Goal: Task Accomplishment & Management: Complete application form

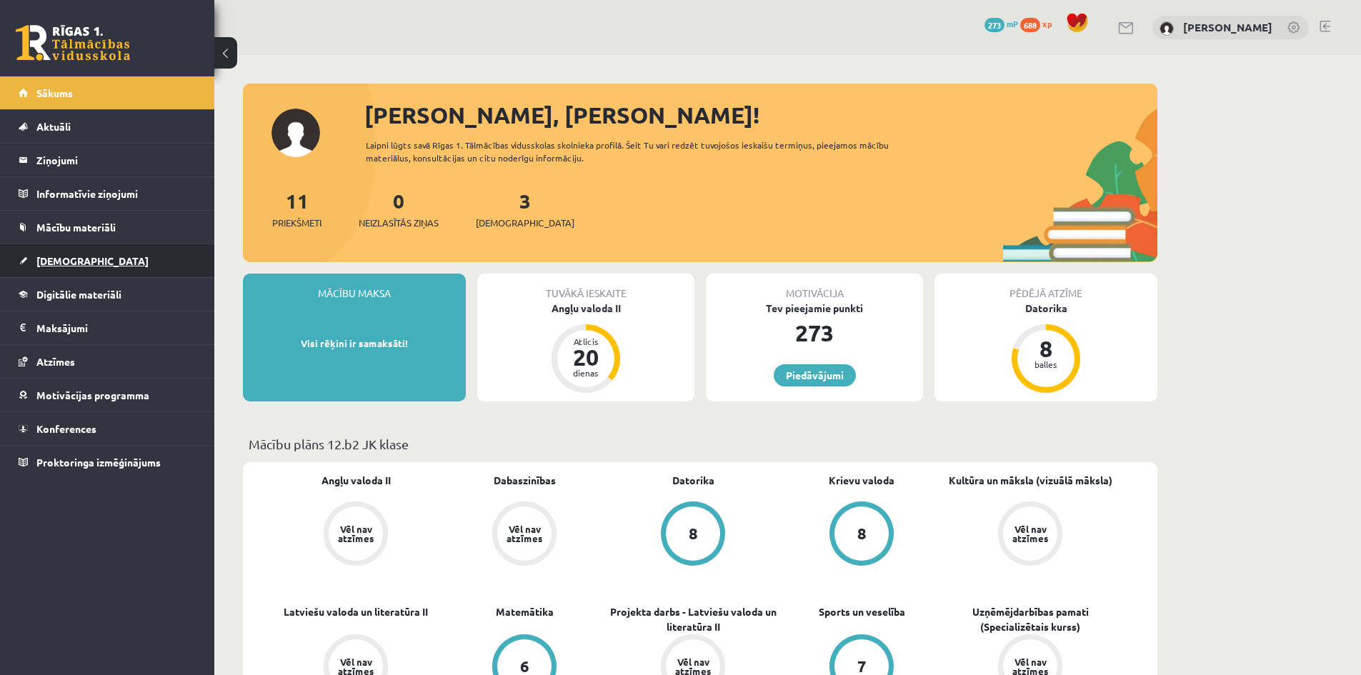
click at [126, 261] on link "[DEMOGRAPHIC_DATA]" at bounding box center [108, 260] width 178 height 33
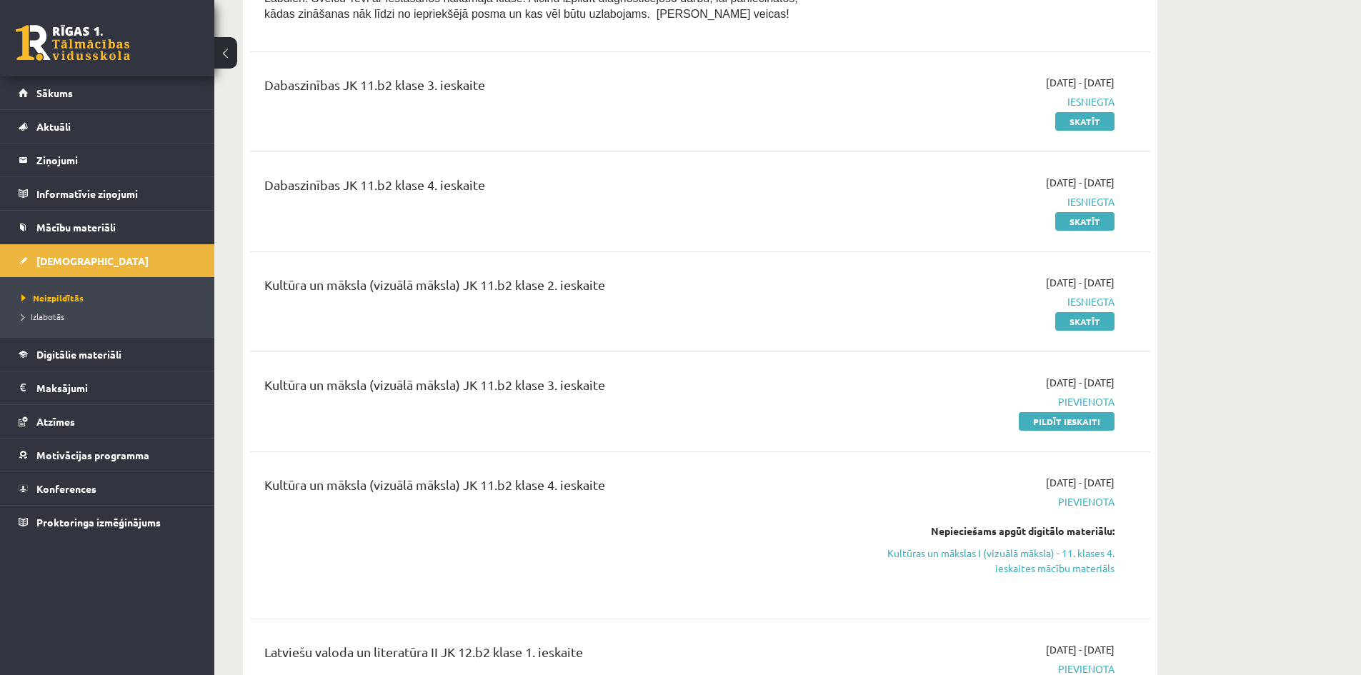
scroll to position [857, 0]
click at [512, 238] on div "Dabaszinības JK 11.b2 klase 4. ieskaite 2025-09-01 - 2025-10-31 Iesniegta Skatīt" at bounding box center [700, 200] width 900 height 82
drag, startPoint x: 512, startPoint y: 238, endPoint x: 389, endPoint y: 334, distance: 156.7
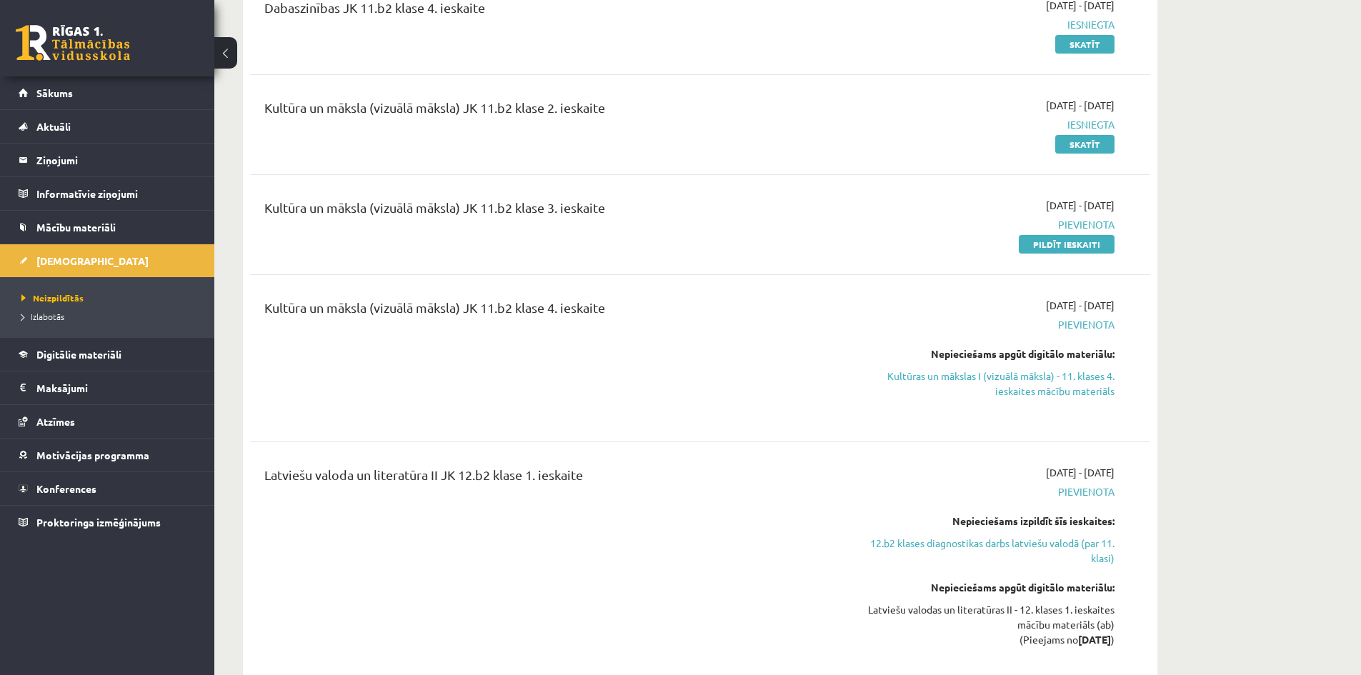
scroll to position [1143, 0]
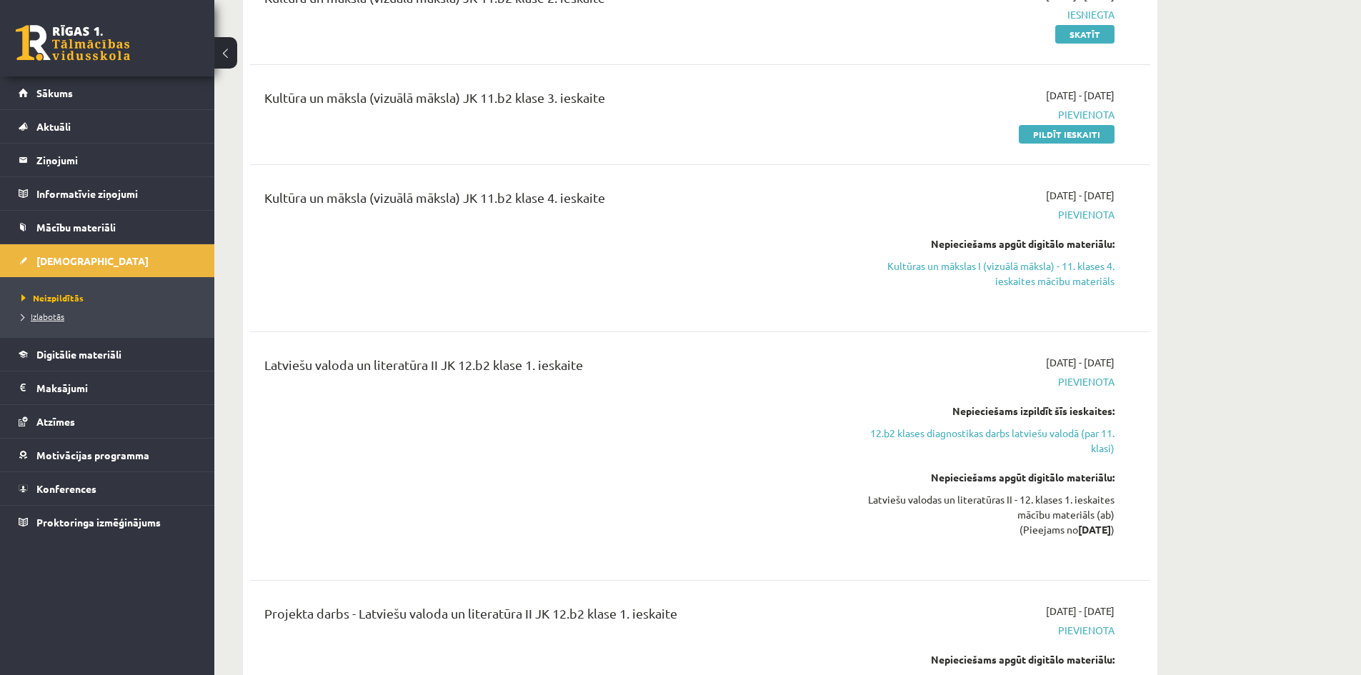
click at [55, 312] on span "Izlabotās" at bounding box center [42, 316] width 43 height 11
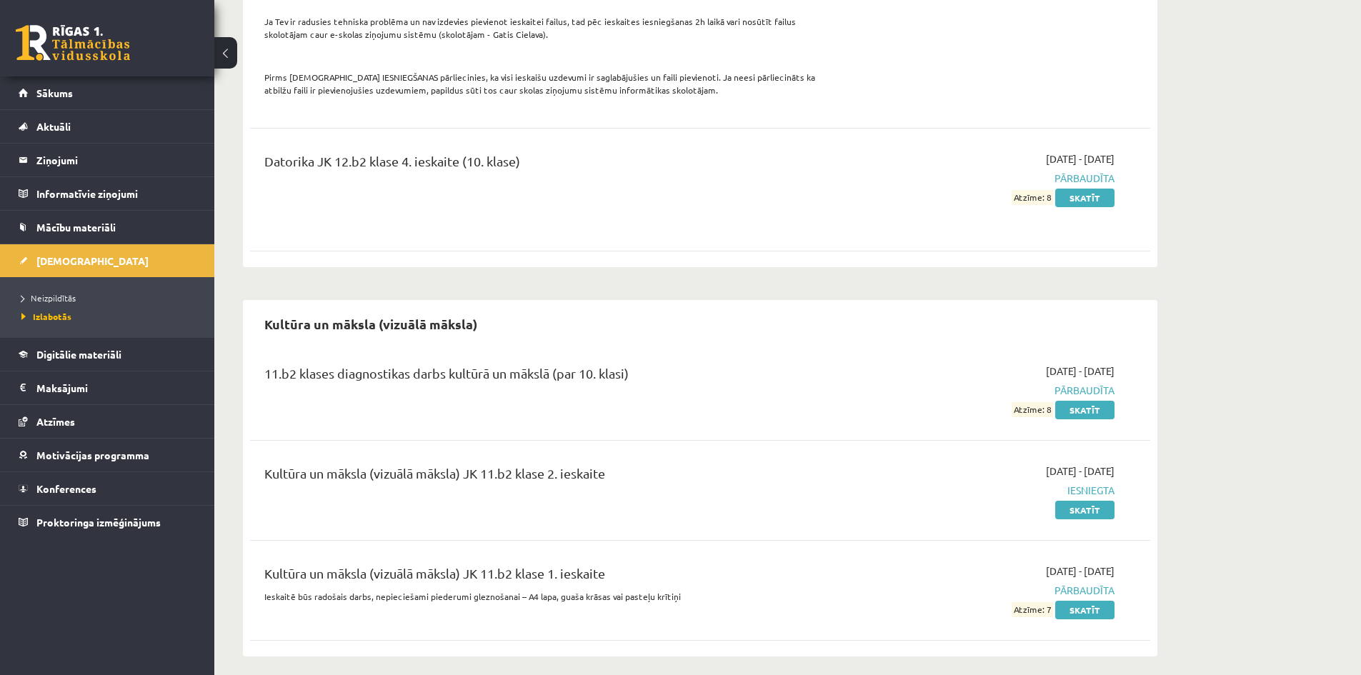
scroll to position [867, 0]
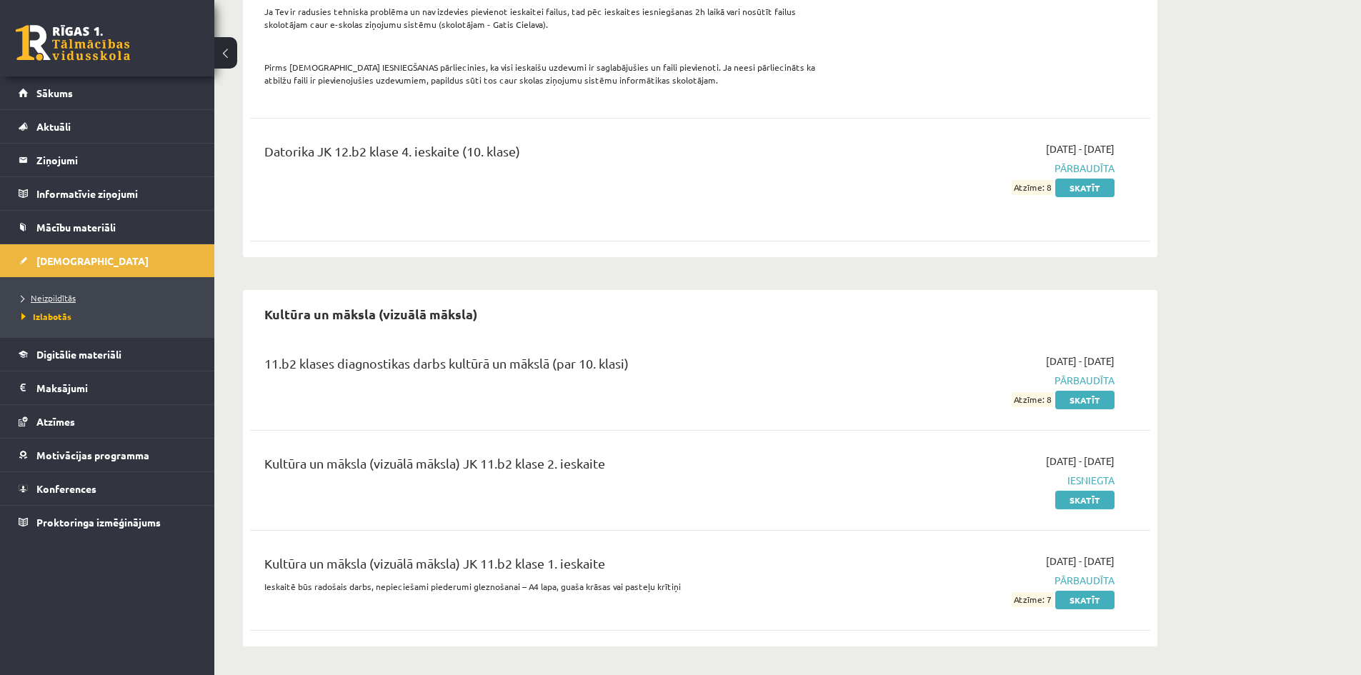
click at [38, 293] on span "Neizpildītās" at bounding box center [48, 297] width 54 height 11
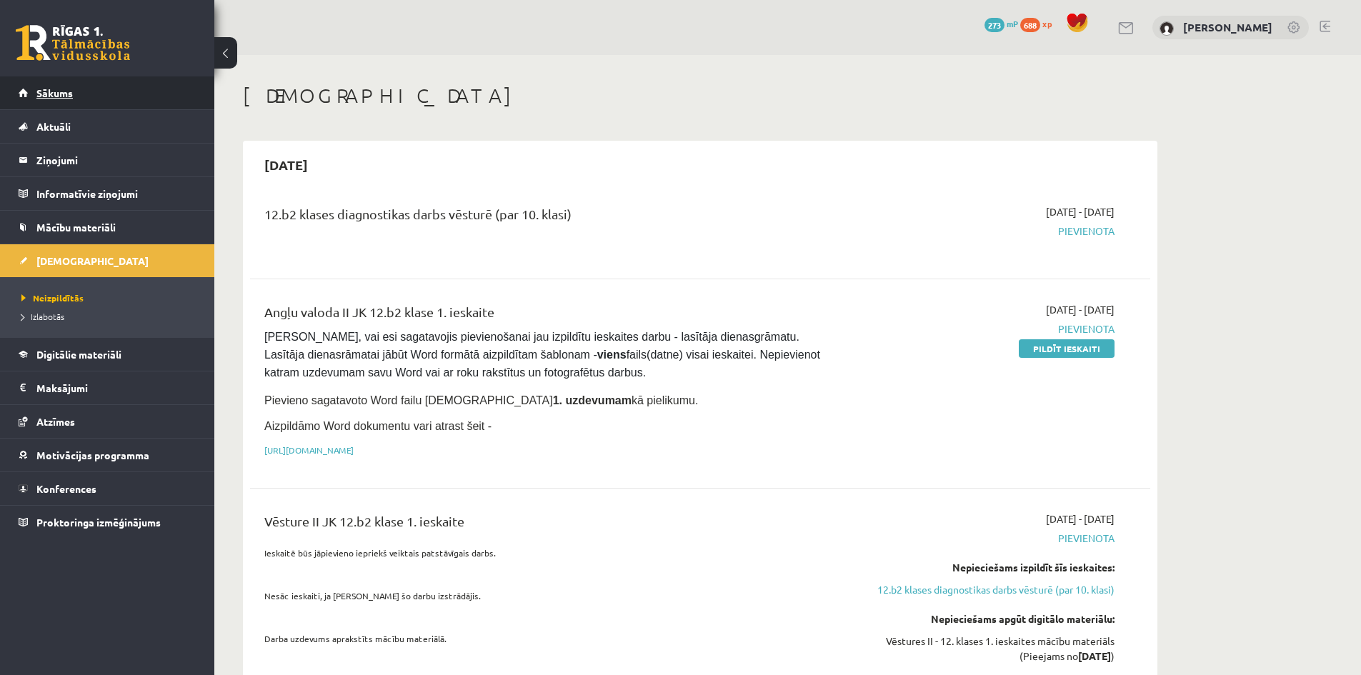
click at [64, 89] on span "Sākums" at bounding box center [54, 92] width 36 height 13
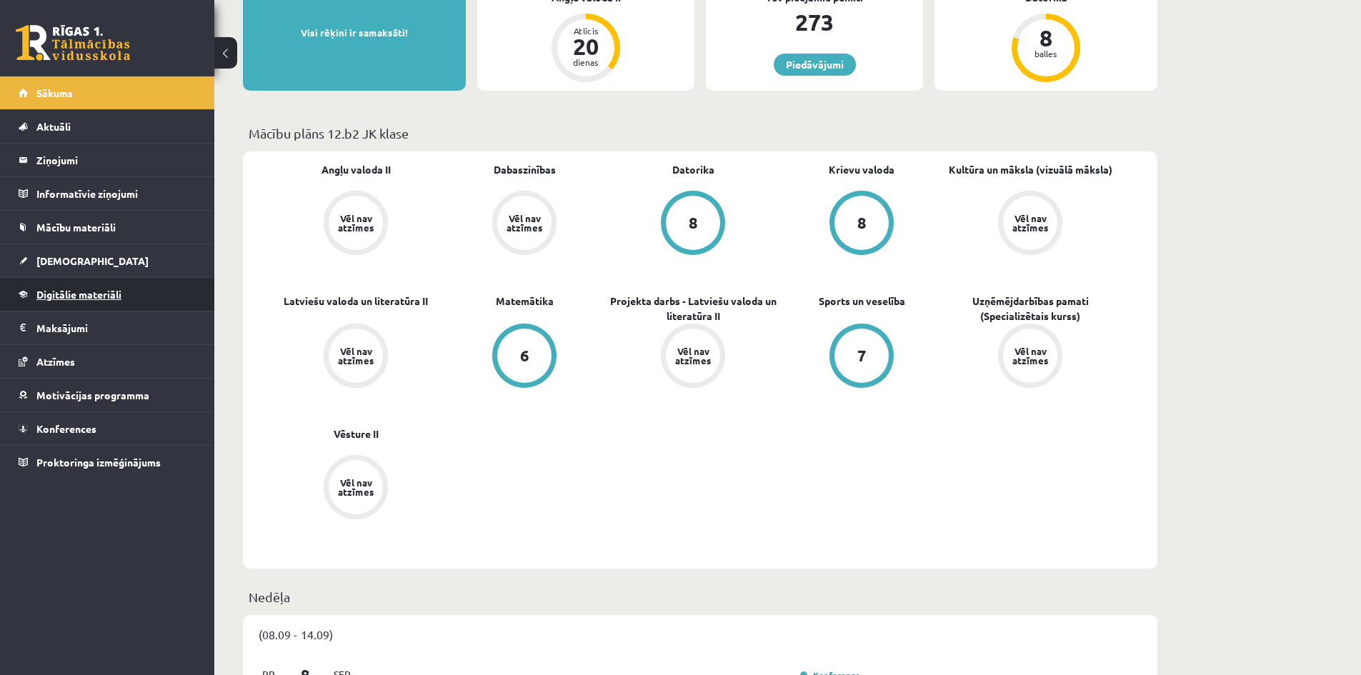
scroll to position [286, 0]
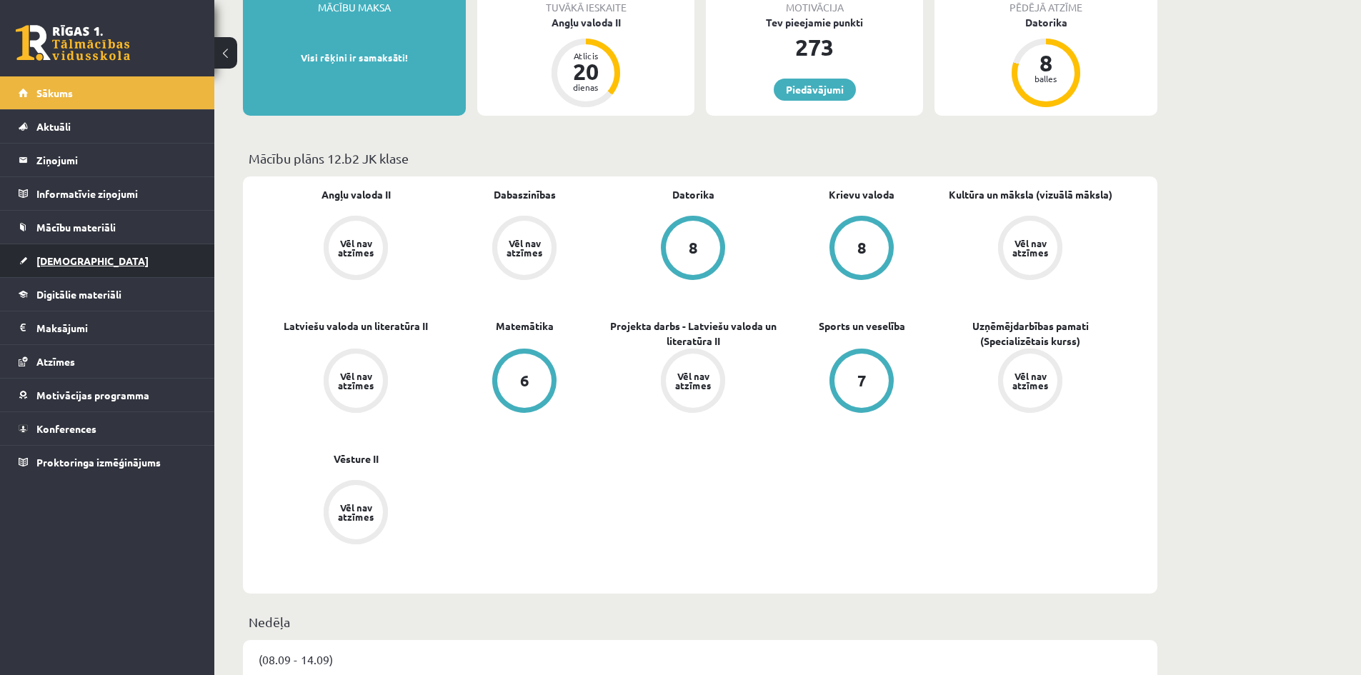
click at [104, 261] on link "[DEMOGRAPHIC_DATA]" at bounding box center [108, 260] width 178 height 33
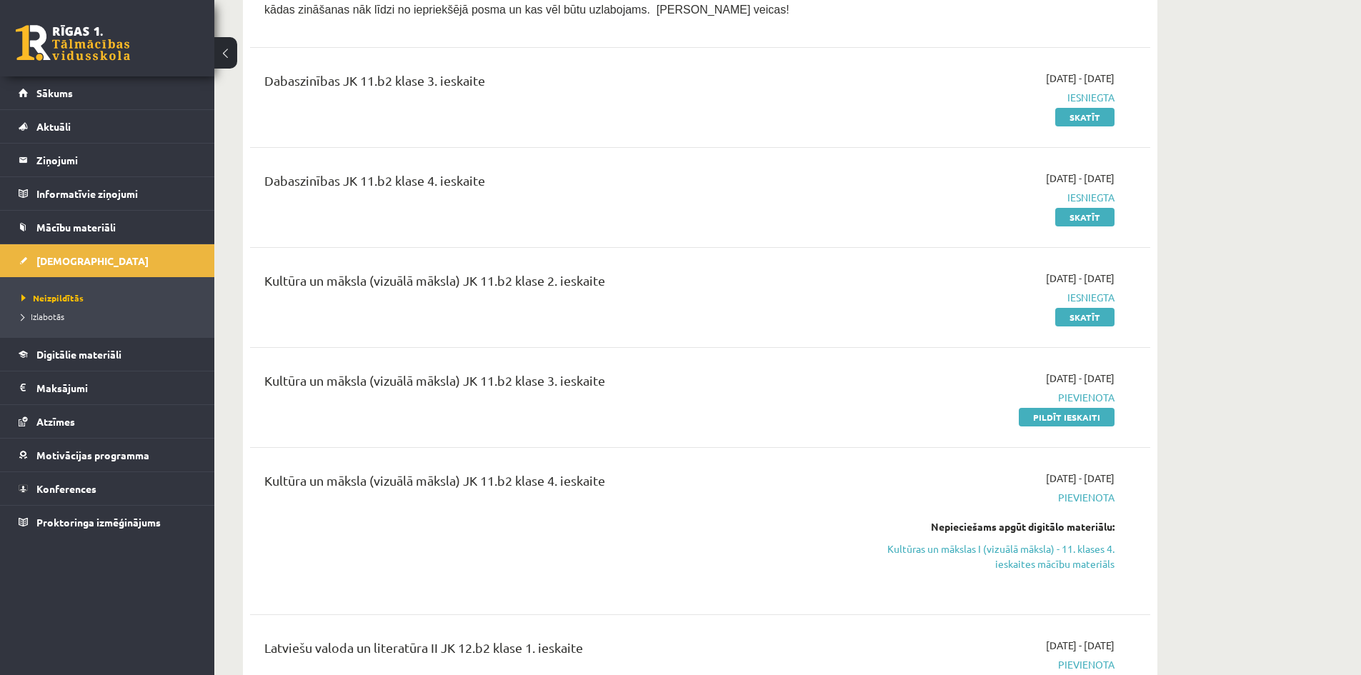
scroll to position [857, 0]
click at [1055, 418] on link "Pildīt ieskaiti" at bounding box center [1066, 420] width 96 height 19
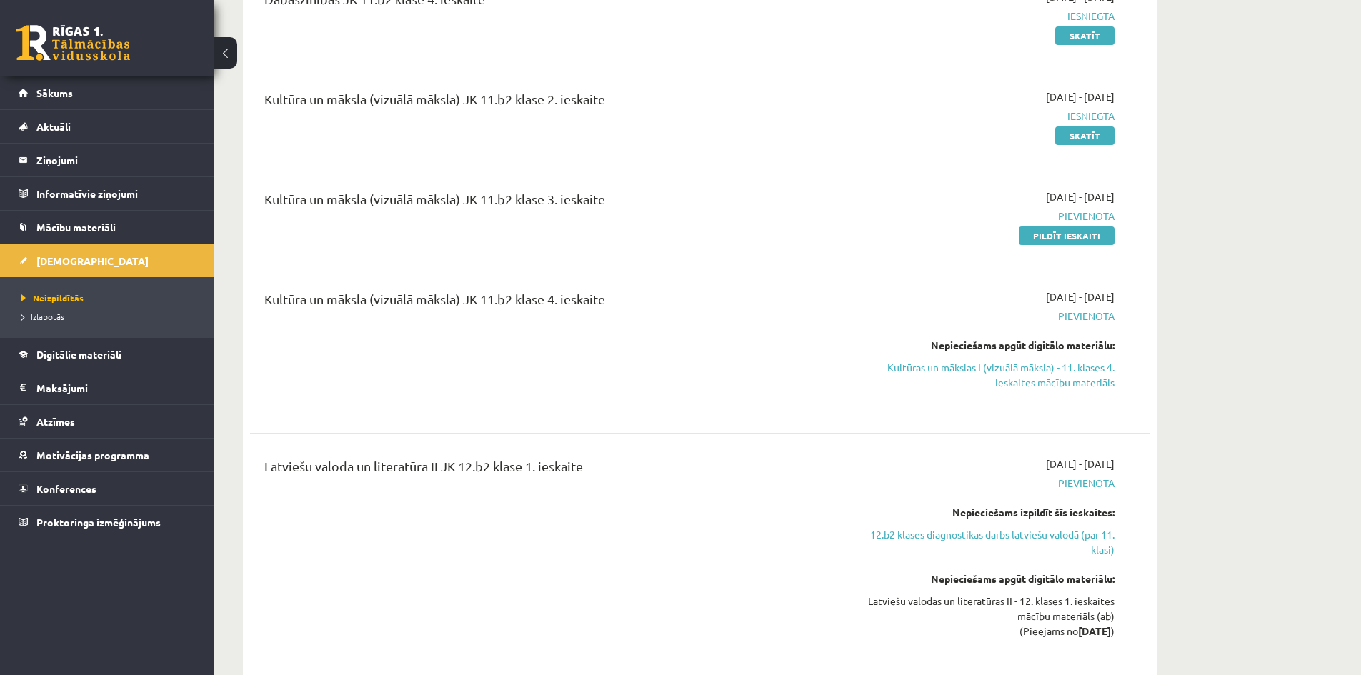
scroll to position [1071, 0]
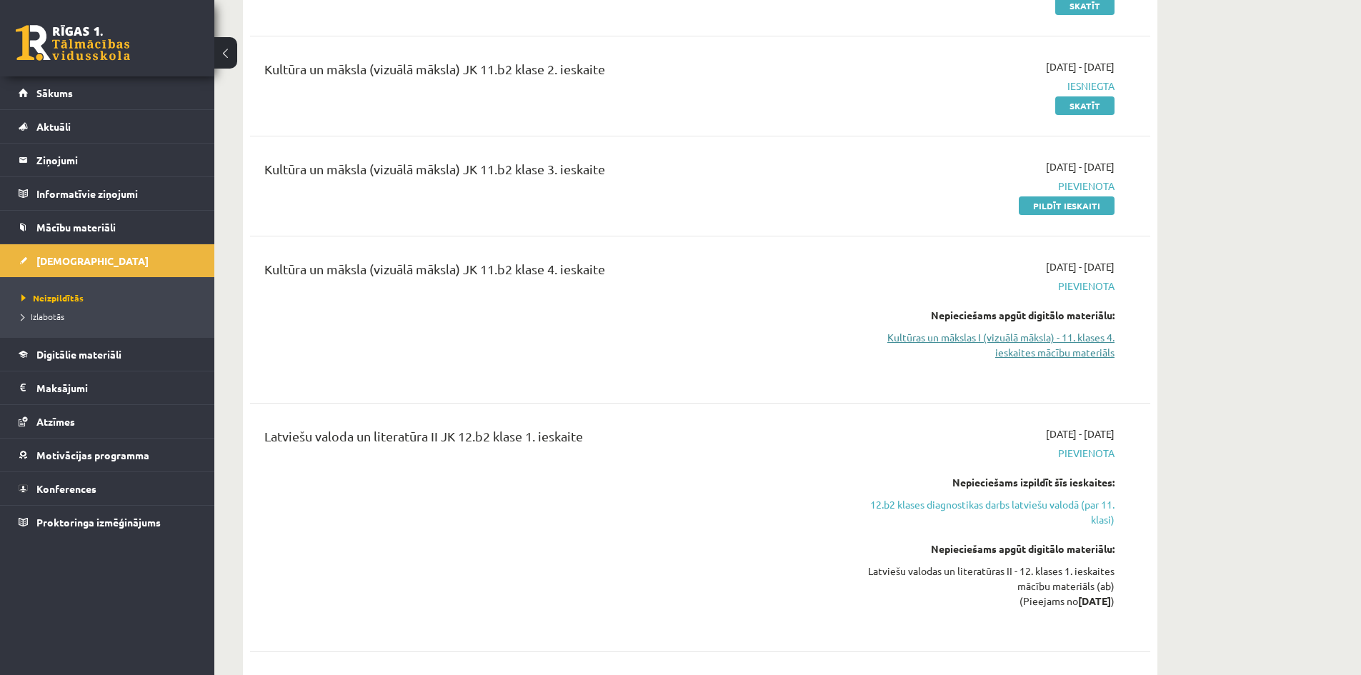
click at [1029, 343] on link "Kultūras un mākslas I (vizuālā māksla) - 11. klases 4. ieskaites mācību materiā…" at bounding box center [979, 345] width 269 height 30
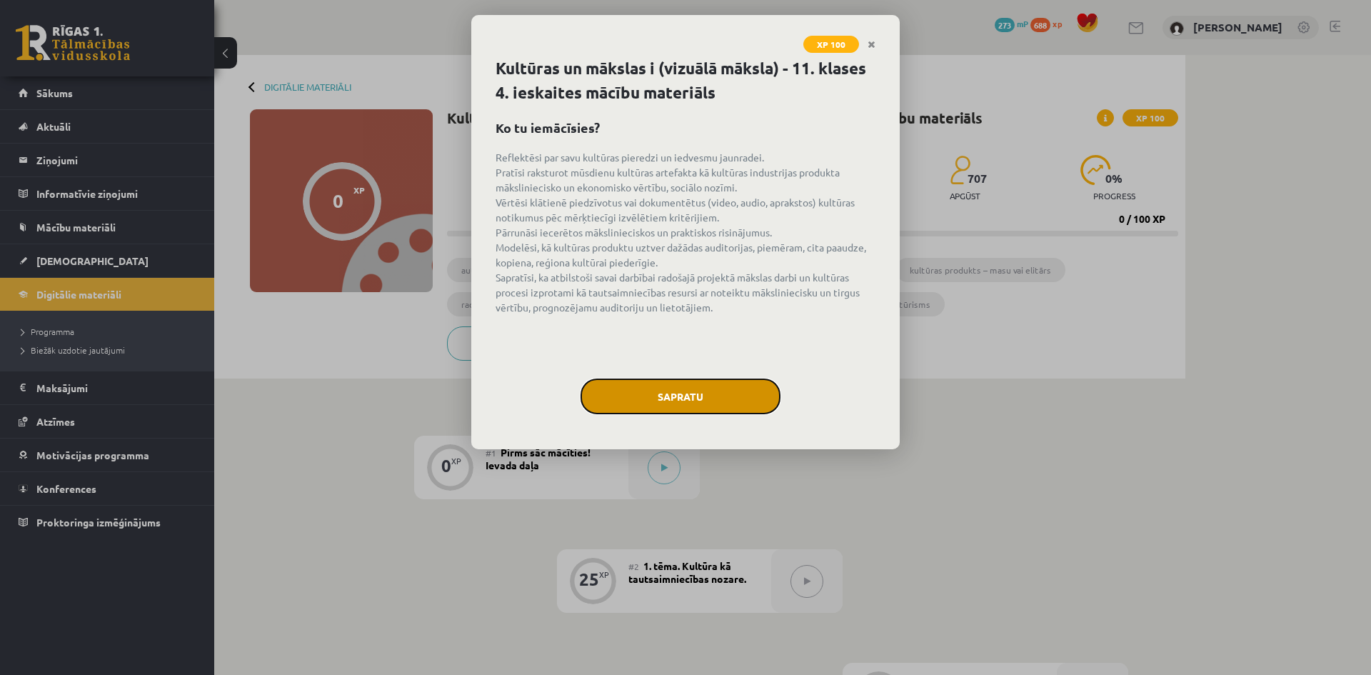
click at [676, 413] on button "Sapratu" at bounding box center [681, 397] width 200 height 36
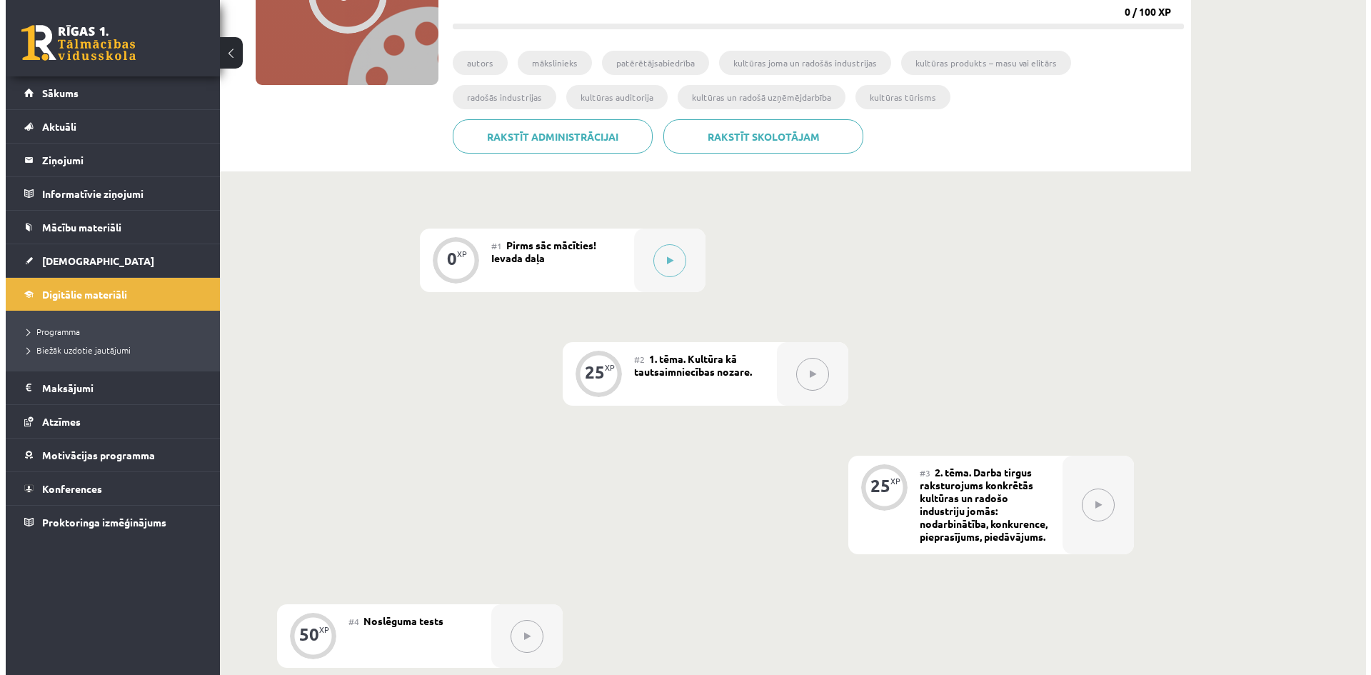
scroll to position [135, 0]
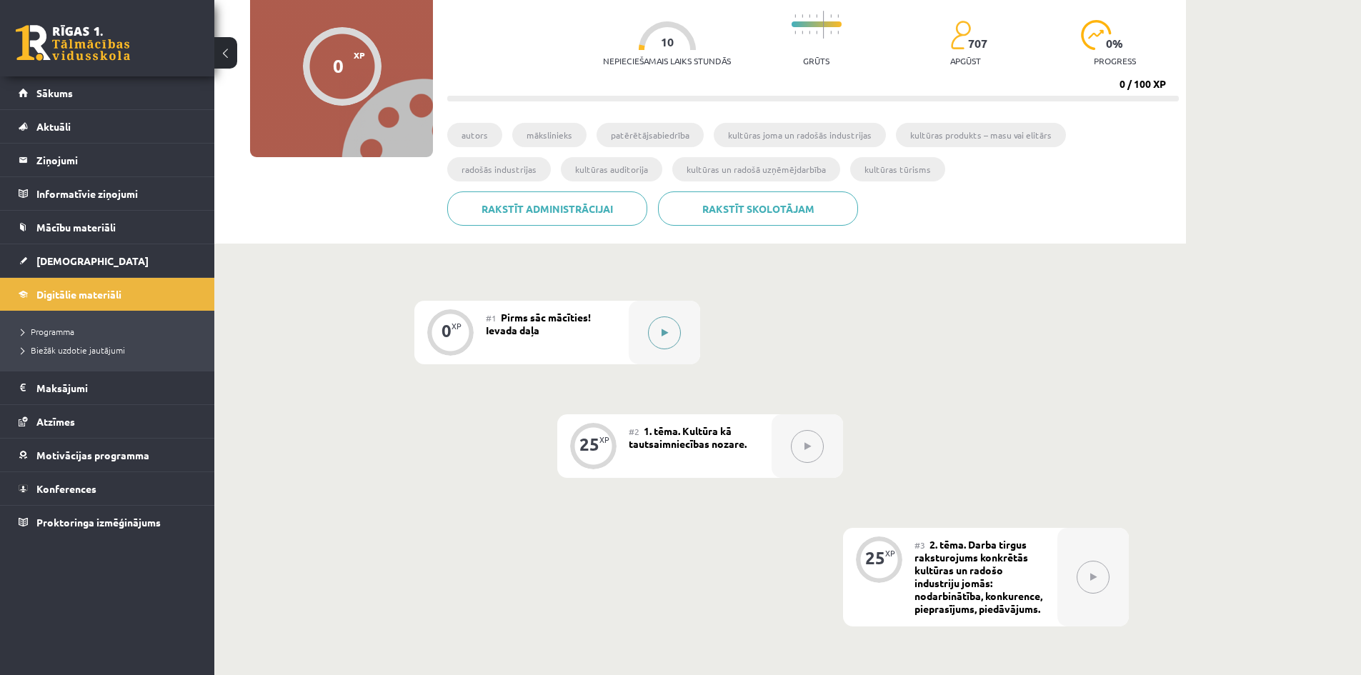
click at [665, 326] on button at bounding box center [664, 332] width 33 height 33
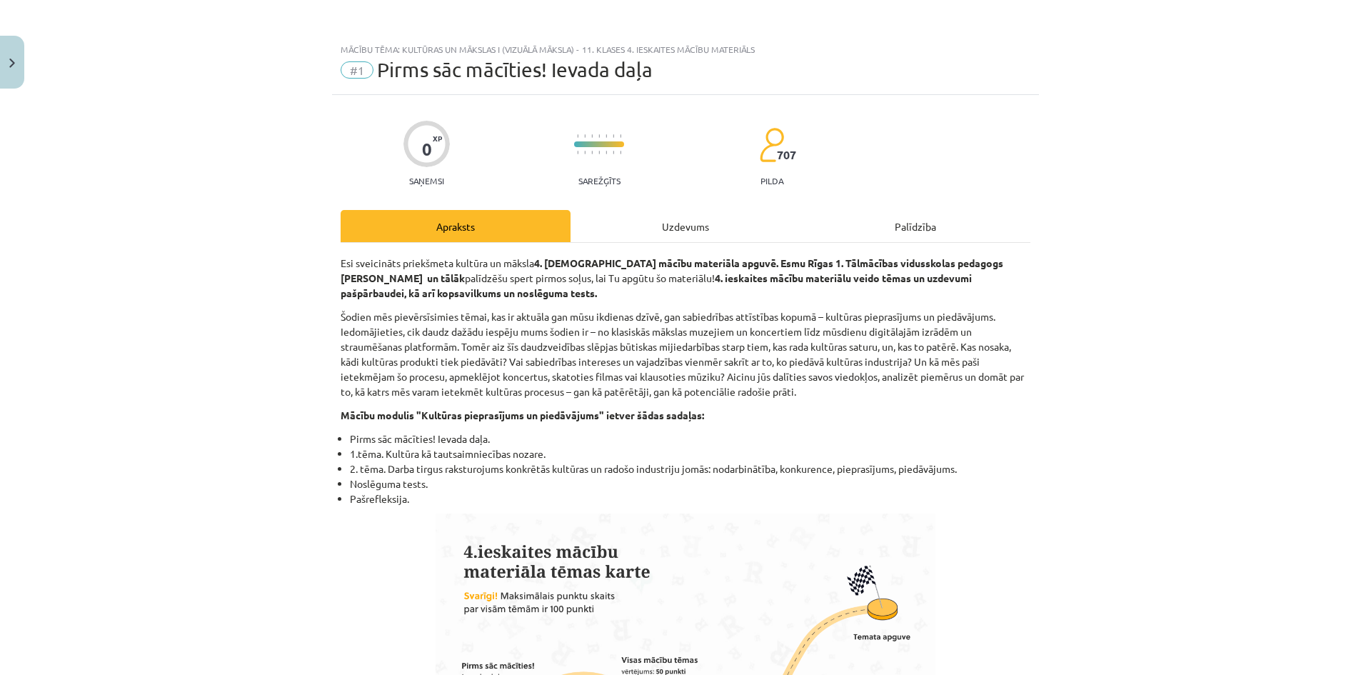
click at [666, 239] on div "Uzdevums" at bounding box center [686, 226] width 230 height 32
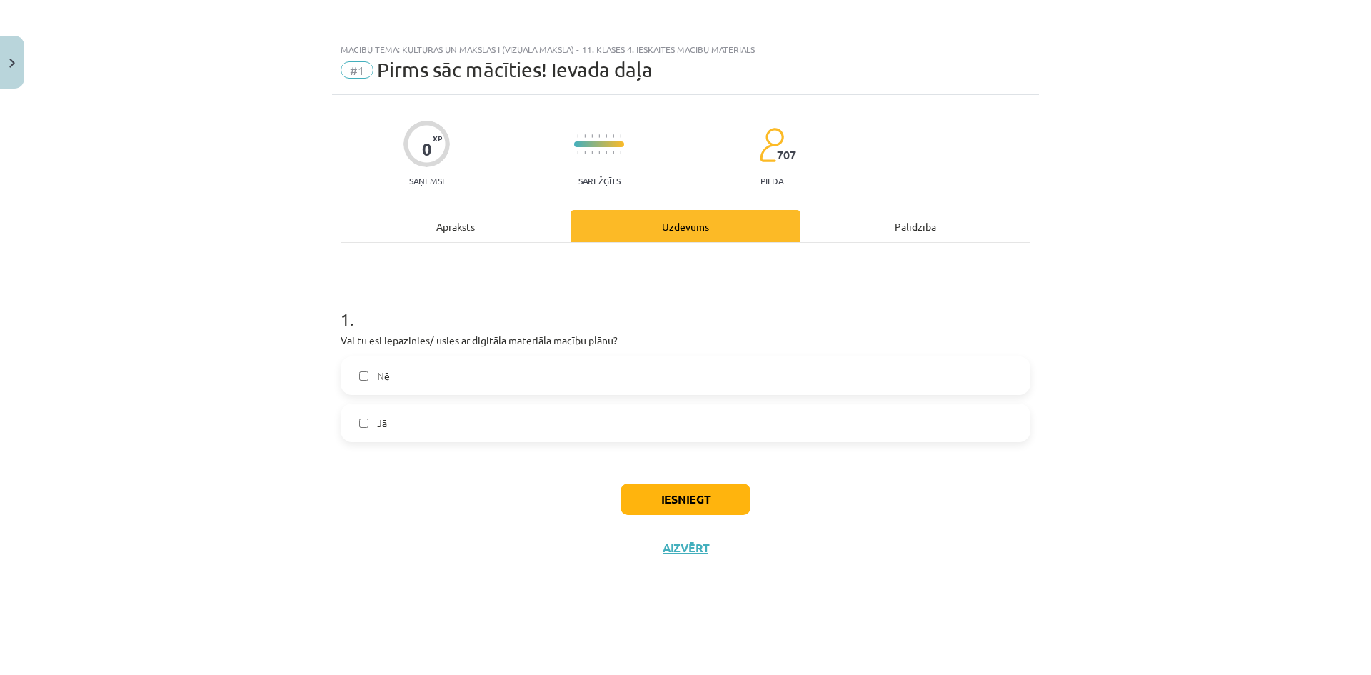
click at [519, 420] on label "Jā" at bounding box center [685, 423] width 687 height 36
click at [467, 235] on div "Apraksts" at bounding box center [456, 226] width 230 height 32
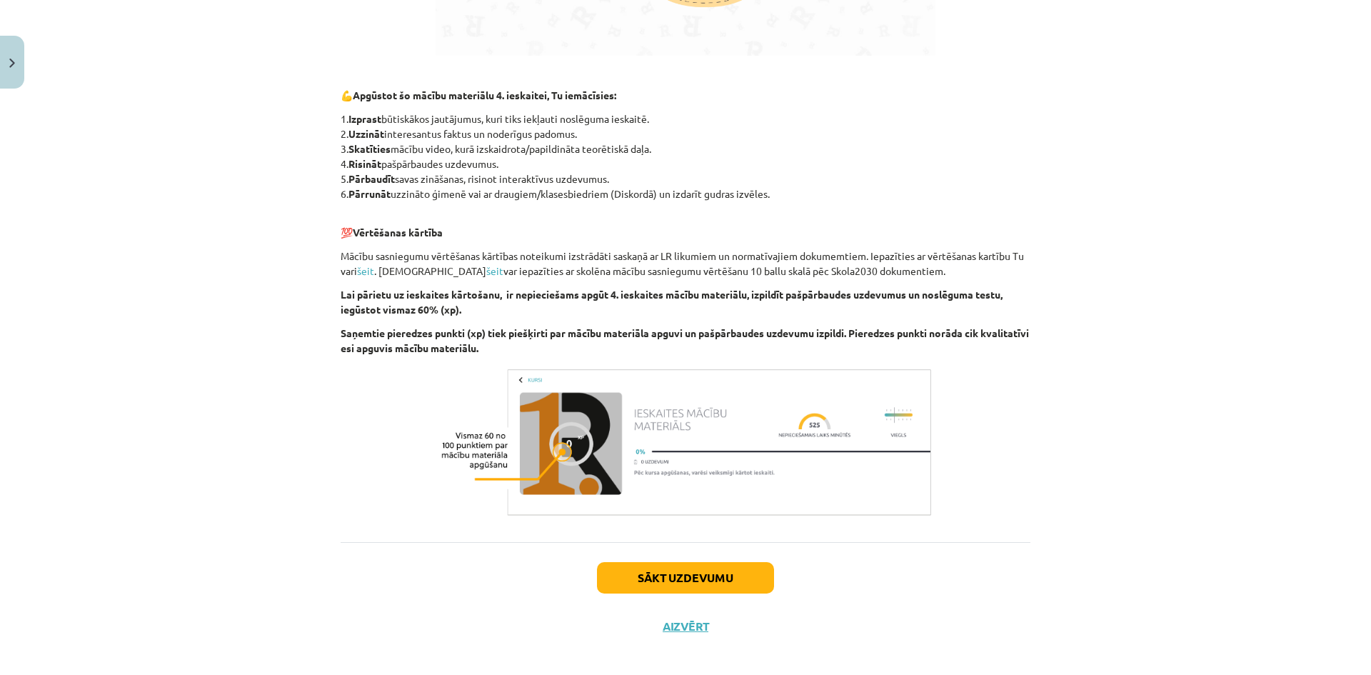
scroll to position [751, 0]
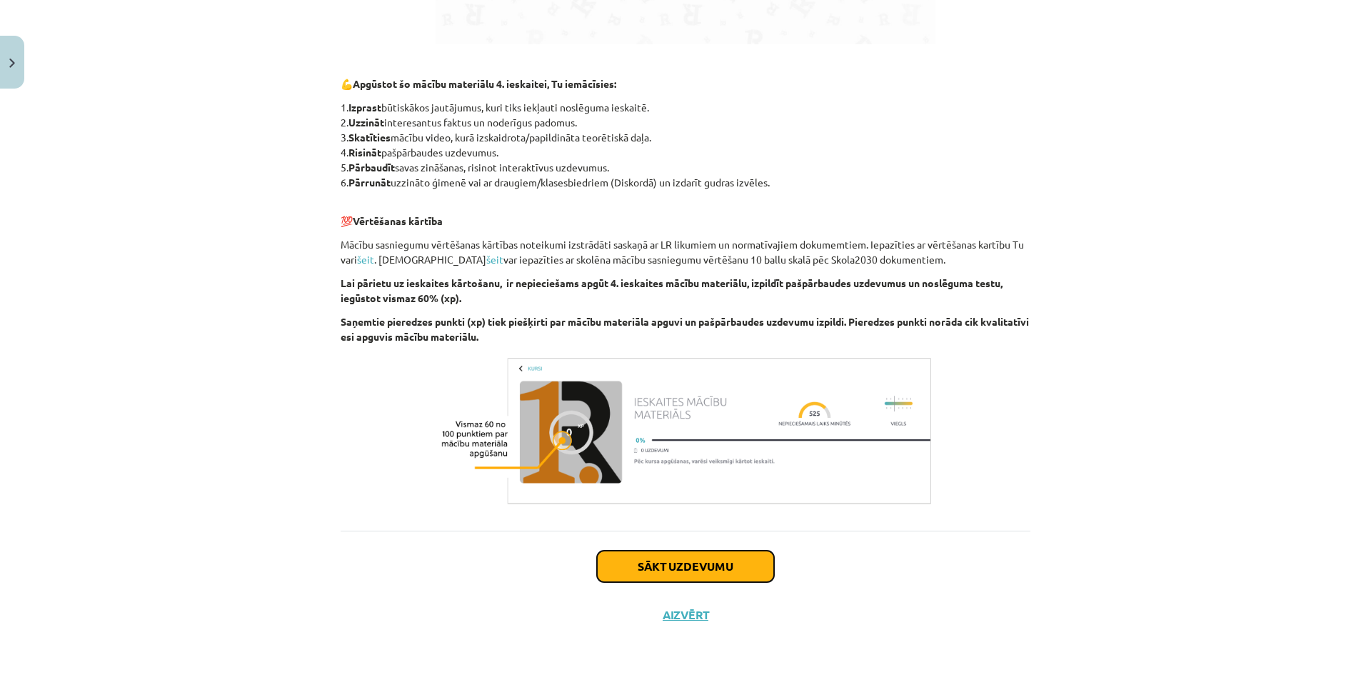
click at [676, 565] on button "Sākt uzdevumu" at bounding box center [685, 566] width 177 height 31
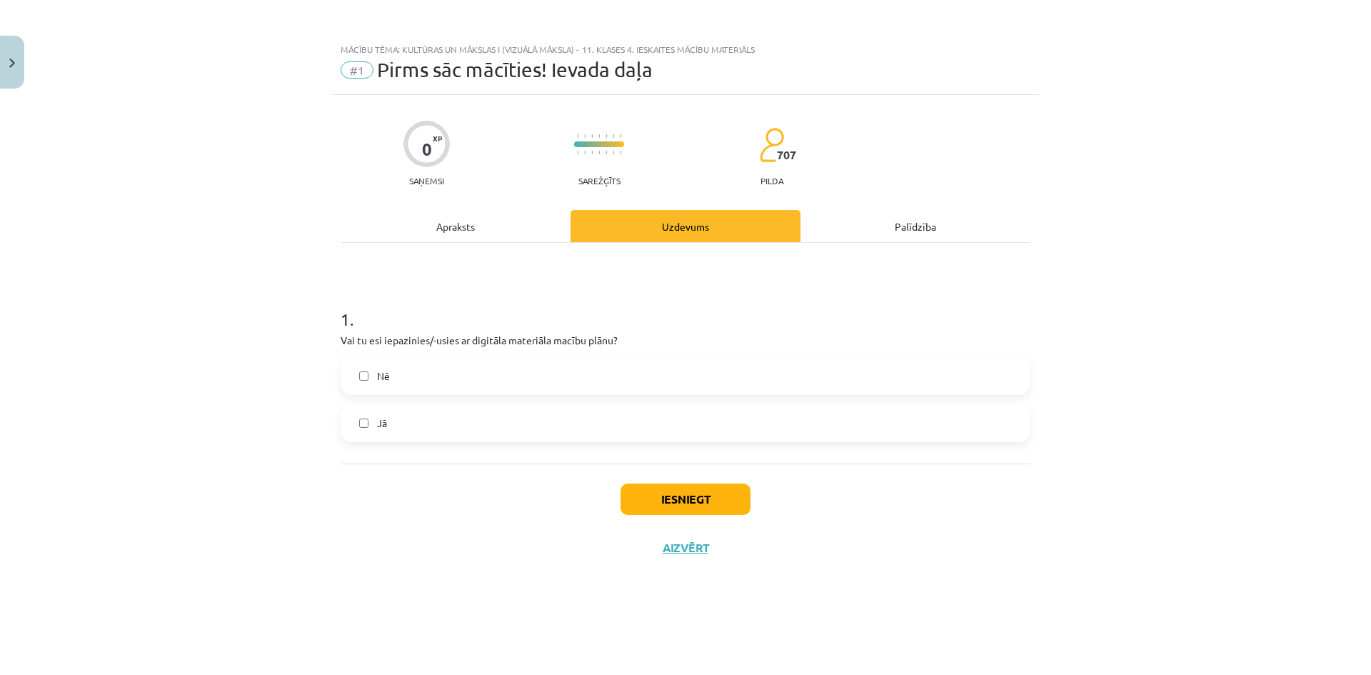
scroll to position [0, 0]
click at [654, 504] on button "Iesniegt" at bounding box center [686, 499] width 130 height 31
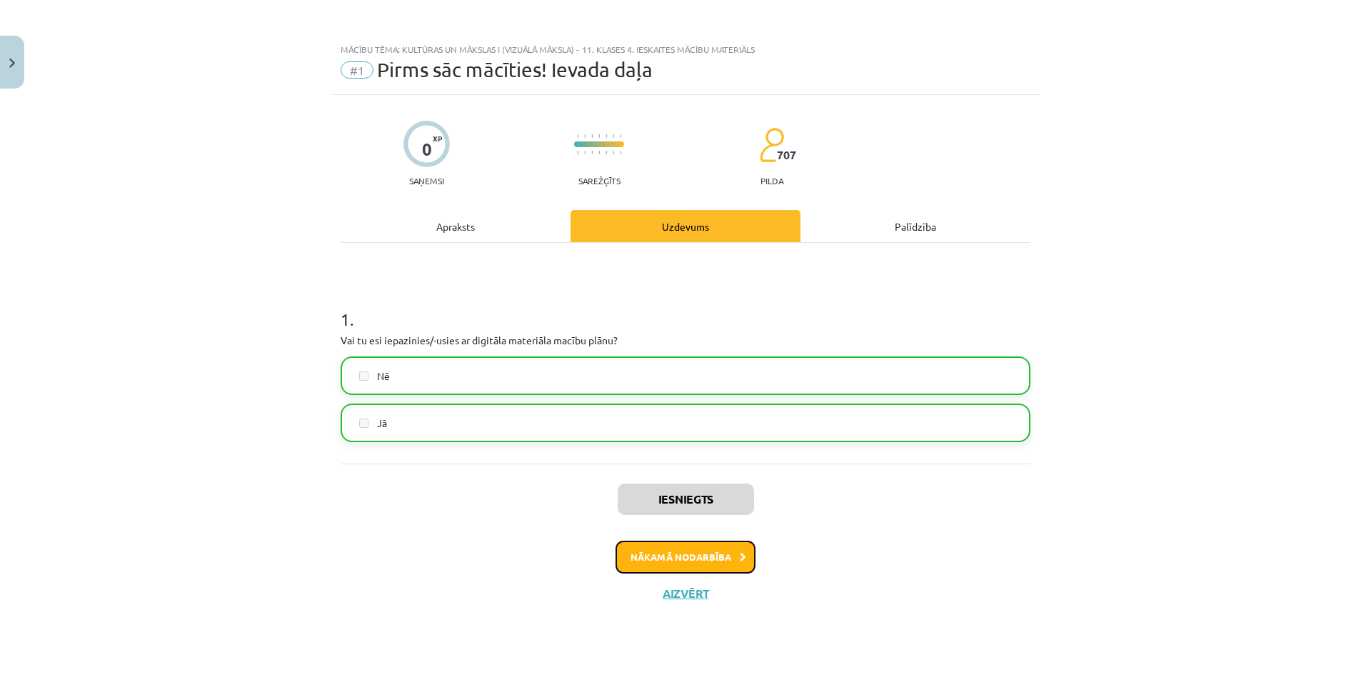
click at [694, 553] on button "Nākamā nodarbība" at bounding box center [686, 557] width 140 height 33
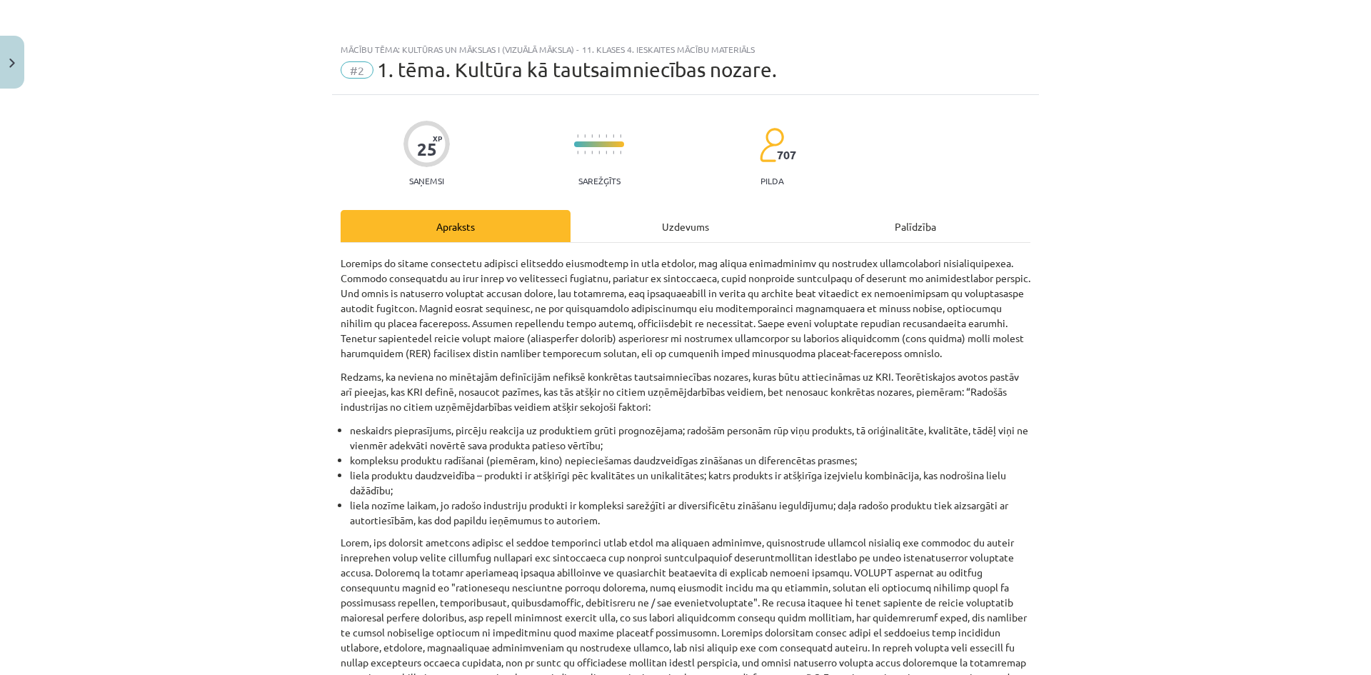
click at [634, 226] on div "Uzdevums" at bounding box center [686, 226] width 230 height 32
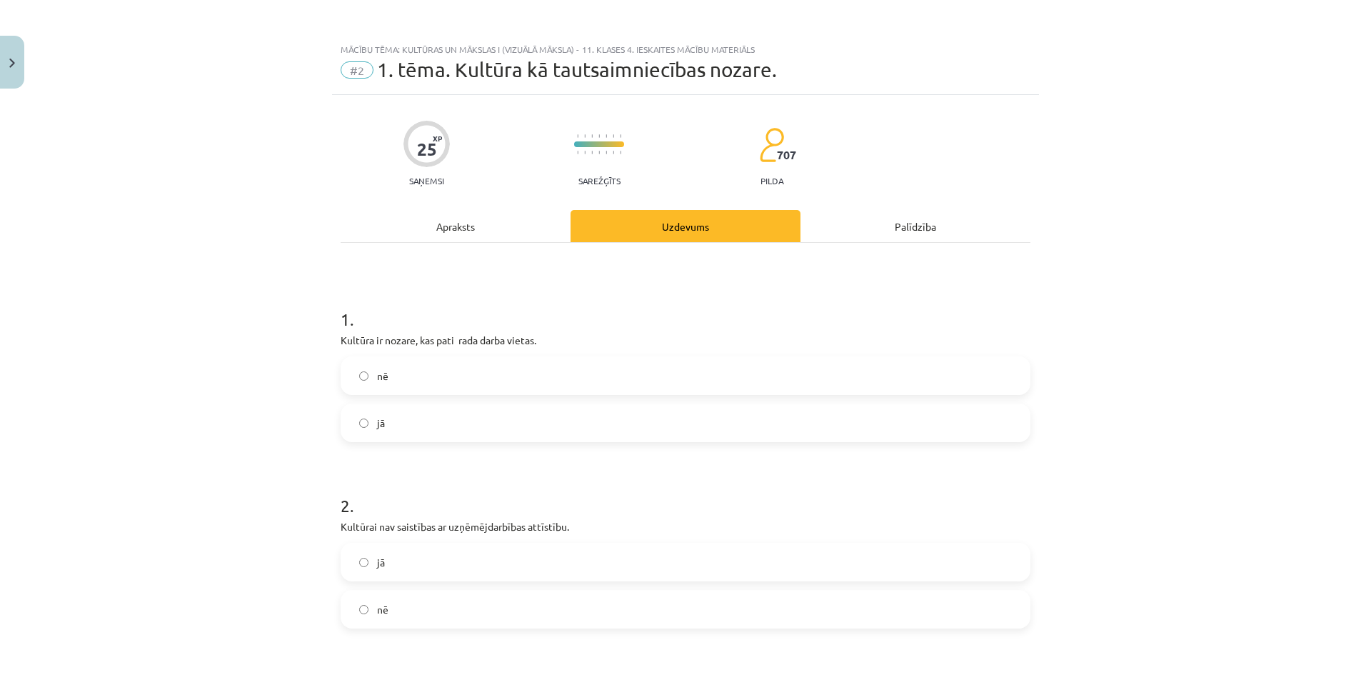
scroll to position [36, 0]
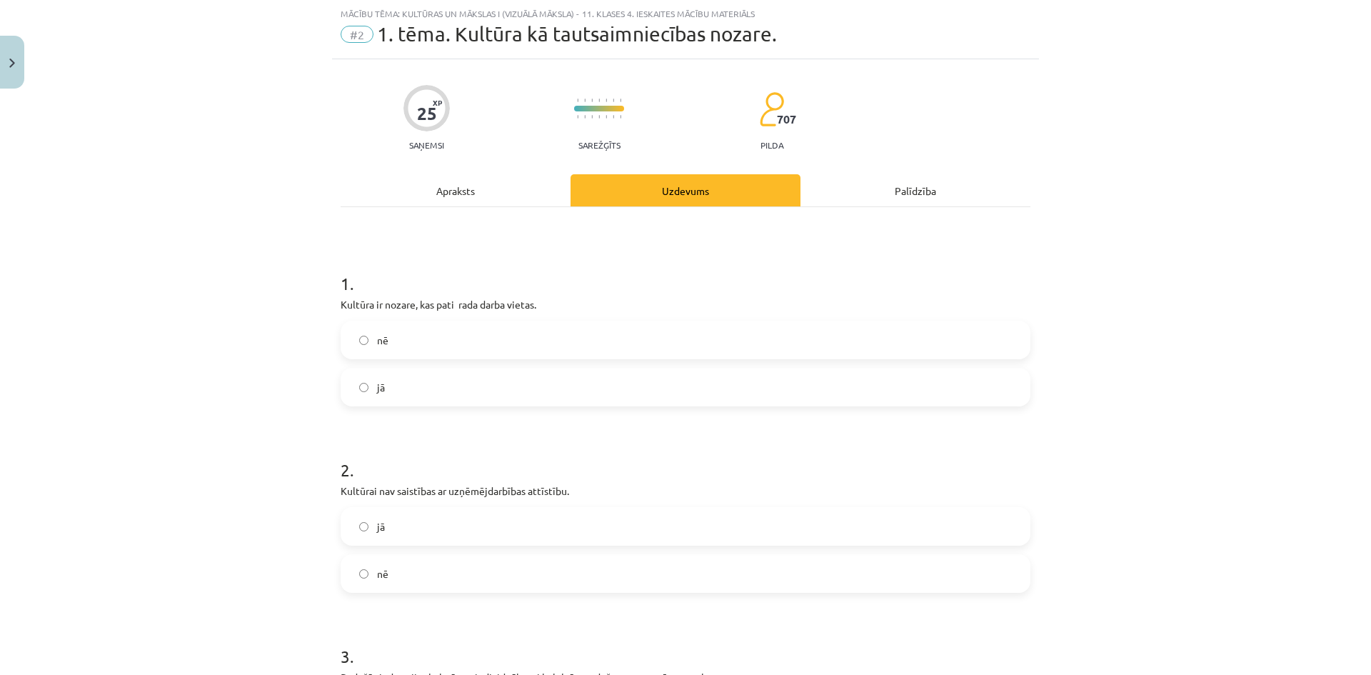
click at [465, 331] on label "nē" at bounding box center [685, 340] width 687 height 36
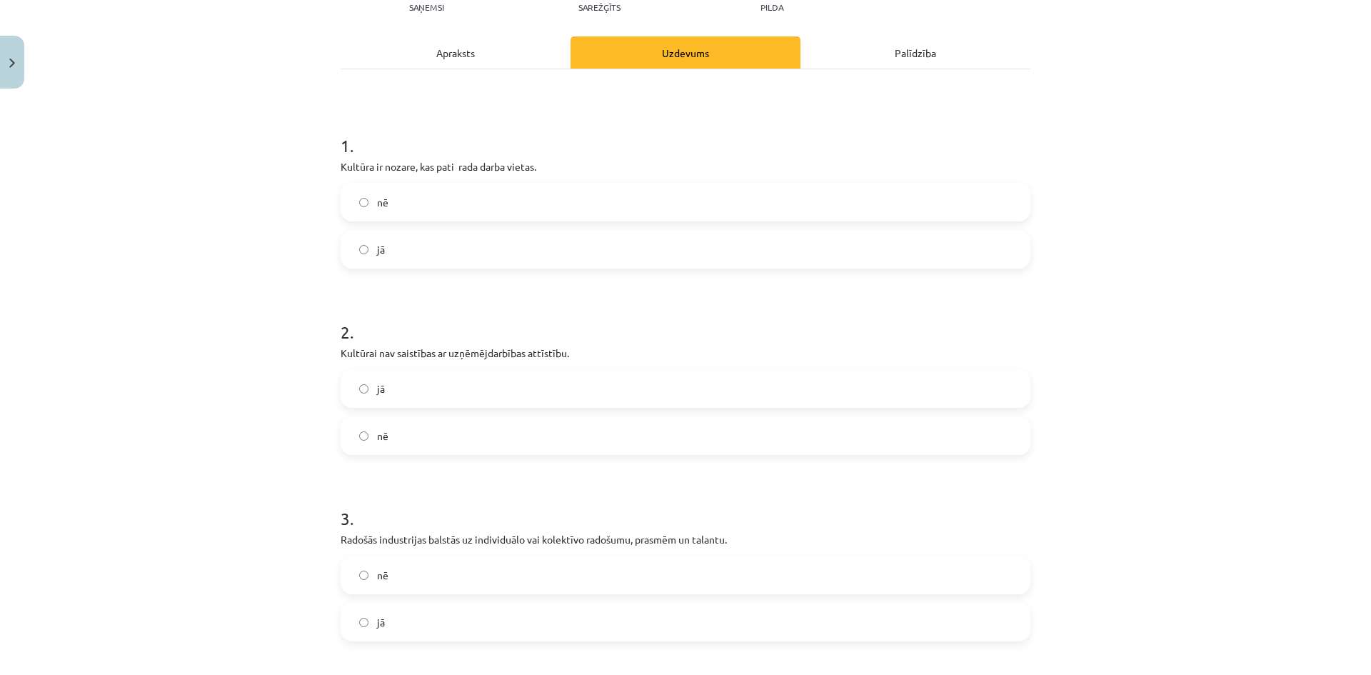
scroll to position [179, 0]
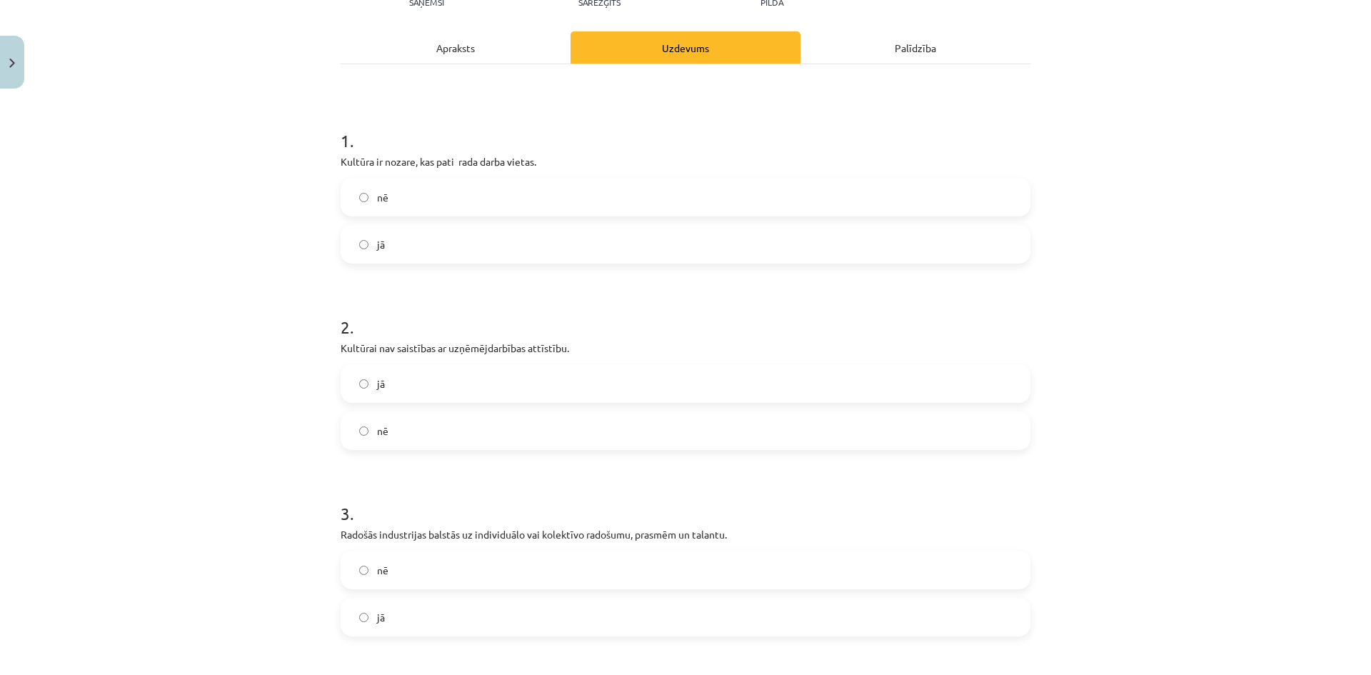
click at [480, 433] on label "nē" at bounding box center [685, 431] width 687 height 36
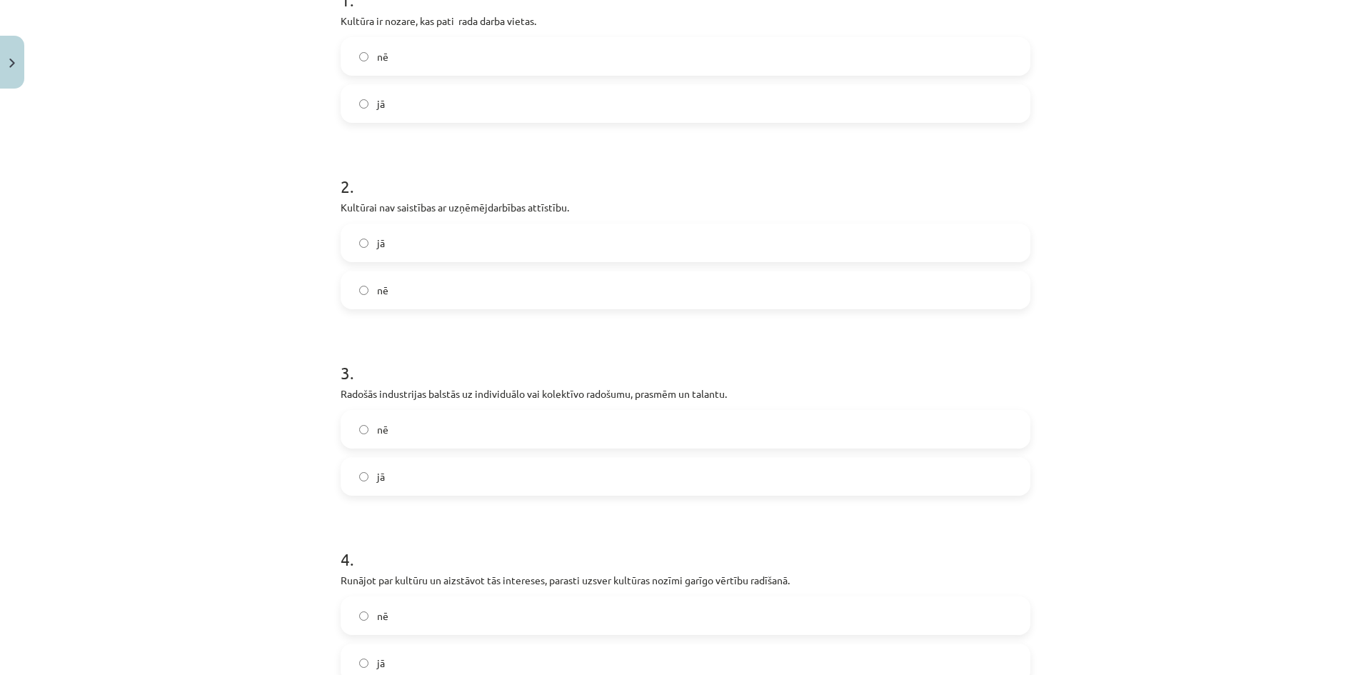
scroll to position [321, 0]
click at [484, 464] on label "jā" at bounding box center [685, 474] width 687 height 36
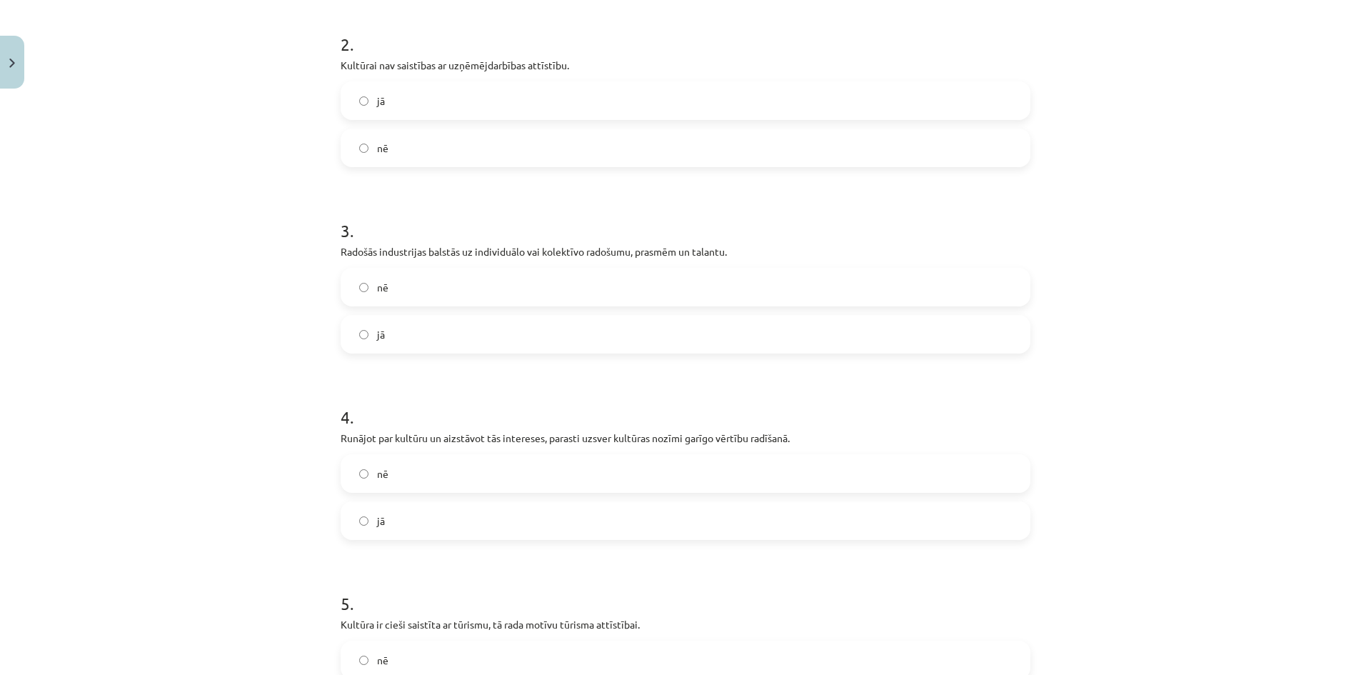
scroll to position [464, 0]
click at [427, 519] on label "jā" at bounding box center [685, 518] width 687 height 36
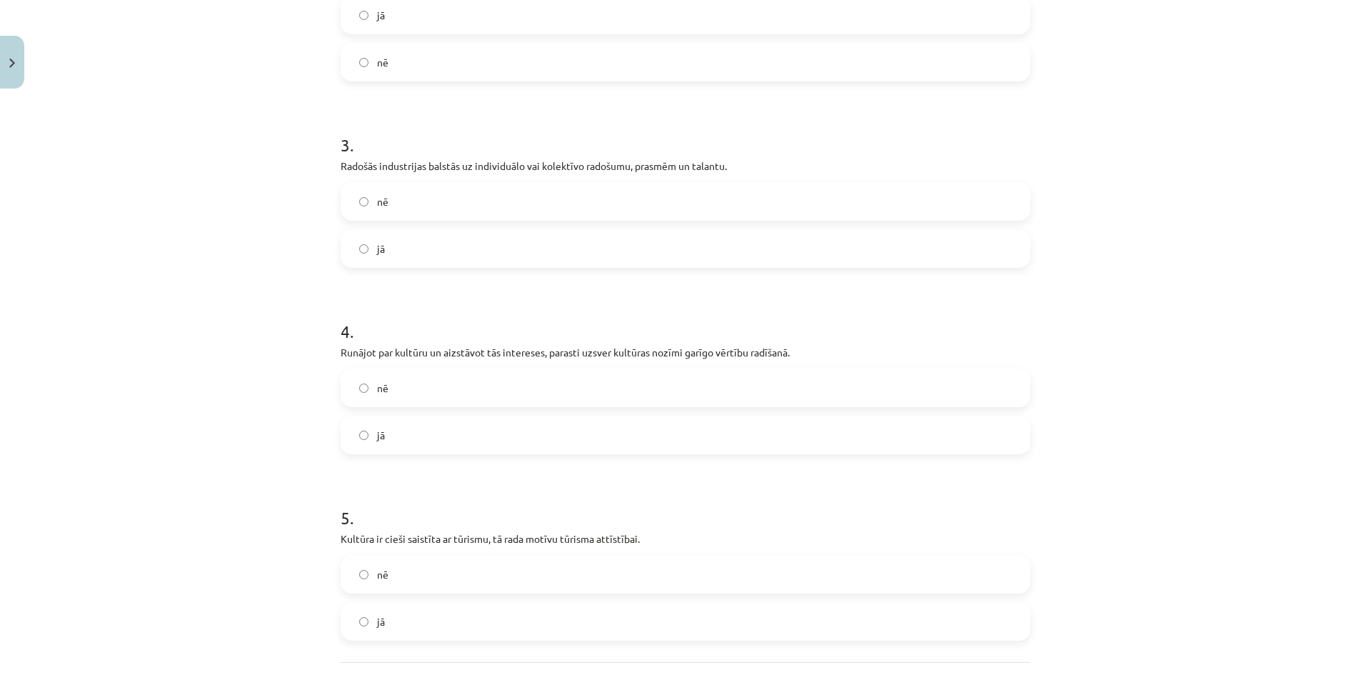
scroll to position [607, 0]
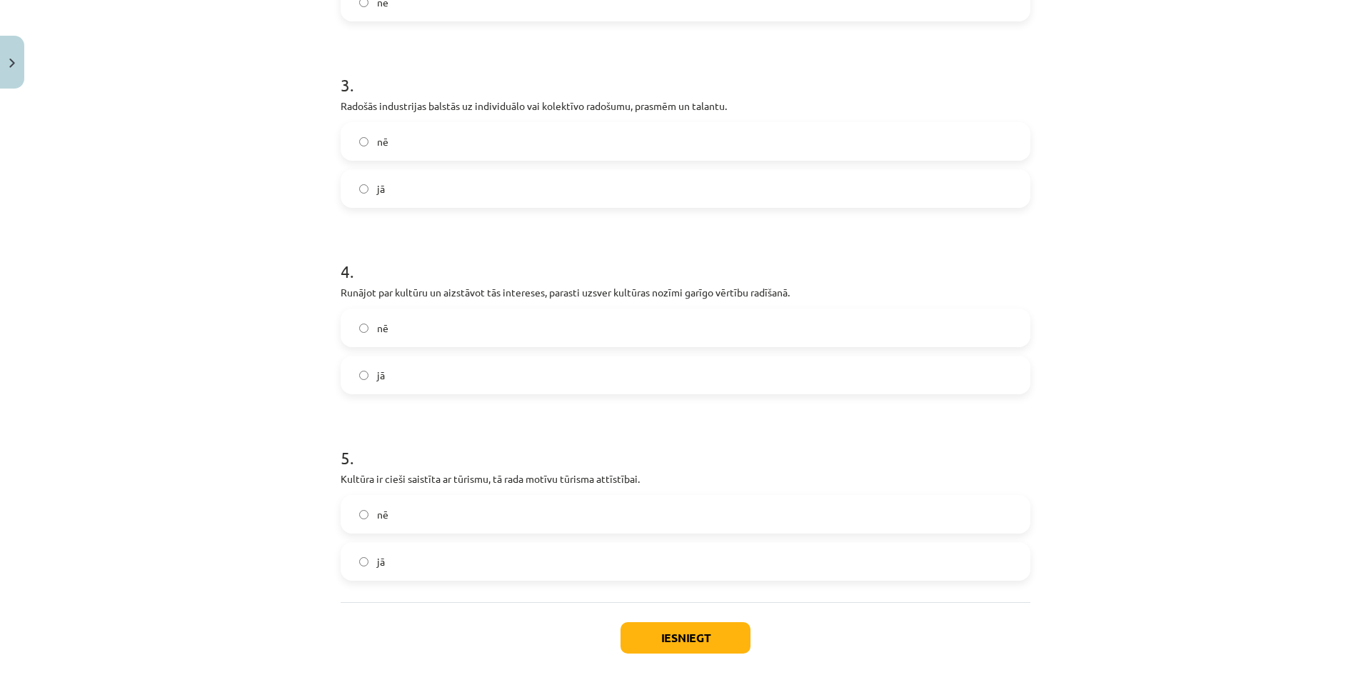
click at [441, 559] on label "jā" at bounding box center [685, 562] width 687 height 36
click at [698, 638] on button "Iesniegt" at bounding box center [686, 637] width 130 height 31
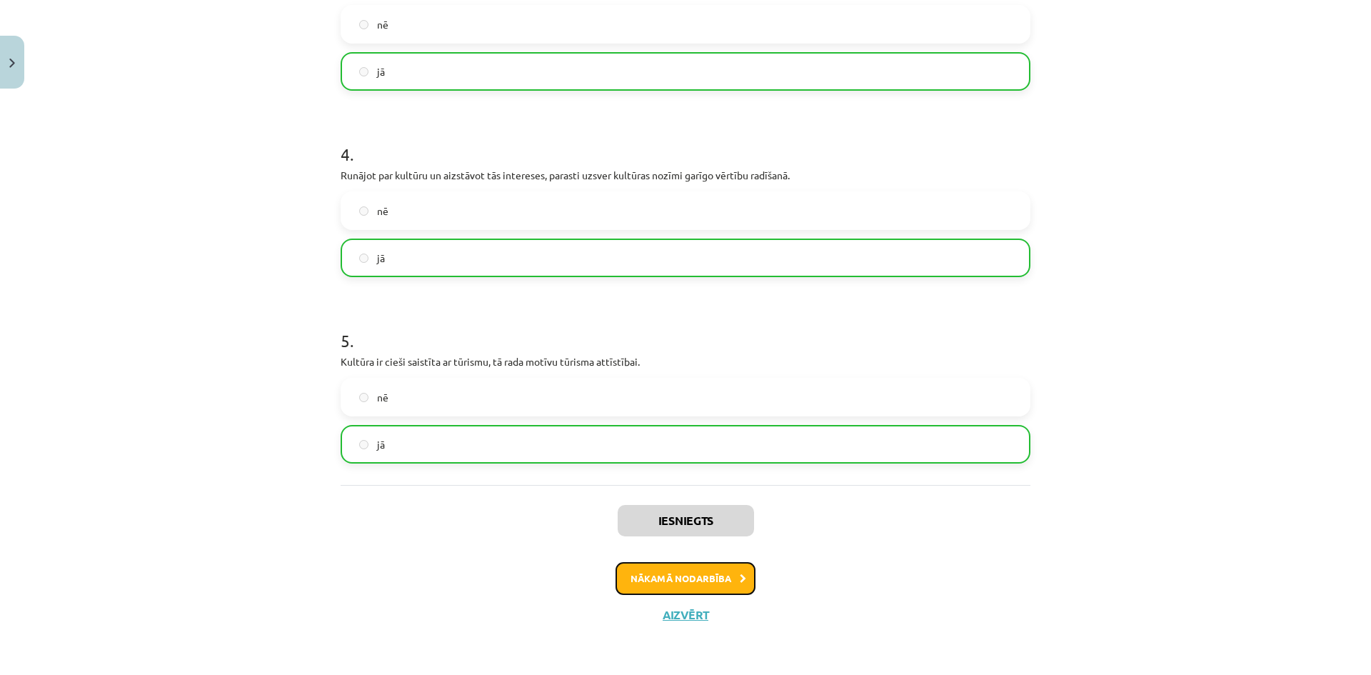
click at [714, 580] on button "Nākamā nodarbība" at bounding box center [686, 578] width 140 height 33
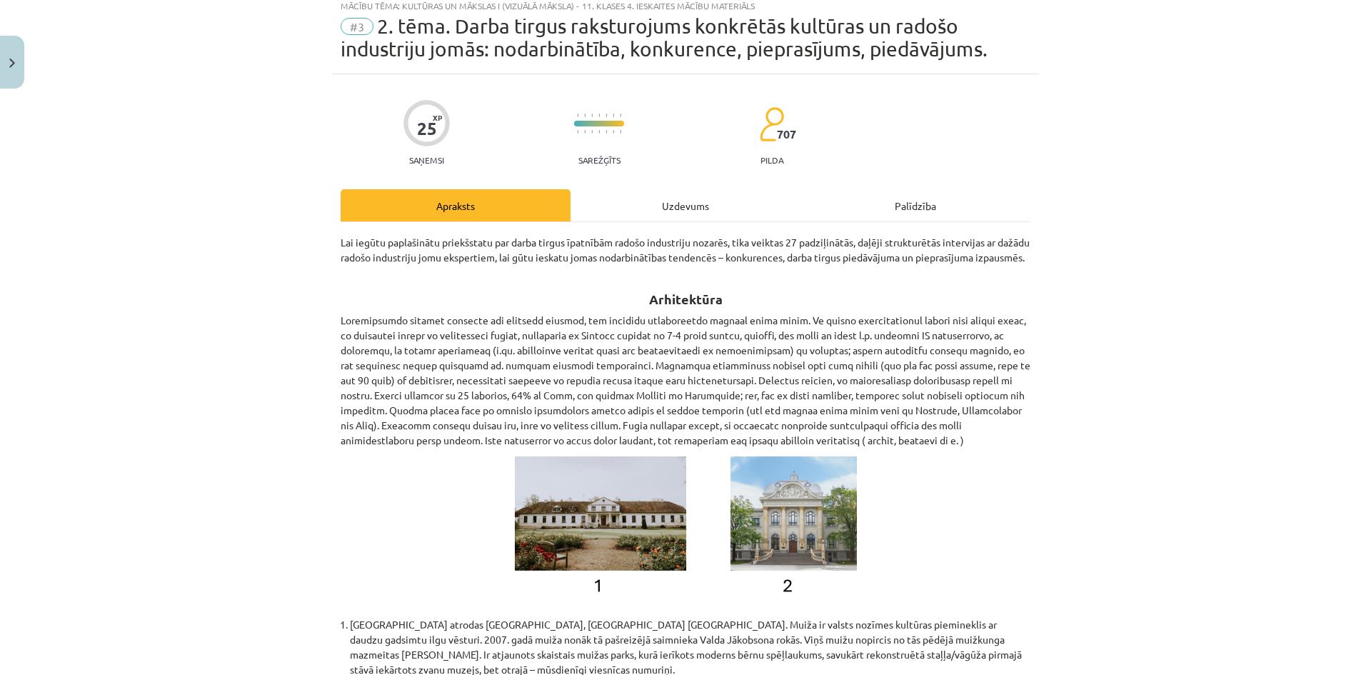
scroll to position [36, 0]
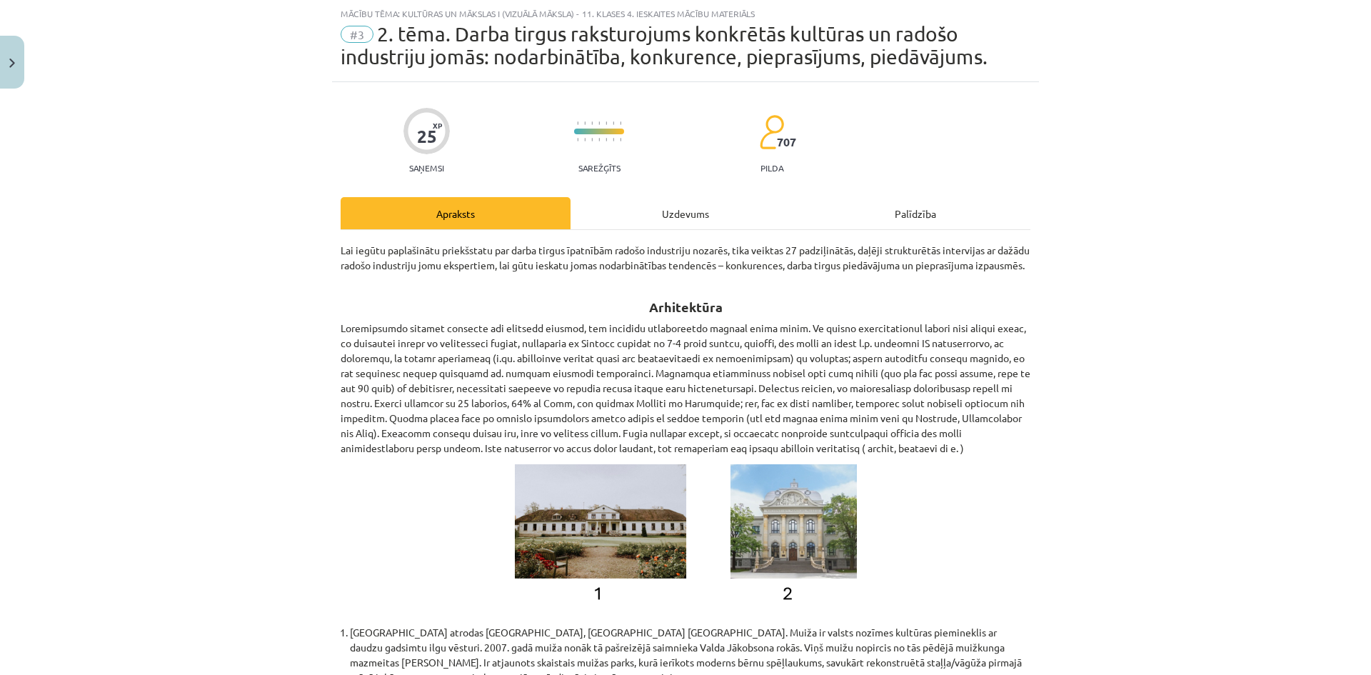
click at [662, 216] on div "Uzdevums" at bounding box center [686, 213] width 230 height 32
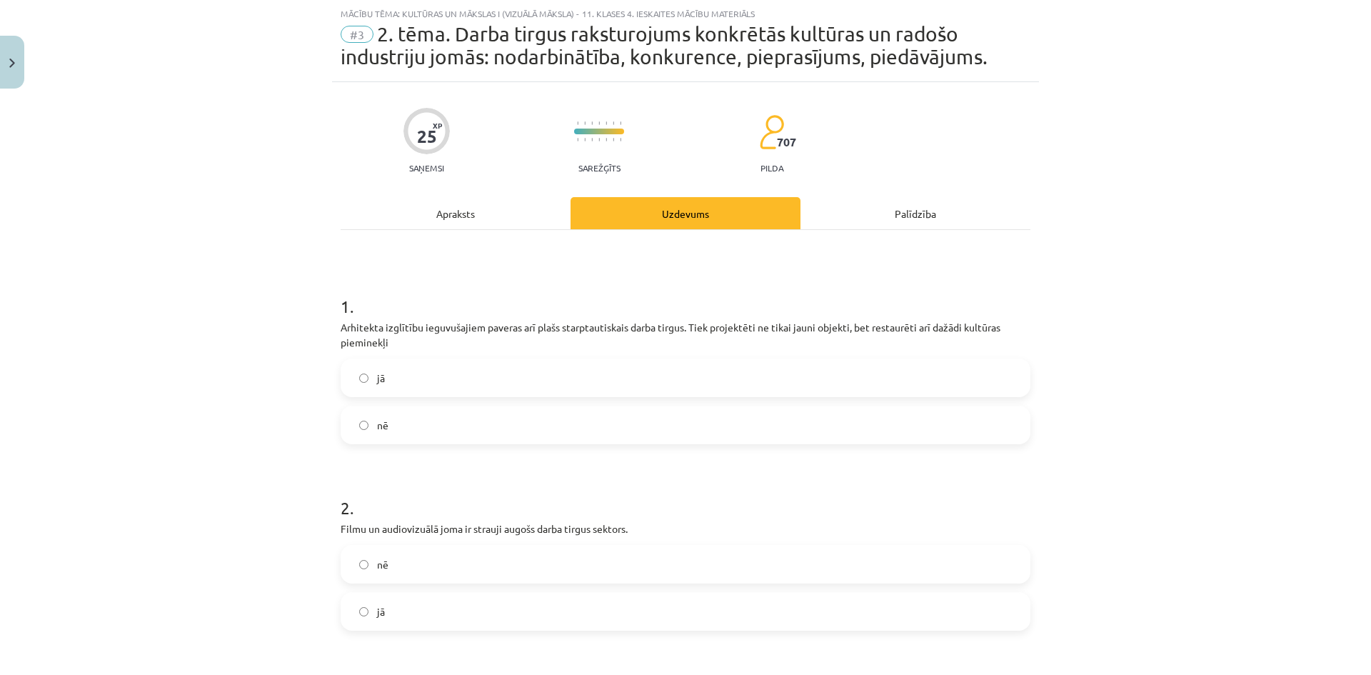
click at [456, 379] on label "jā" at bounding box center [685, 378] width 687 height 36
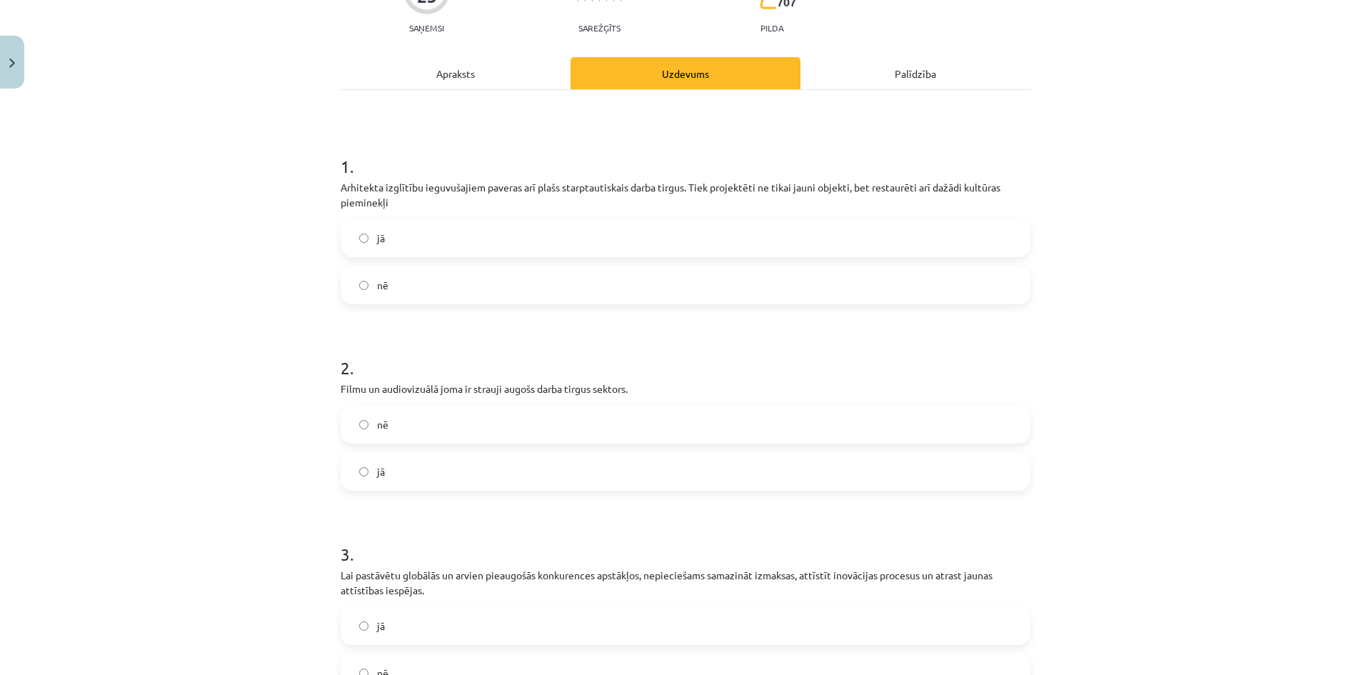
scroll to position [179, 0]
click at [417, 483] on label "jā" at bounding box center [685, 469] width 687 height 36
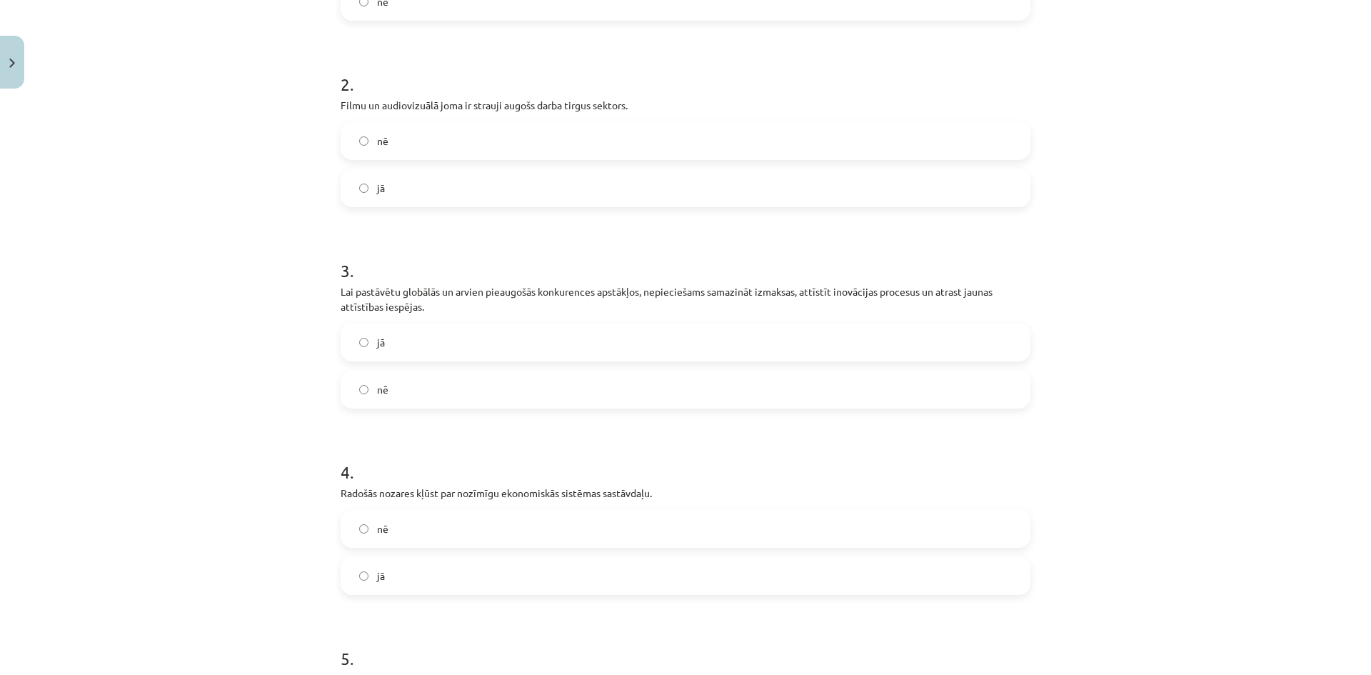
scroll to position [464, 0]
click at [382, 346] on label "jā" at bounding box center [685, 337] width 687 height 36
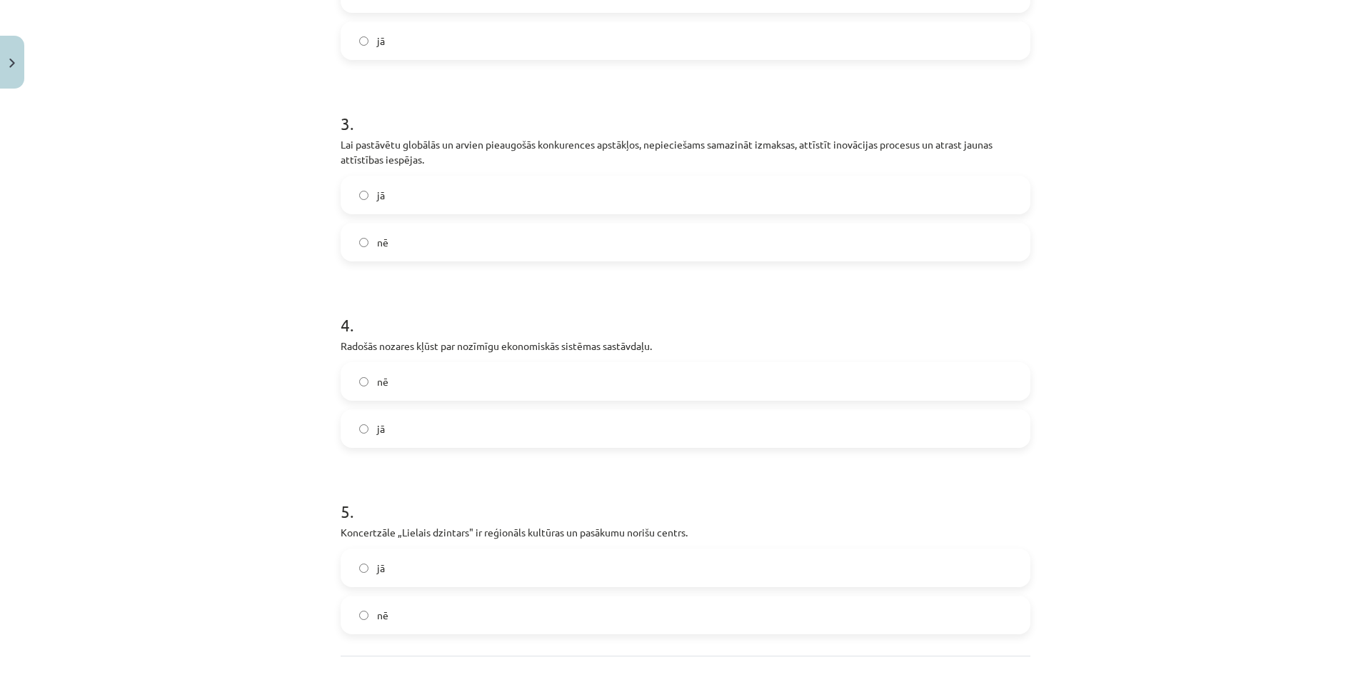
scroll to position [607, 0]
click at [409, 429] on label "jā" at bounding box center [685, 428] width 687 height 36
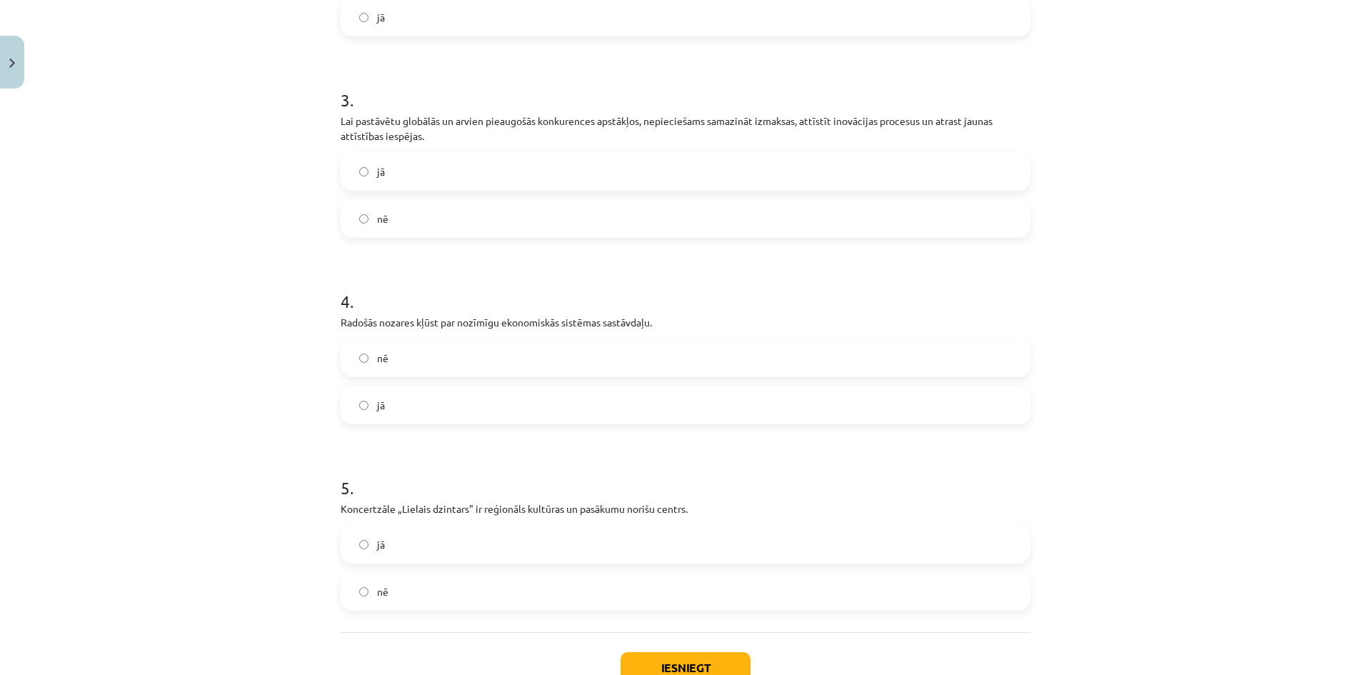
scroll to position [678, 0]
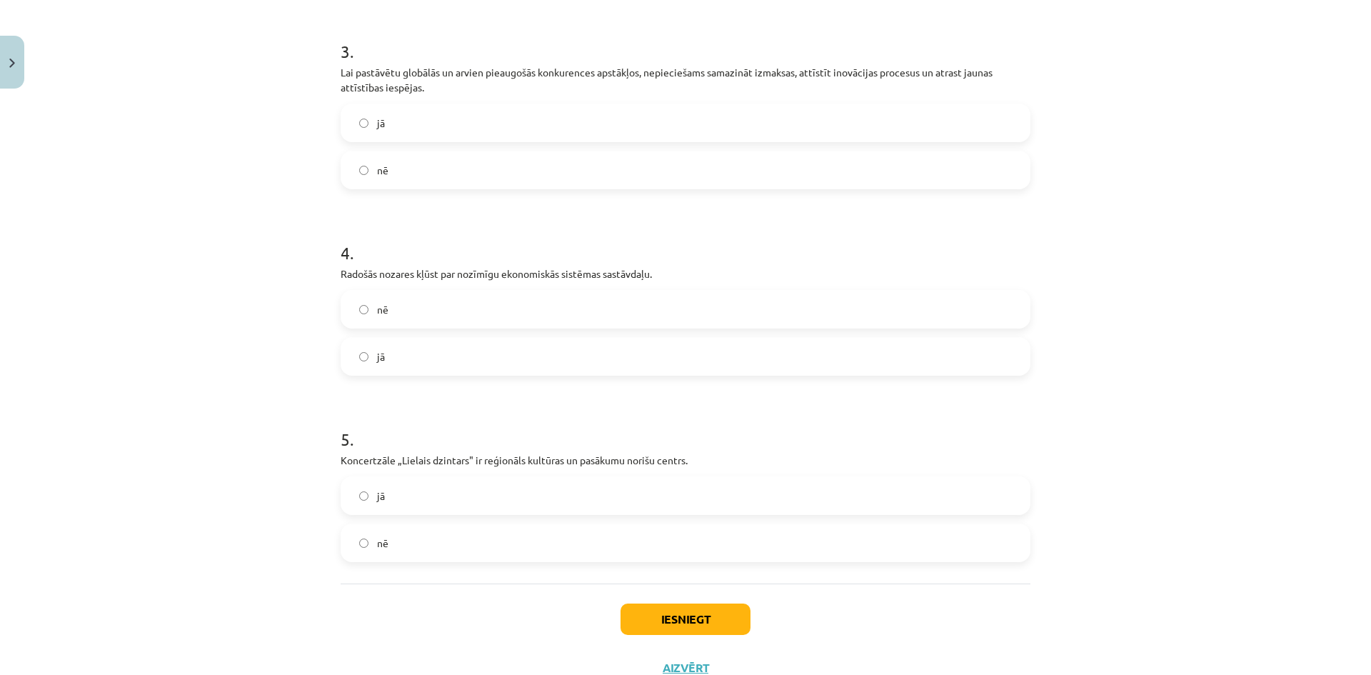
click at [400, 496] on label "jā" at bounding box center [685, 496] width 687 height 36
click at [666, 611] on button "Iesniegt" at bounding box center [686, 619] width 130 height 31
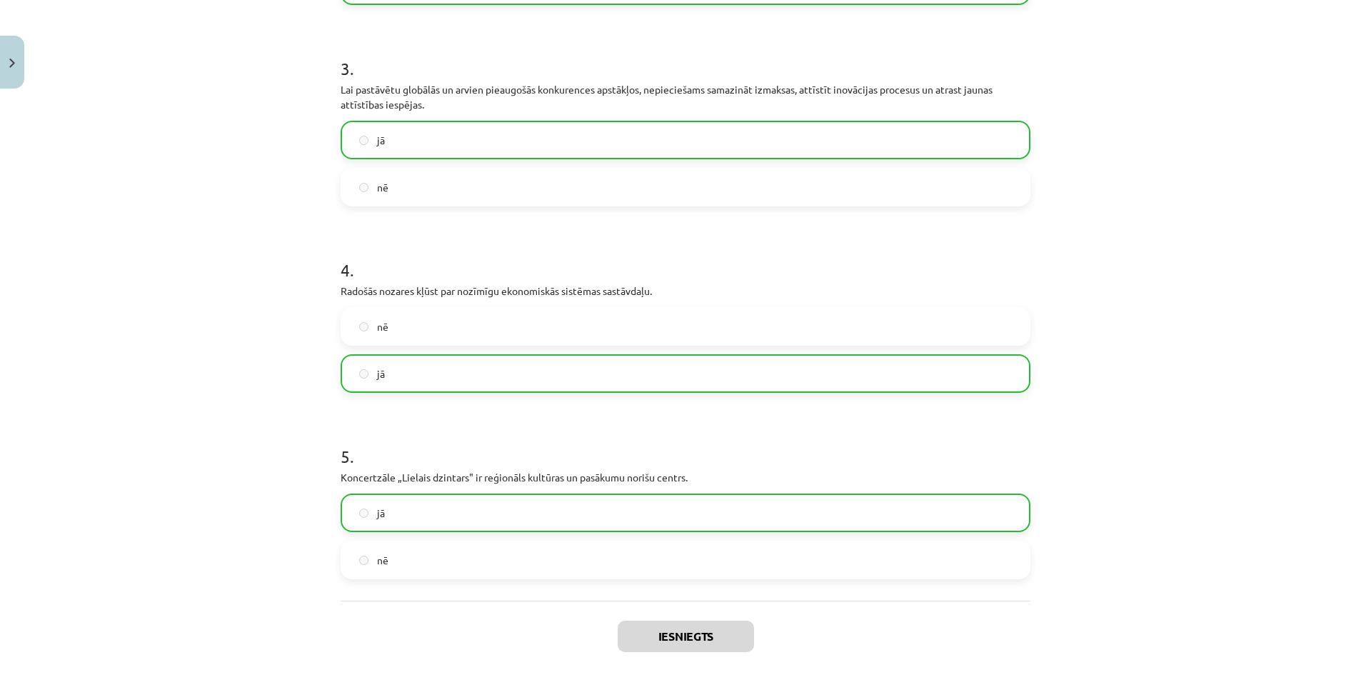
scroll to position [777, 0]
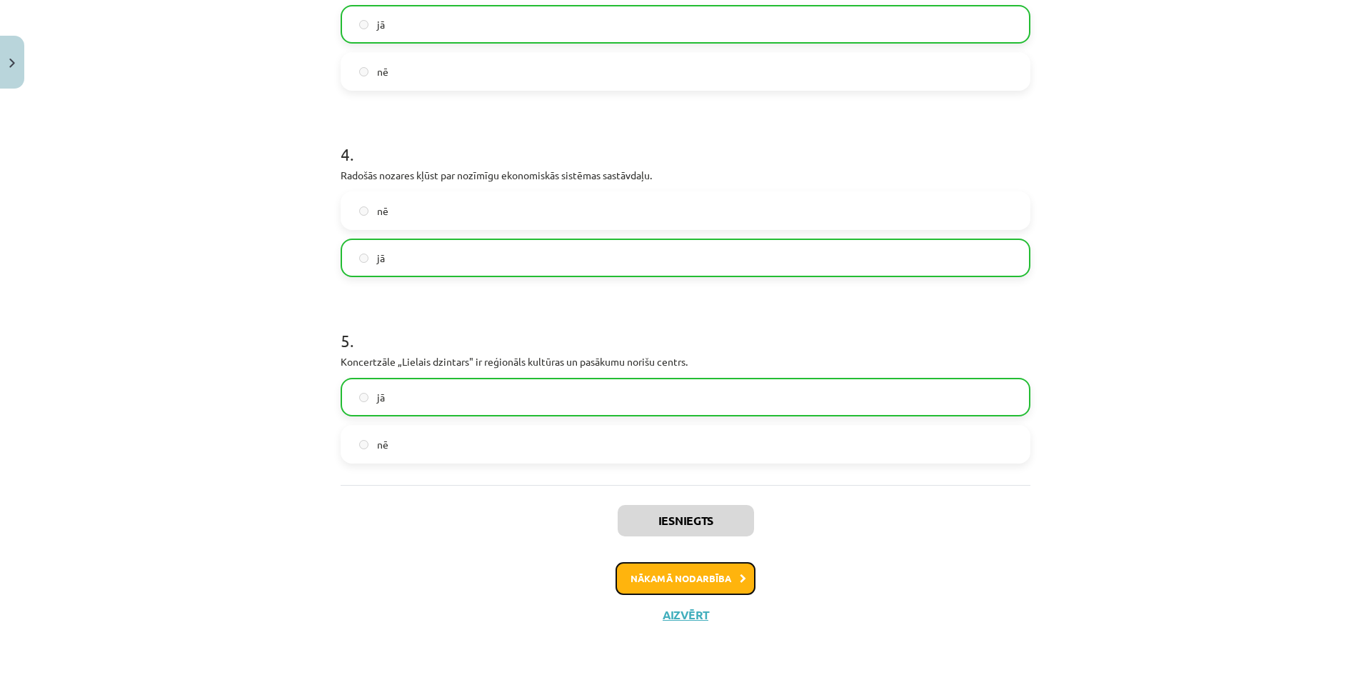
click at [690, 578] on button "Nākamā nodarbība" at bounding box center [686, 578] width 140 height 33
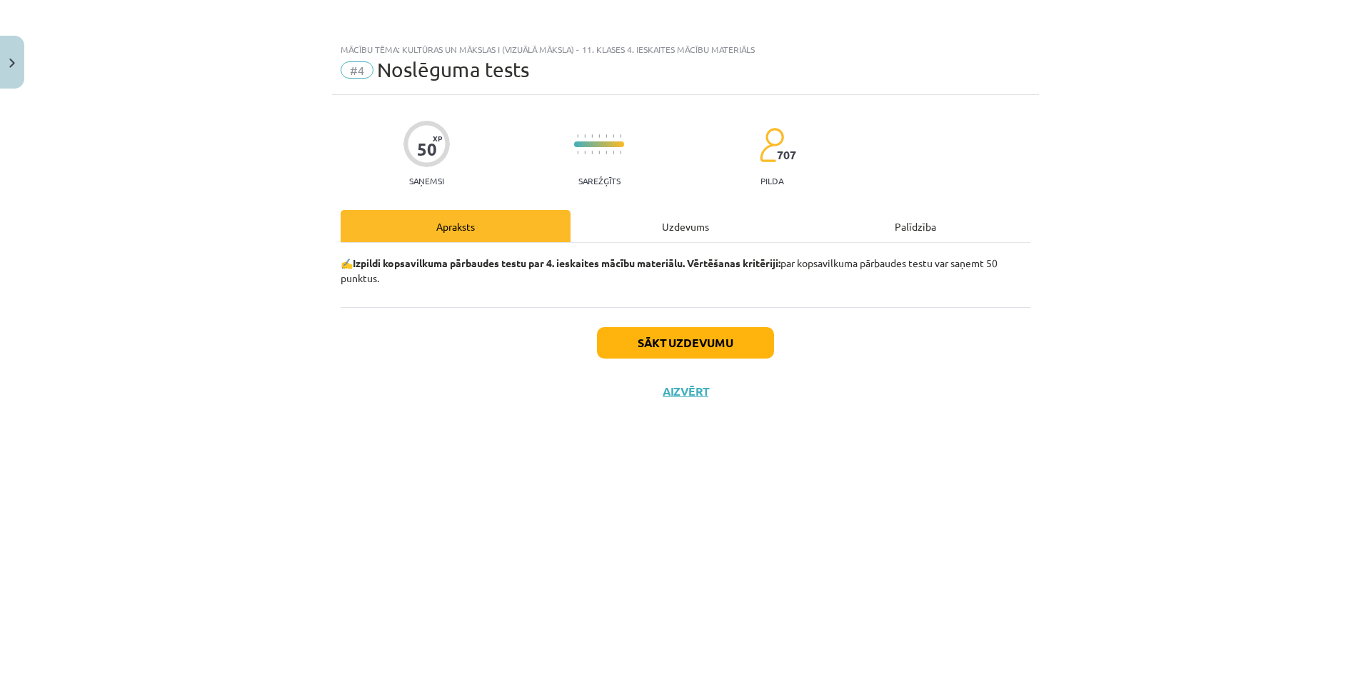
click at [664, 229] on div "Uzdevums" at bounding box center [686, 226] width 230 height 32
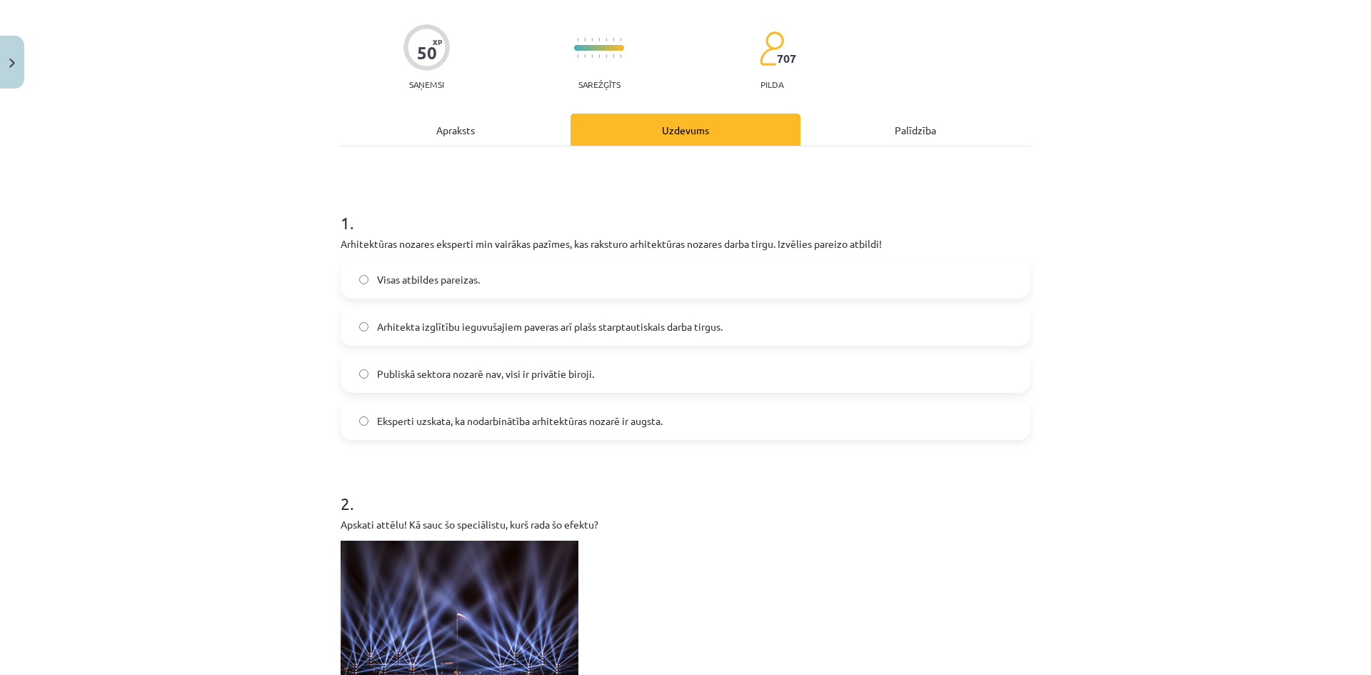
scroll to position [143, 0]
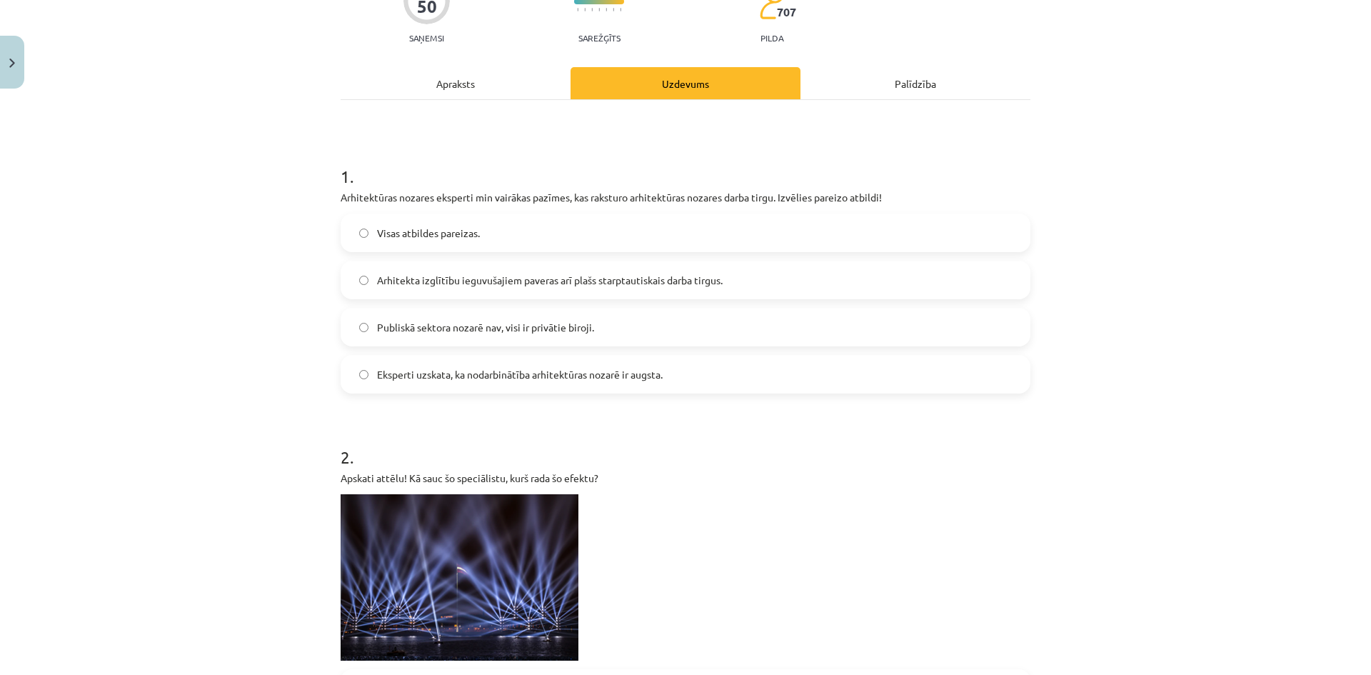
click at [595, 264] on label "Arhitekta izglītību ieguvušajiem paveras arī plašs starptautiskais darba tirgus." at bounding box center [685, 280] width 687 height 36
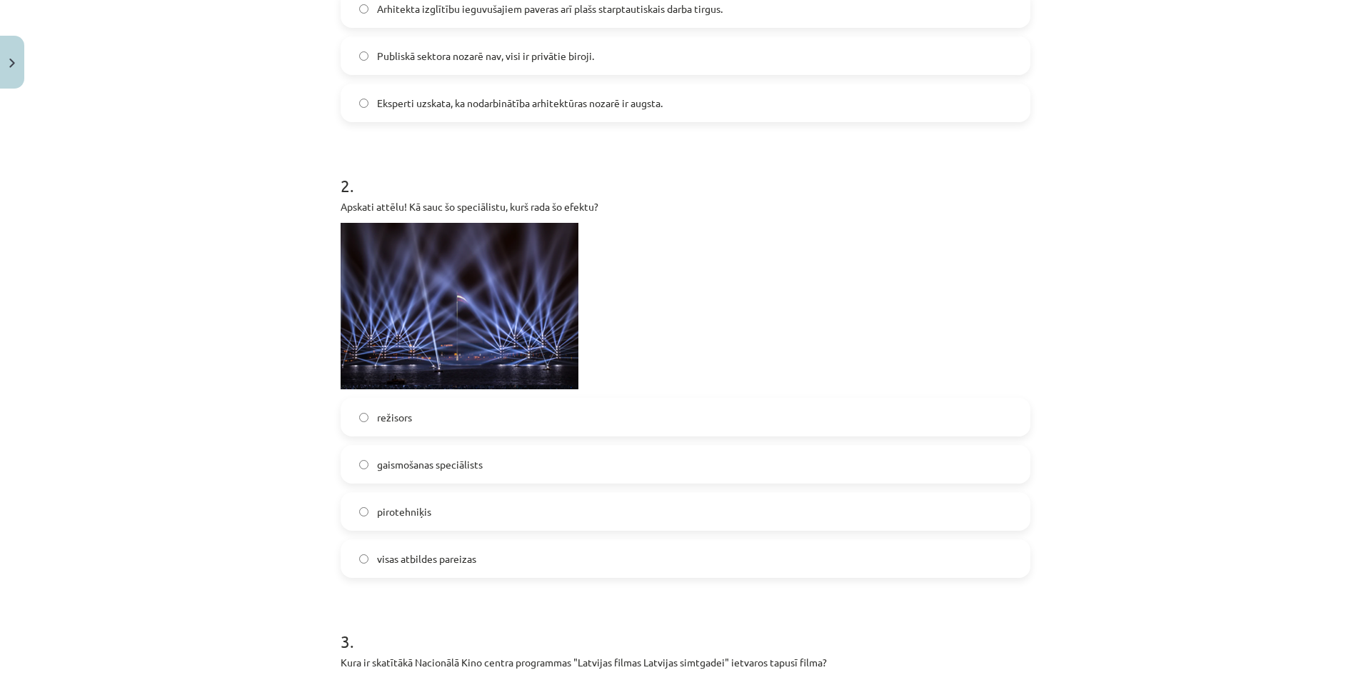
scroll to position [429, 0]
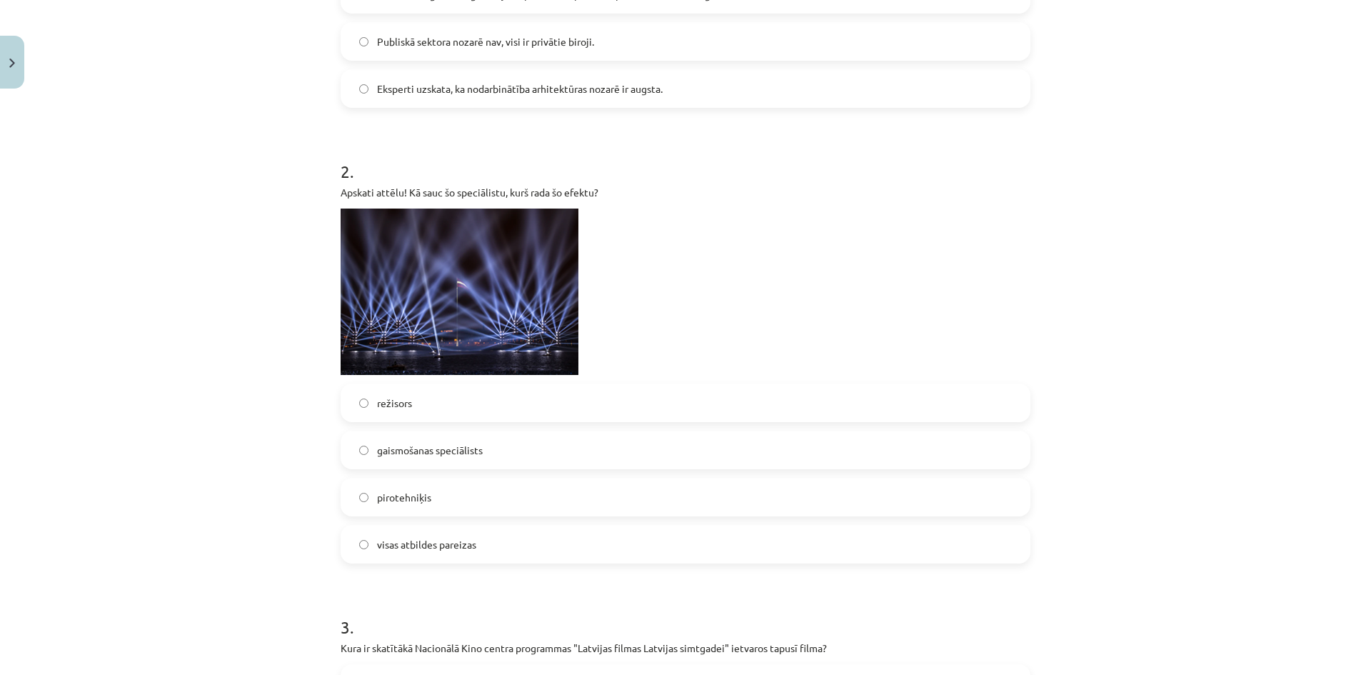
click at [528, 442] on label "gaismošanas speciālists" at bounding box center [685, 450] width 687 height 36
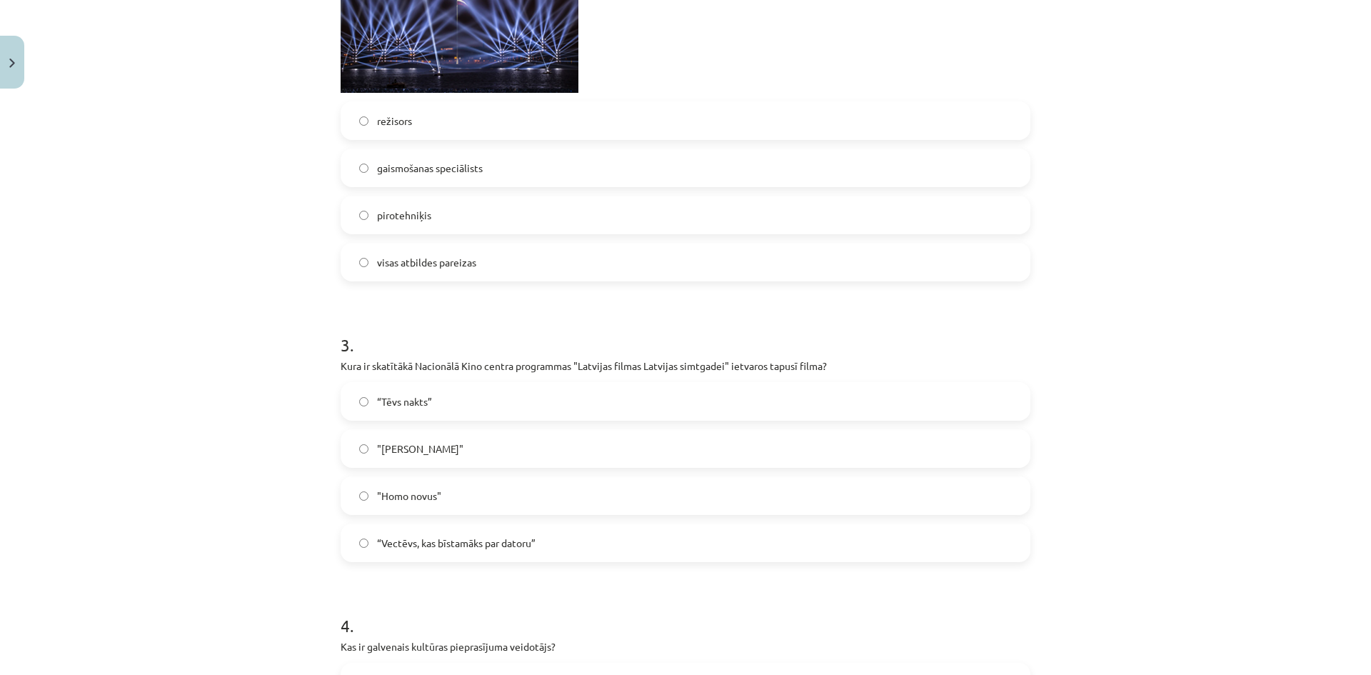
scroll to position [714, 0]
click at [431, 397] on label "“Tēvs nakts”" at bounding box center [685, 398] width 687 height 36
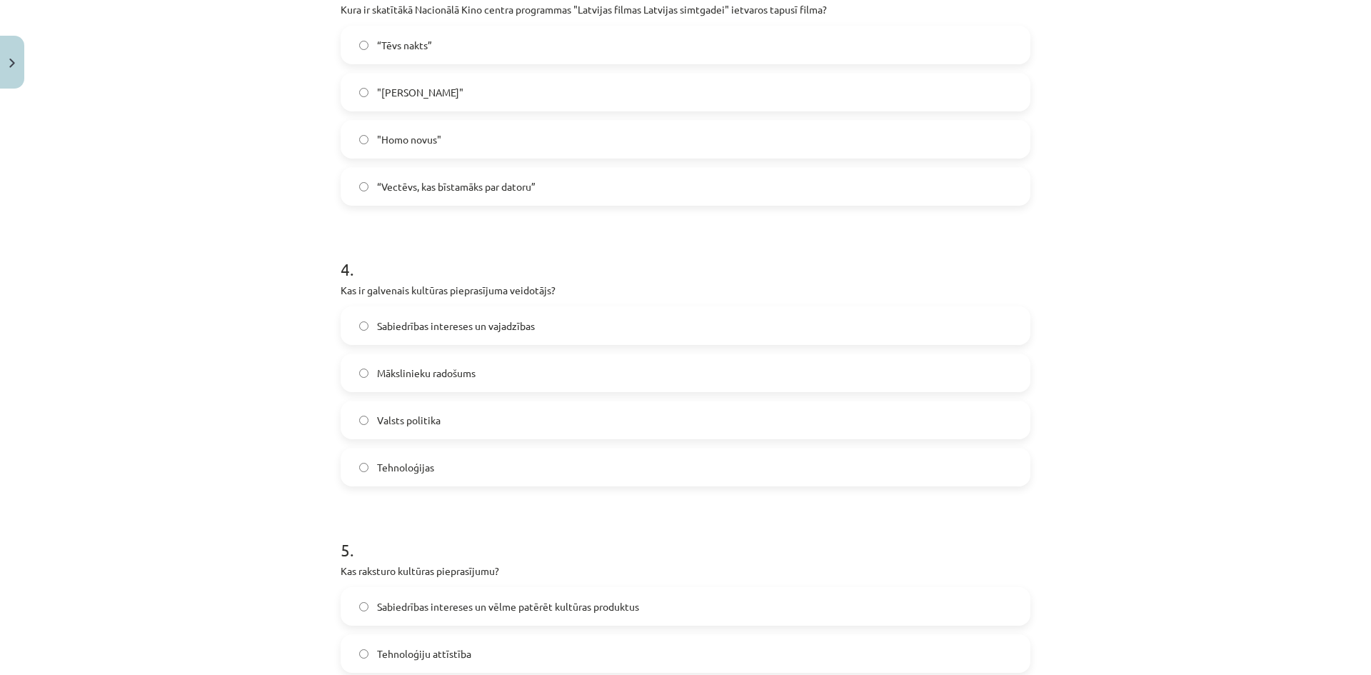
scroll to position [1071, 0]
click at [519, 320] on span "Sabiedrības intereses un vajadzības" at bounding box center [456, 321] width 158 height 15
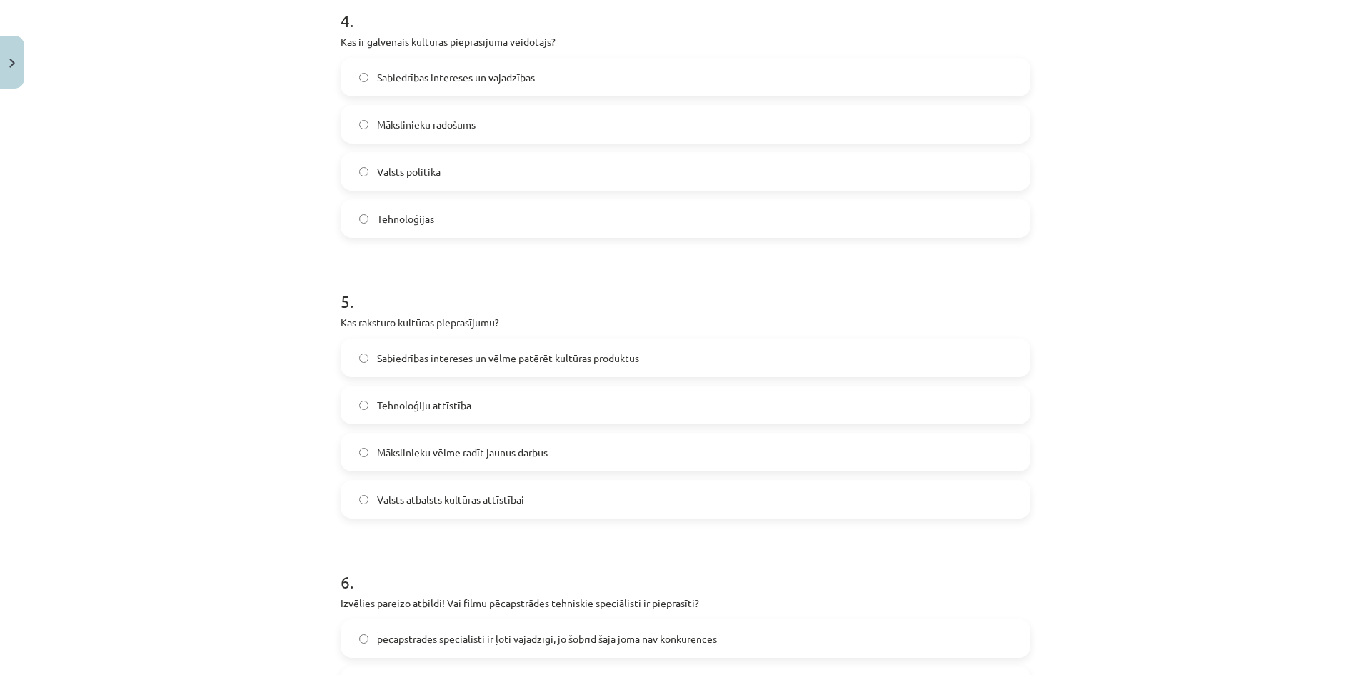
scroll to position [1357, 0]
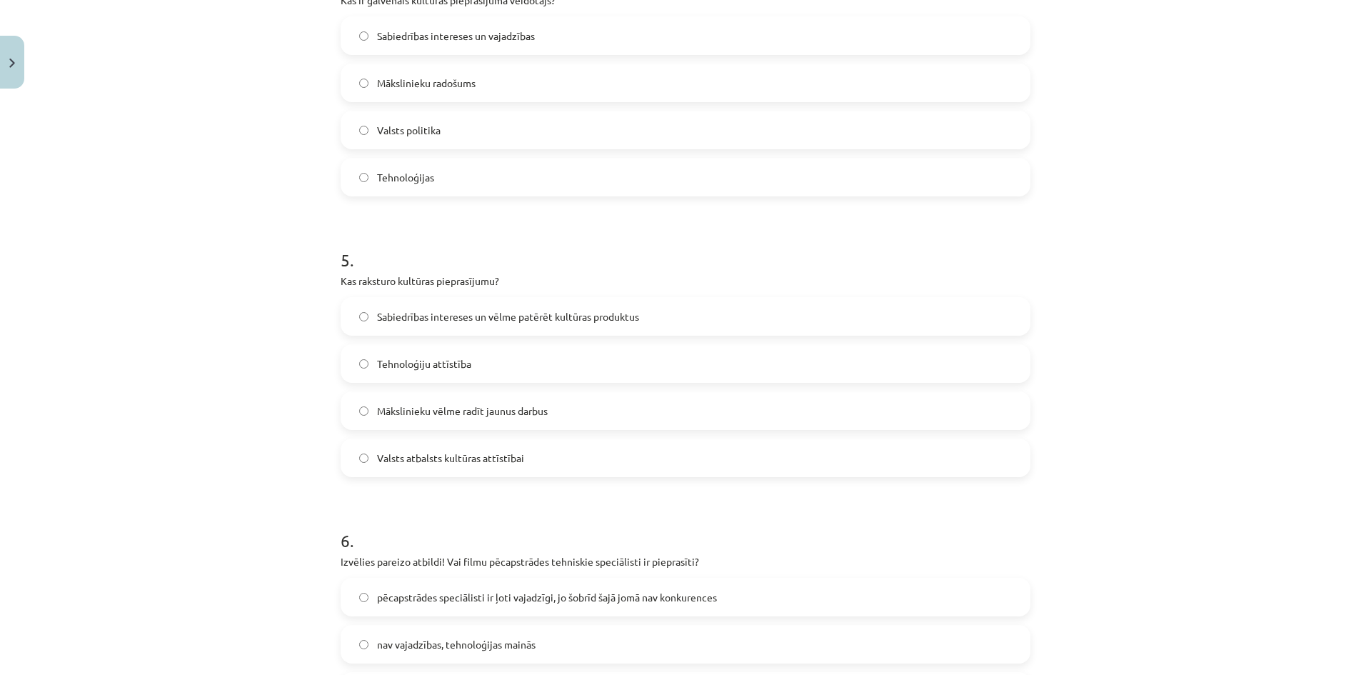
click at [564, 320] on span "Sabiedrības intereses un vēlme patērēt kultūras produktus" at bounding box center [508, 316] width 262 height 15
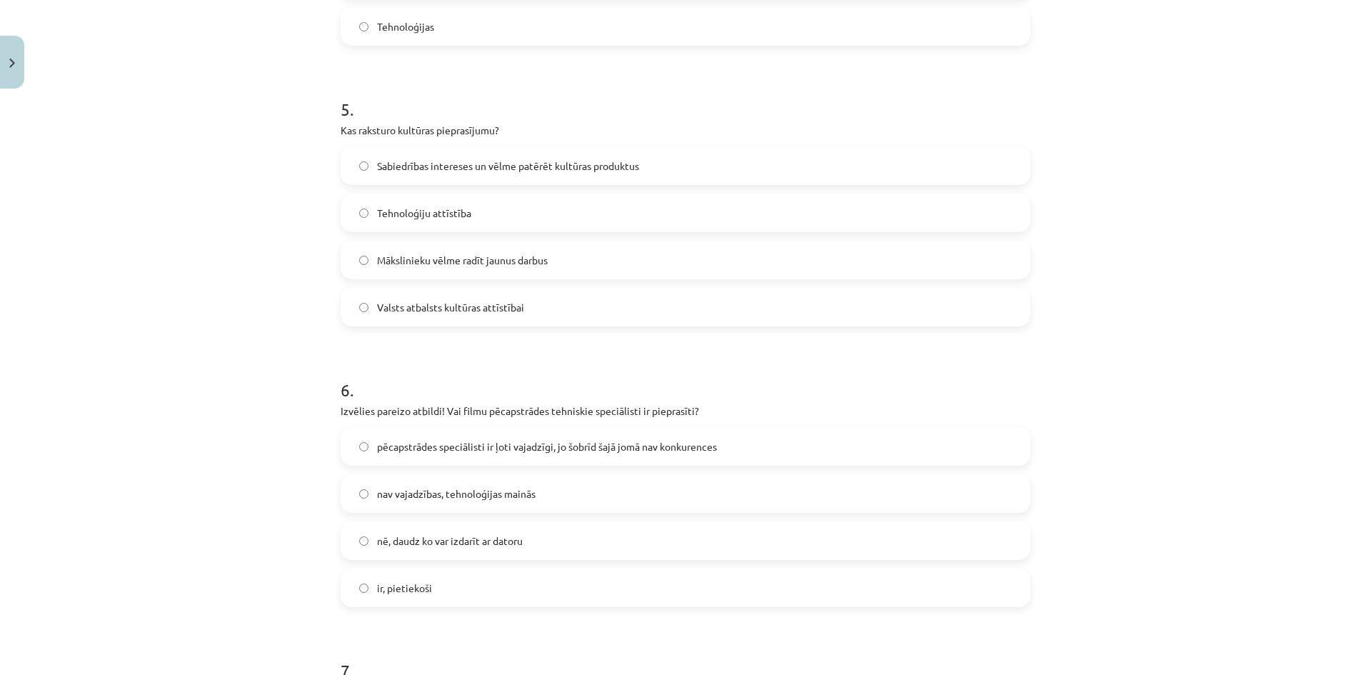
scroll to position [1571, 0]
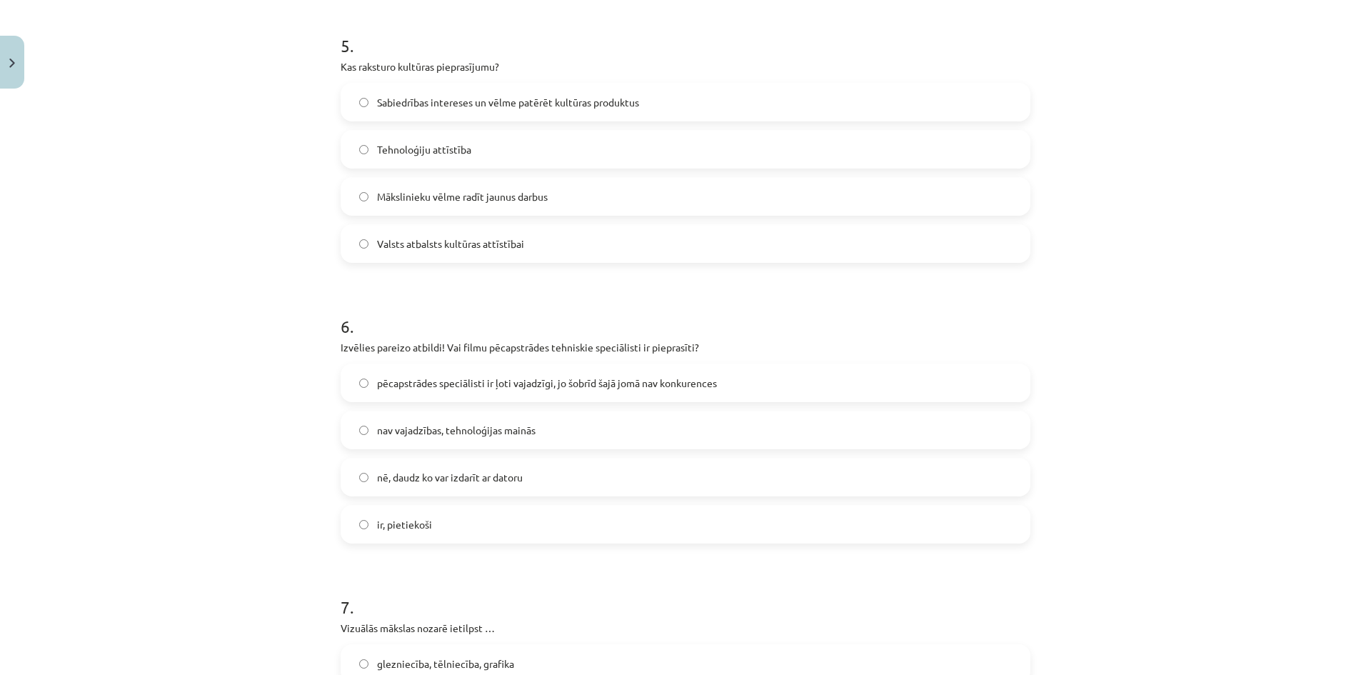
click at [552, 396] on label "pēcapstrādes speciālisti ir ļoti vajadzīgi, jo šobrīd šajā jomā nav konkurences" at bounding box center [685, 383] width 687 height 36
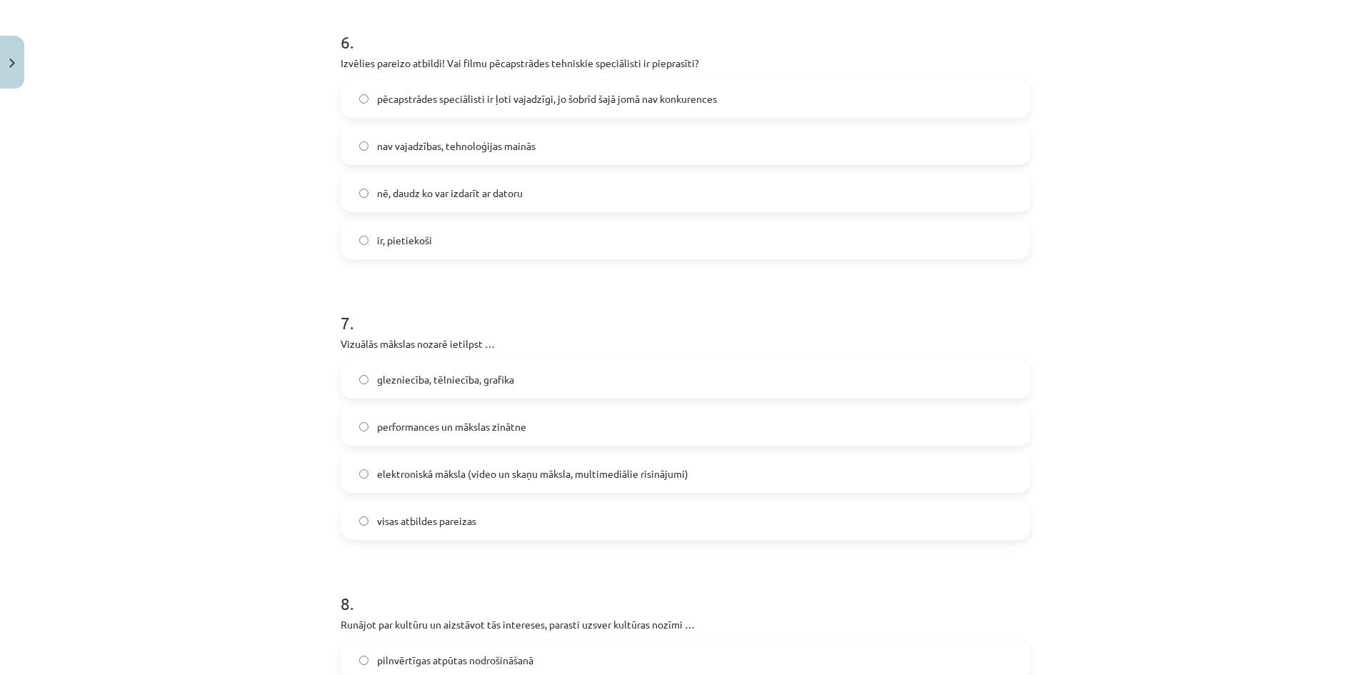
scroll to position [1857, 0]
click at [566, 384] on label "glezniecība, tēlniecība, grafika" at bounding box center [685, 378] width 687 height 36
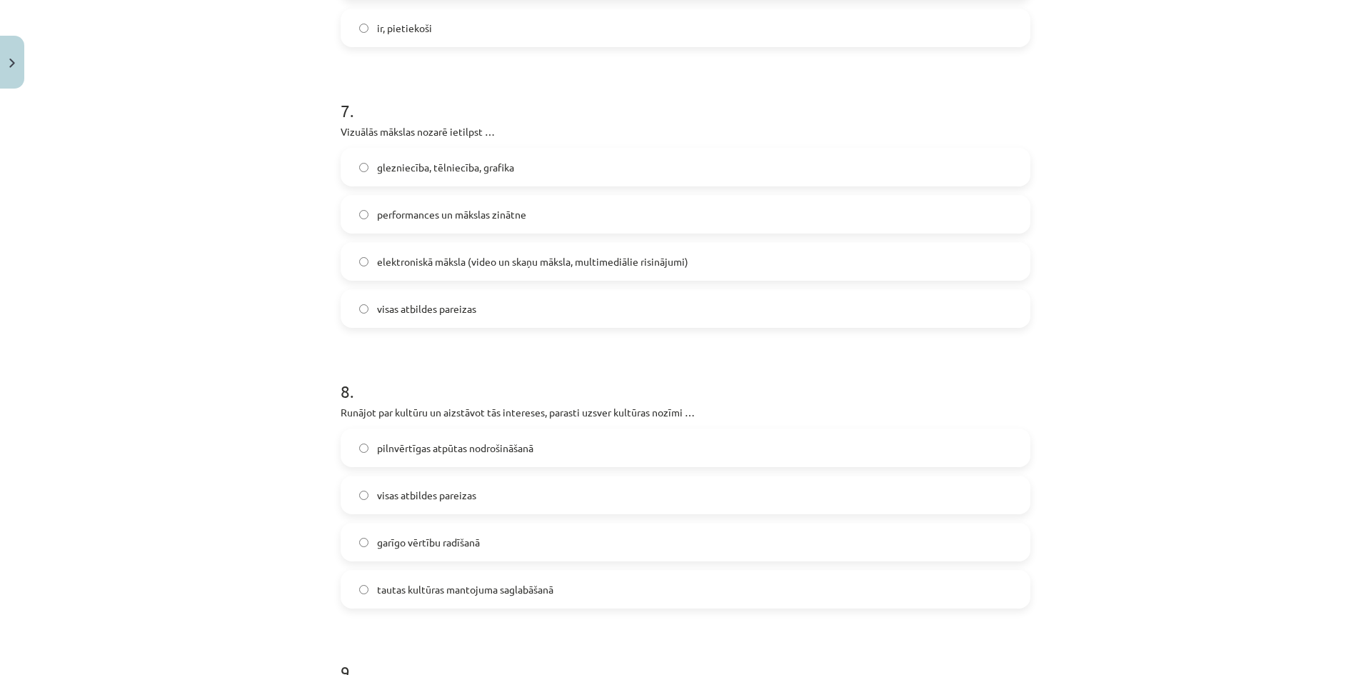
scroll to position [2071, 0]
click at [512, 306] on label "visas atbildes pareizas" at bounding box center [685, 305] width 687 height 36
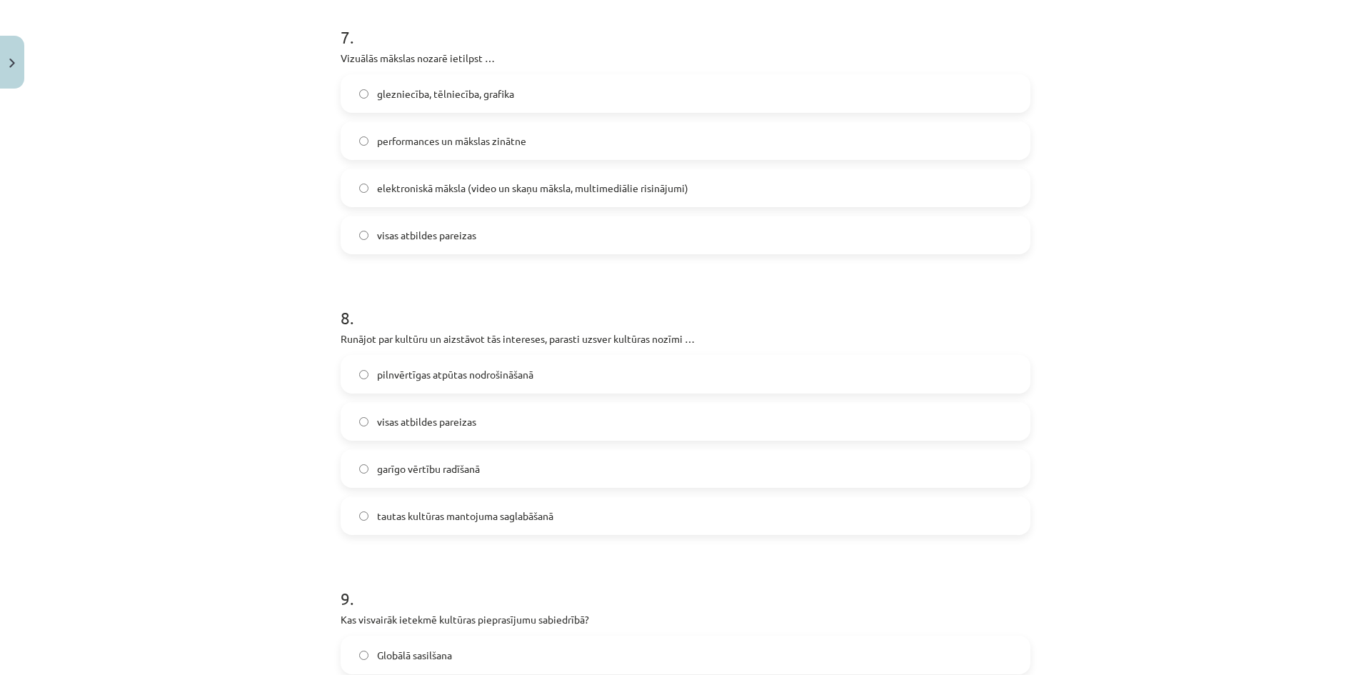
scroll to position [2143, 0]
click at [571, 503] on label "tautas kultūras mantojuma saglabāšanā" at bounding box center [685, 514] width 687 height 36
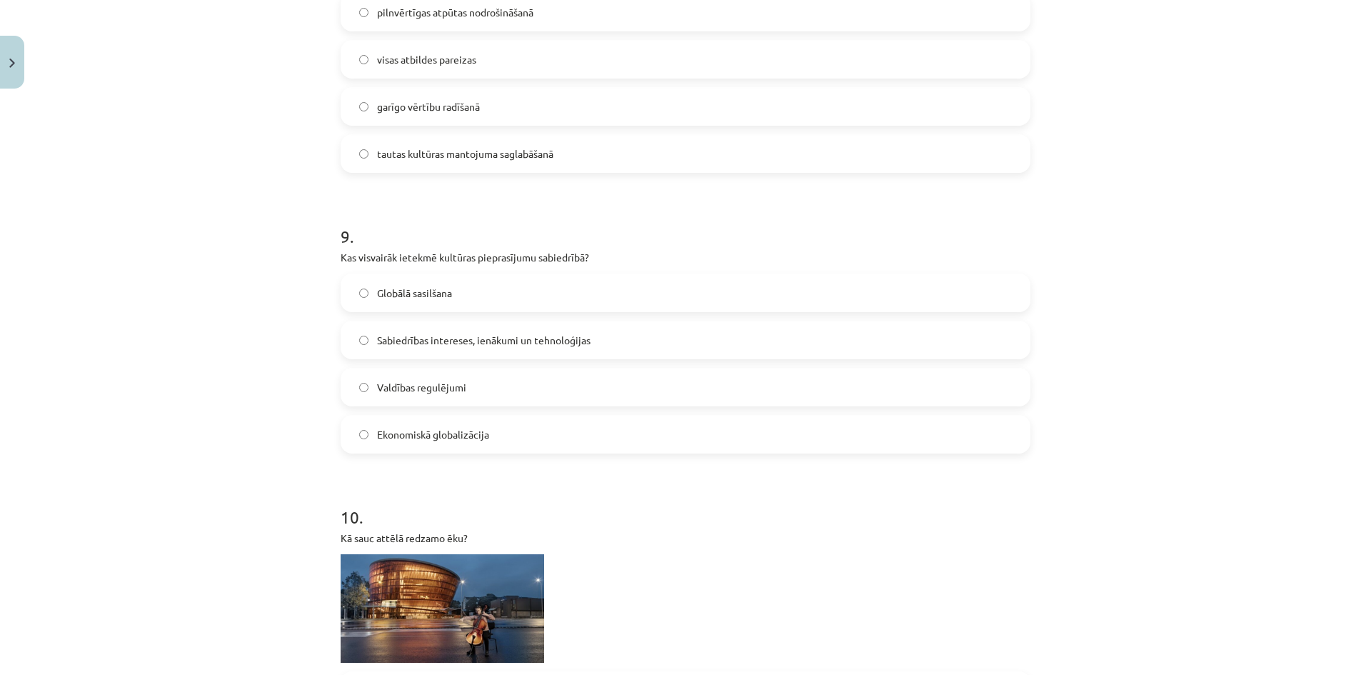
scroll to position [2500, 0]
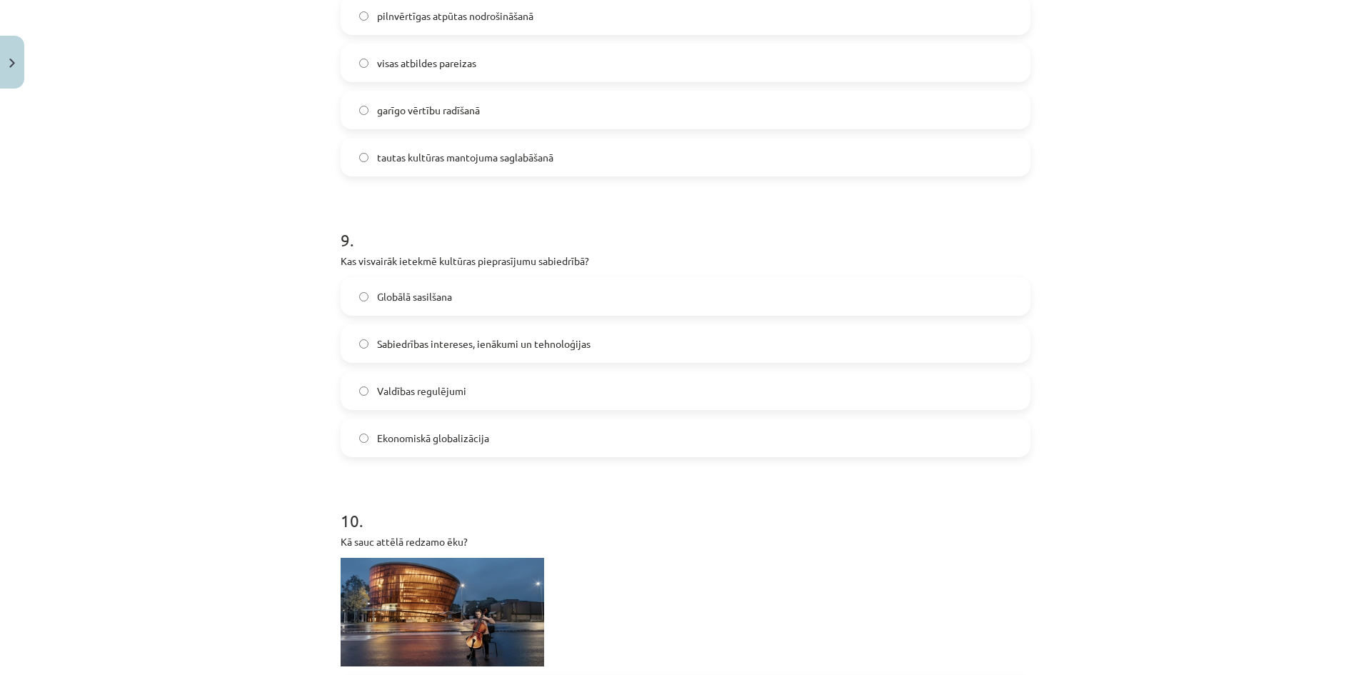
click at [609, 339] on label "Sabiedrības intereses, ienākumi un tehnoloģijas" at bounding box center [685, 344] width 687 height 36
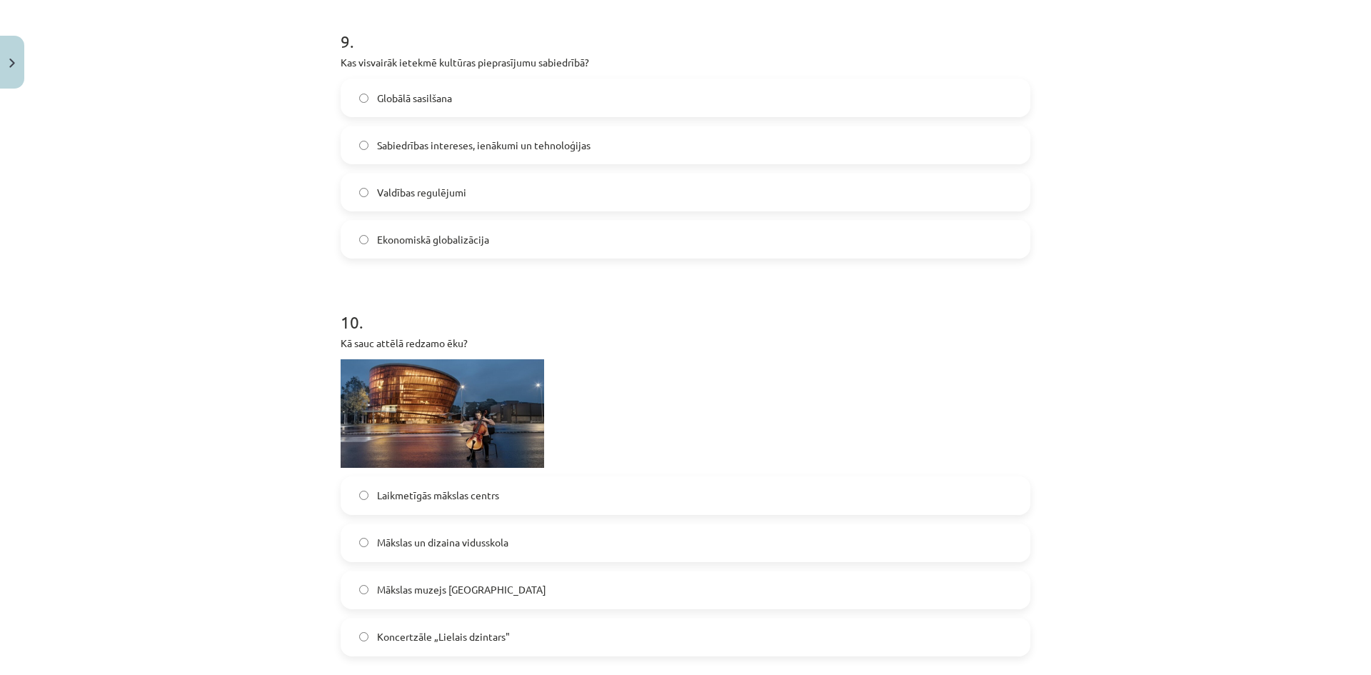
scroll to position [2714, 0]
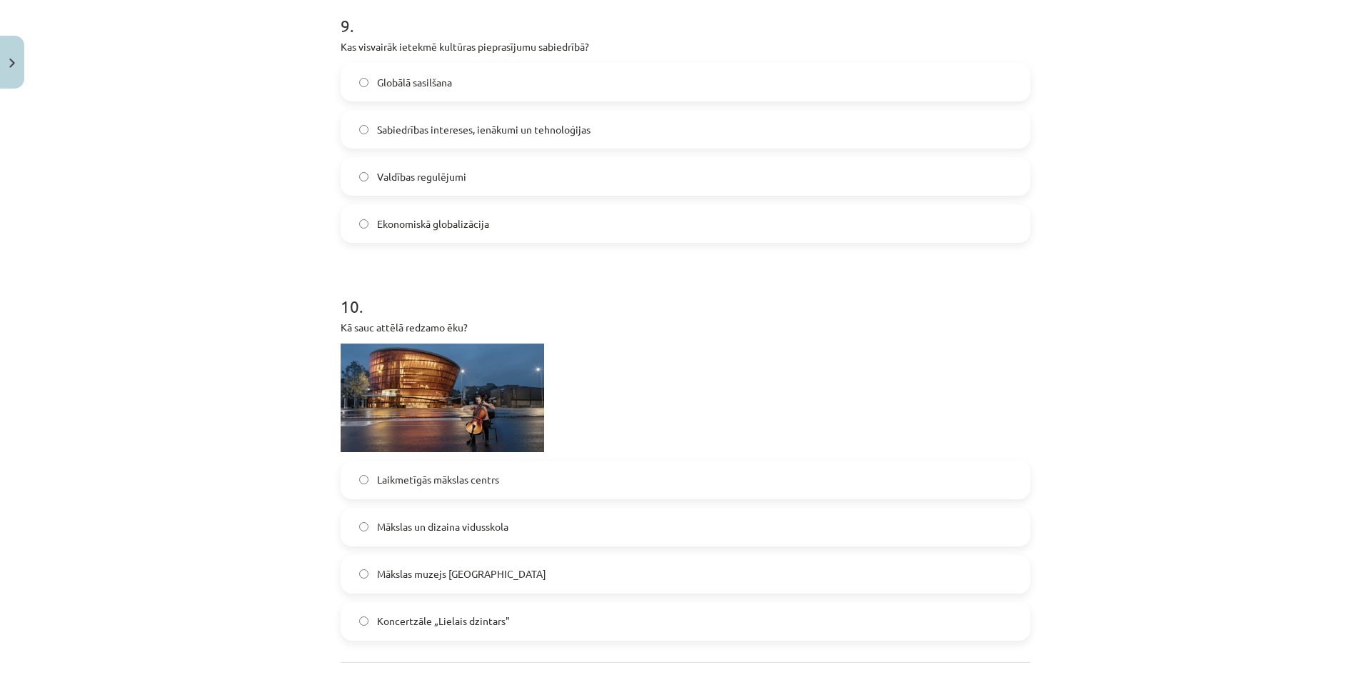
click at [593, 616] on label "Koncertzāle „Lielais dzintars"" at bounding box center [685, 622] width 687 height 36
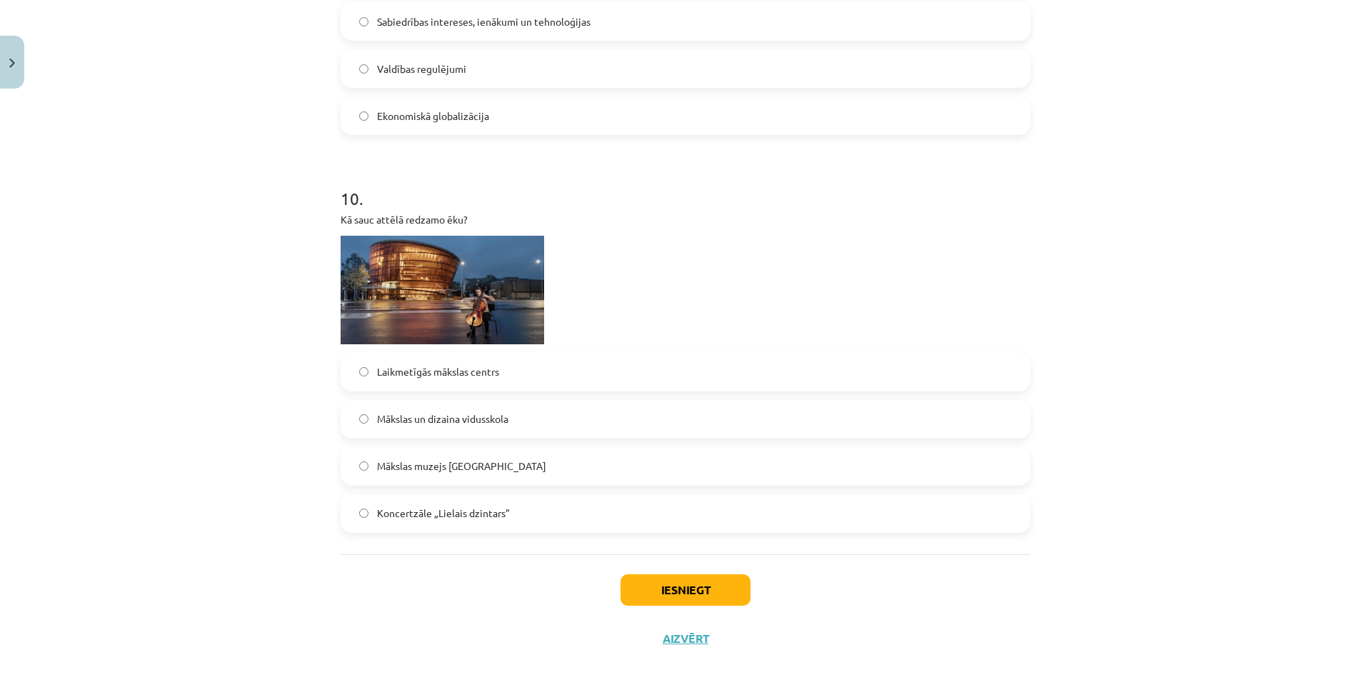
scroll to position [2845, 0]
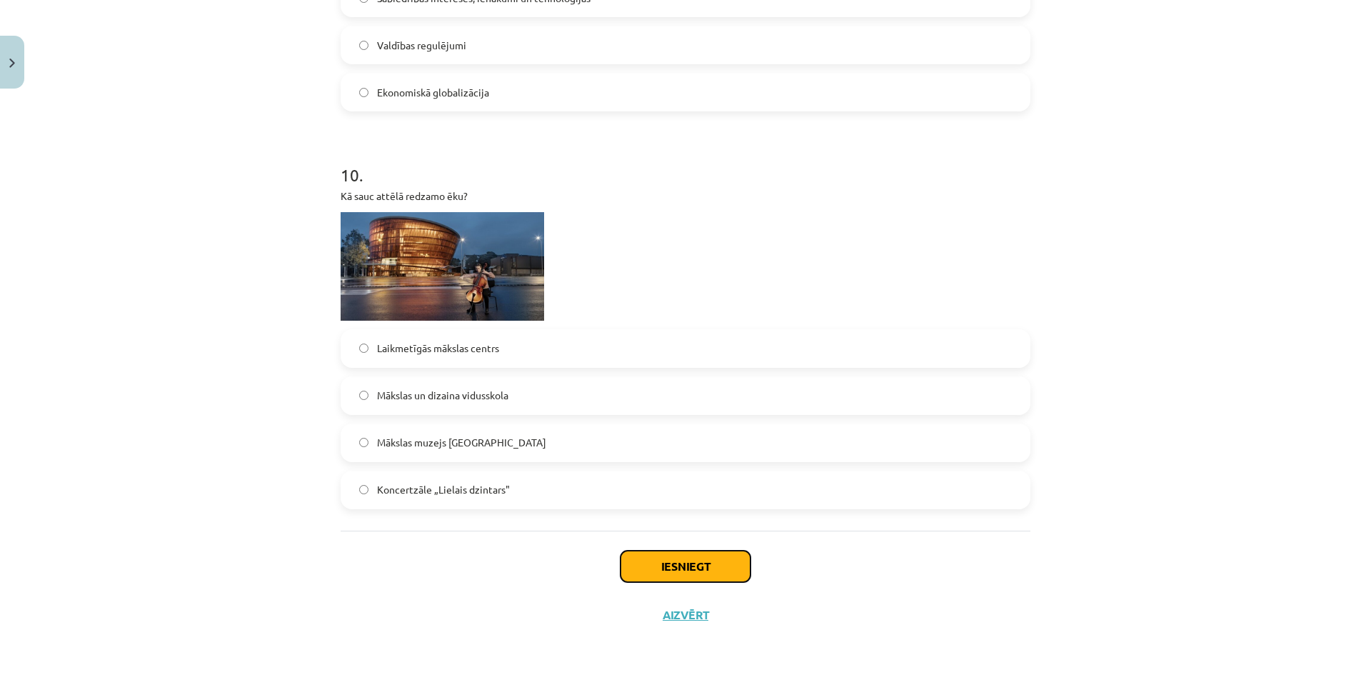
click at [678, 561] on button "Iesniegt" at bounding box center [686, 566] width 130 height 31
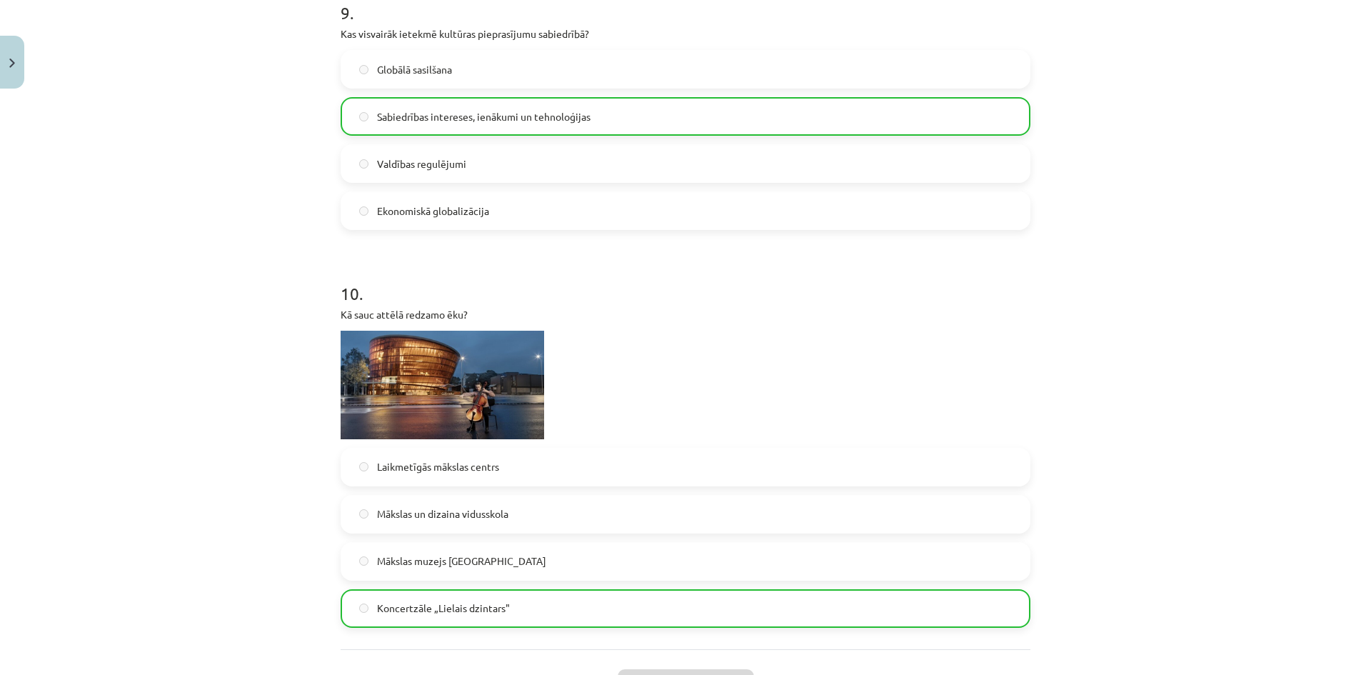
scroll to position [2890, 0]
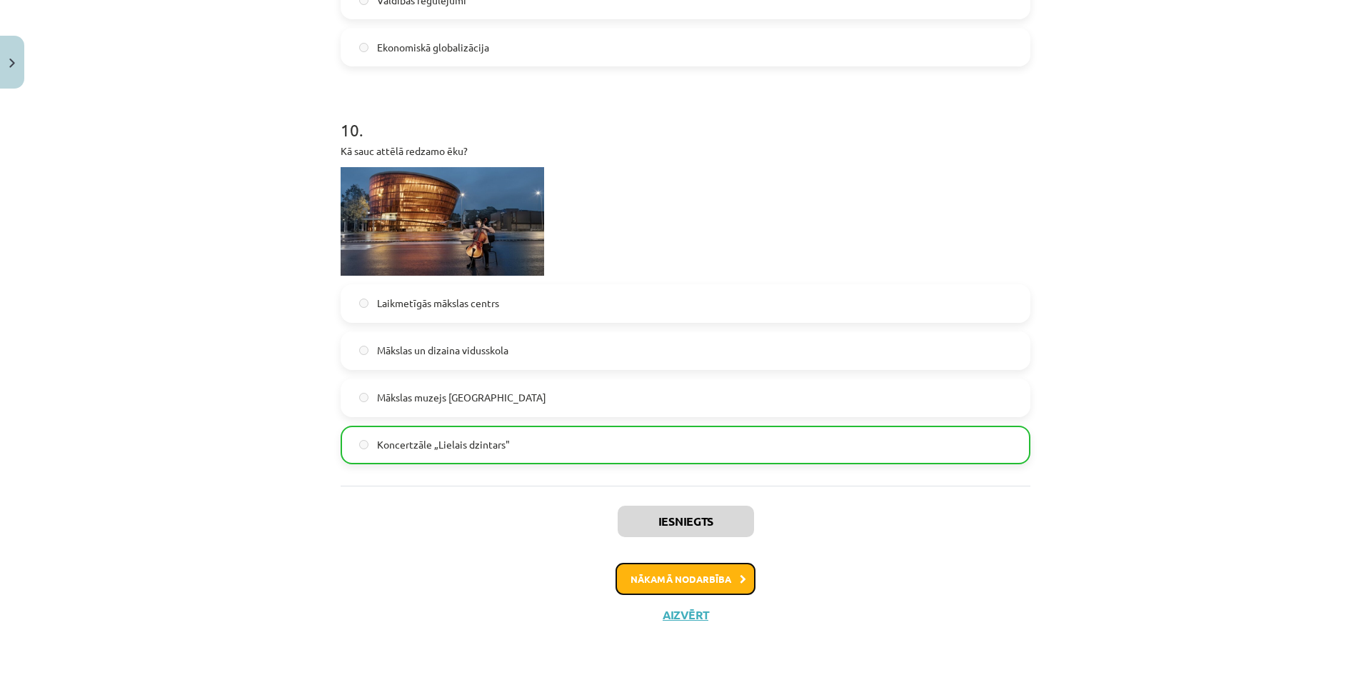
click at [666, 572] on button "Nākamā nodarbība" at bounding box center [686, 579] width 140 height 33
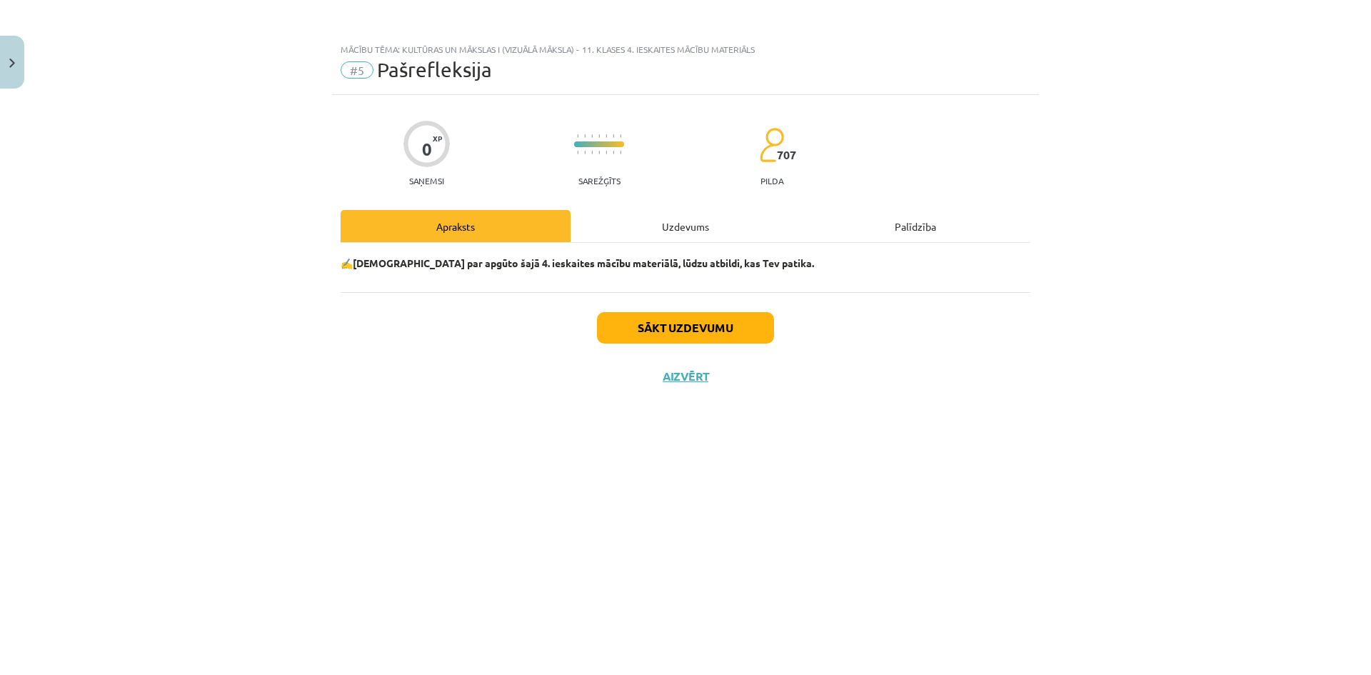
click at [663, 223] on div "Uzdevums" at bounding box center [686, 226] width 230 height 32
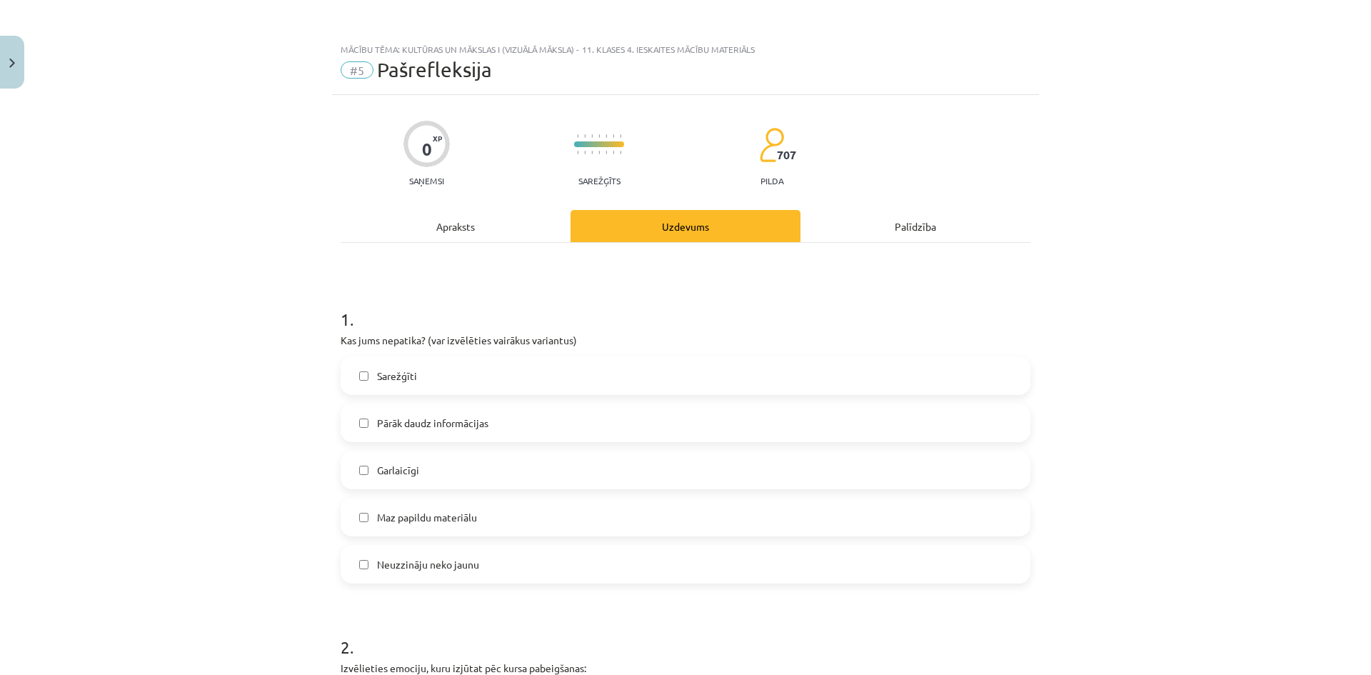
click at [445, 367] on label "Sarežģīti" at bounding box center [685, 376] width 687 height 36
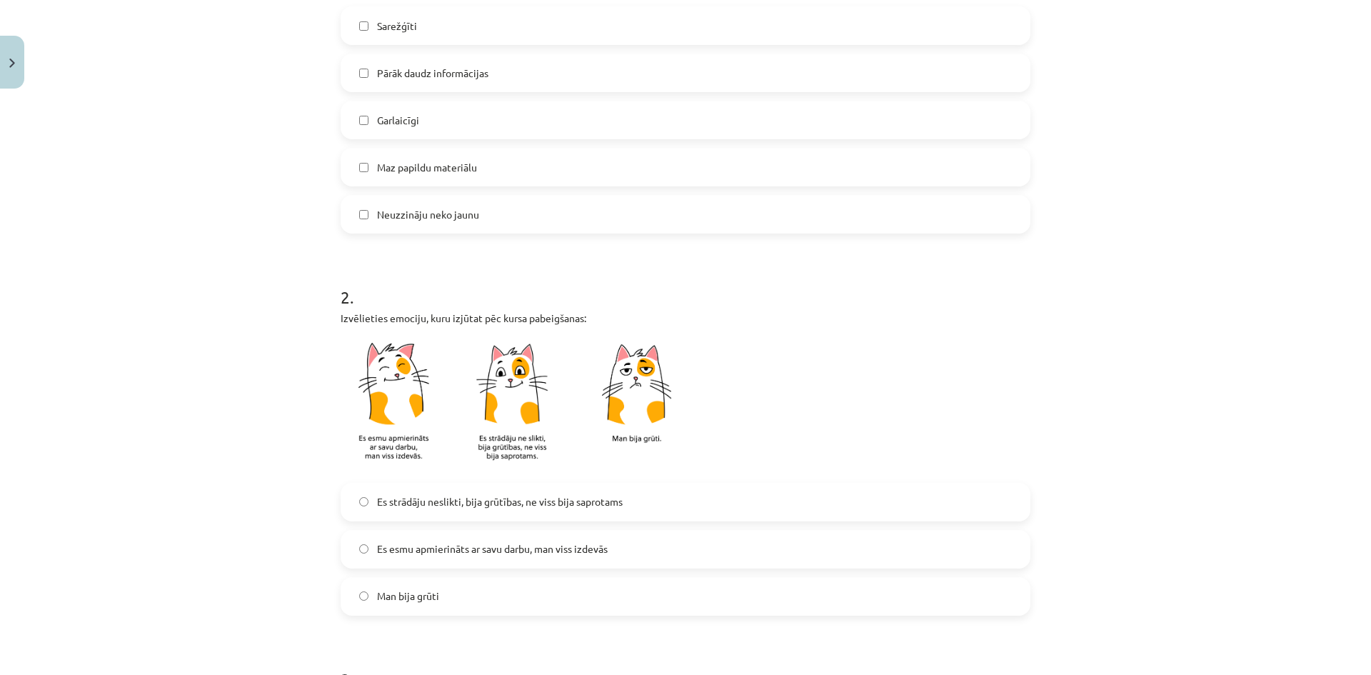
scroll to position [429, 0]
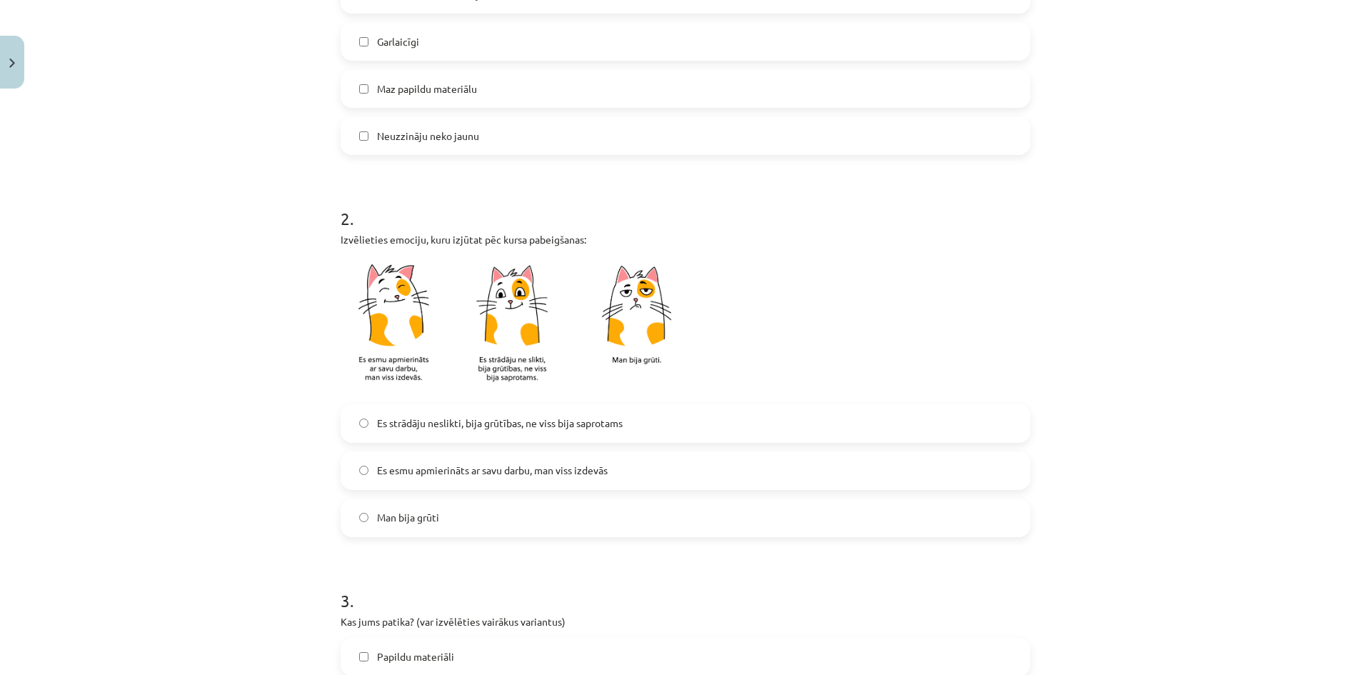
click at [476, 426] on span "Es strādāju neslikti, bija grūtības, ne viss bija saprotams" at bounding box center [500, 423] width 246 height 15
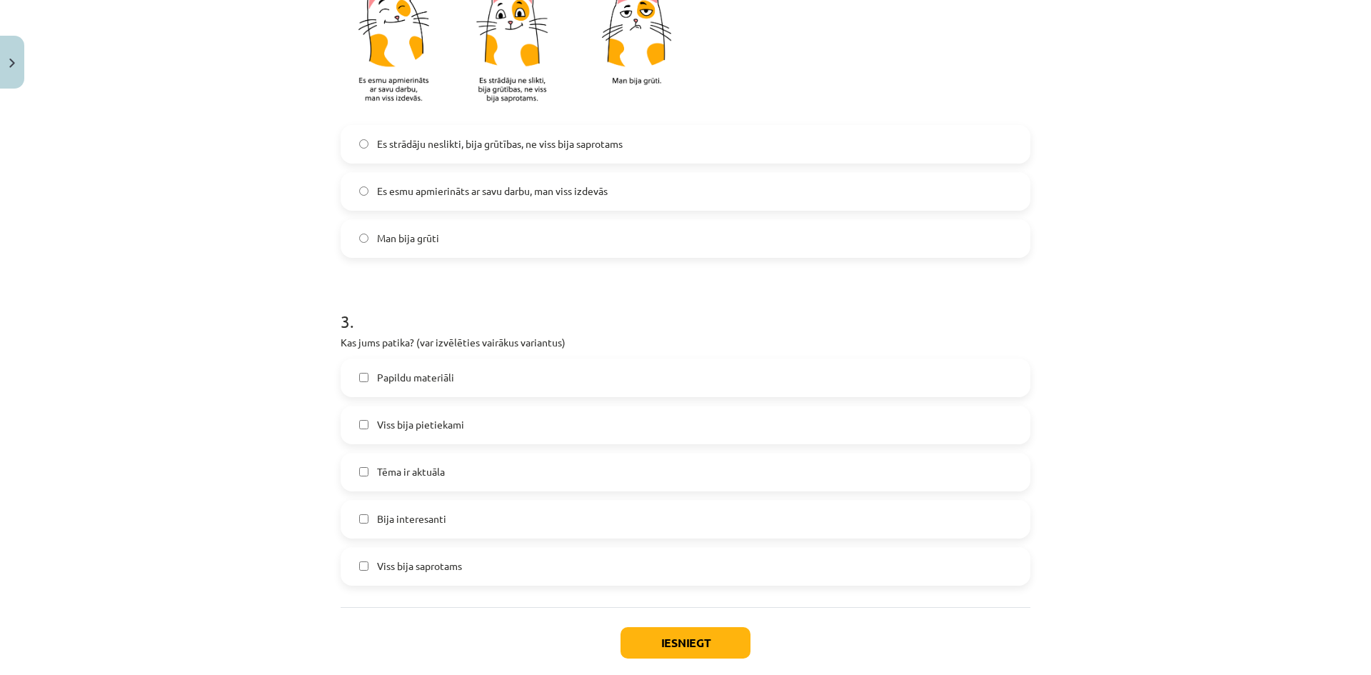
scroll to position [714, 0]
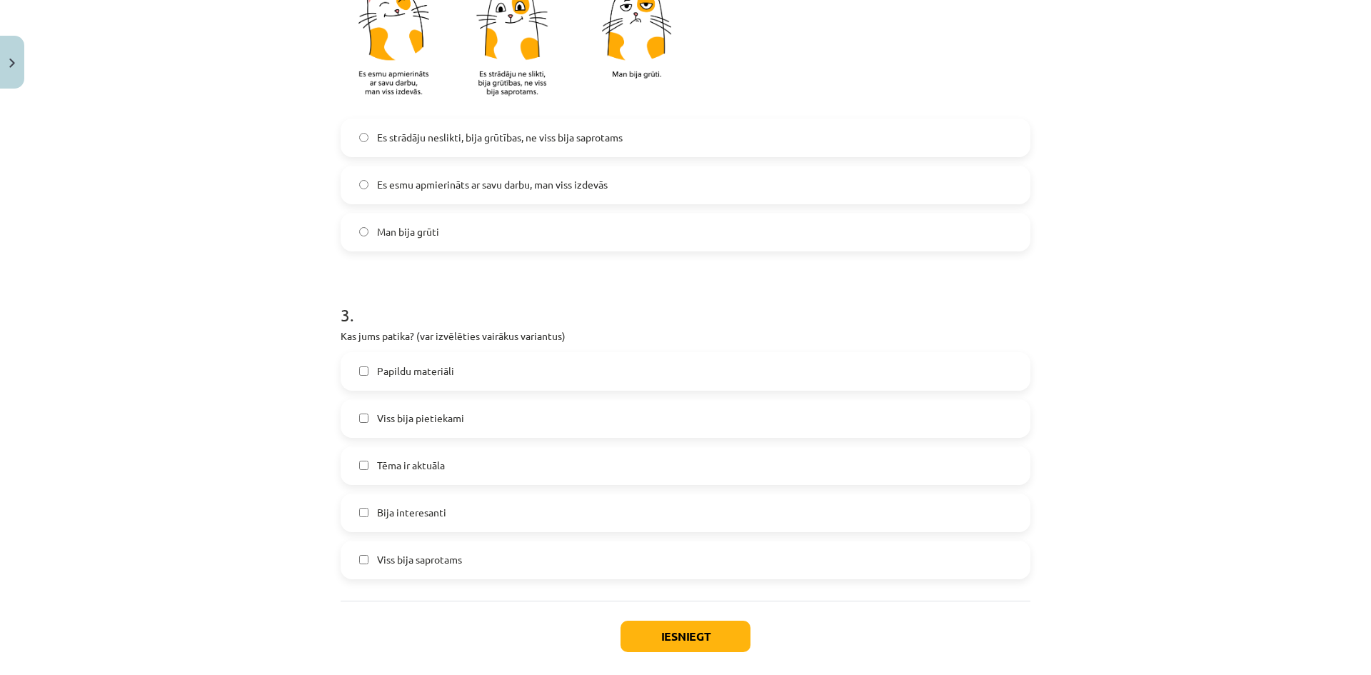
click at [441, 509] on label "Bija interesanti" at bounding box center [685, 513] width 687 height 36
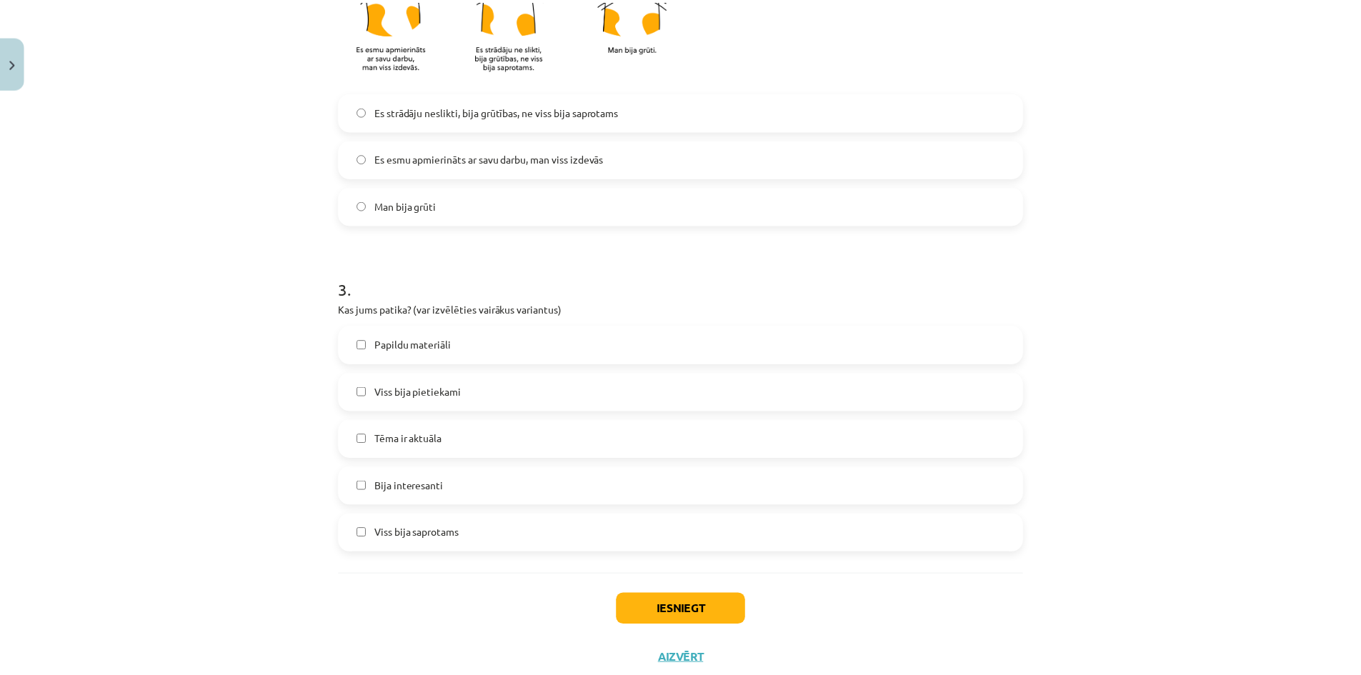
scroll to position [784, 0]
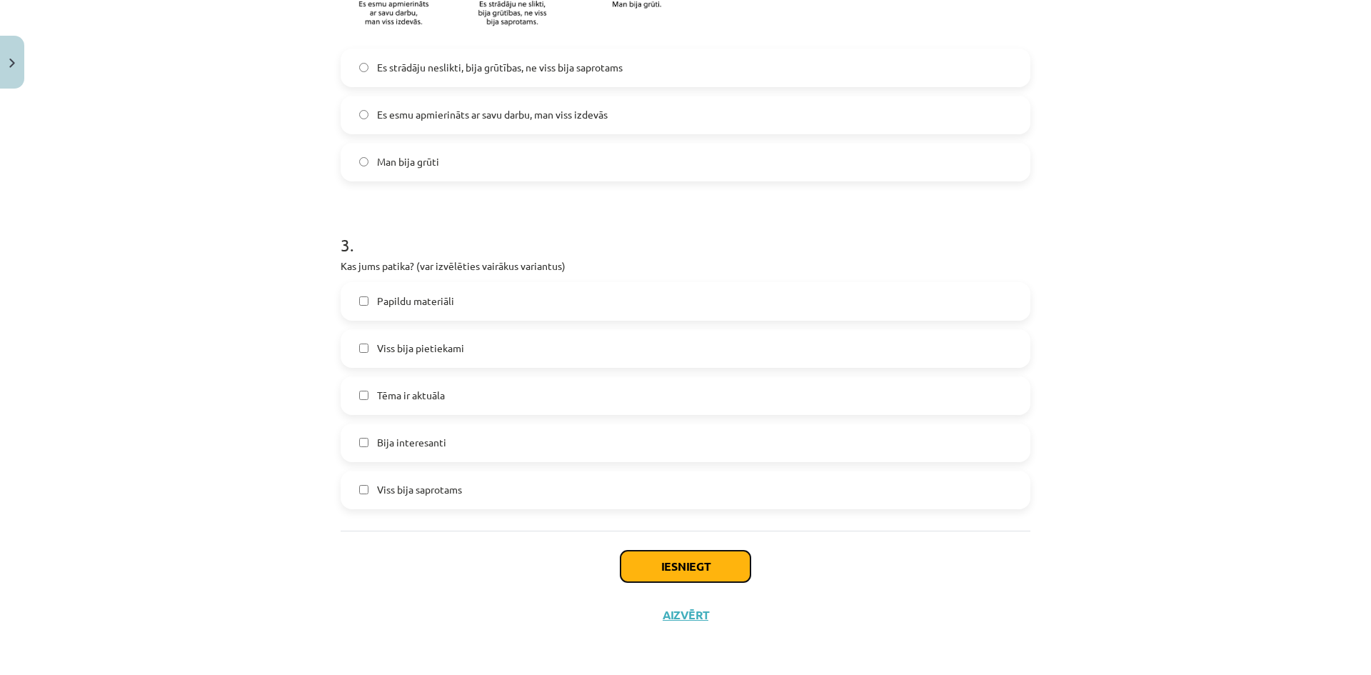
click at [685, 562] on button "Iesniegt" at bounding box center [686, 566] width 130 height 31
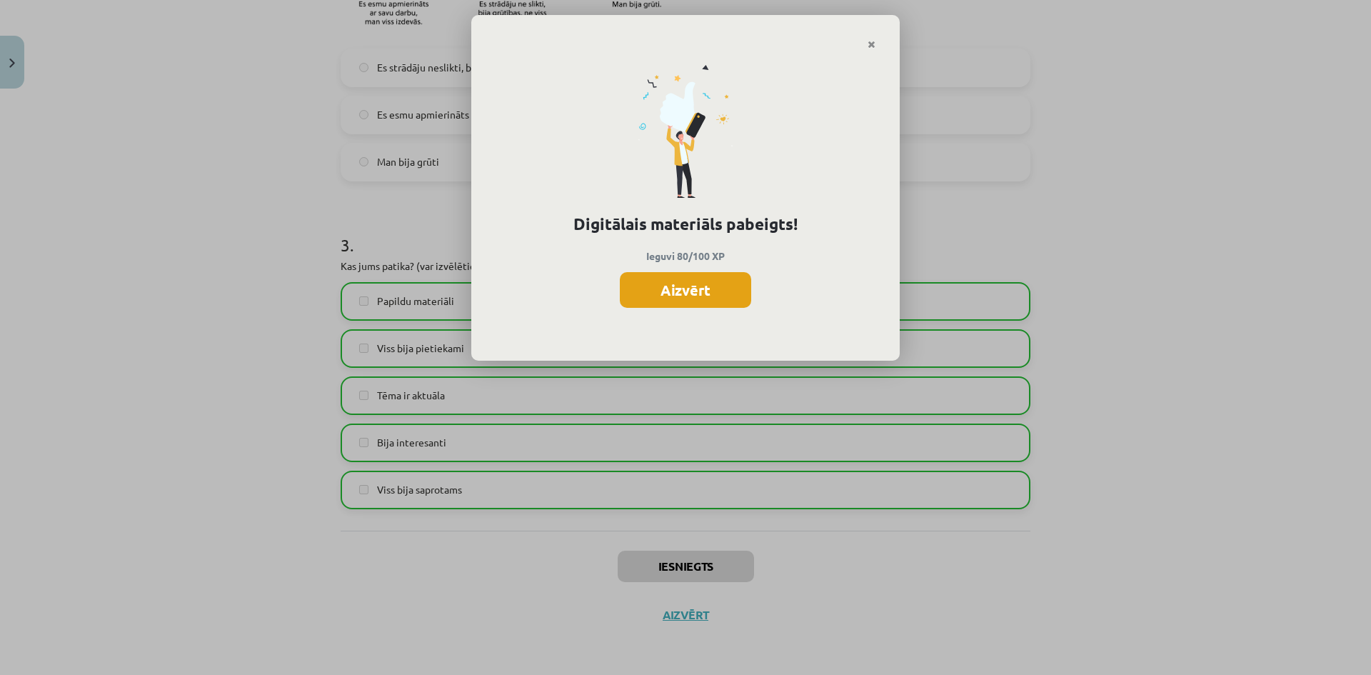
click at [680, 291] on button "Aizvērt" at bounding box center [685, 290] width 131 height 36
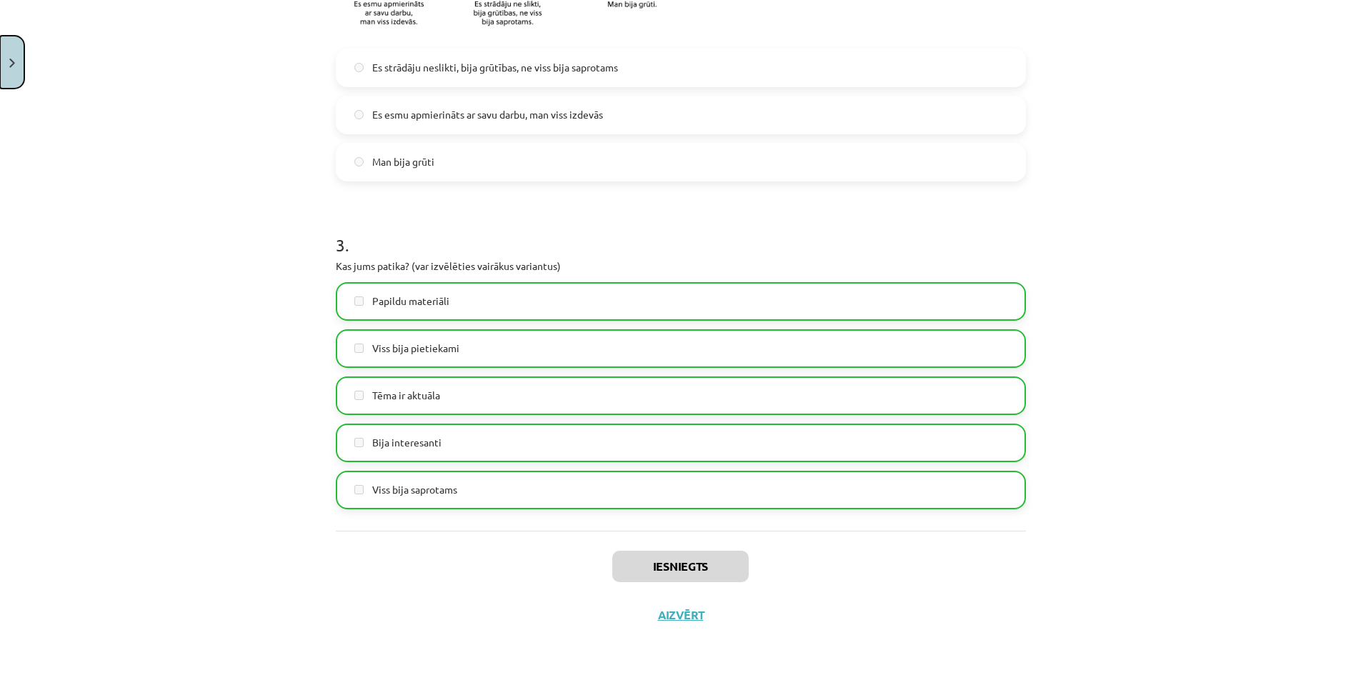
click at [12, 47] on button "Close" at bounding box center [12, 62] width 24 height 53
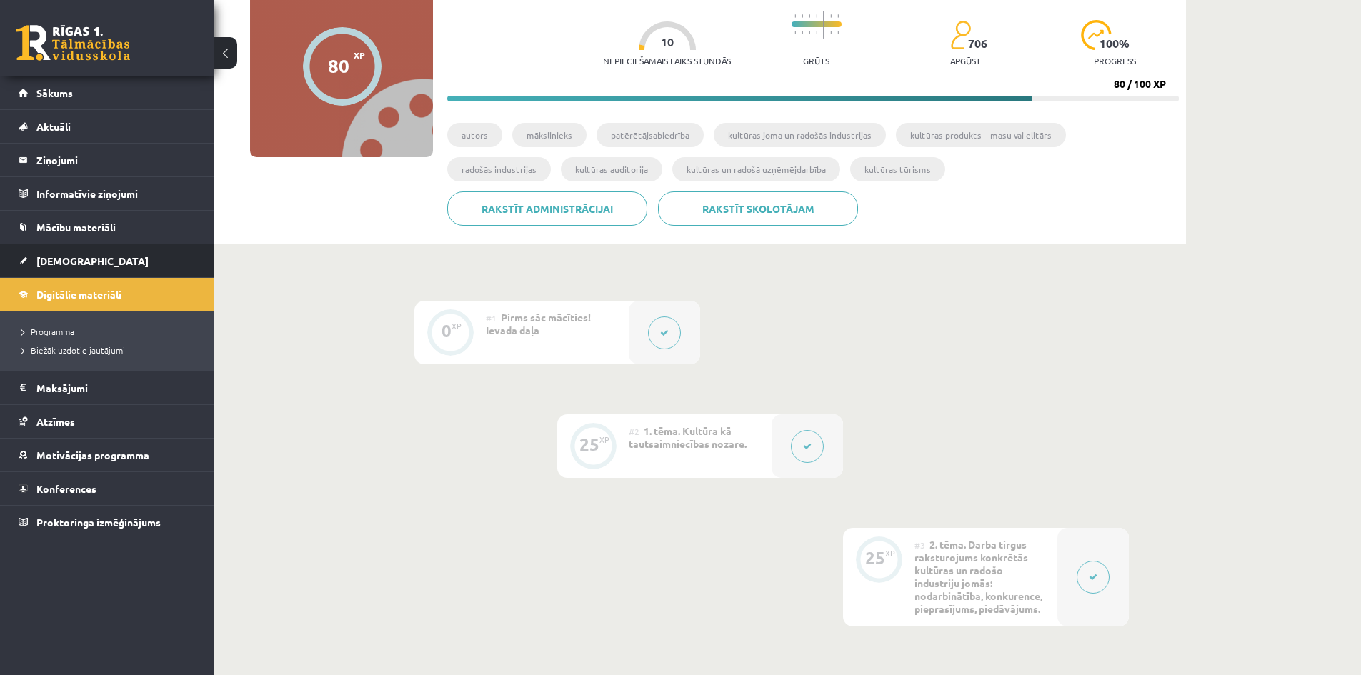
click at [66, 264] on span "[DEMOGRAPHIC_DATA]" at bounding box center [92, 260] width 112 height 13
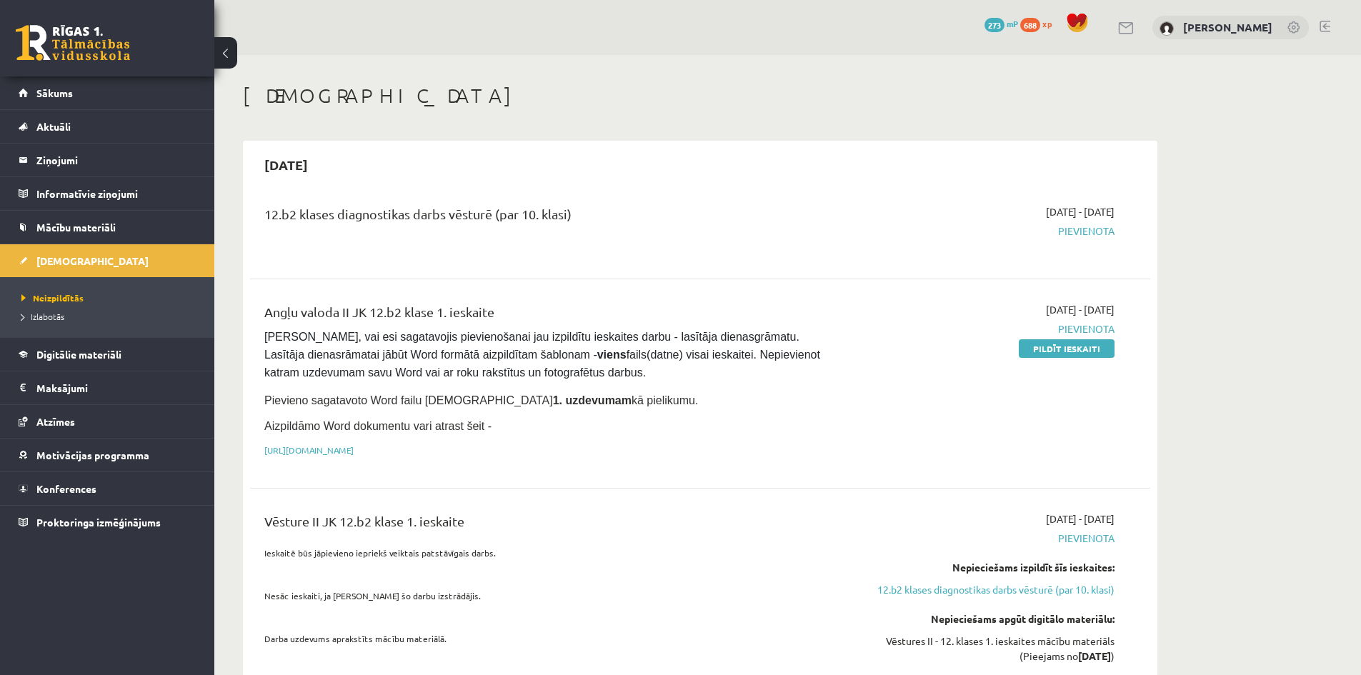
drag, startPoint x: 957, startPoint y: 209, endPoint x: 1143, endPoint y: 218, distance: 185.9
click at [1143, 218] on div "12.b2 klases diagnostikas darbs vēsturē (par 10. klasi) 2025-09-16 - 2025-09-30…" at bounding box center [700, 230] width 900 height 80
click at [883, 211] on div "2025-09-16 - 2025-09-30 Pievienota" at bounding box center [979, 229] width 291 height 51
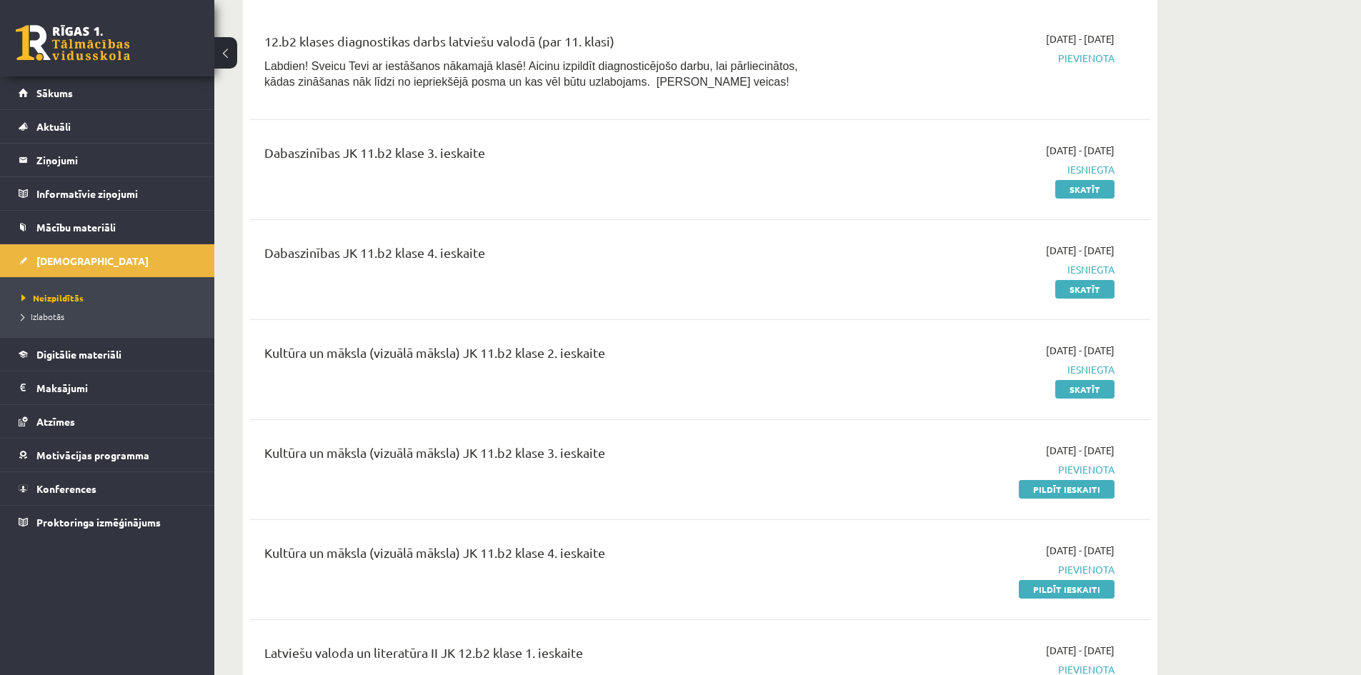
scroll to position [786, 0]
click at [1043, 588] on link "Pildīt ieskaiti" at bounding box center [1066, 591] width 96 height 19
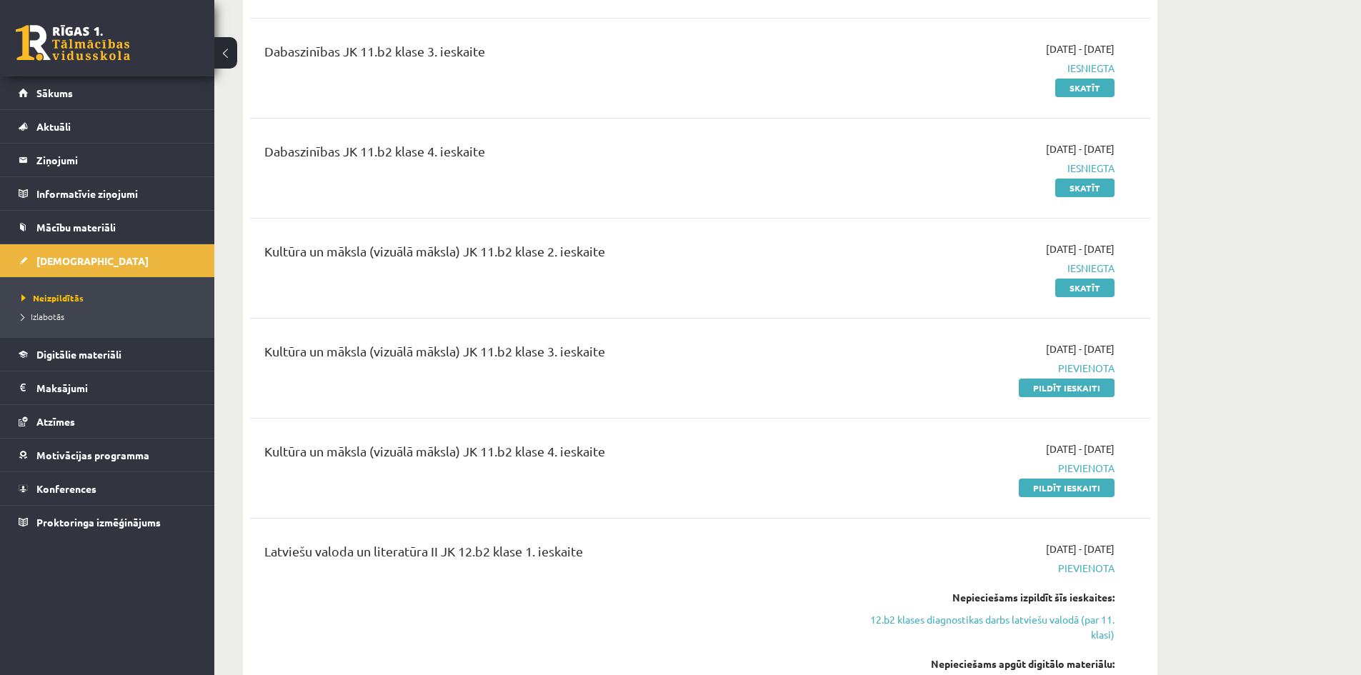
scroll to position [928, 0]
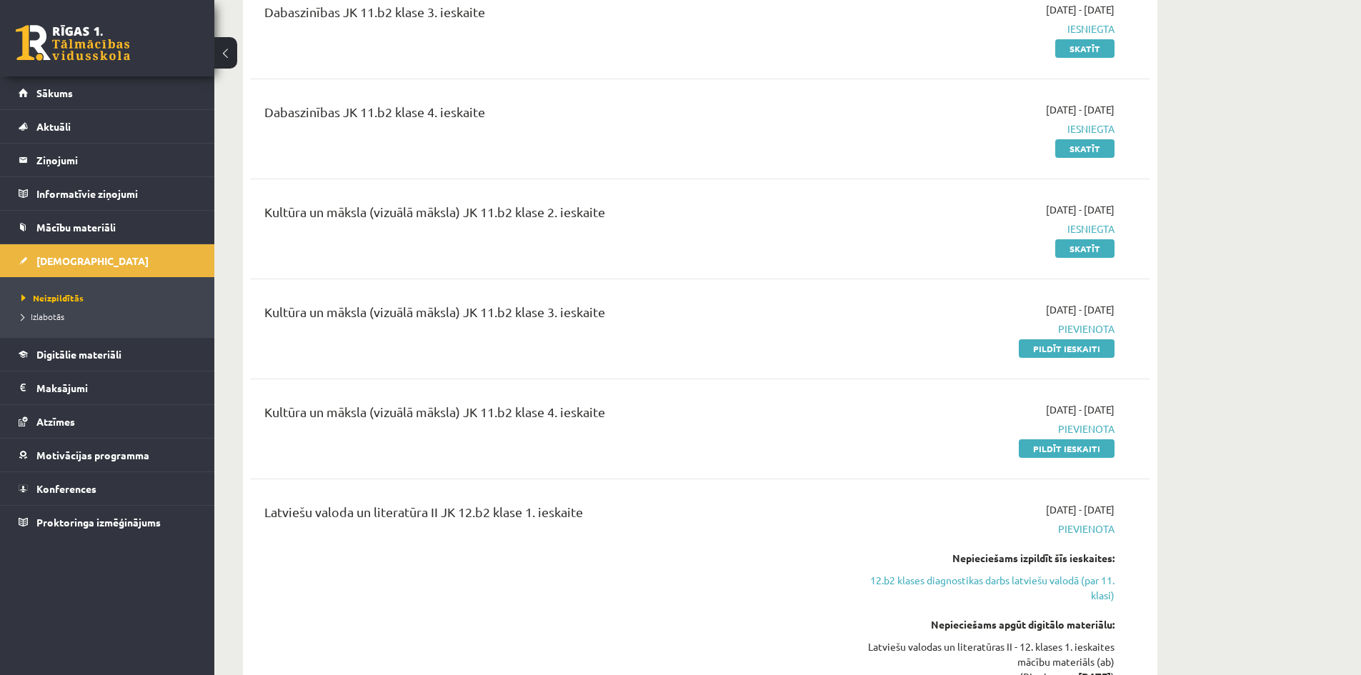
drag, startPoint x: 1089, startPoint y: 446, endPoint x: 736, endPoint y: 74, distance: 513.3
click at [1089, 446] on link "Pildīt ieskaiti" at bounding box center [1066, 448] width 96 height 19
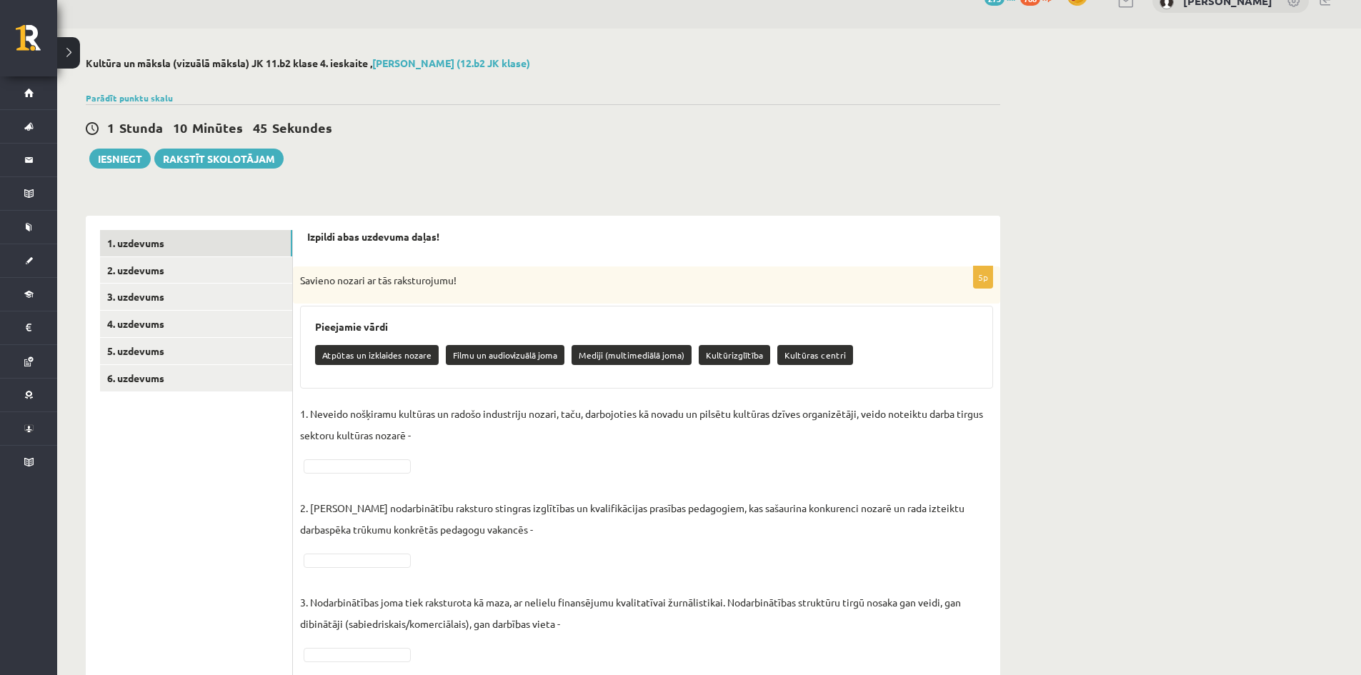
scroll to position [71, 0]
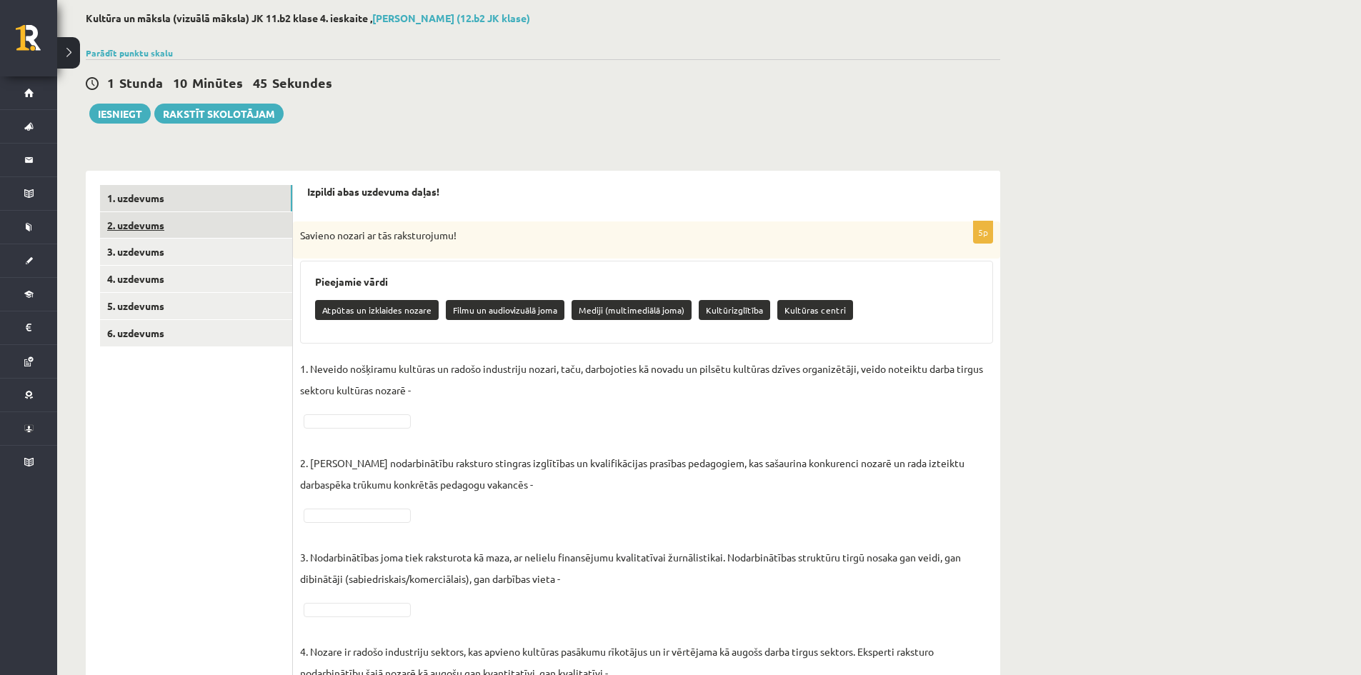
click at [189, 225] on link "2. uzdevums" at bounding box center [196, 225] width 192 height 26
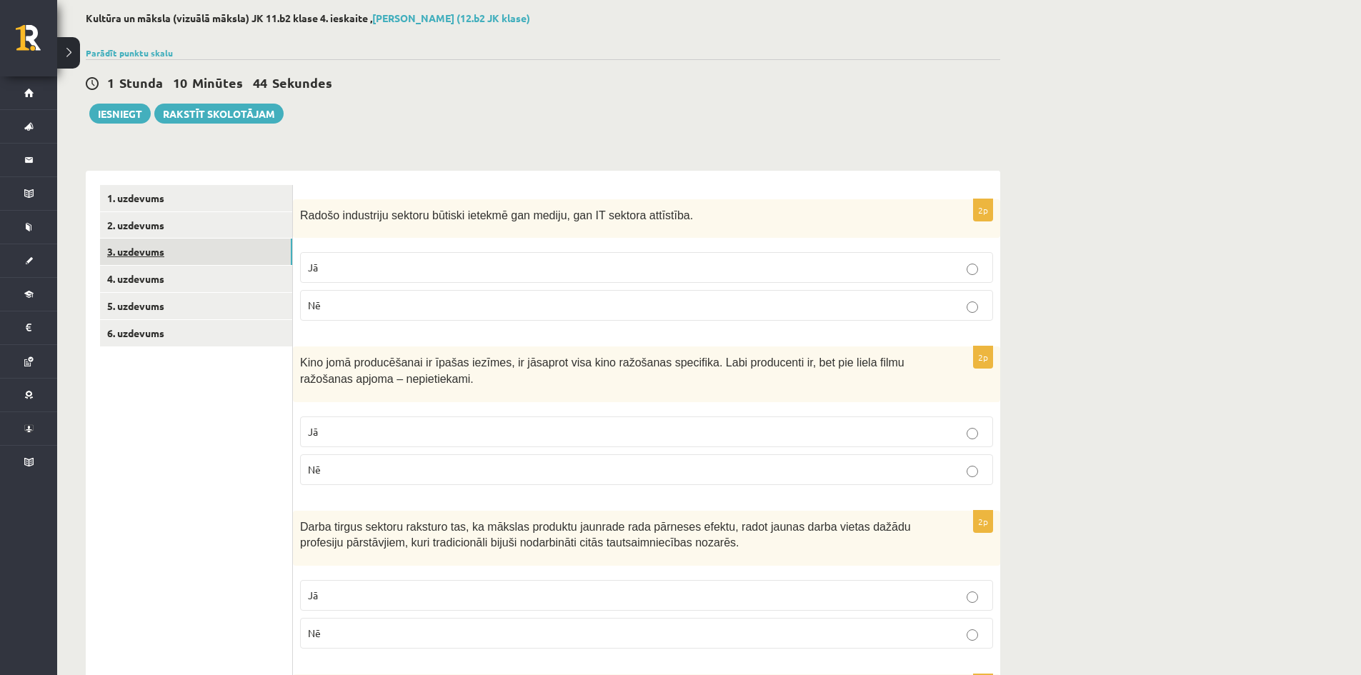
click at [154, 247] on link "3. uzdevums" at bounding box center [196, 252] width 192 height 26
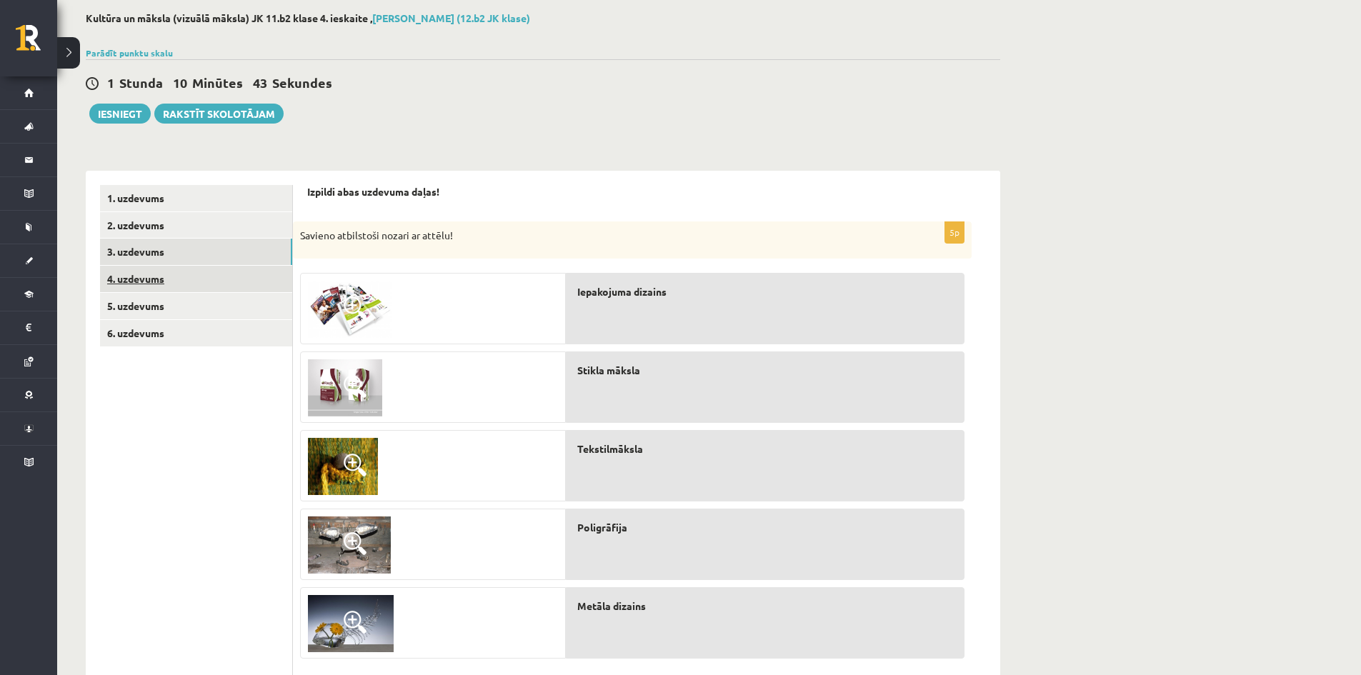
click at [152, 279] on link "4. uzdevums" at bounding box center [196, 279] width 192 height 26
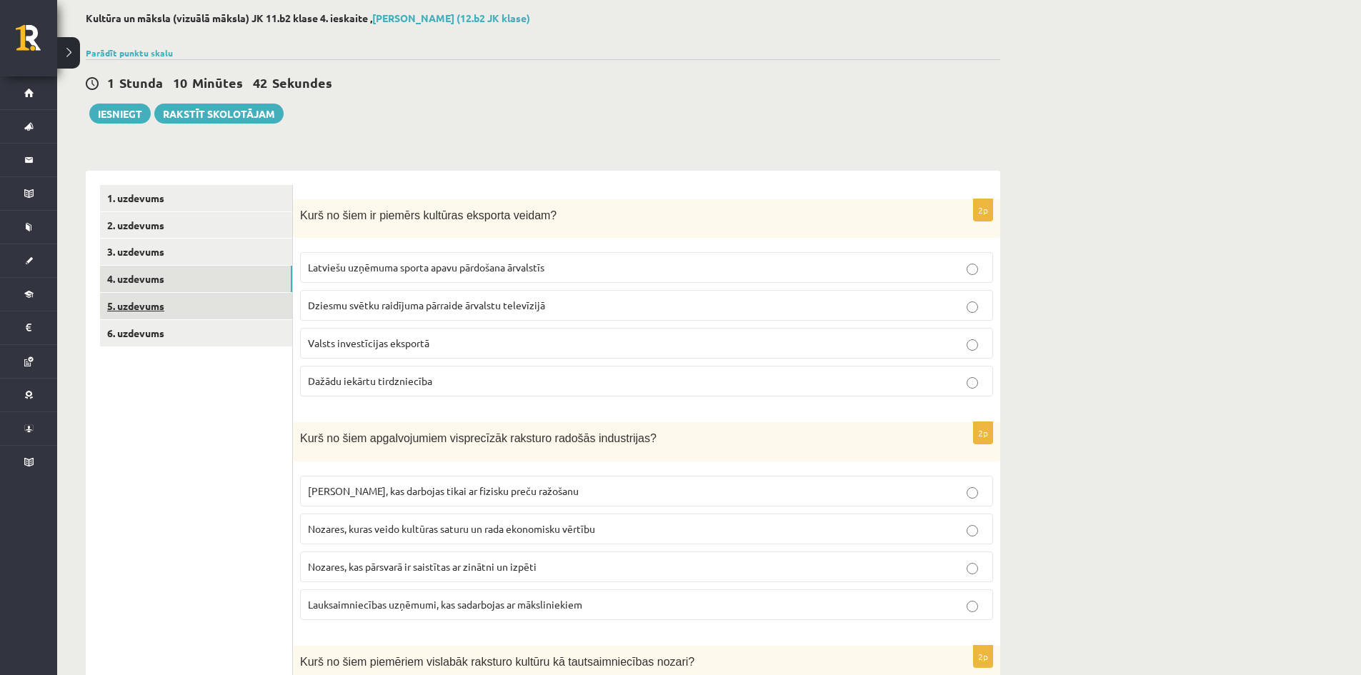
click at [164, 311] on link "5. uzdevums" at bounding box center [196, 306] width 192 height 26
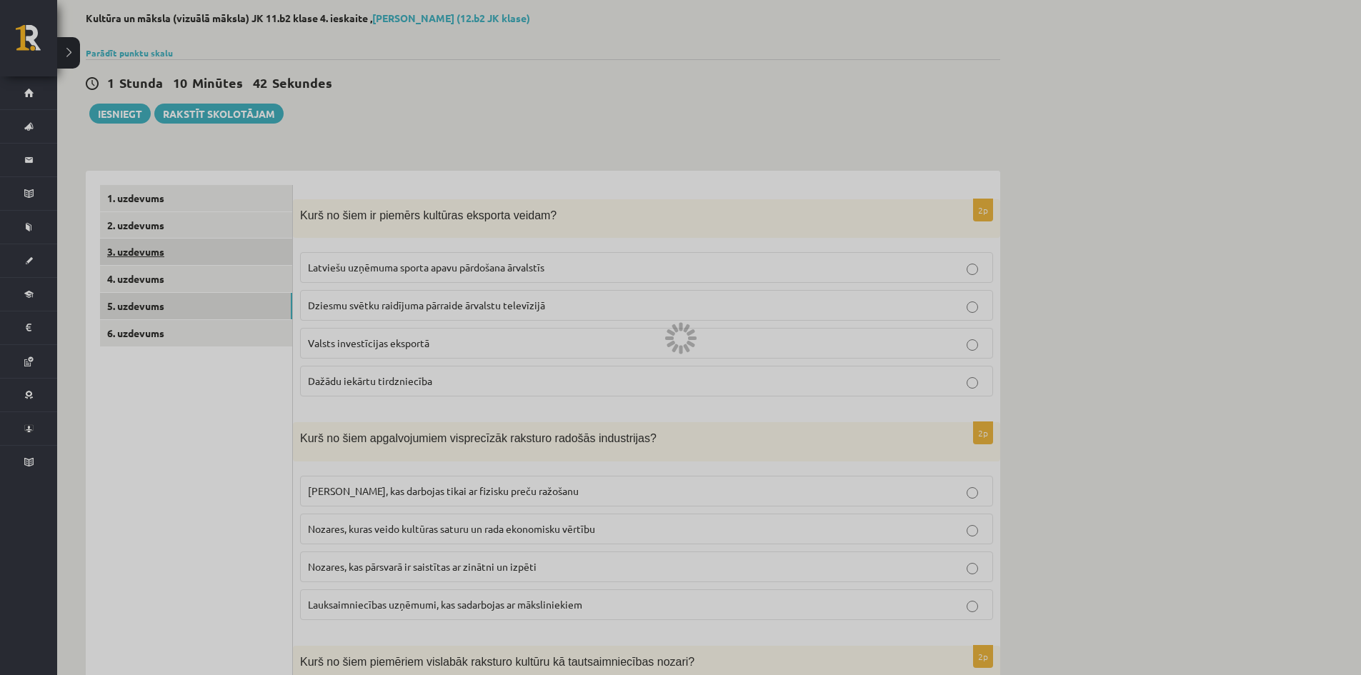
scroll to position [0, 0]
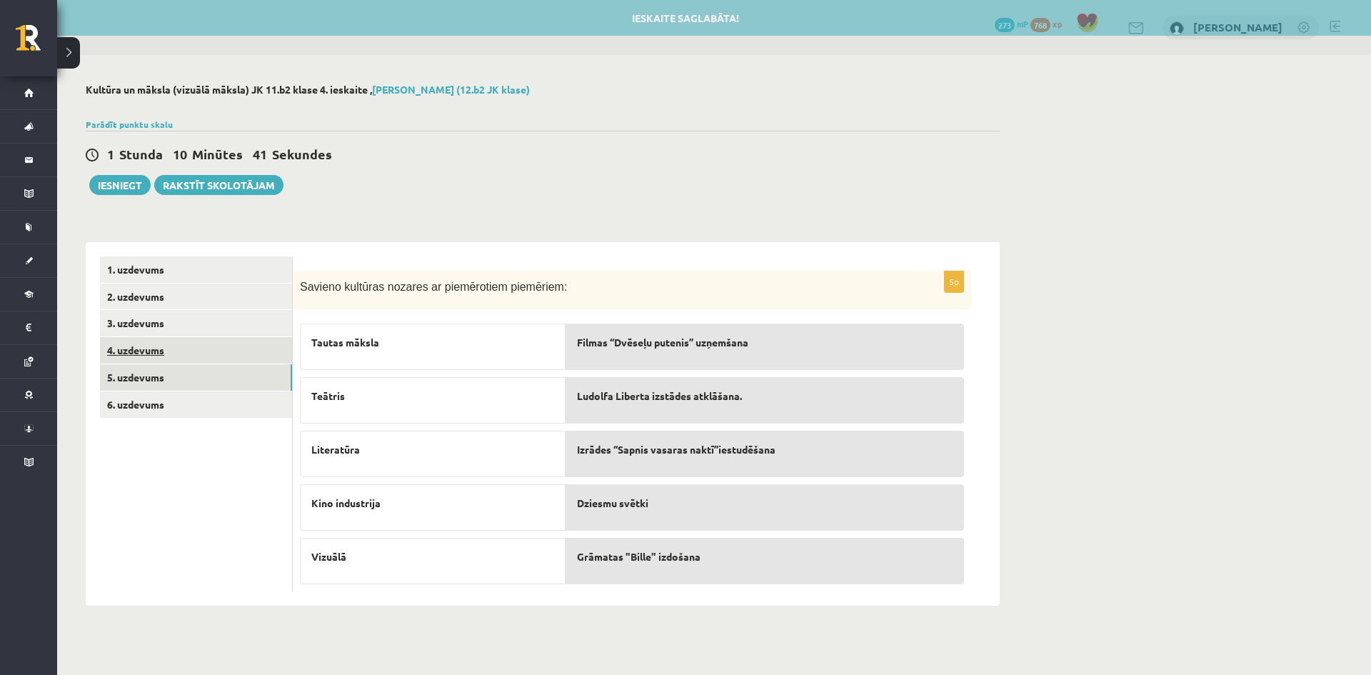
click at [167, 339] on link "4. uzdevums" at bounding box center [196, 350] width 192 height 26
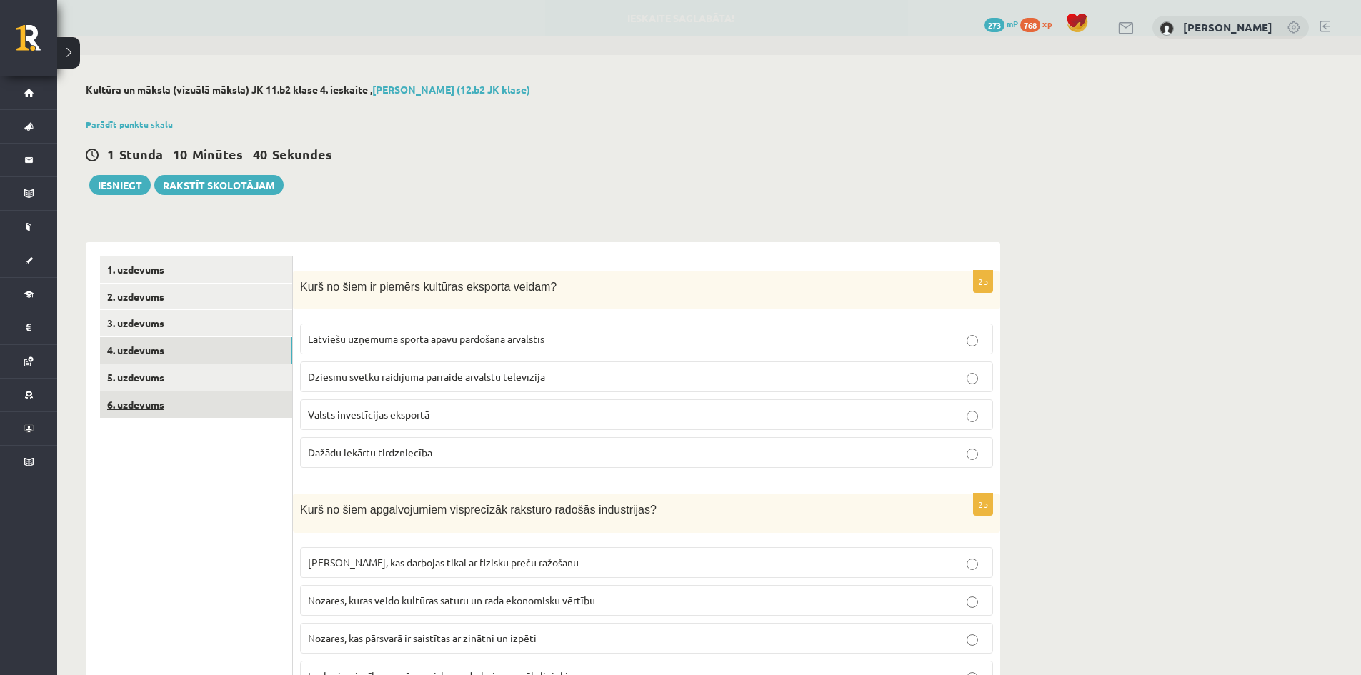
click at [161, 416] on link "6. uzdevums" at bounding box center [196, 404] width 192 height 26
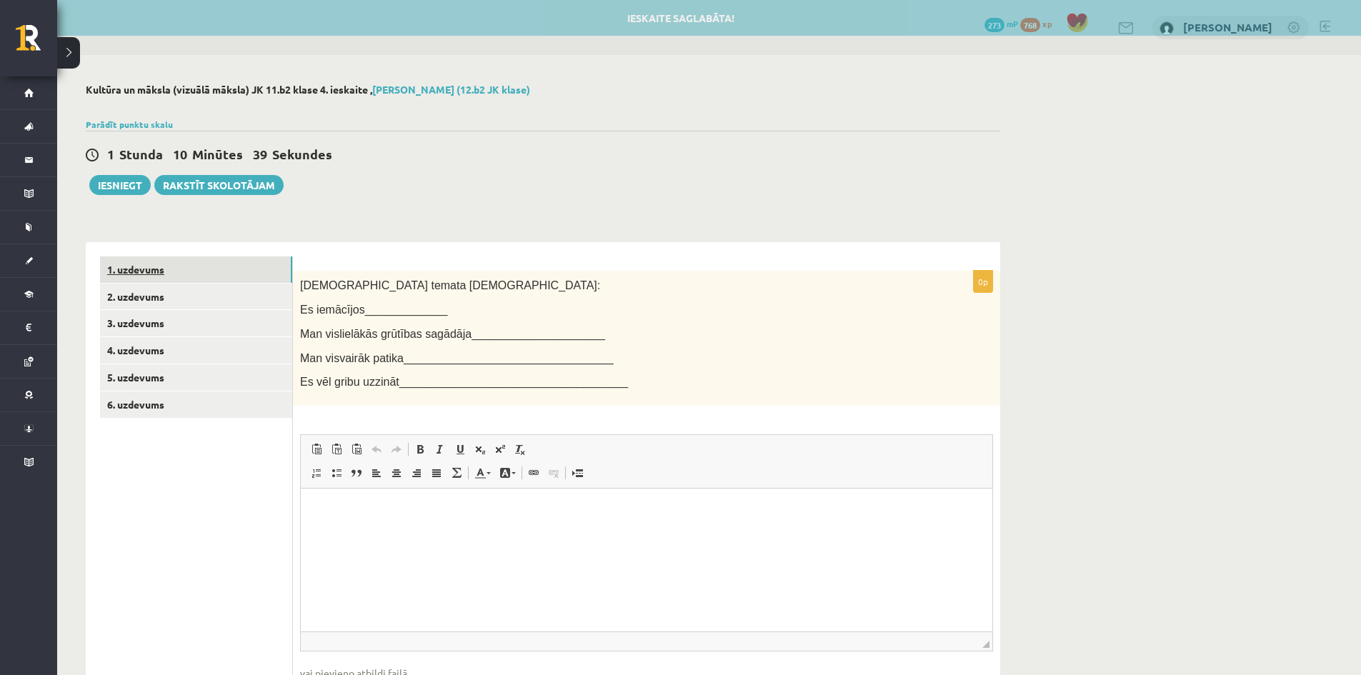
click at [140, 274] on link "1. uzdevums" at bounding box center [196, 269] width 192 height 26
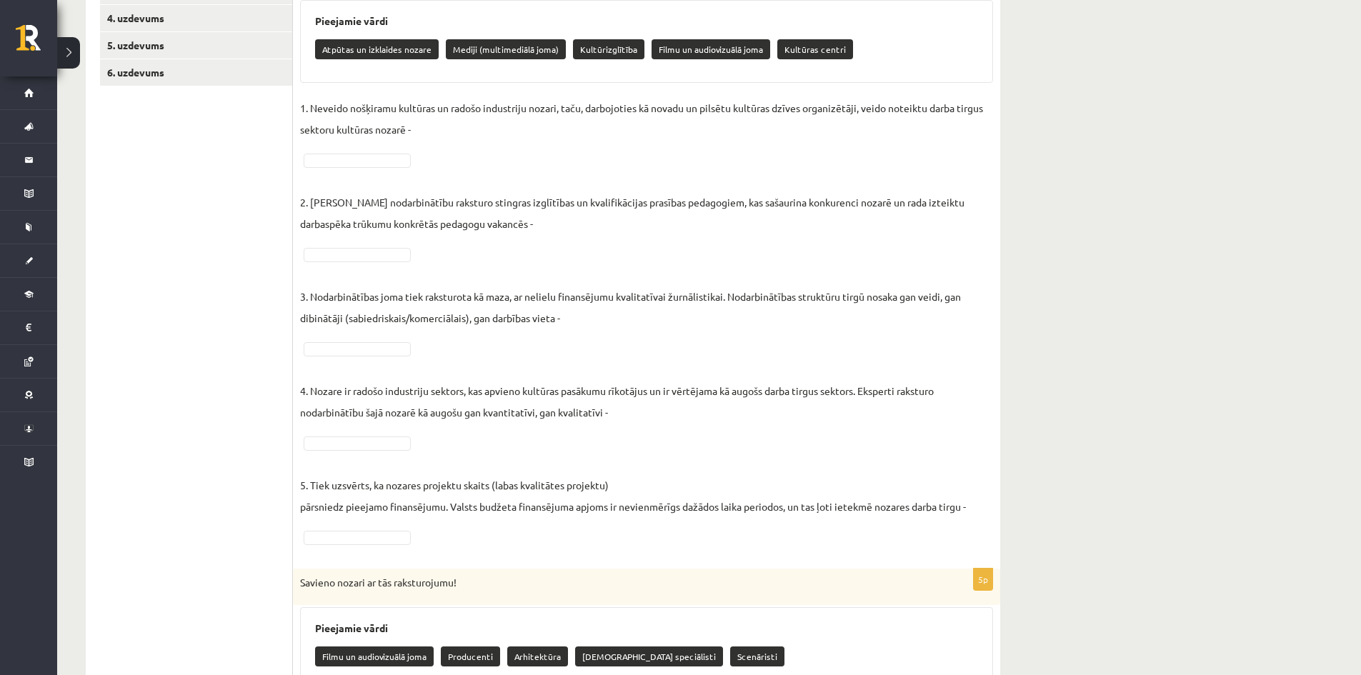
scroll to position [270, 0]
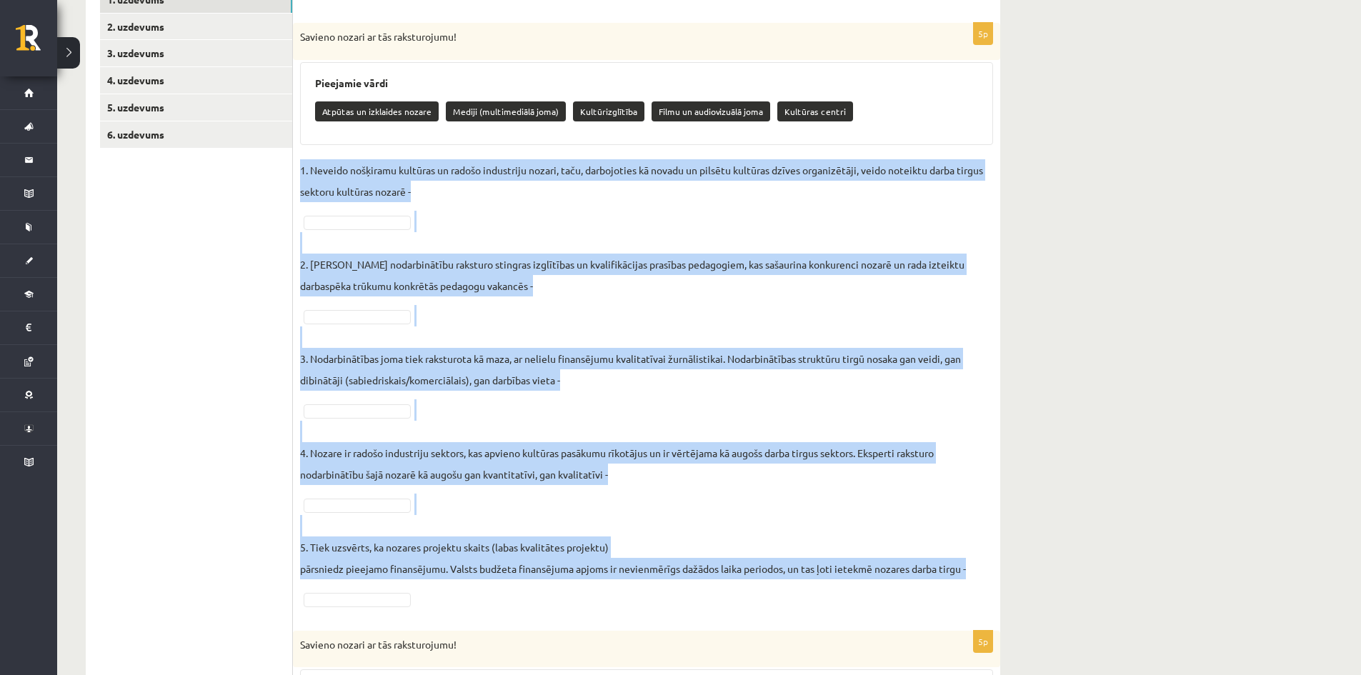
drag, startPoint x: 301, startPoint y: 167, endPoint x: 448, endPoint y: 591, distance: 449.0
click at [448, 591] on fieldset "1. Neveido nošķiramu kultūras un radošo industriju nozari, taču, darbojoties kā…" at bounding box center [646, 384] width 693 height 450
copy fieldset "1. Neveido nošķiramu kultūras un radošo industriju nozari, taču, darbojoties kā…"
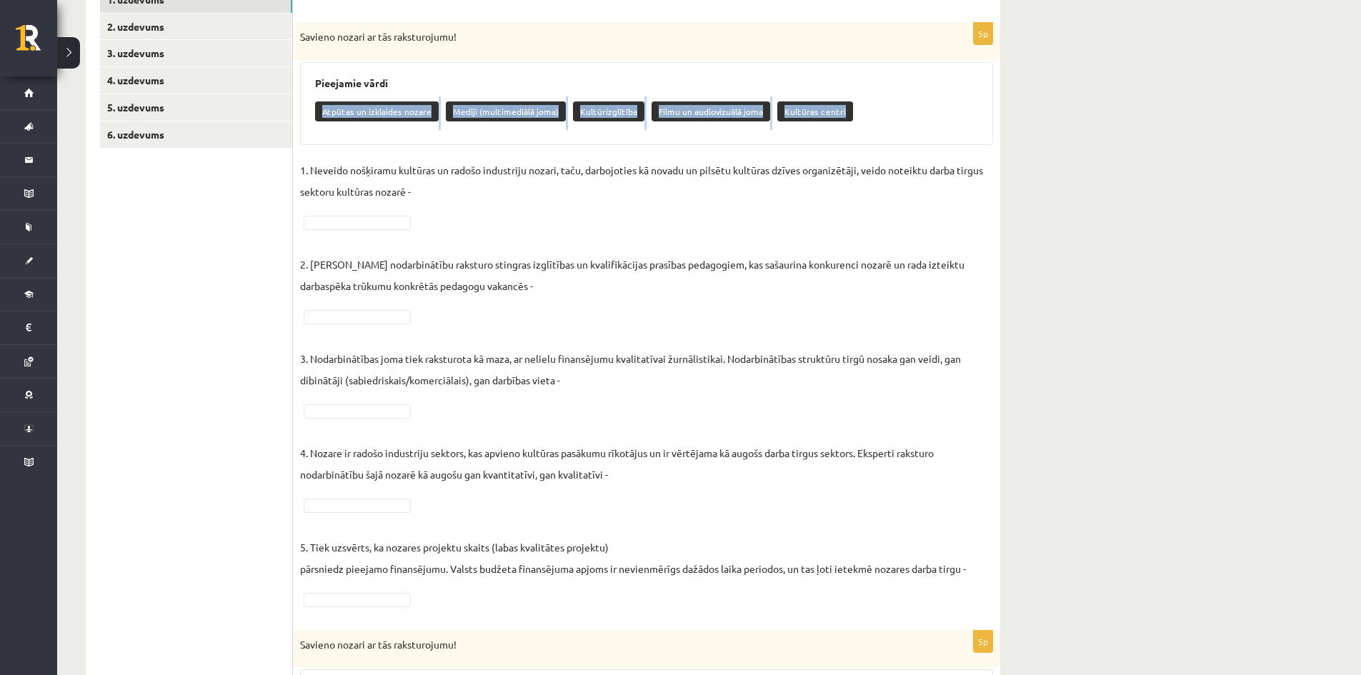
drag, startPoint x: 312, startPoint y: 105, endPoint x: 849, endPoint y: 109, distance: 537.1
click at [849, 109] on div "Pieejamie vārdi Atpūtas un izklaides nozare Mediji (multimediālā joma) Kultūriz…" at bounding box center [646, 103] width 693 height 83
copy div "Atpūtas un izklaides nozare Mediji (multimediālā joma) Kultūrizglītība Filmu un…"
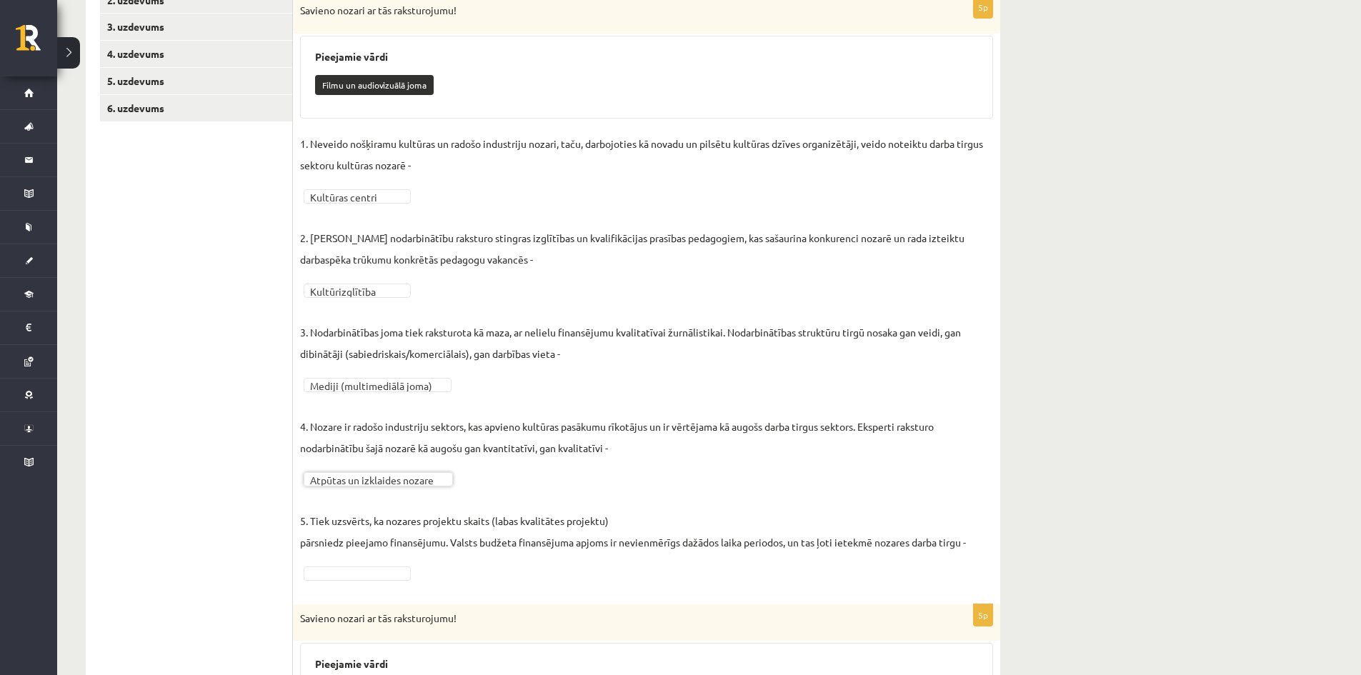
scroll to position [341, 0]
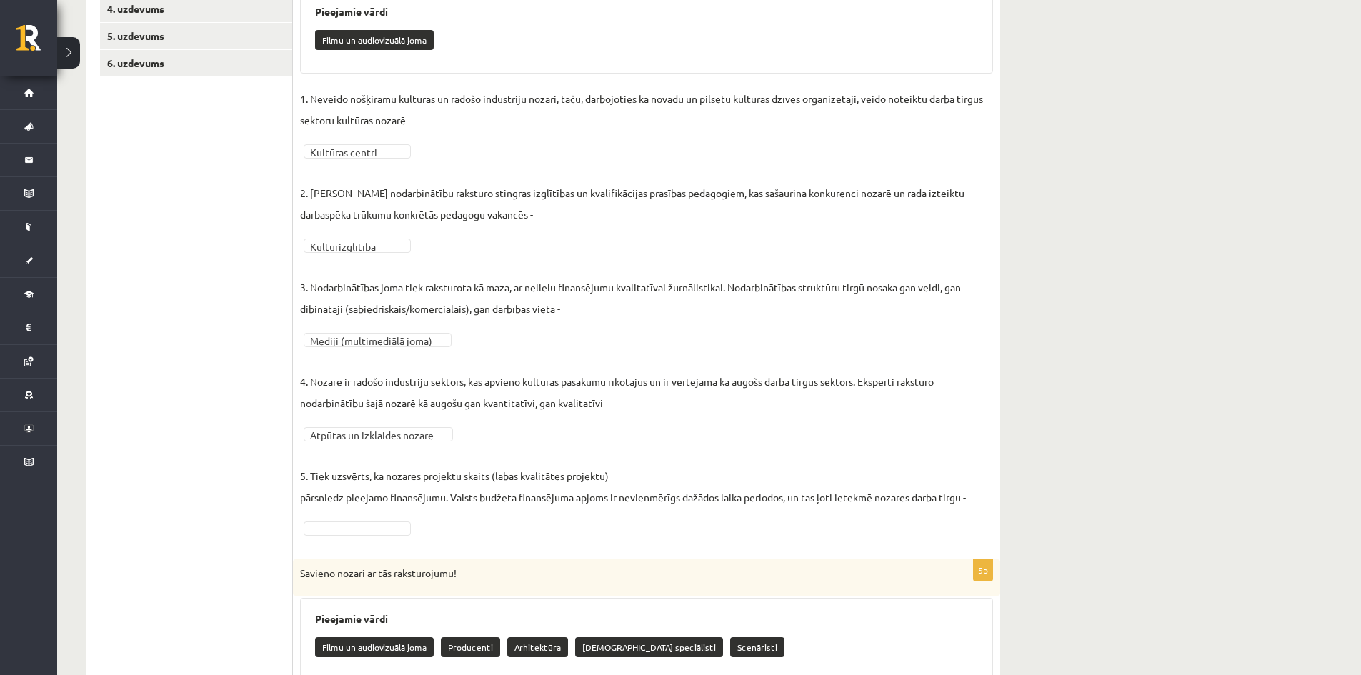
click at [336, 513] on fieldset "**********" at bounding box center [646, 313] width 693 height 450
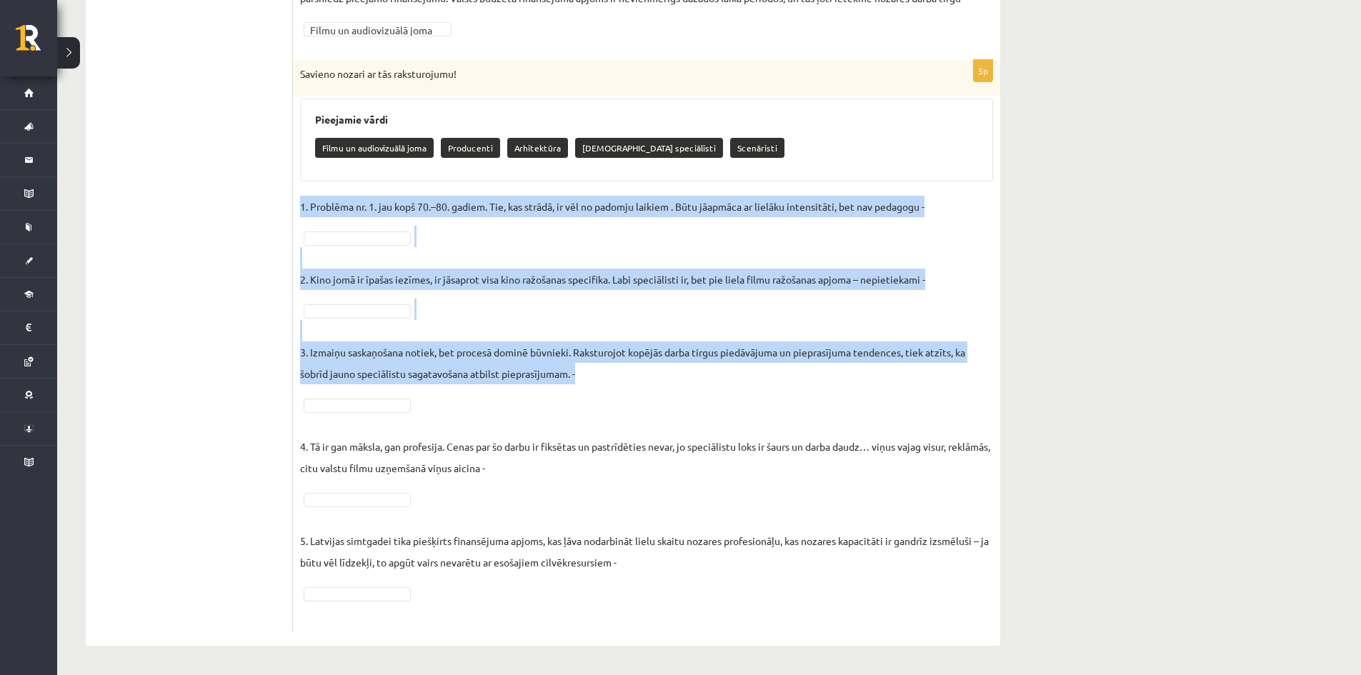
scroll to position [808, 0]
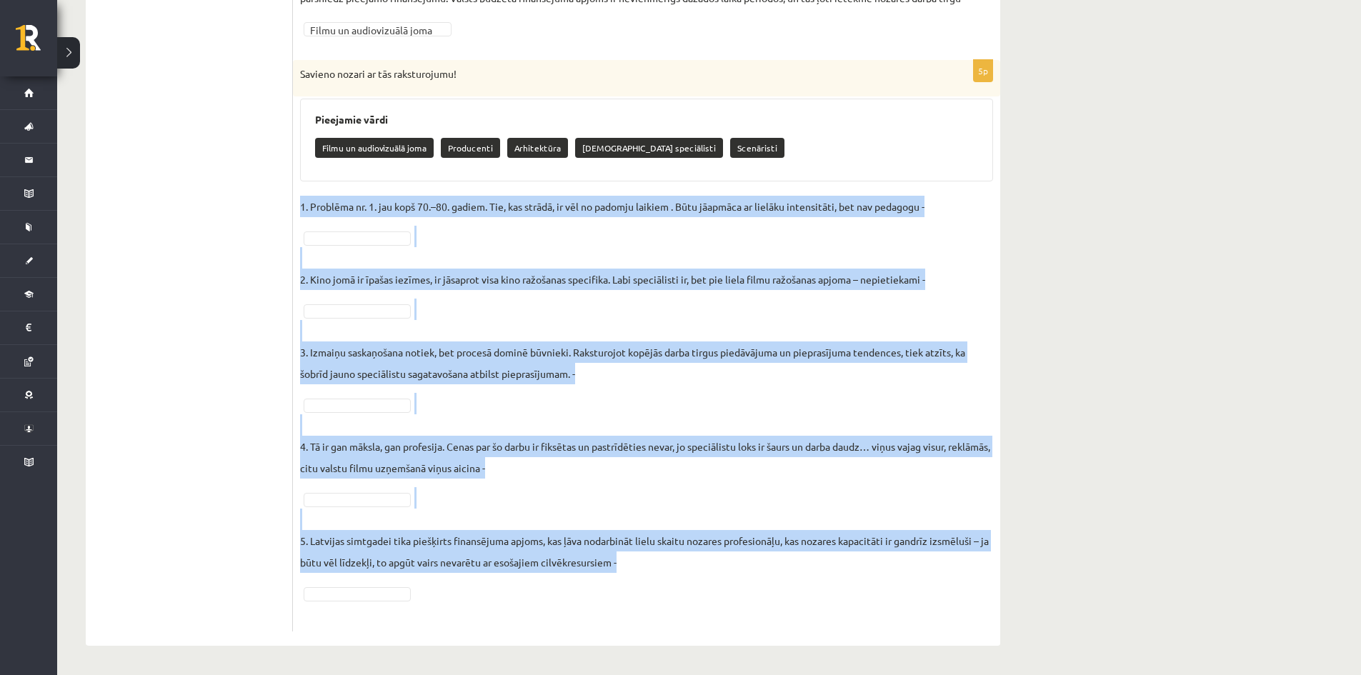
drag, startPoint x: 301, startPoint y: 309, endPoint x: 617, endPoint y: 589, distance: 422.0
click at [617, 589] on fieldset "1. Problēma nr. 1. jau kopš 70.–80. gadiem. Tie, kas strādā, ir vēl no padomju …" at bounding box center [646, 410] width 693 height 429
copy fieldset "1. Problēma nr. 1. jau kopš 70.–80. gadiem. Tie, kas strādā, ir vēl no padomju …"
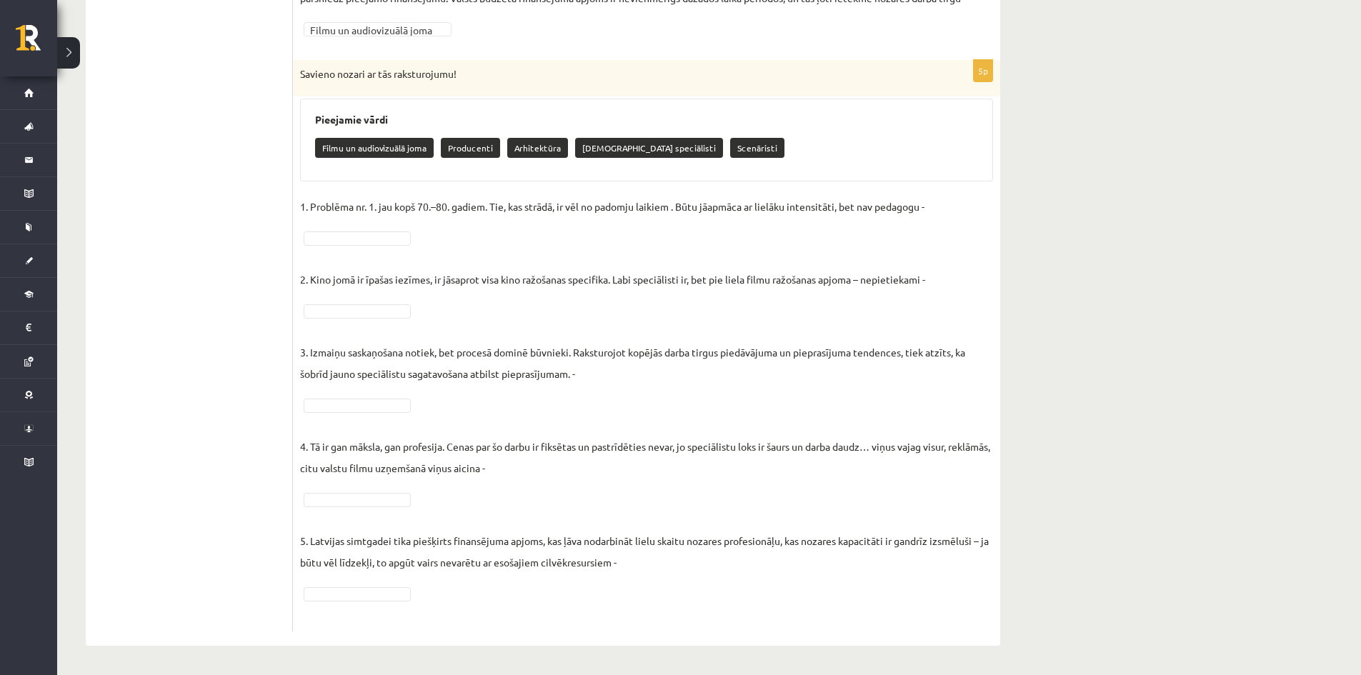
click at [201, 220] on ul "1. uzdevums 2. uzdevums 3. uzdevums 4. uzdevums 5. uzdevums 6. uzdevums" at bounding box center [196, 40] width 193 height 1182
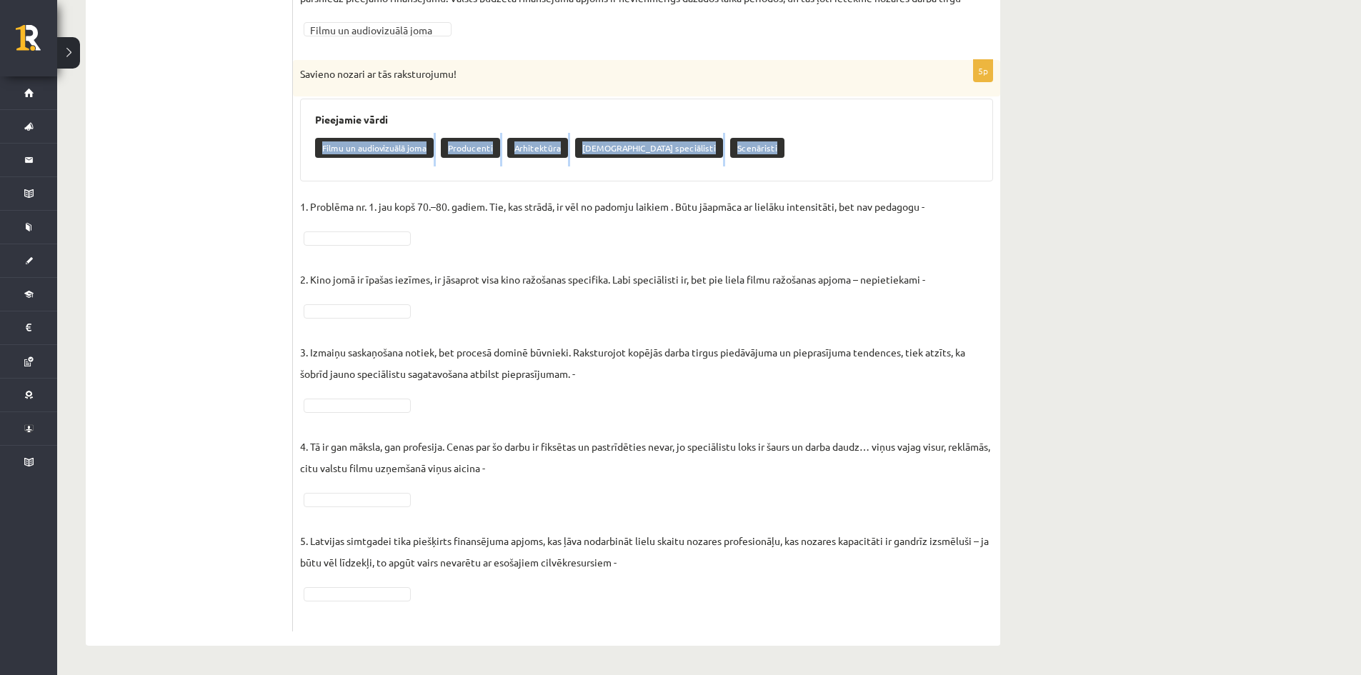
drag, startPoint x: 334, startPoint y: 143, endPoint x: 746, endPoint y: 143, distance: 411.4
click at [746, 143] on div "Pieejamie vārdi Filmu un audiovizuālā joma Producenti Arhitektūra Gaismošanas s…" at bounding box center [646, 140] width 693 height 83
copy div "Filmu un audiovizuālā joma Producenti Arhitektūra Gaismošanas speciālisti Scenā…"
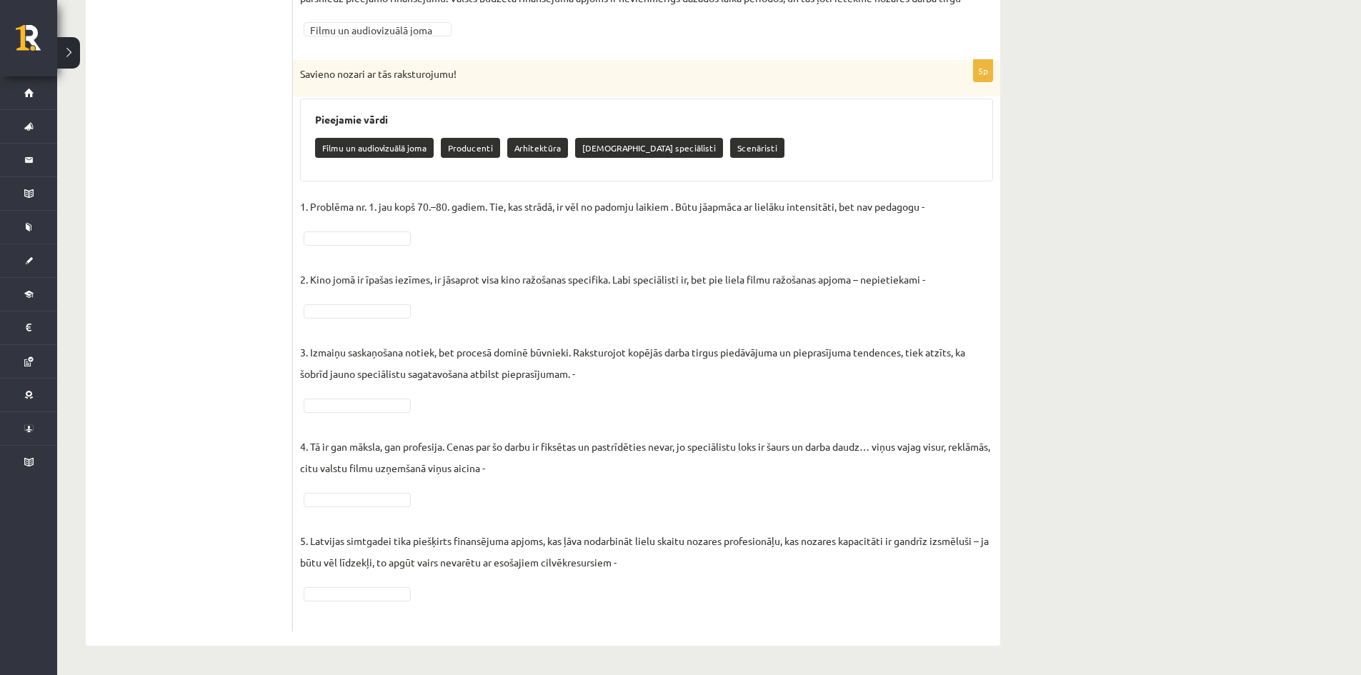
click at [239, 319] on ul "1. uzdevums 2. uzdevums 3. uzdevums 4. uzdevums 5. uzdevums 6. uzdevums" at bounding box center [196, 40] width 193 height 1182
click at [348, 297] on fieldset "**********" at bounding box center [646, 410] width 693 height 429
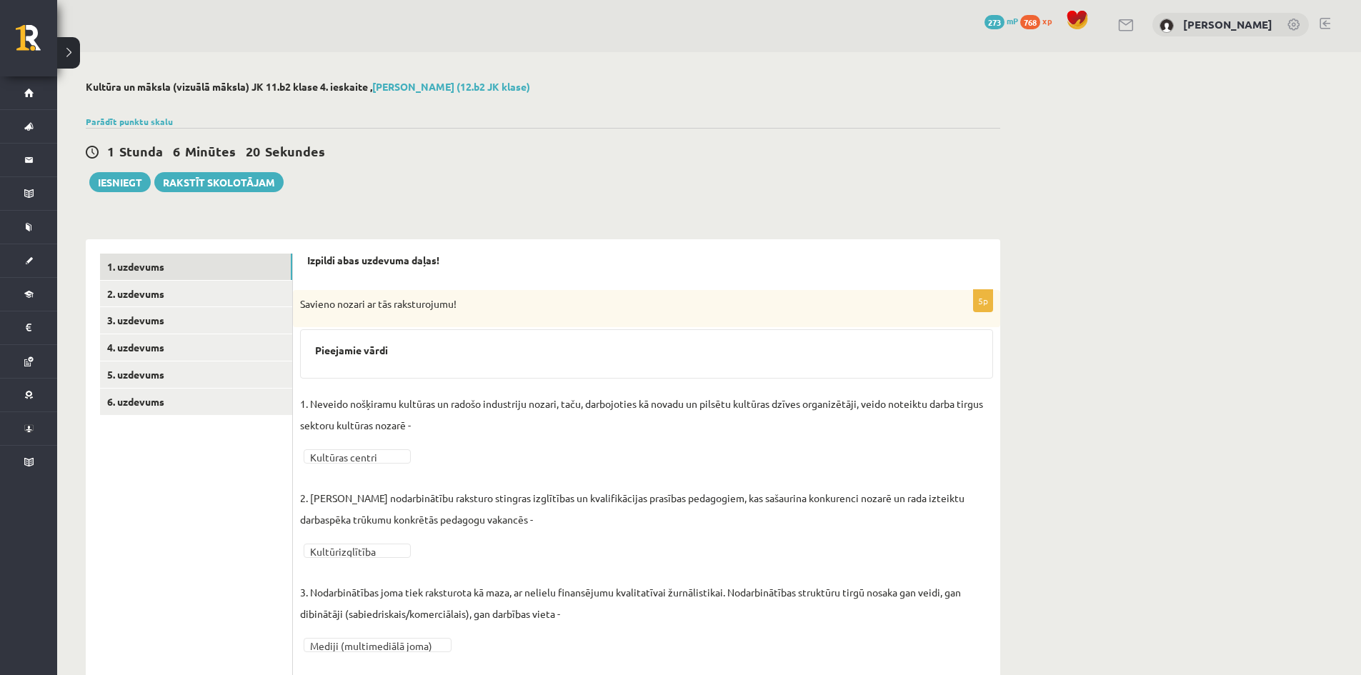
scroll to position [0, 0]
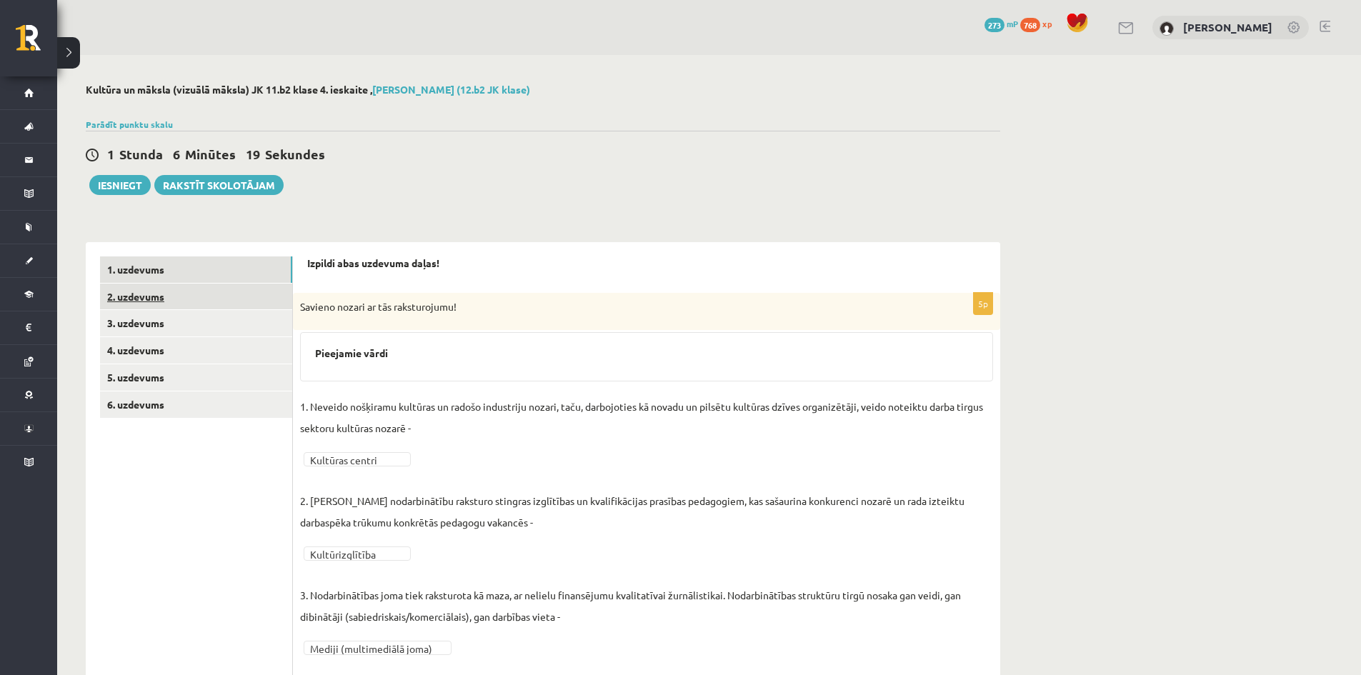
click at [199, 299] on link "2. uzdevums" at bounding box center [196, 297] width 192 height 26
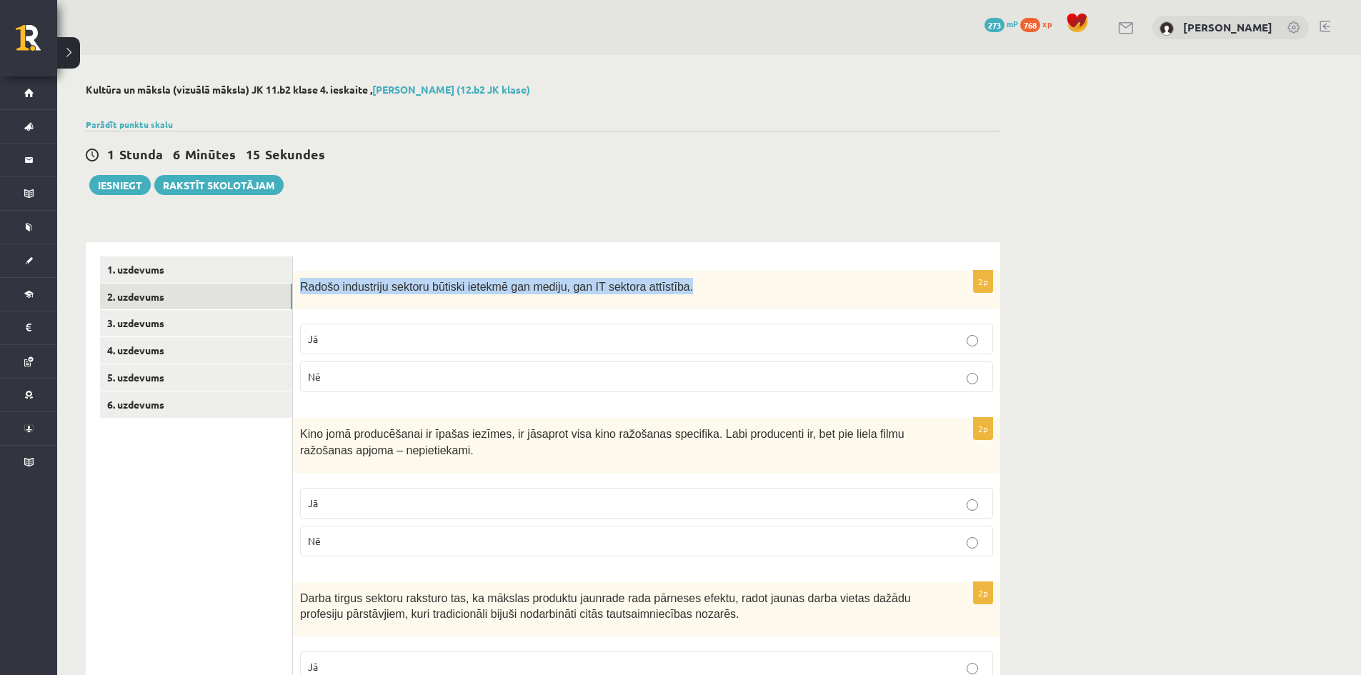
drag, startPoint x: 301, startPoint y: 286, endPoint x: 672, endPoint y: 289, distance: 370.7
click at [672, 289] on p "Radošo industriju sektoru būtiski ietekmē gan mediju, gan IT sektora attīstība." at bounding box center [610, 286] width 621 height 16
copy span "Radošo industriju sektoru būtiski ietekmē gan mediju, gan IT sektora attīstība."
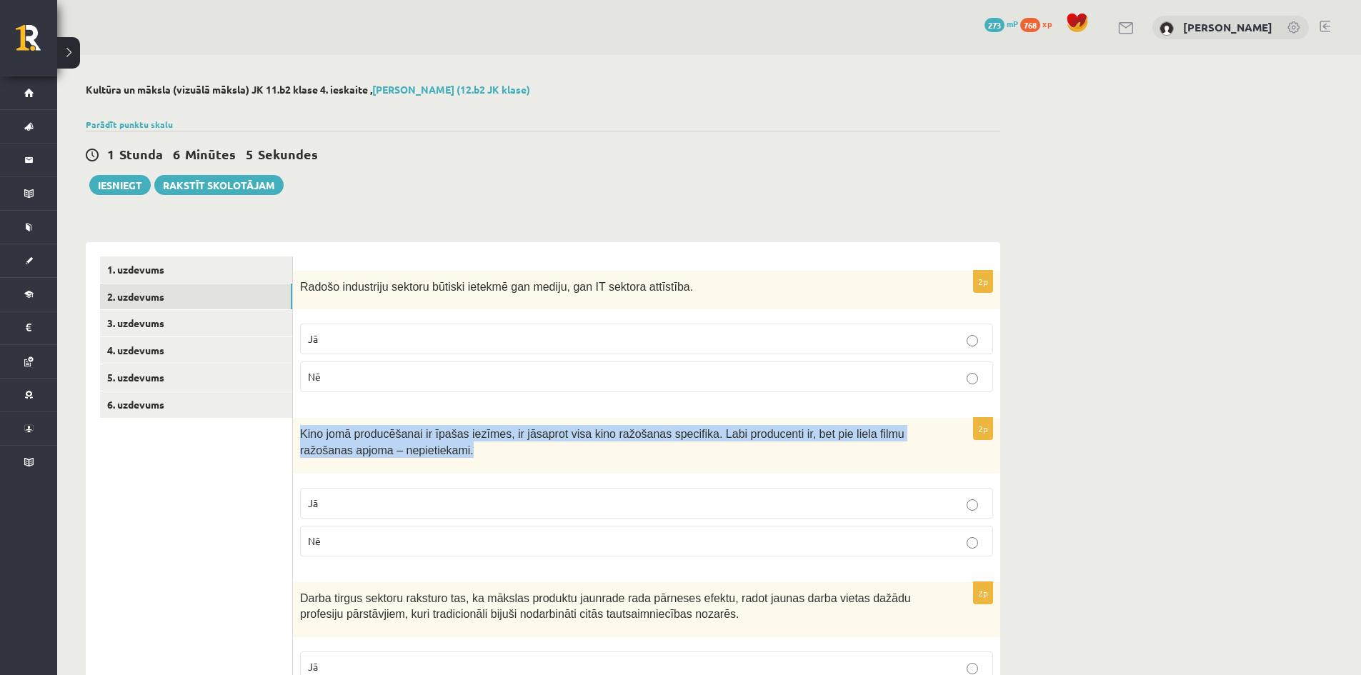
drag, startPoint x: 301, startPoint y: 429, endPoint x: 452, endPoint y: 458, distance: 154.1
click at [452, 457] on p "Kino jomā producēšanai ir īpašas iezīmes, ir jāsaprot visa kino ražošanas speci…" at bounding box center [610, 441] width 621 height 32
copy span "Kino jomā producēšanai ir īpašas iezīmes, ir jāsaprot visa kino ražošanas speci…"
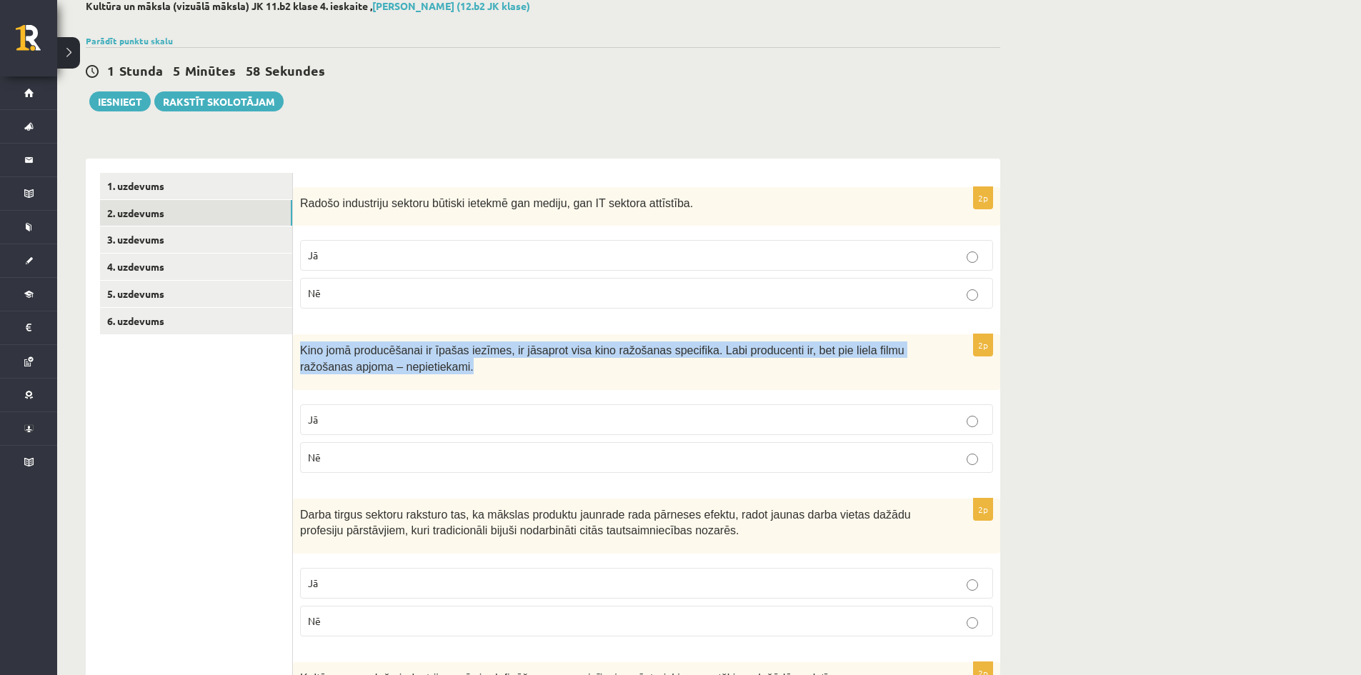
scroll to position [214, 0]
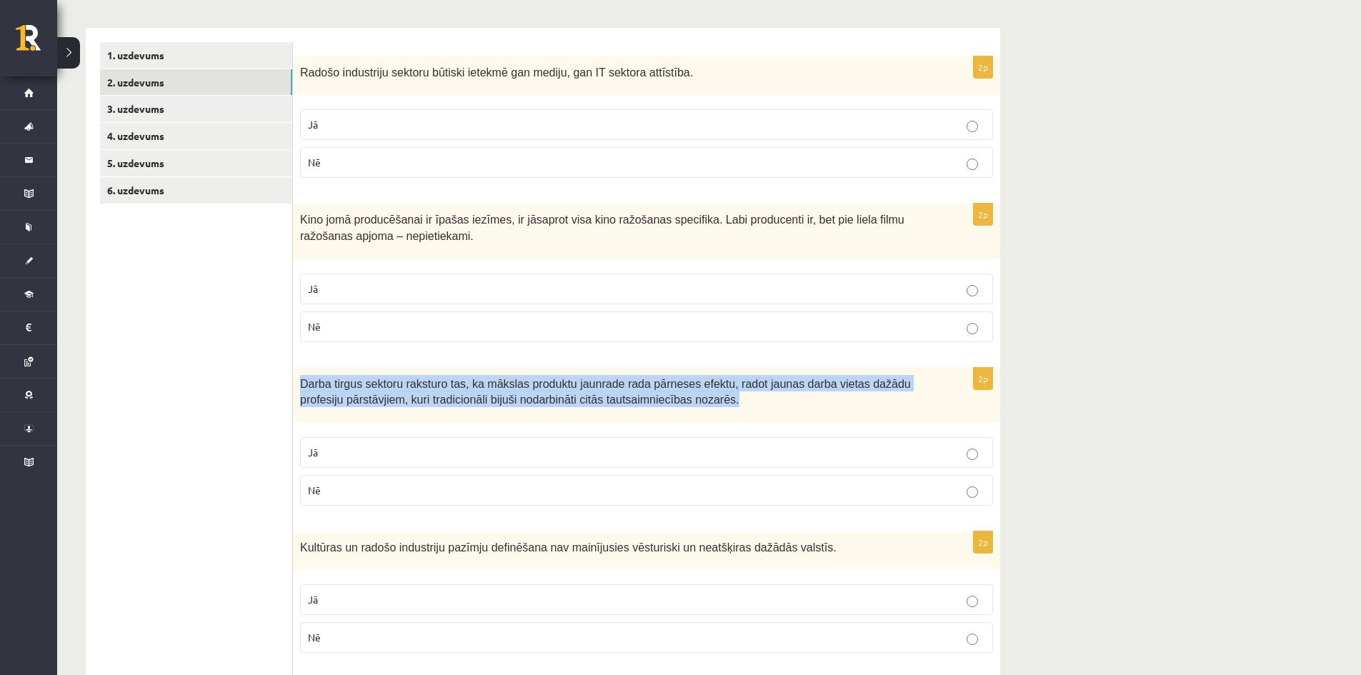
drag, startPoint x: 299, startPoint y: 383, endPoint x: 702, endPoint y: 409, distance: 403.6
click at [702, 409] on div "Darba tirgus sektoru raksturo tas, ka mākslas produktu jaunrade rada pārneses e…" at bounding box center [646, 395] width 707 height 55
copy span "Darba tirgus sektoru raksturo tas, ka mākslas produktu jaunrade rada pārneses e…"
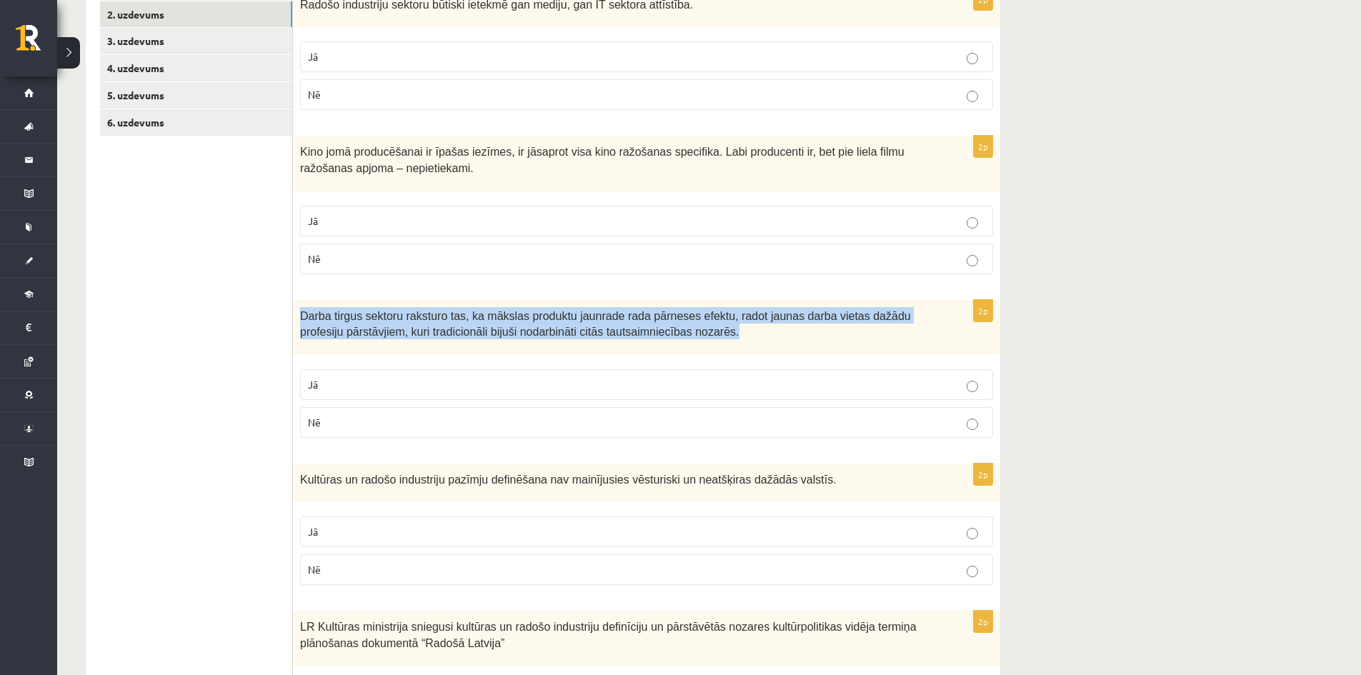
scroll to position [286, 0]
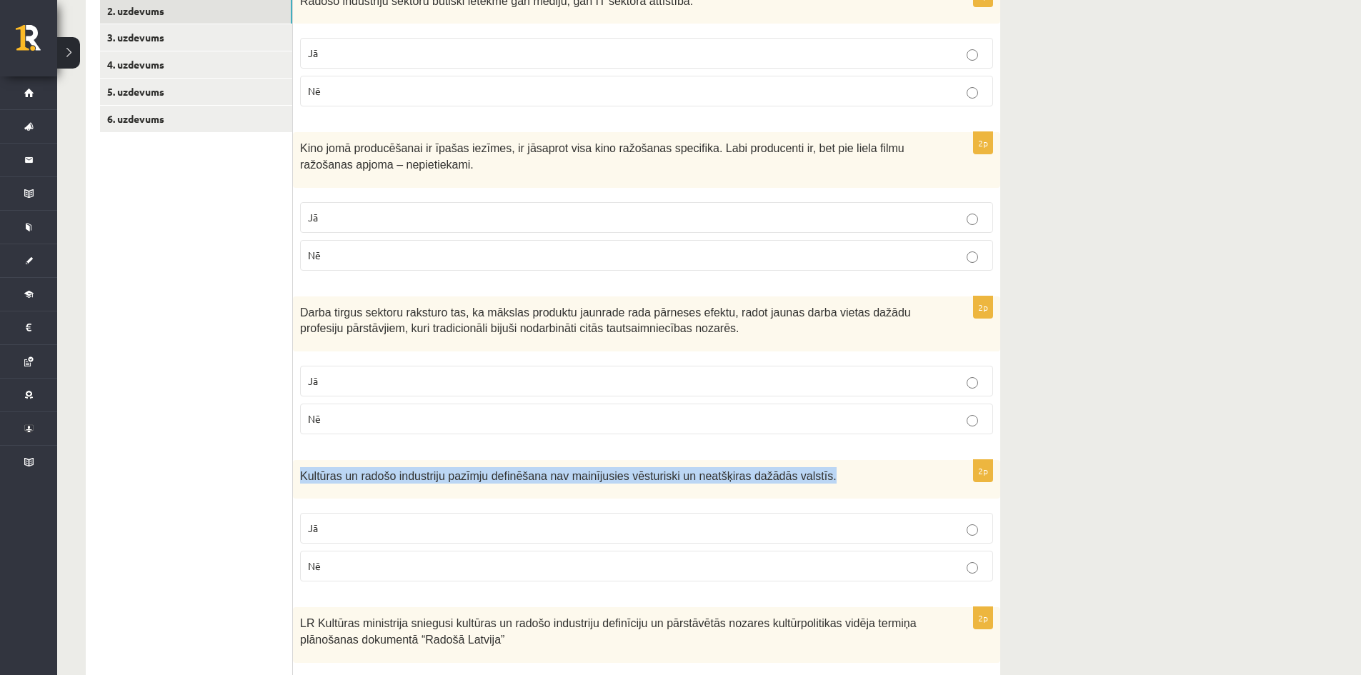
drag, startPoint x: 299, startPoint y: 475, endPoint x: 816, endPoint y: 481, distance: 517.1
click at [816, 481] on div "Kultūras un radošo industriju pazīmju definēšana nav mainījusies vēsturiski un …" at bounding box center [646, 479] width 707 height 39
copy span "Kultūras un radošo industriju pazīmju definēšana nav mainījusies vēsturiski un …"
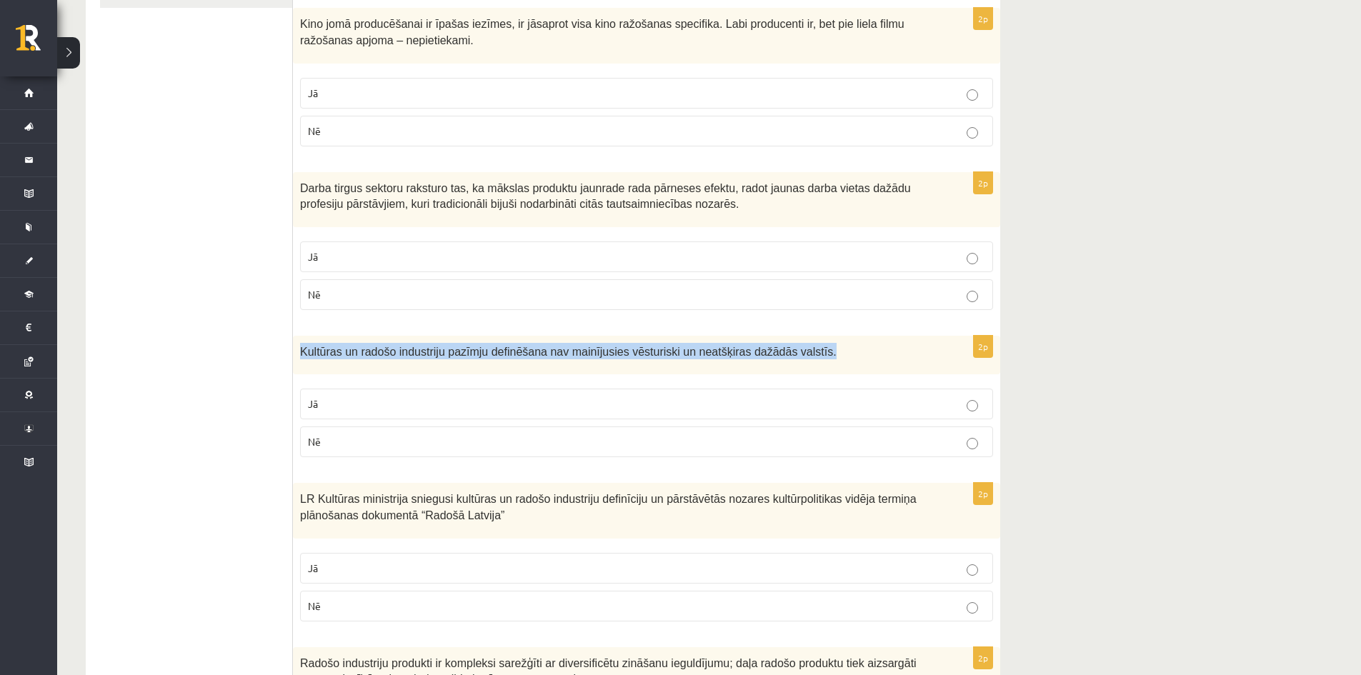
scroll to position [429, 0]
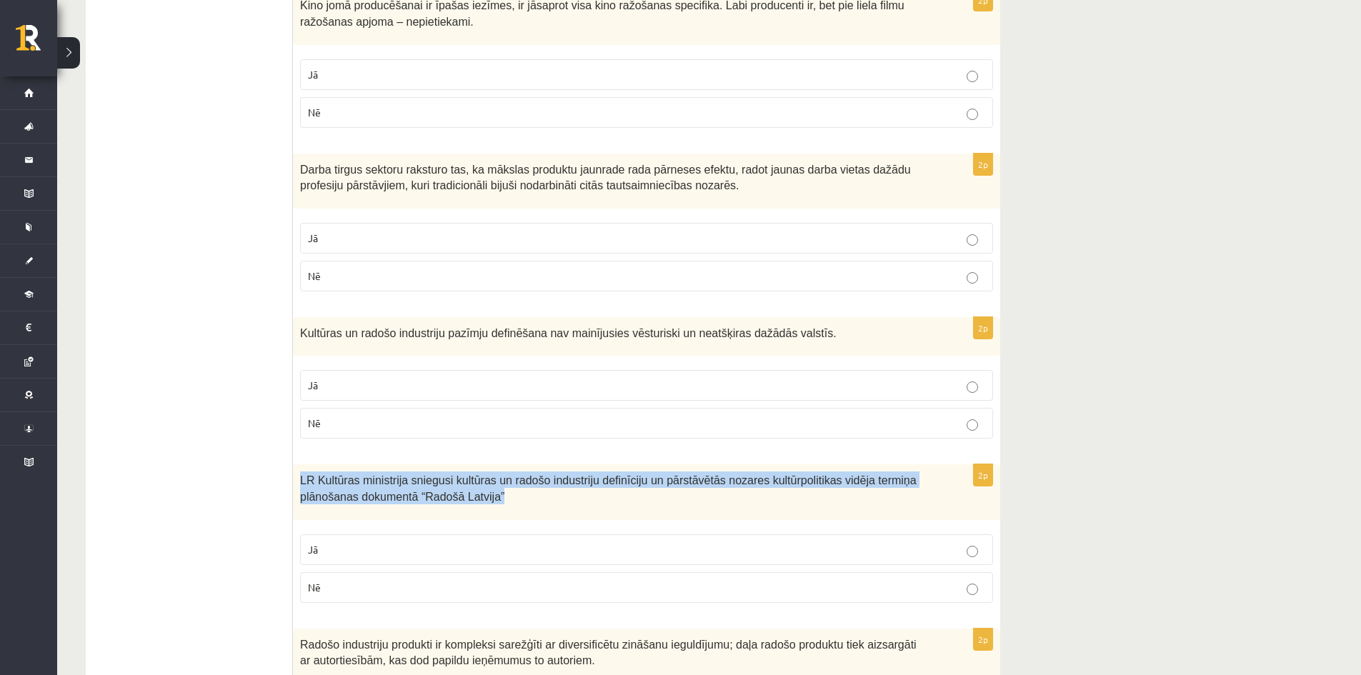
drag, startPoint x: 310, startPoint y: 479, endPoint x: 439, endPoint y: 496, distance: 130.4
click at [439, 496] on div "LR Kultūras ministrija sniegusi kultūras un radošo industriju definīciju un pār…" at bounding box center [646, 491] width 707 height 55
copy span "LR Kultūras ministrija sniegusi kultūras un radošo industriju definīciju un pār…"
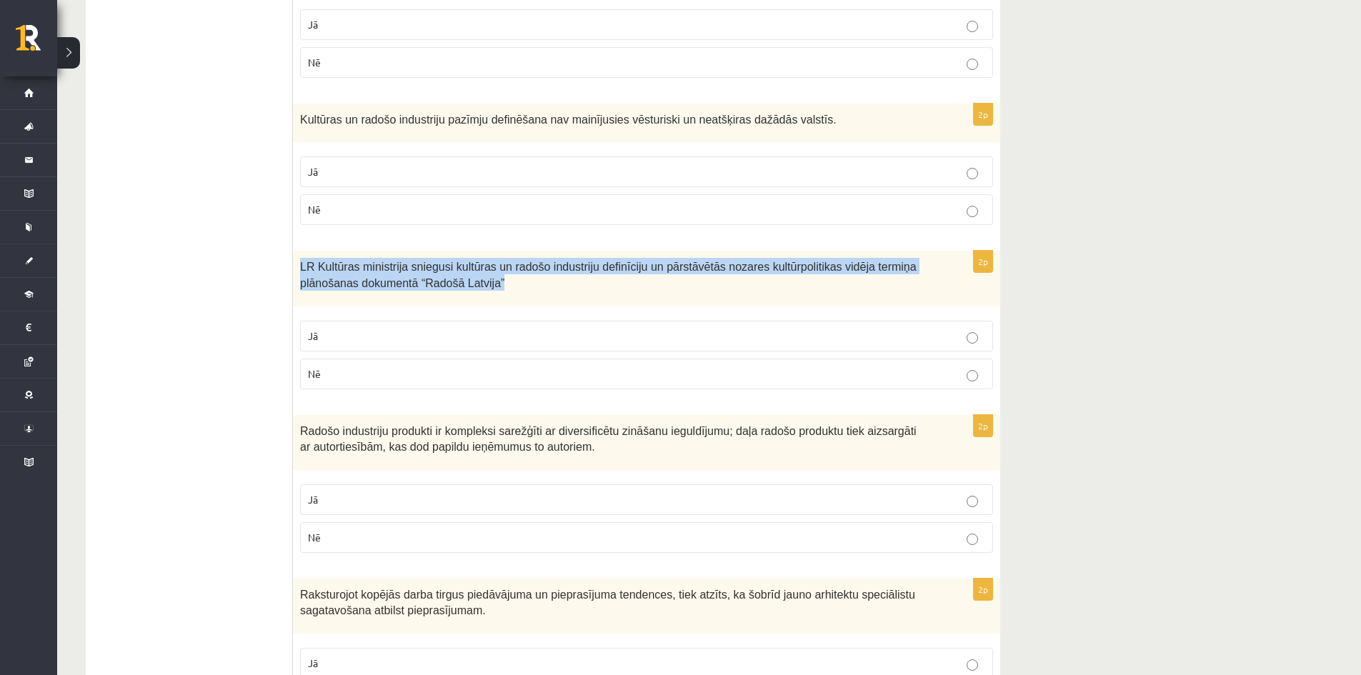
scroll to position [643, 0]
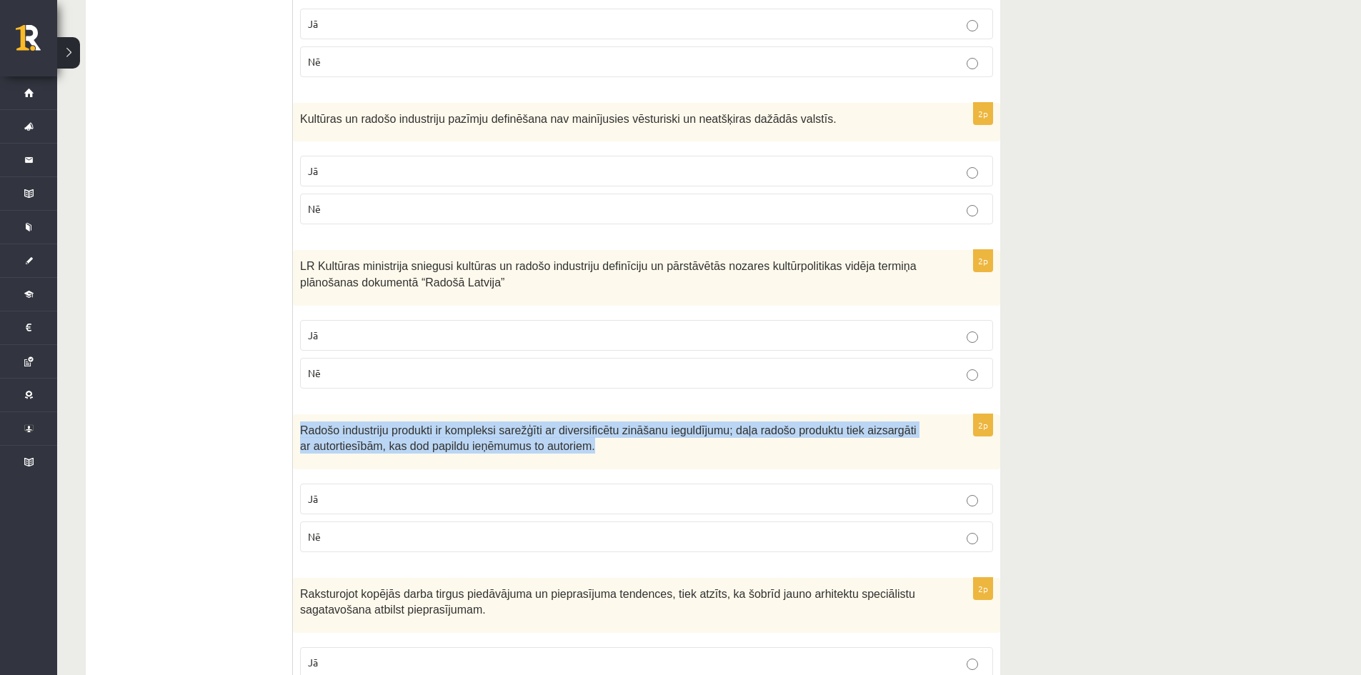
drag, startPoint x: 299, startPoint y: 431, endPoint x: 606, endPoint y: 464, distance: 308.9
click at [606, 464] on div "Radošo industriju produkti ir kompleksi sarežģīti ar diversificētu zināšanu ieg…" at bounding box center [646, 441] width 707 height 55
copy span "Radošo industriju produkti ir kompleksi sarežģīti ar diversificētu zināšanu ieg…"
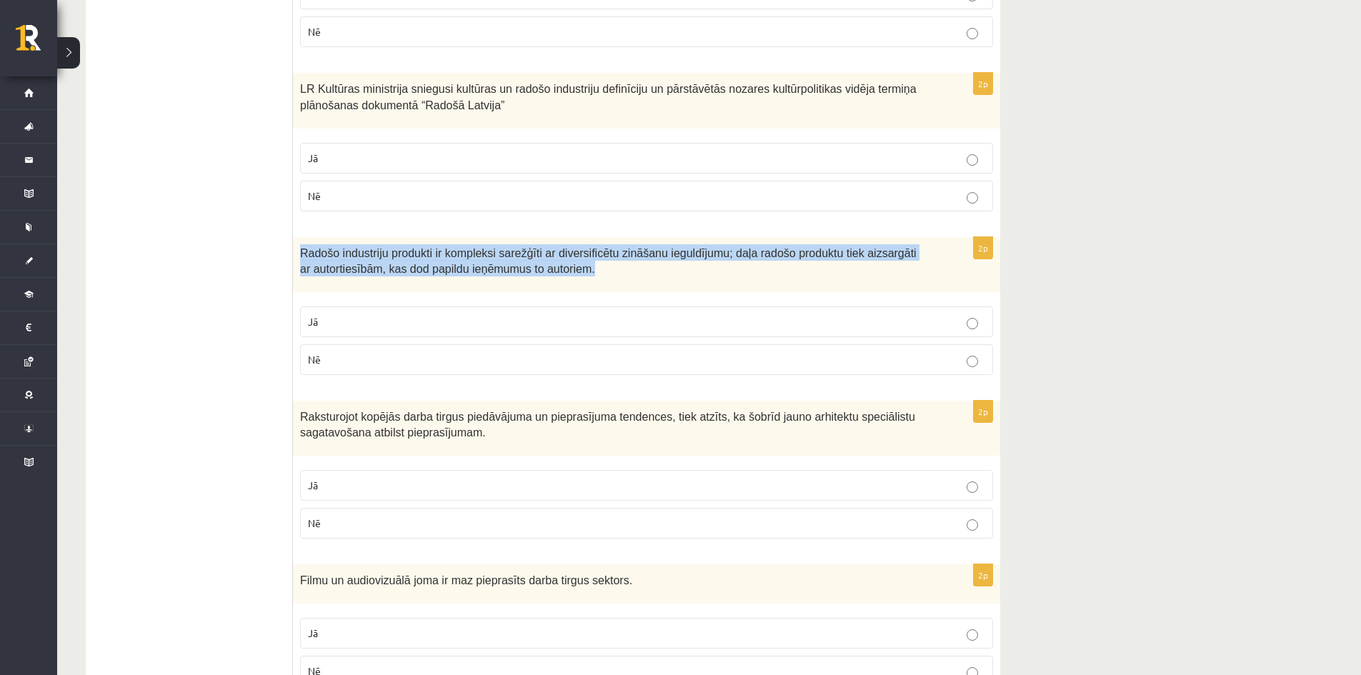
scroll to position [857, 0]
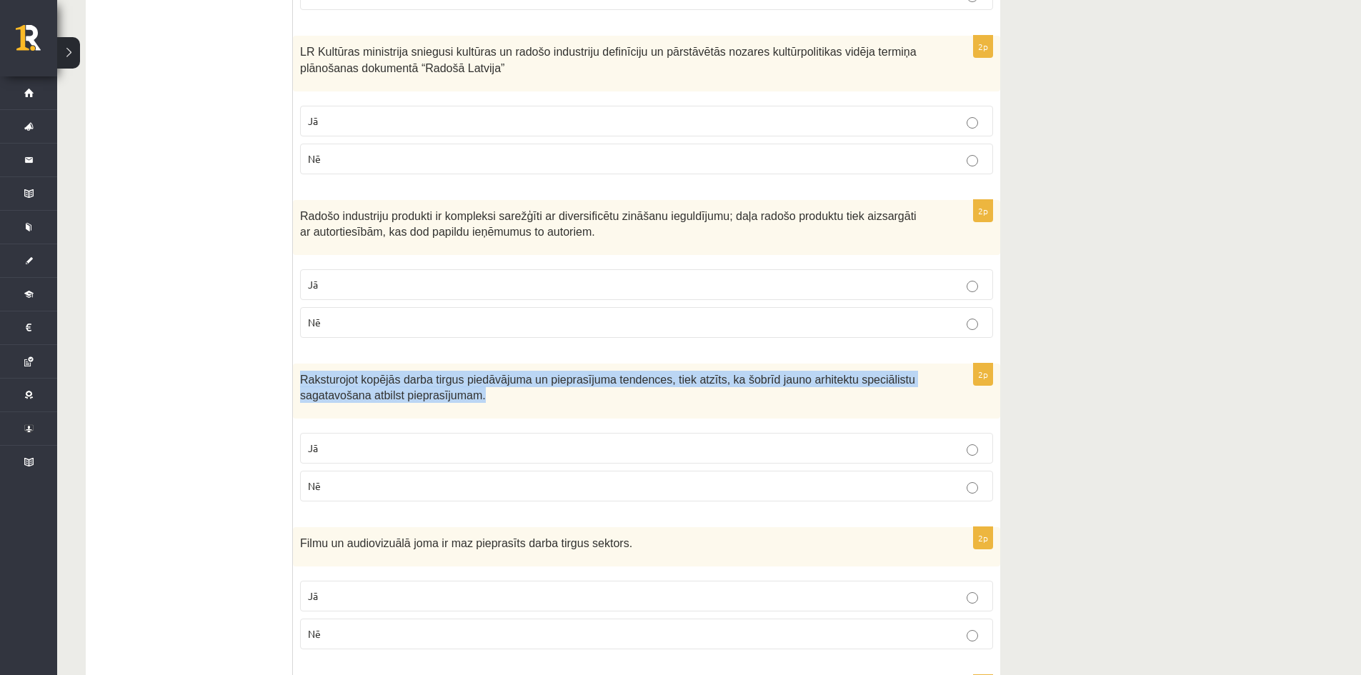
drag, startPoint x: 301, startPoint y: 381, endPoint x: 516, endPoint y: 402, distance: 215.3
click at [516, 402] on div "Raksturojot kopējās darba tirgus piedāvājuma un pieprasījuma tendences, tiek at…" at bounding box center [646, 391] width 707 height 55
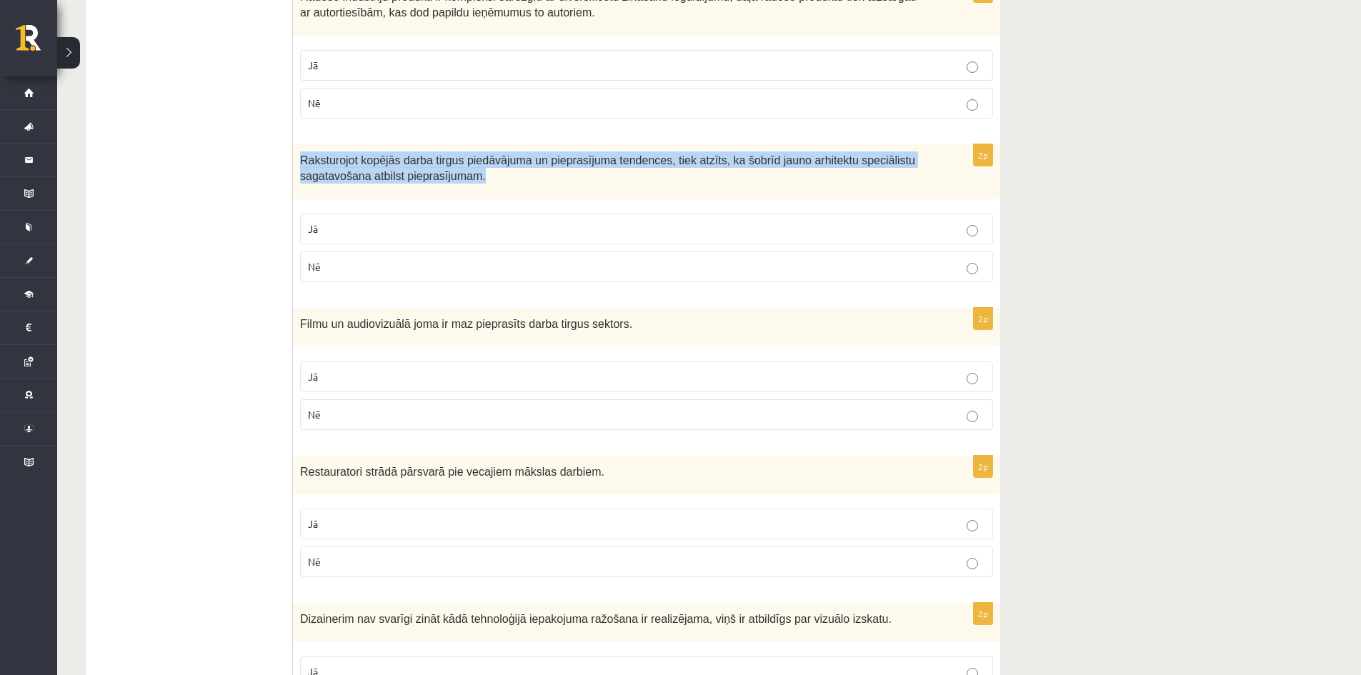
scroll to position [1143, 0]
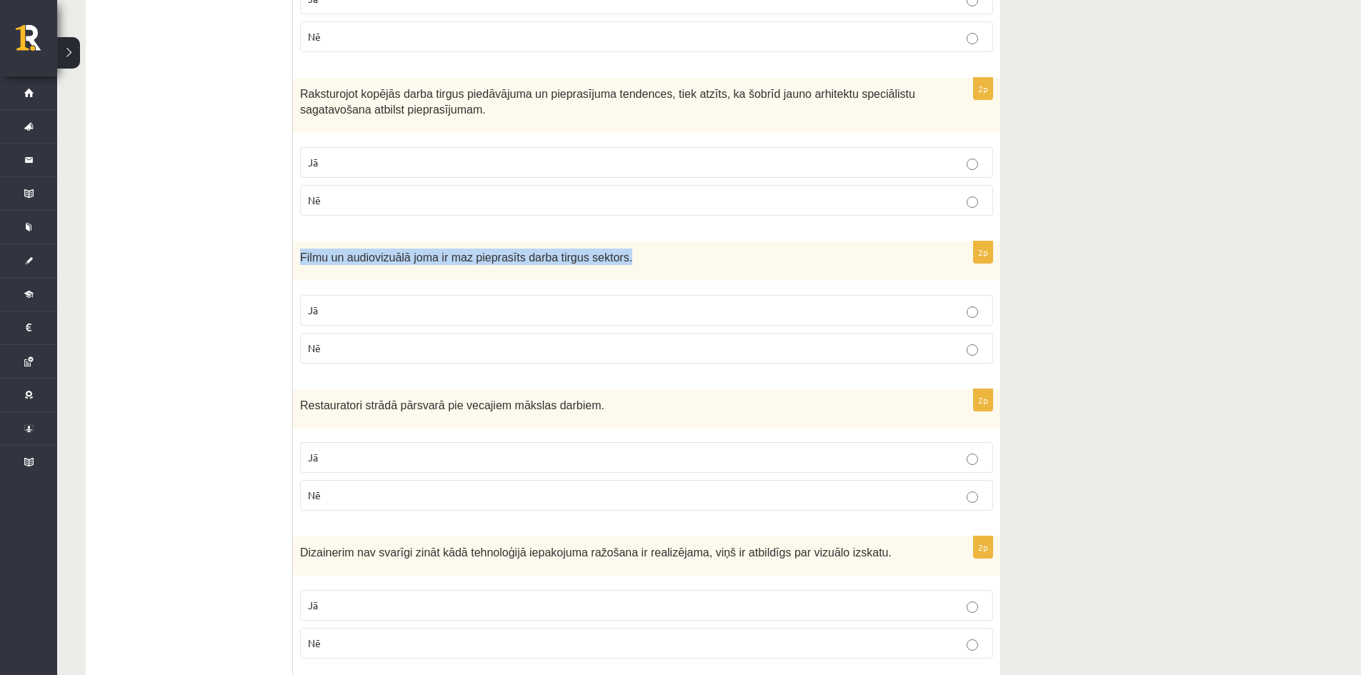
drag, startPoint x: 349, startPoint y: 259, endPoint x: 665, endPoint y: 259, distance: 316.4
click at [665, 259] on p "Filmu un audiovizuālā joma ir maz pieprasīts darba tirgus sektors." at bounding box center [610, 257] width 621 height 16
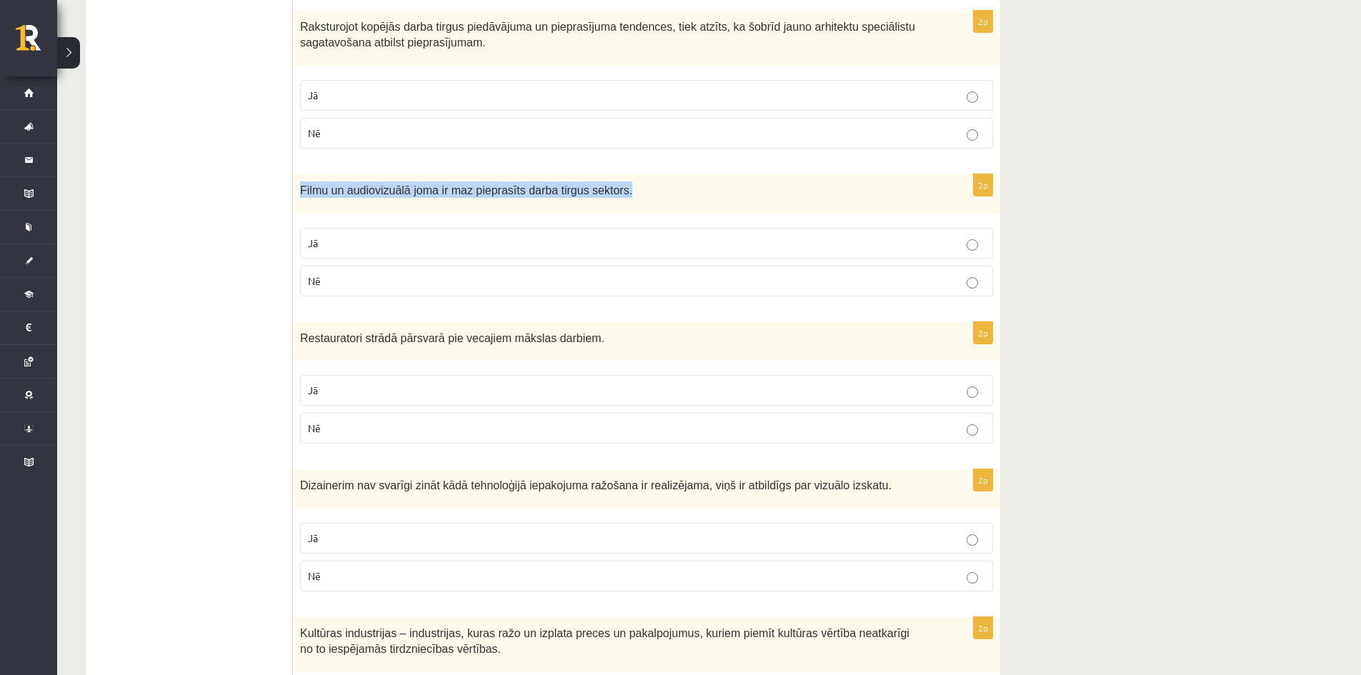
scroll to position [1214, 0]
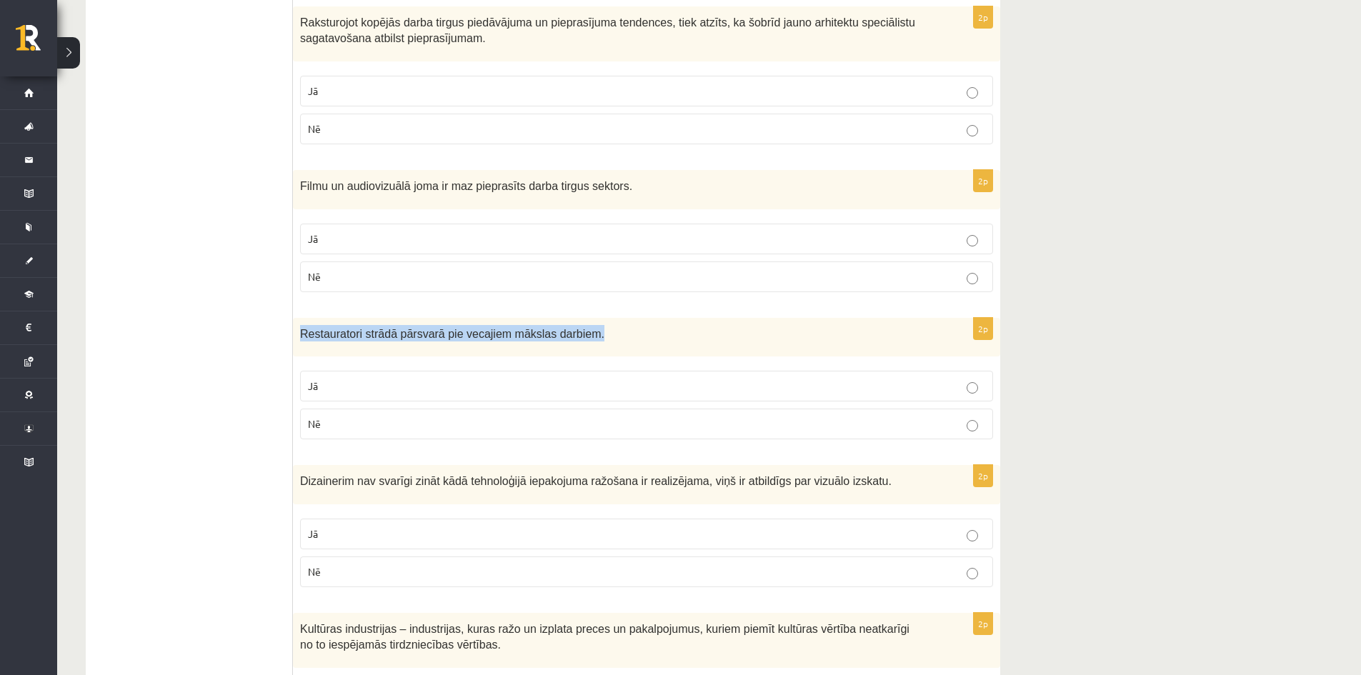
drag, startPoint x: 294, startPoint y: 339, endPoint x: 599, endPoint y: 345, distance: 304.3
click at [599, 345] on div "Restauratori strādā pārsvarā pie vecajiem mākslas darbiem." at bounding box center [646, 337] width 707 height 39
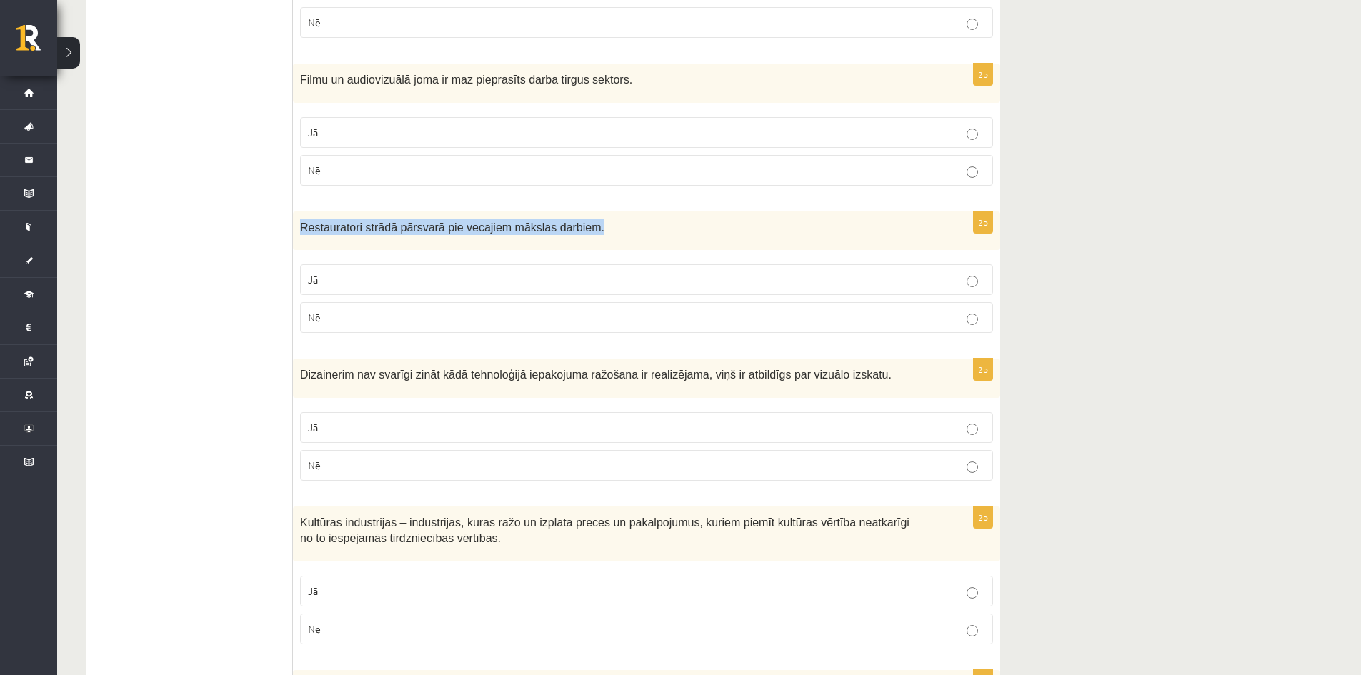
scroll to position [1357, 0]
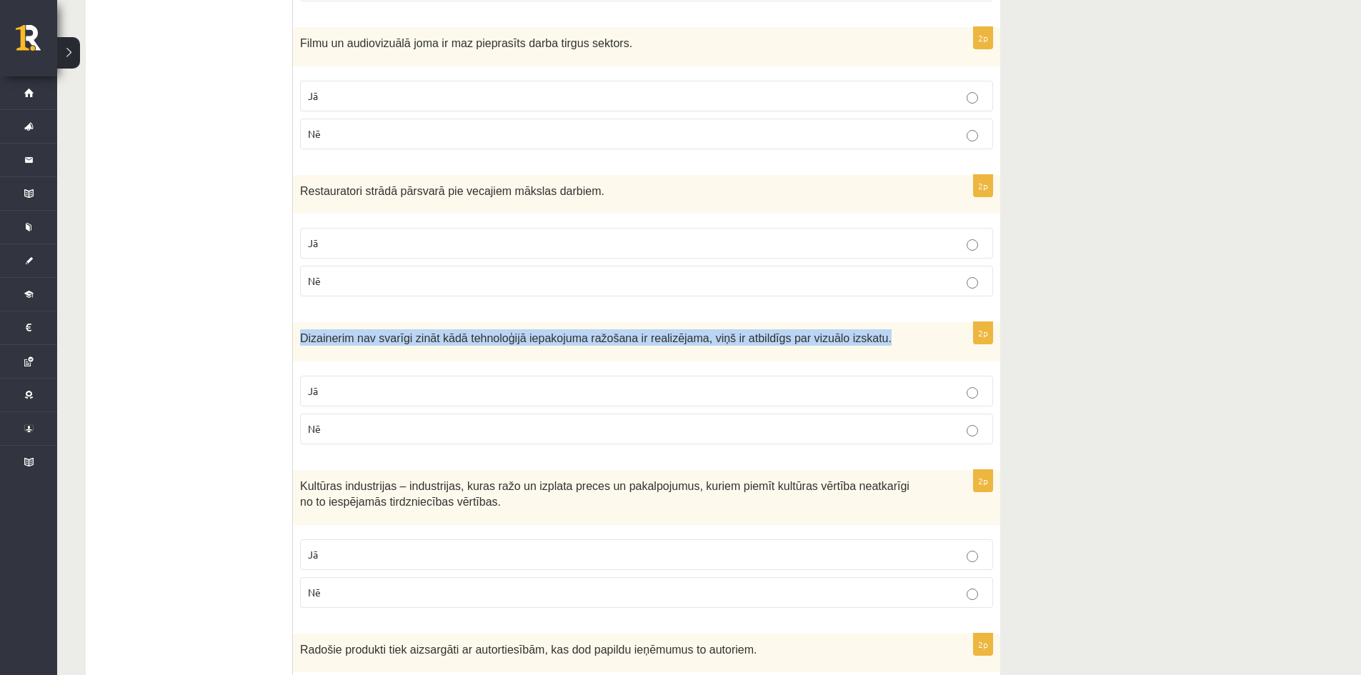
drag, startPoint x: 299, startPoint y: 337, endPoint x: 865, endPoint y: 351, distance: 566.5
click at [865, 351] on div "Dizainerim nav svarīgi zināt kādā tehnoloģijā iepakojuma ražošana ir realizējam…" at bounding box center [646, 341] width 707 height 39
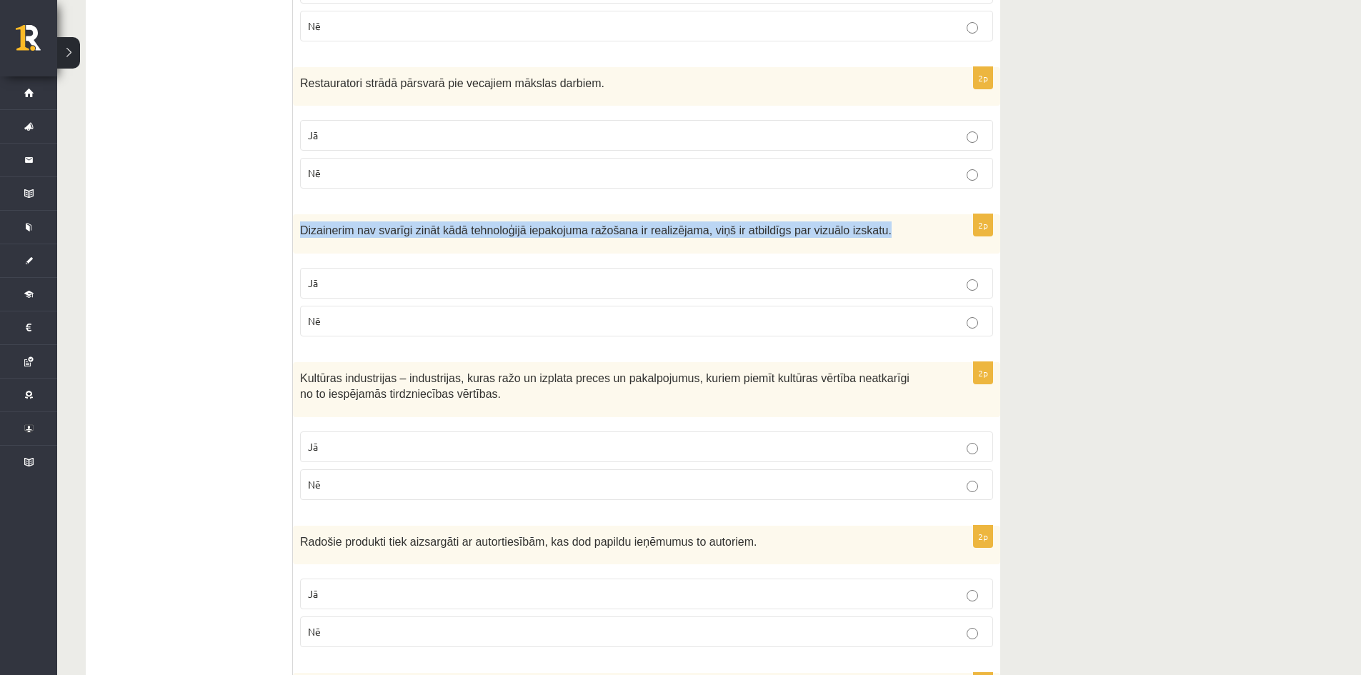
scroll to position [1500, 0]
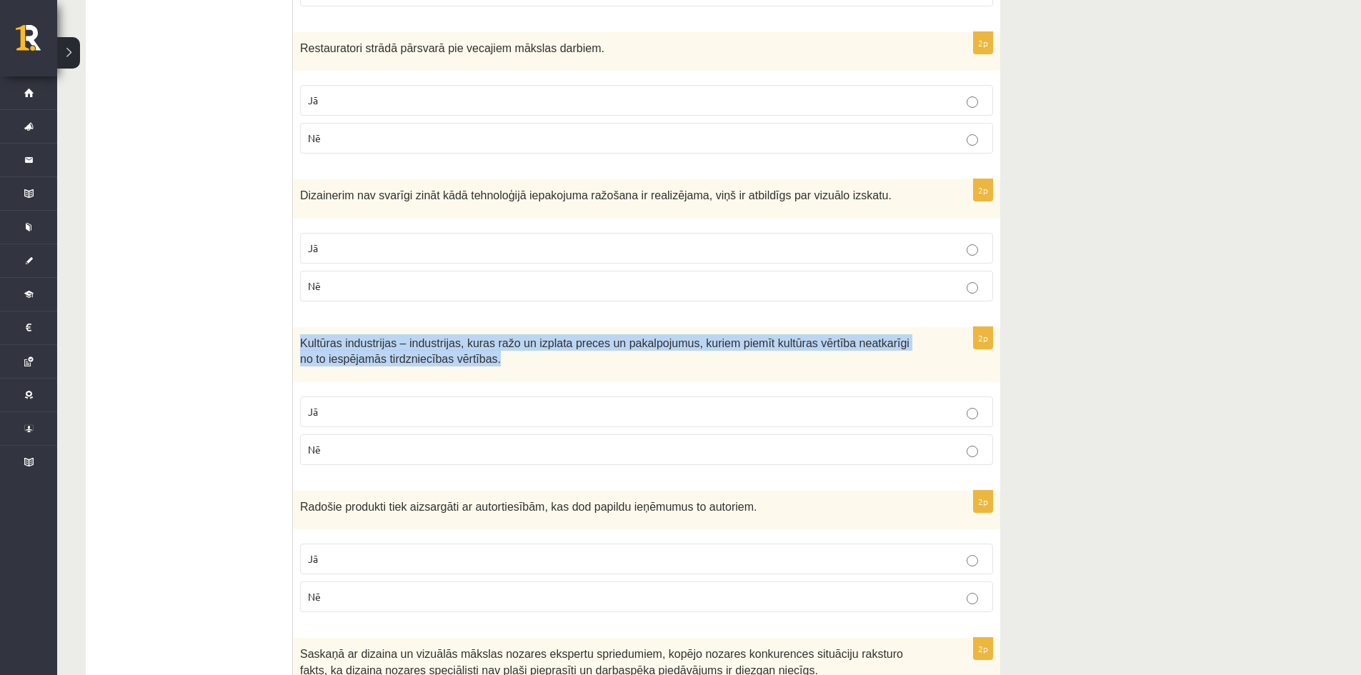
drag, startPoint x: 300, startPoint y: 339, endPoint x: 485, endPoint y: 362, distance: 186.4
click at [485, 362] on p "Kultūras industrijas – industrijas, kuras ražo un izplata preces un pakalpojumu…" at bounding box center [610, 350] width 621 height 32
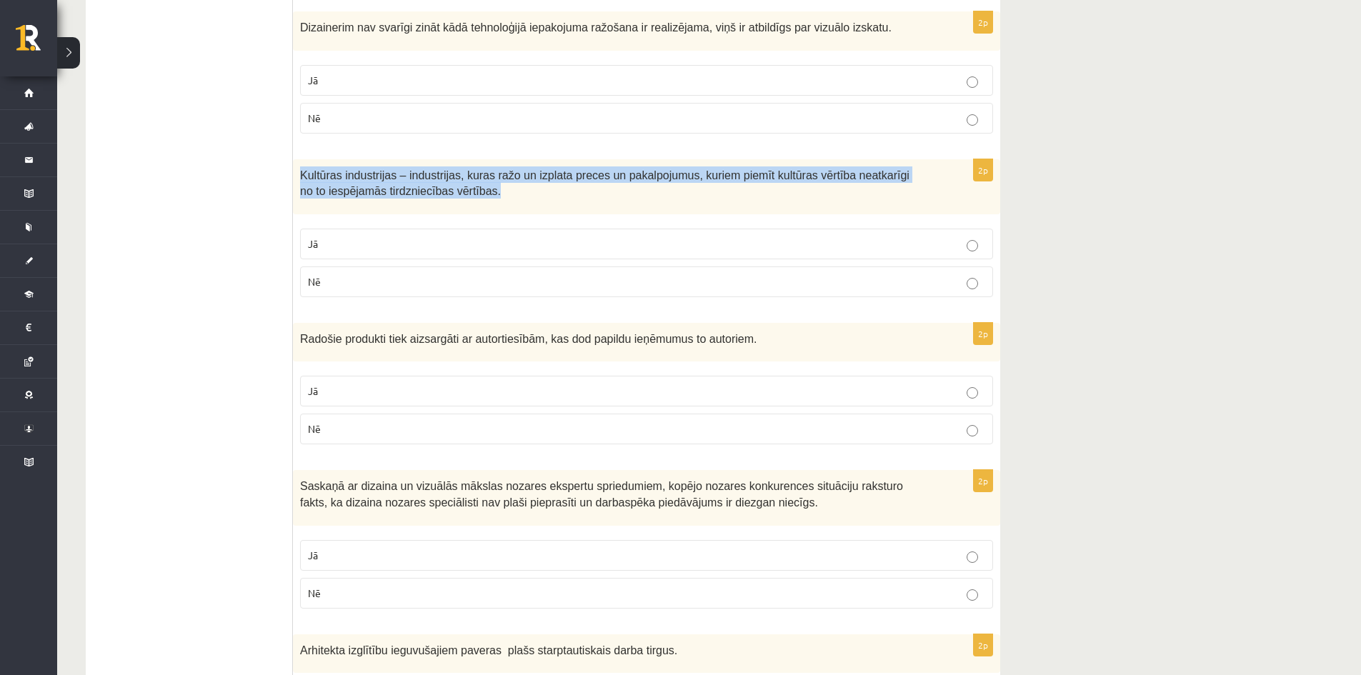
scroll to position [1714, 0]
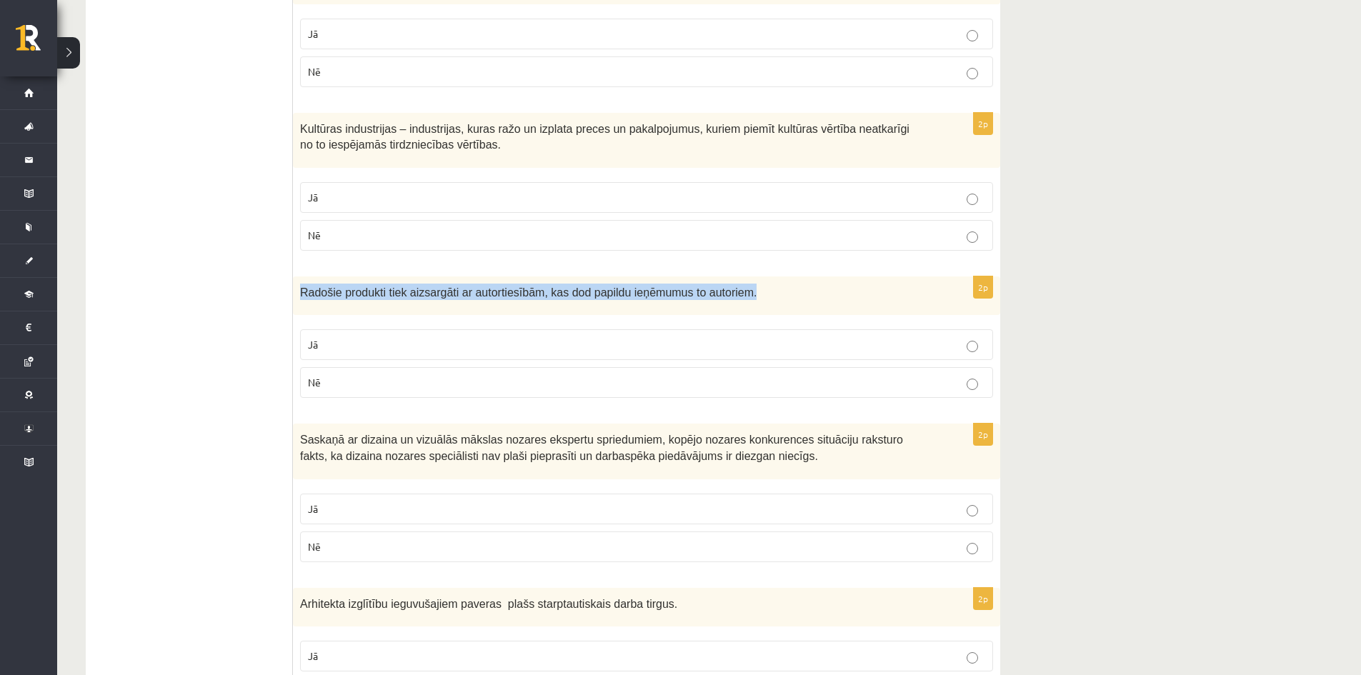
drag, startPoint x: 301, startPoint y: 294, endPoint x: 772, endPoint y: 301, distance: 471.4
click at [772, 301] on div "Radošie produkti tiek aizsargāti ar autortiesībām, kas dod papildu ieņēmumus to…" at bounding box center [646, 295] width 707 height 39
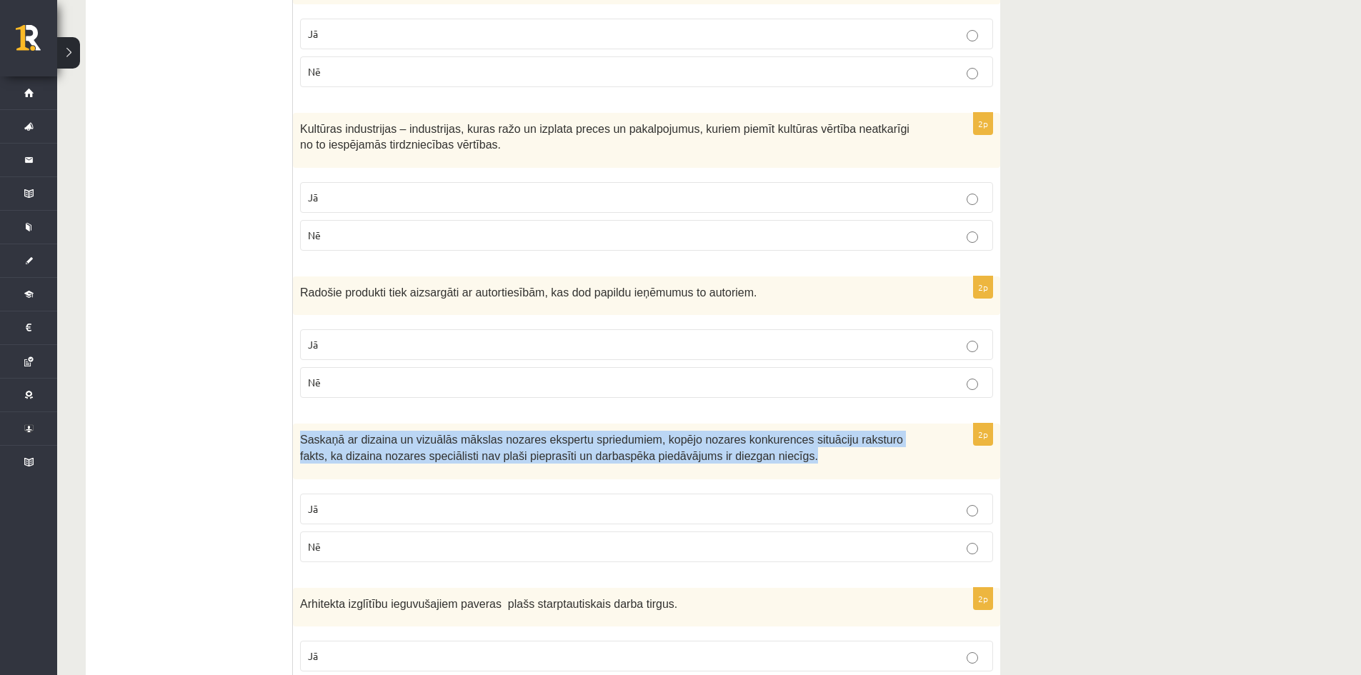
drag, startPoint x: 301, startPoint y: 435, endPoint x: 745, endPoint y: 469, distance: 445.6
click at [745, 469] on div "Saskaņā ar dizaina un vizuālās mākslas nozares ekspertu spriedumiem, kopējo noz…" at bounding box center [646, 451] width 707 height 55
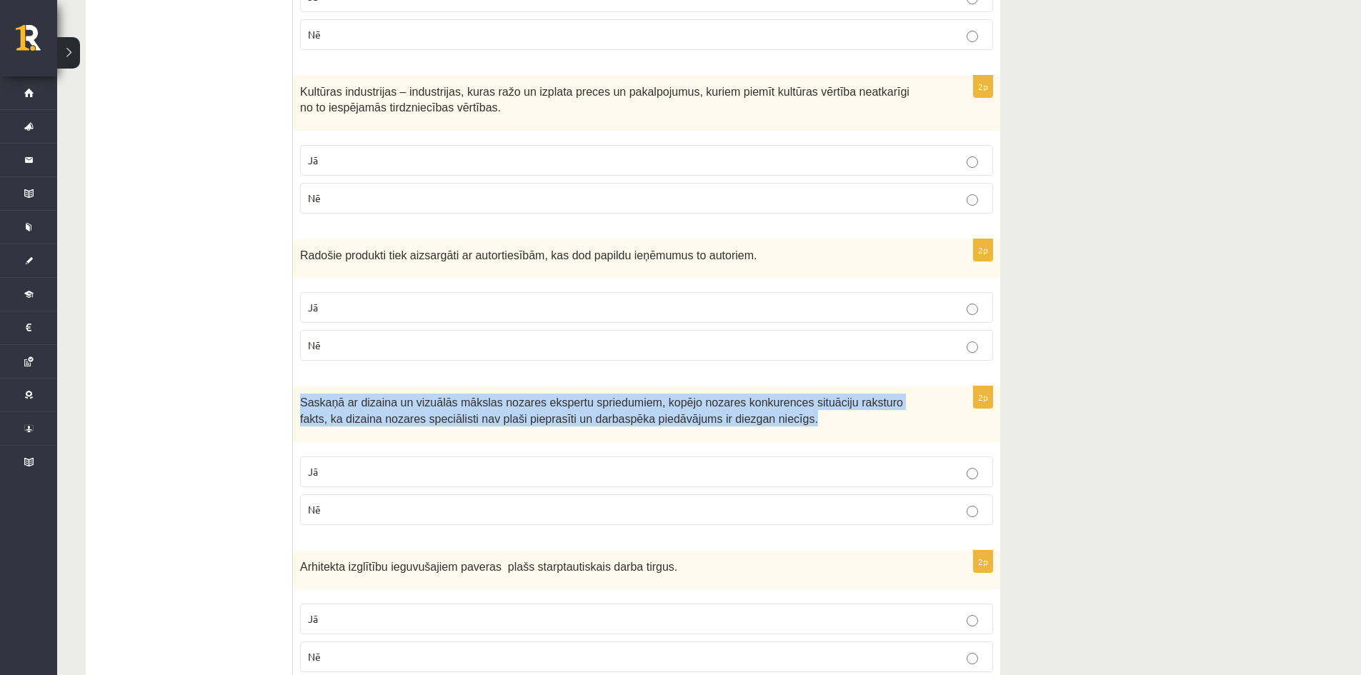
scroll to position [1928, 0]
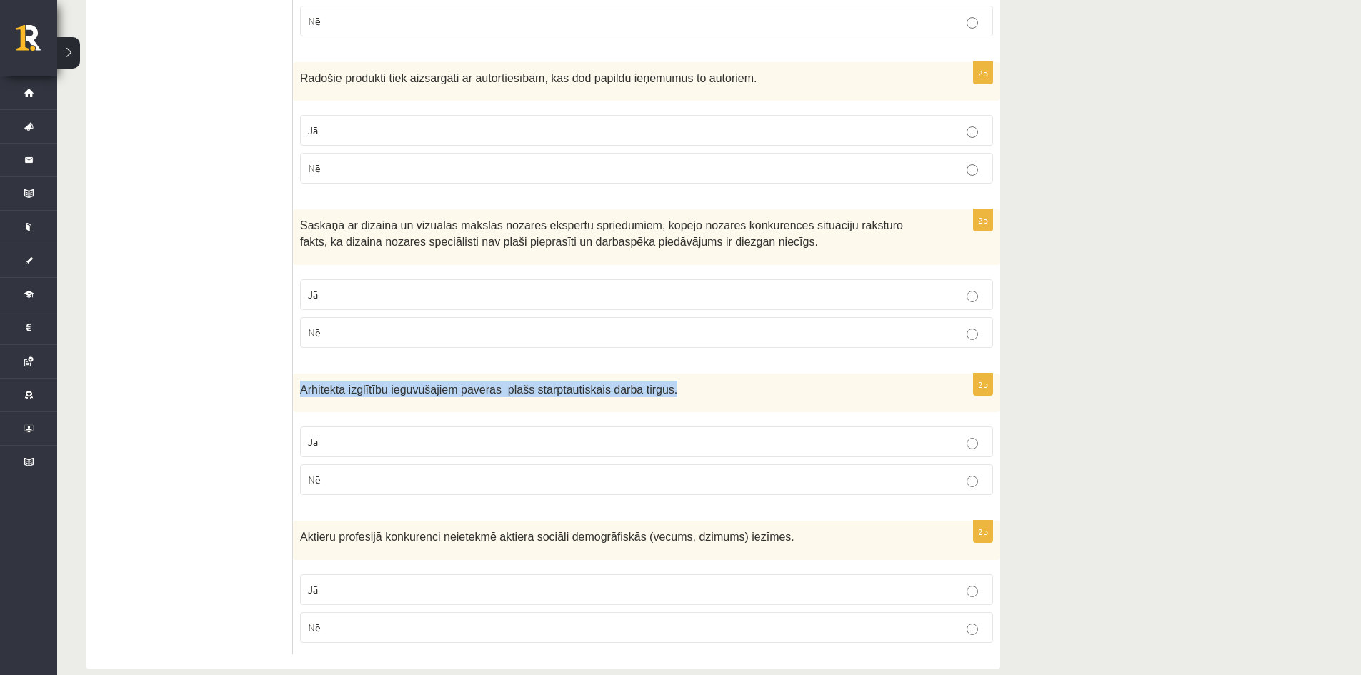
drag, startPoint x: 305, startPoint y: 389, endPoint x: 697, endPoint y: 395, distance: 392.2
click at [697, 395] on p "Arhitekta izglītību ieguvušajiem paveras plašs starptautiskais darba tirgus." at bounding box center [610, 389] width 621 height 16
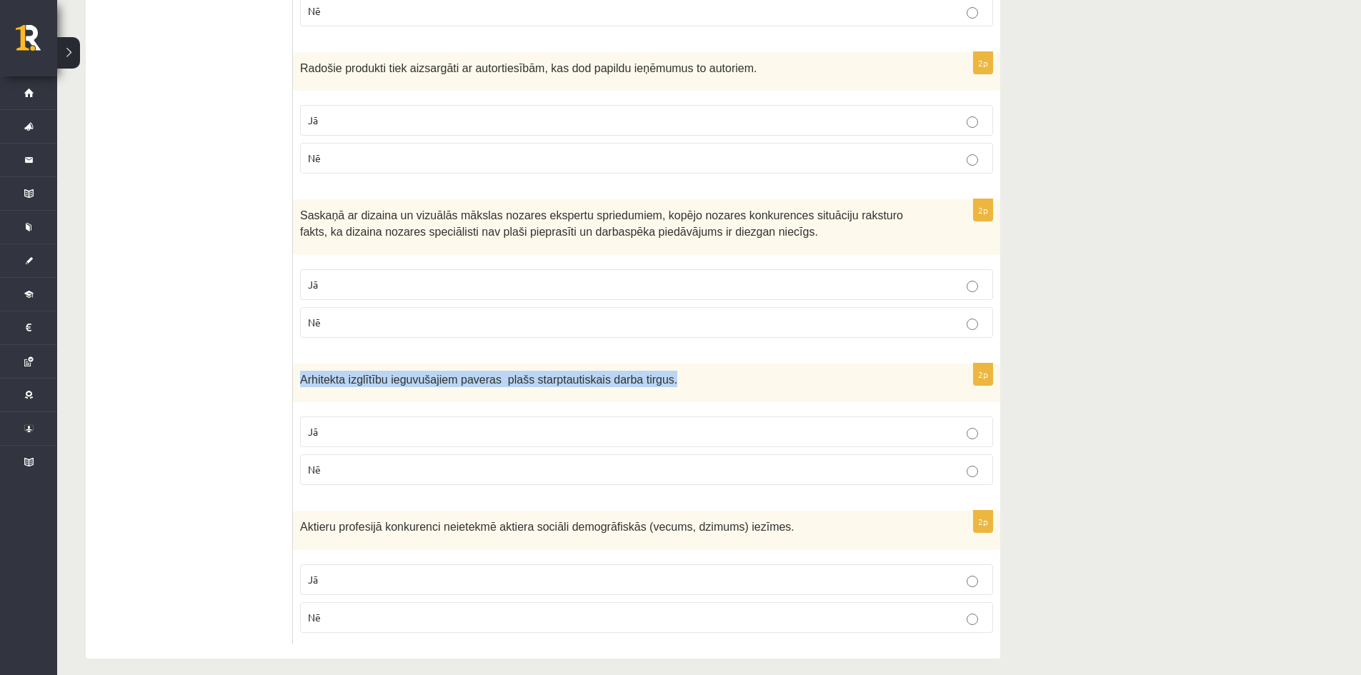
scroll to position [1952, 0]
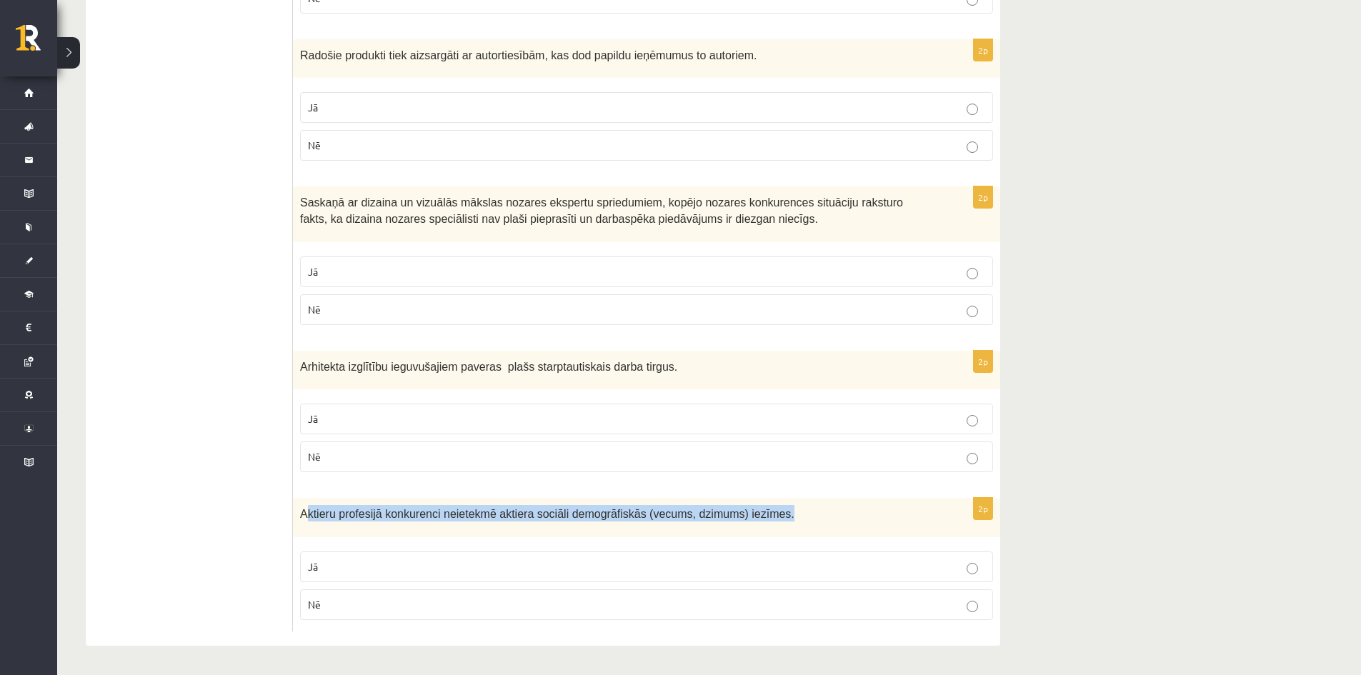
drag, startPoint x: 304, startPoint y: 511, endPoint x: 773, endPoint y: 511, distance: 470.0
click at [769, 511] on p "Aktieru profesijā konkurenci neietekmē aktiera sociāli demogrāfiskās (vecums, d…" at bounding box center [610, 513] width 621 height 16
drag, startPoint x: 807, startPoint y: 511, endPoint x: 822, endPoint y: 512, distance: 15.1
click at [808, 511] on p "Aktieru profesijā konkurenci neietekmē aktiera sociāli demogrāfiskās (vecums, d…" at bounding box center [610, 513] width 621 height 16
click at [800, 521] on div "Aktieru profesijā konkurenci neietekmē aktiera sociāli demogrāfiskās (vecums, d…" at bounding box center [646, 517] width 707 height 39
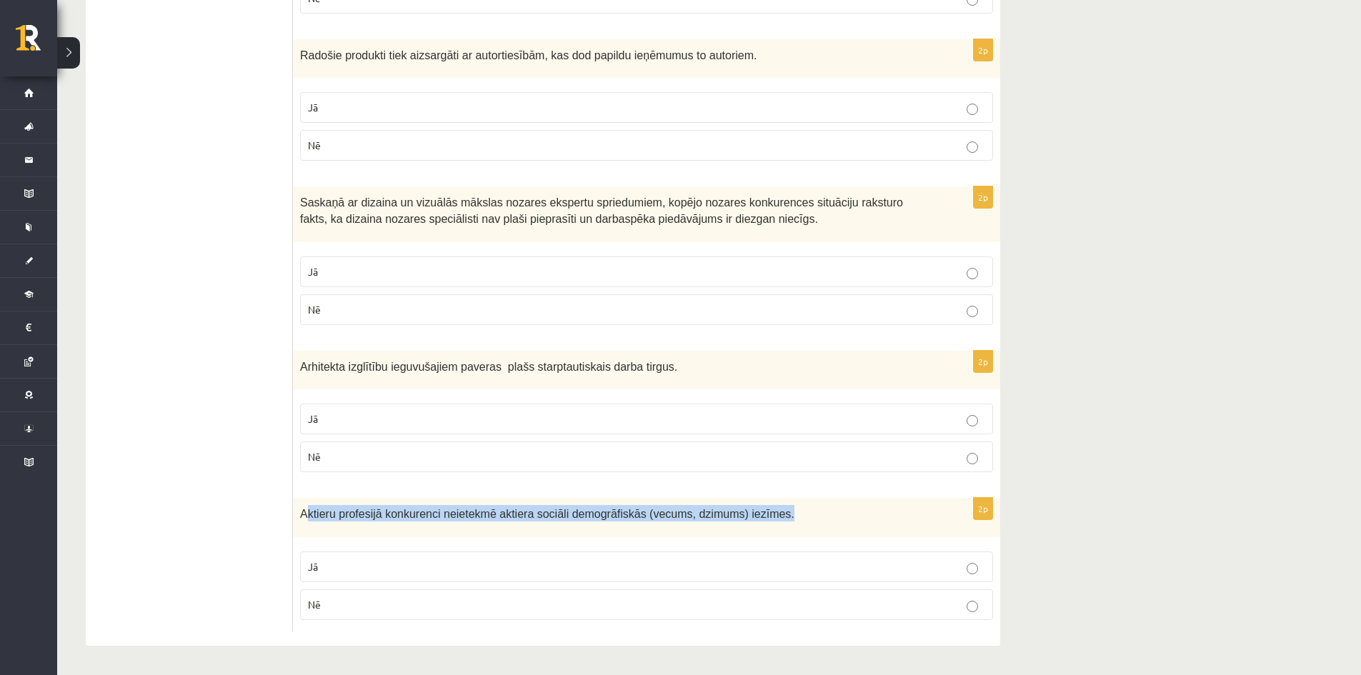
click at [791, 516] on p "Aktieru profesijā konkurenci neietekmē aktiera sociāli demogrāfiskās (vecums, d…" at bounding box center [610, 513] width 621 height 16
drag, startPoint x: 677, startPoint y: 519, endPoint x: 294, endPoint y: 524, distance: 382.8
click at [294, 524] on div "Aktieru profesijā konkurenci neietekmē aktiera sociāli demogrāfiskās (vecums, d…" at bounding box center [646, 517] width 707 height 39
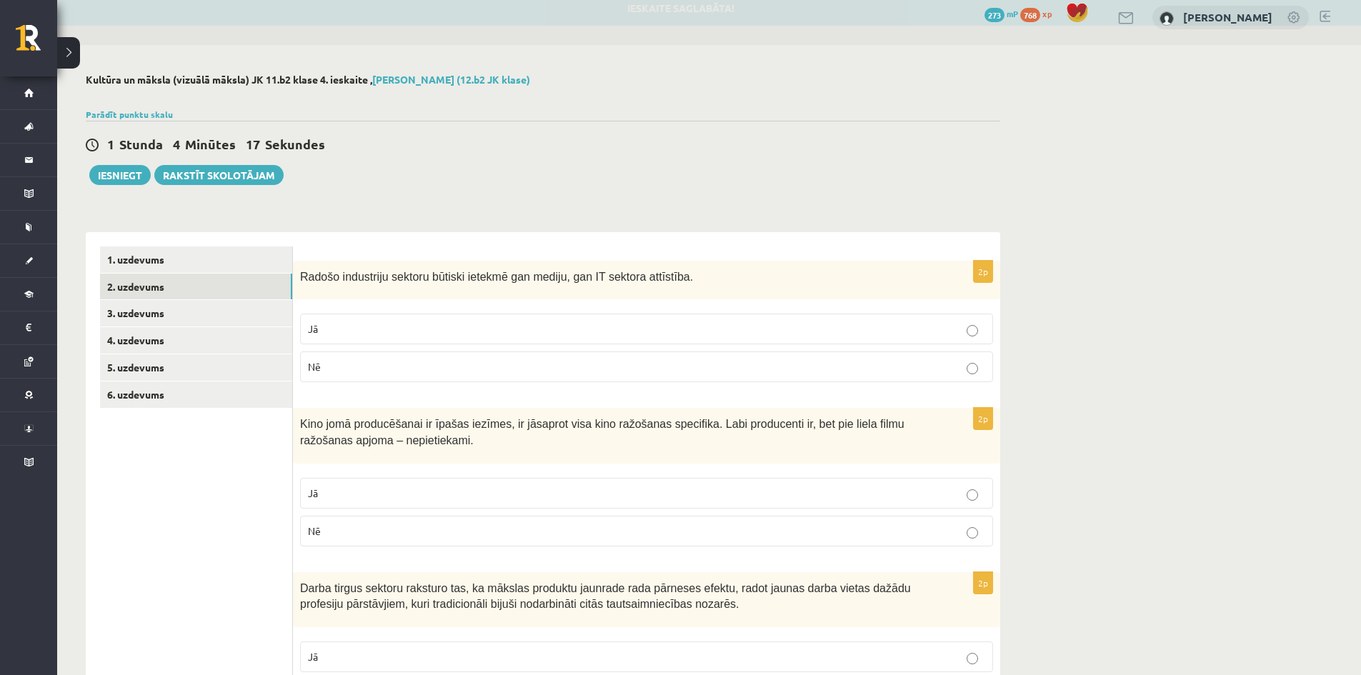
scroll to position [0, 0]
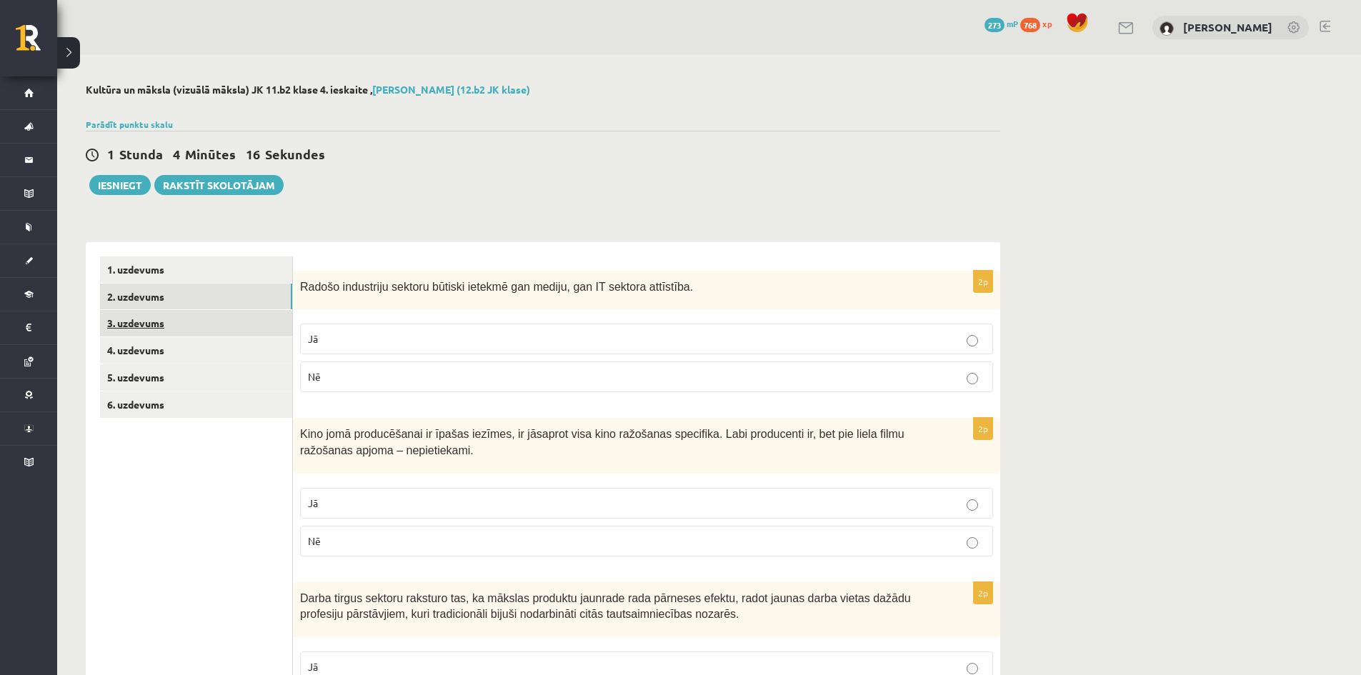
click at [203, 324] on link "3. uzdevums" at bounding box center [196, 323] width 192 height 26
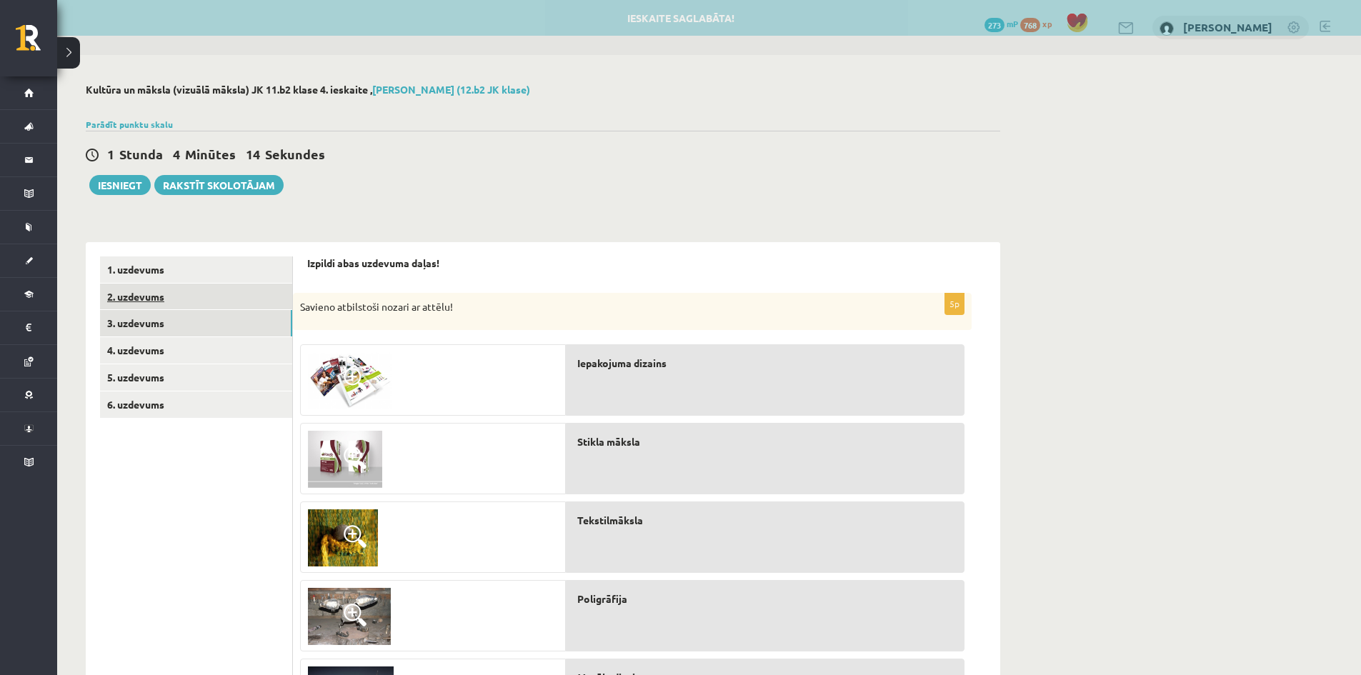
click at [169, 309] on link "2. uzdevums" at bounding box center [196, 297] width 192 height 26
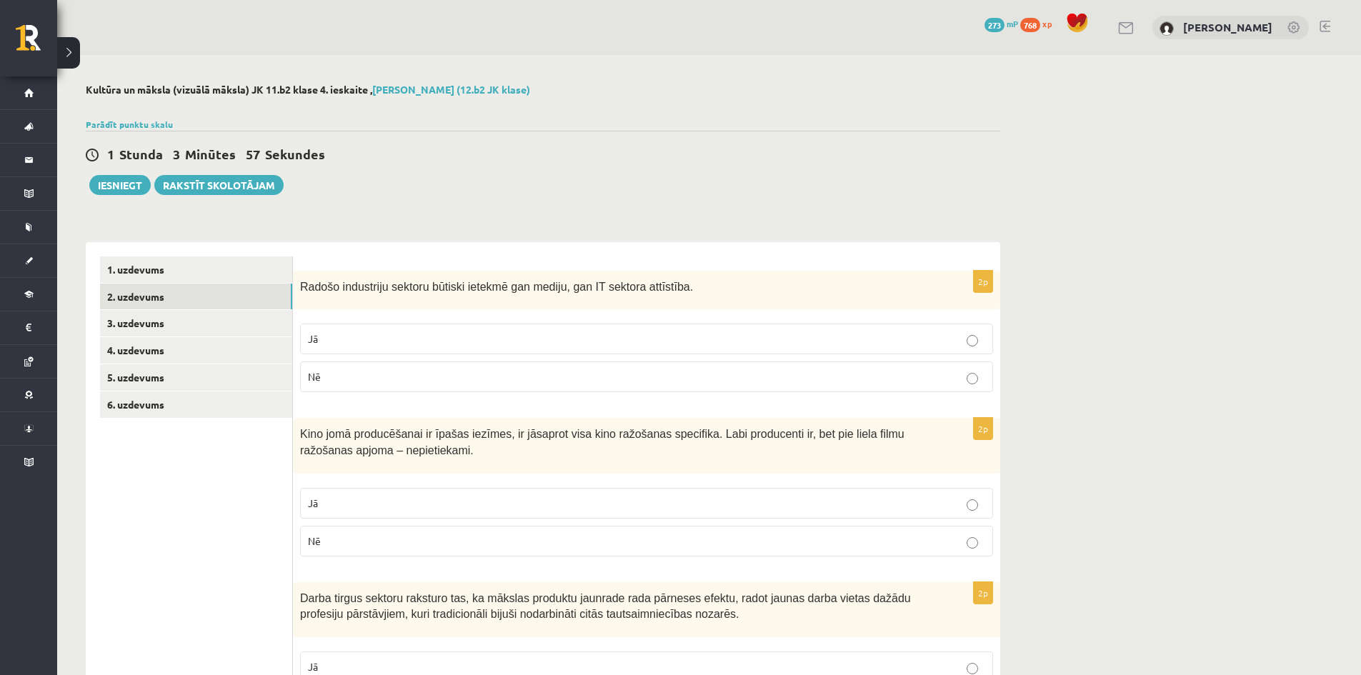
click at [419, 334] on p "Jā" at bounding box center [646, 338] width 677 height 15
click at [353, 509] on p "Jā" at bounding box center [646, 503] width 677 height 15
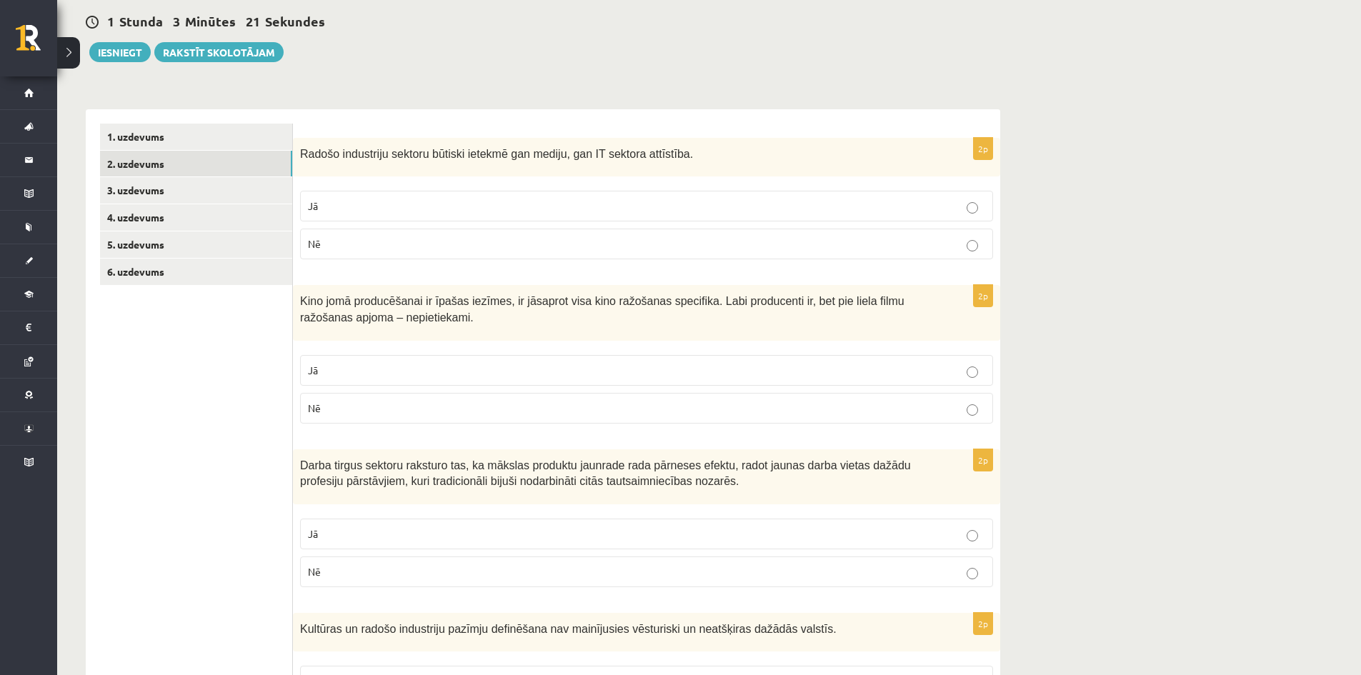
scroll to position [143, 0]
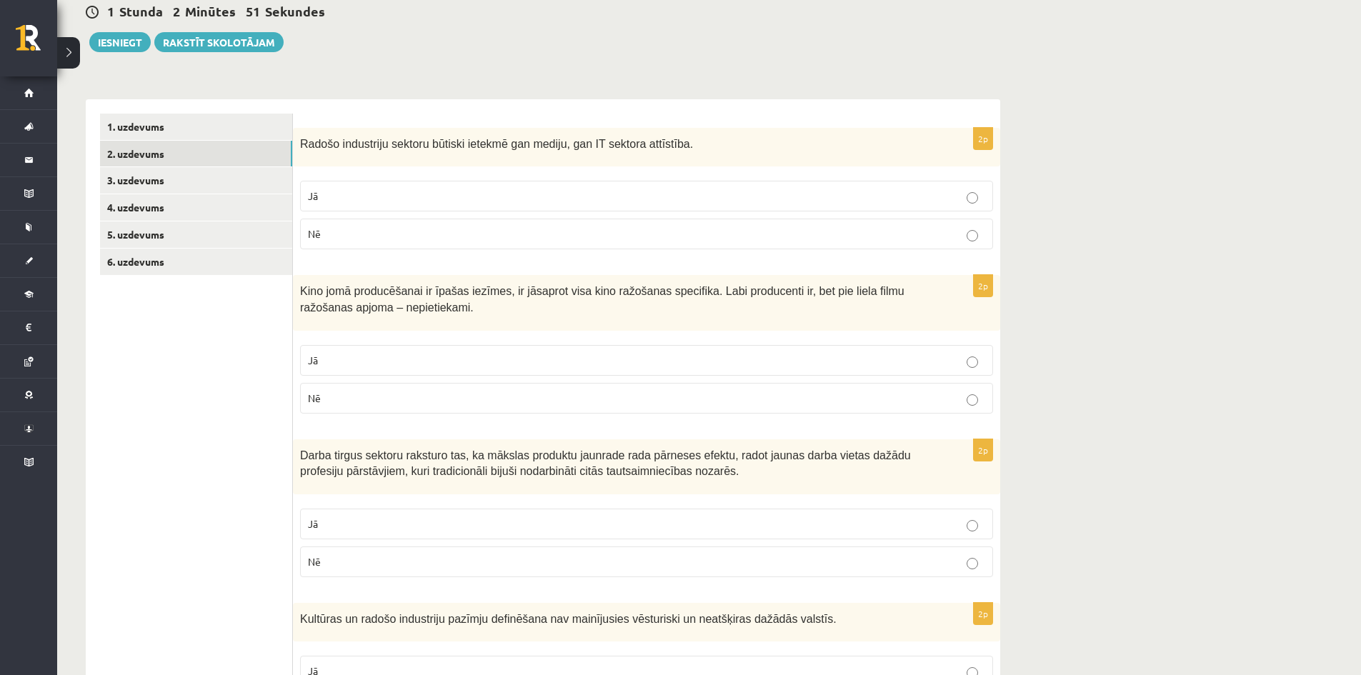
click at [378, 531] on p "Jā" at bounding box center [646, 523] width 677 height 15
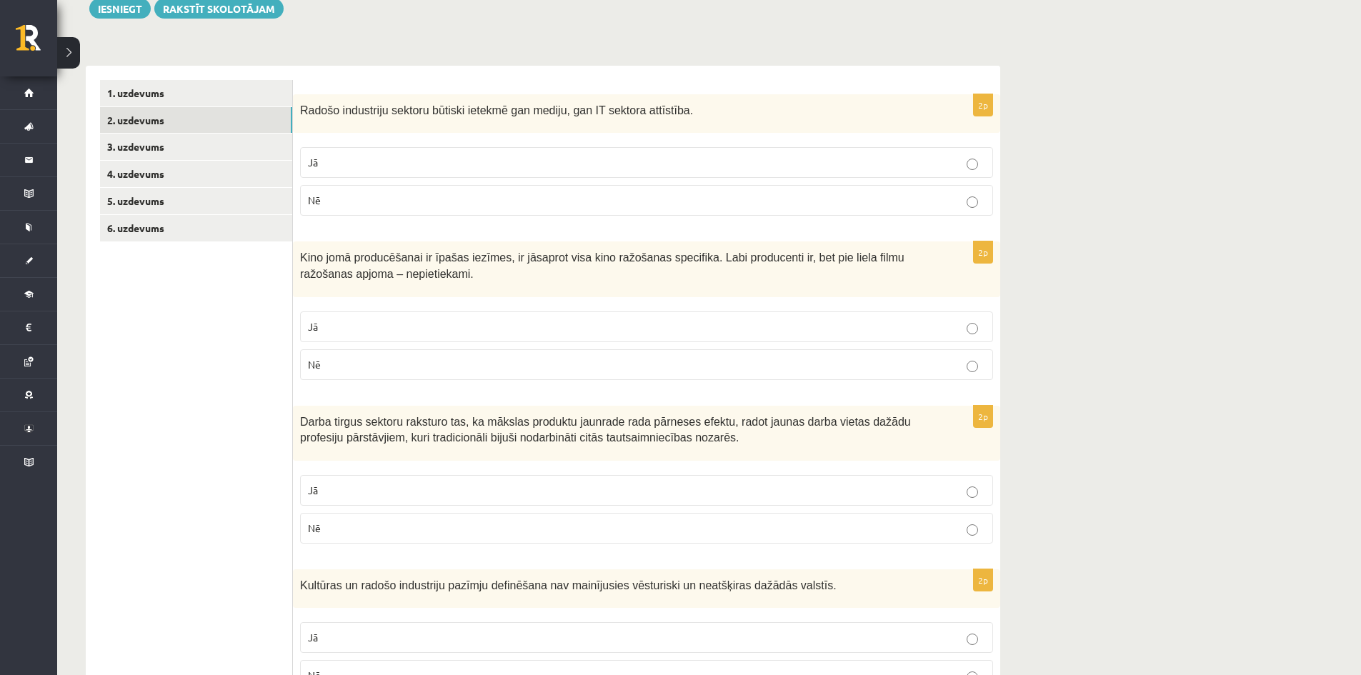
scroll to position [357, 0]
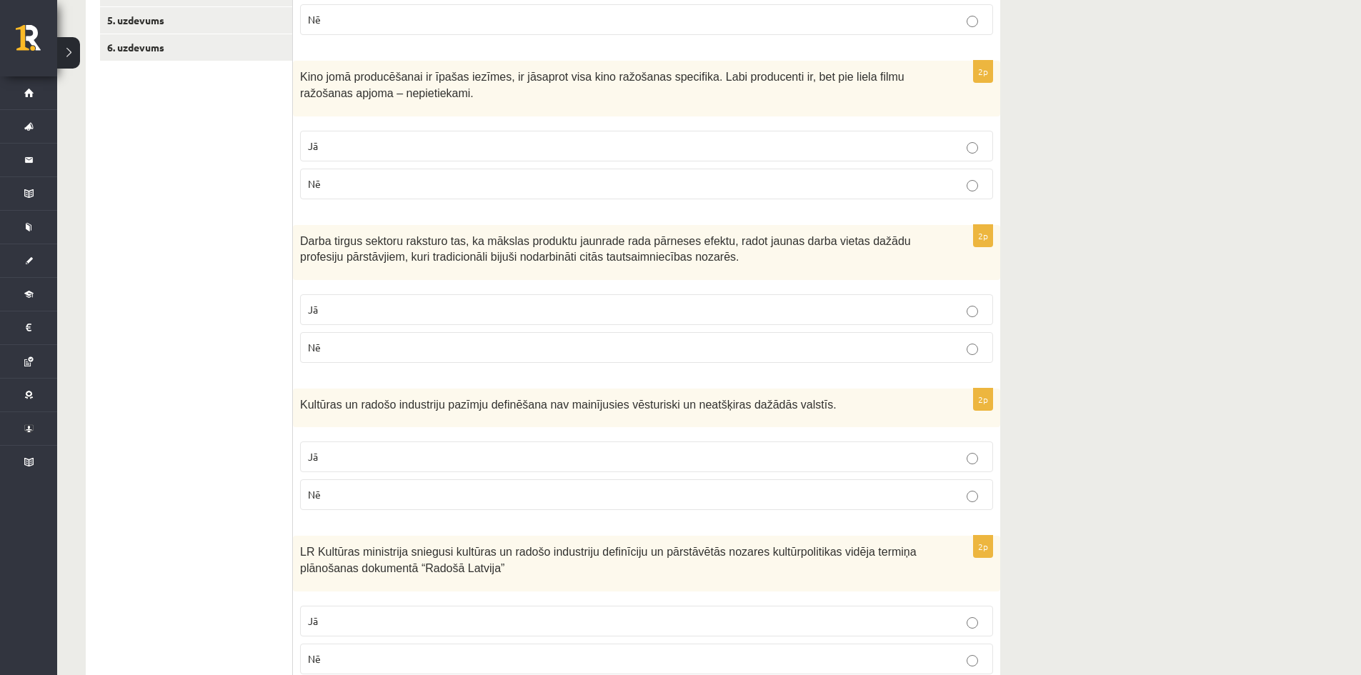
click at [439, 484] on label "Nē" at bounding box center [646, 494] width 693 height 31
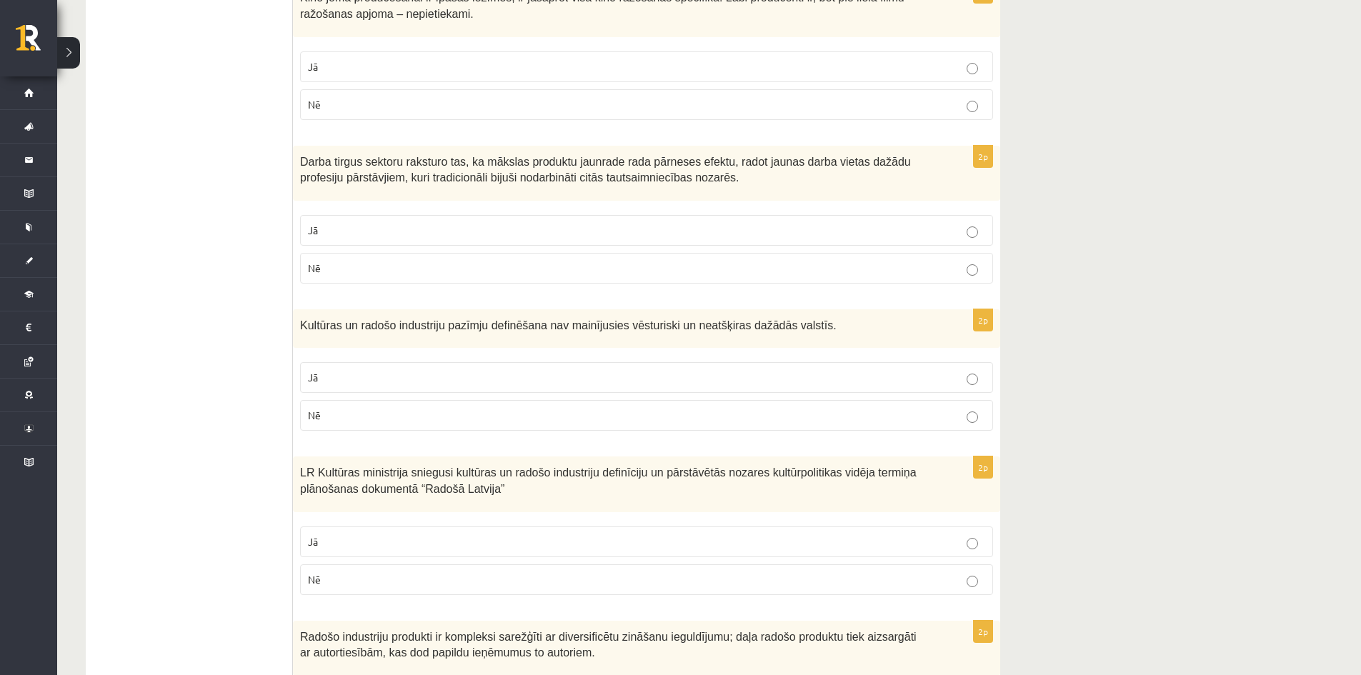
scroll to position [500, 0]
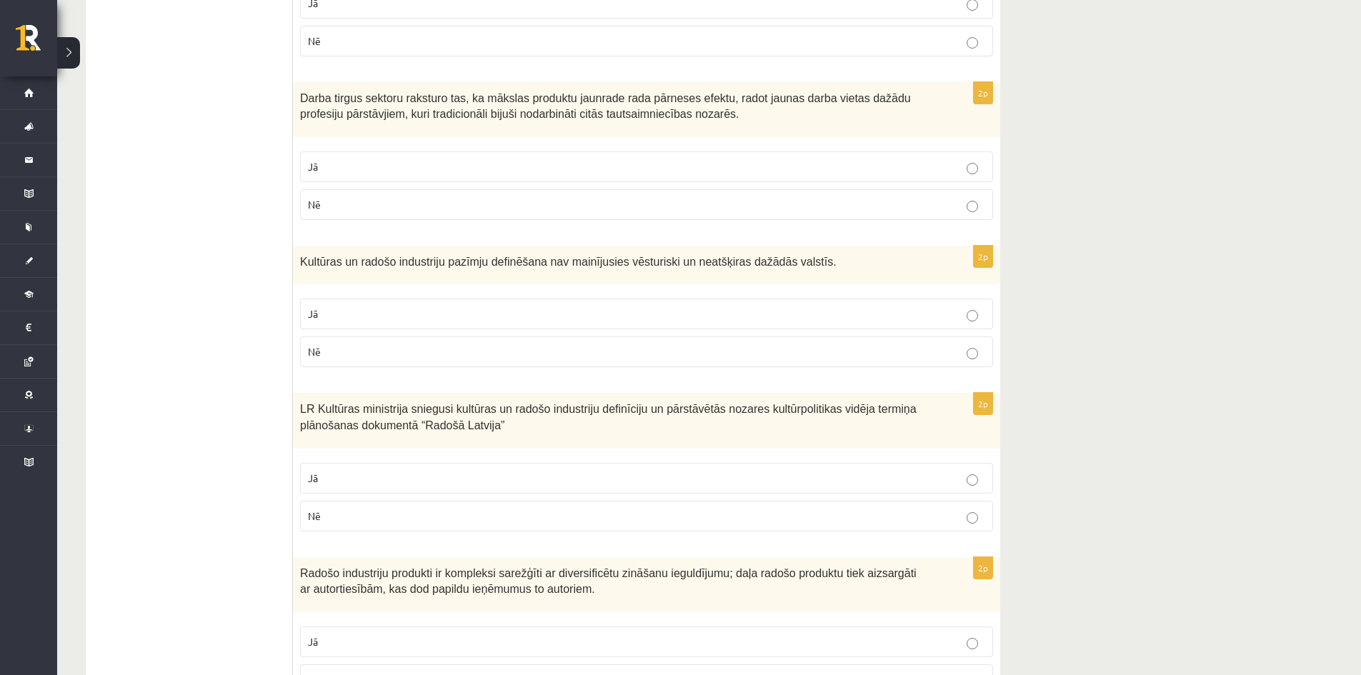
click at [358, 471] on p "Jā" at bounding box center [646, 478] width 677 height 15
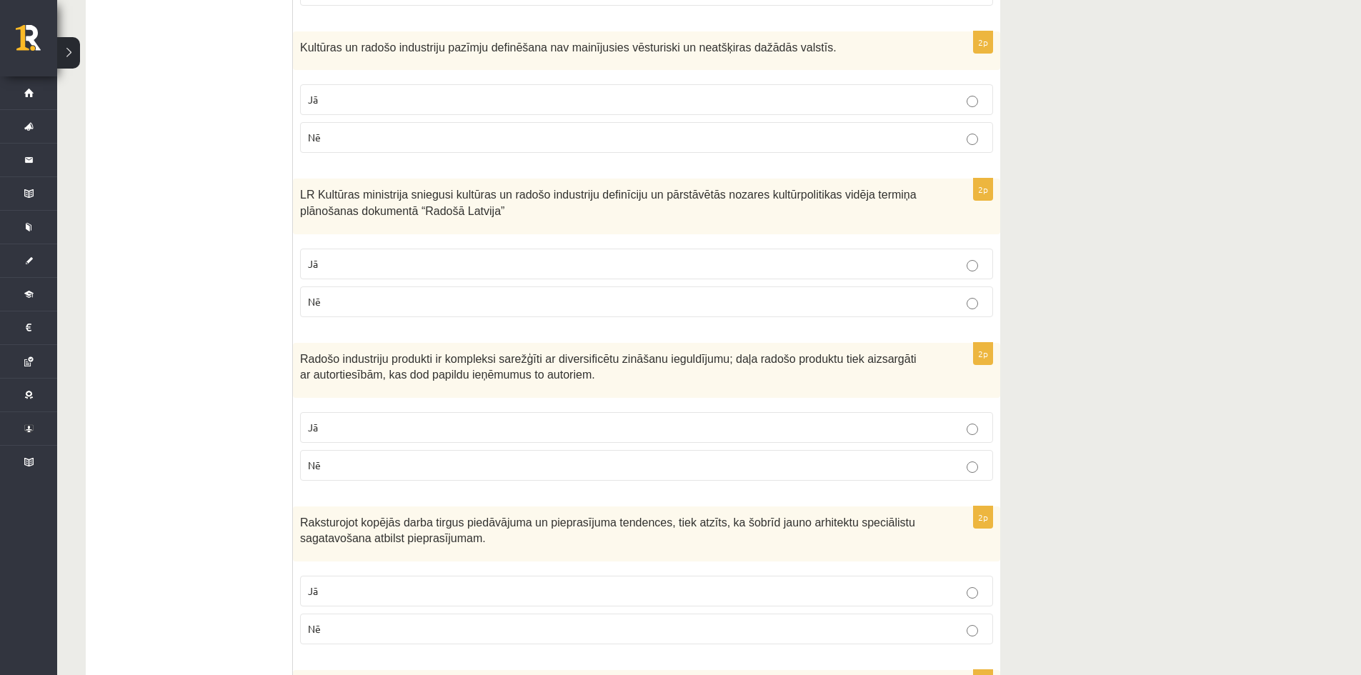
click at [374, 412] on label "Jā" at bounding box center [646, 427] width 693 height 31
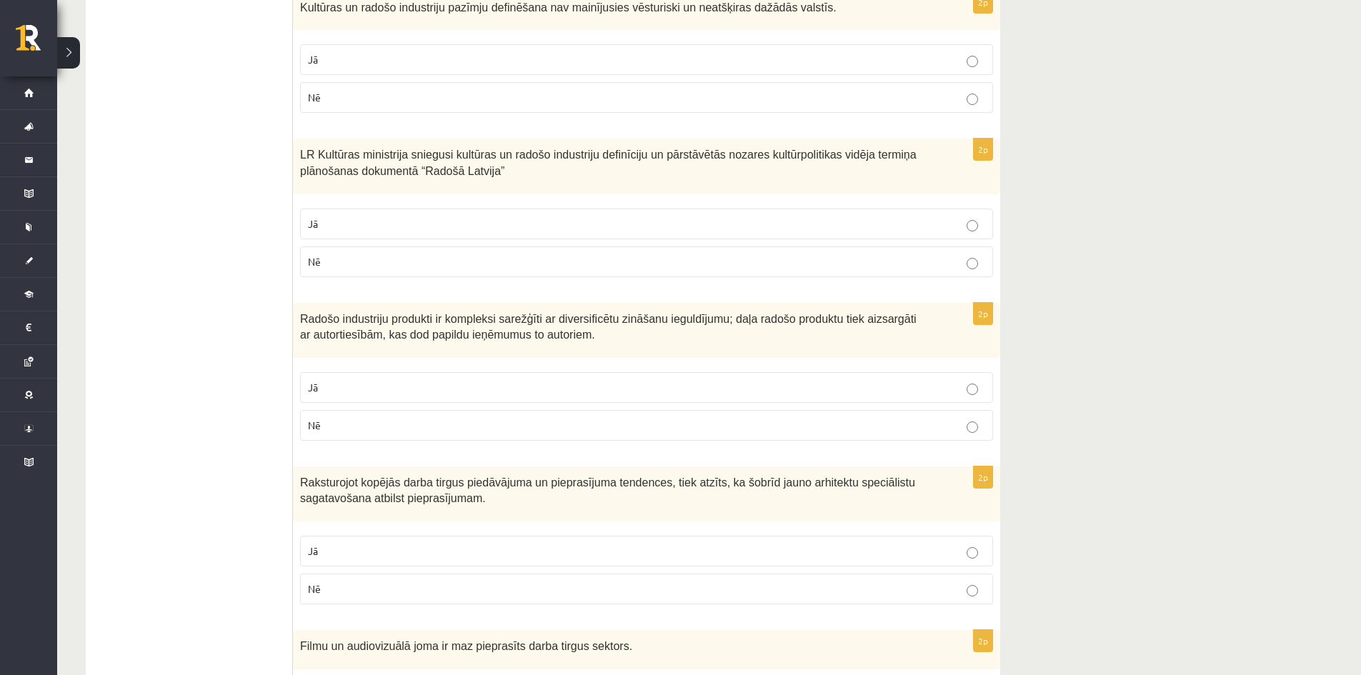
scroll to position [928, 0]
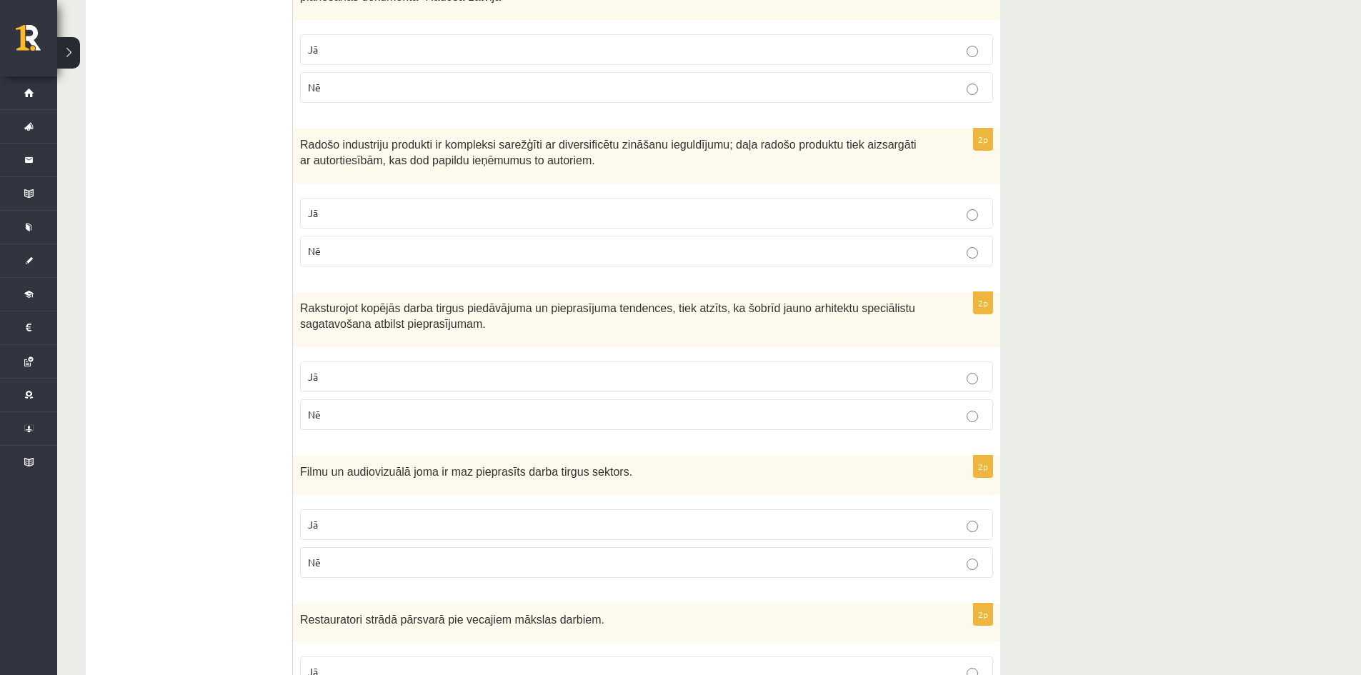
click at [426, 372] on p "Jā" at bounding box center [646, 376] width 677 height 15
click at [389, 572] on label "Nē" at bounding box center [646, 562] width 693 height 31
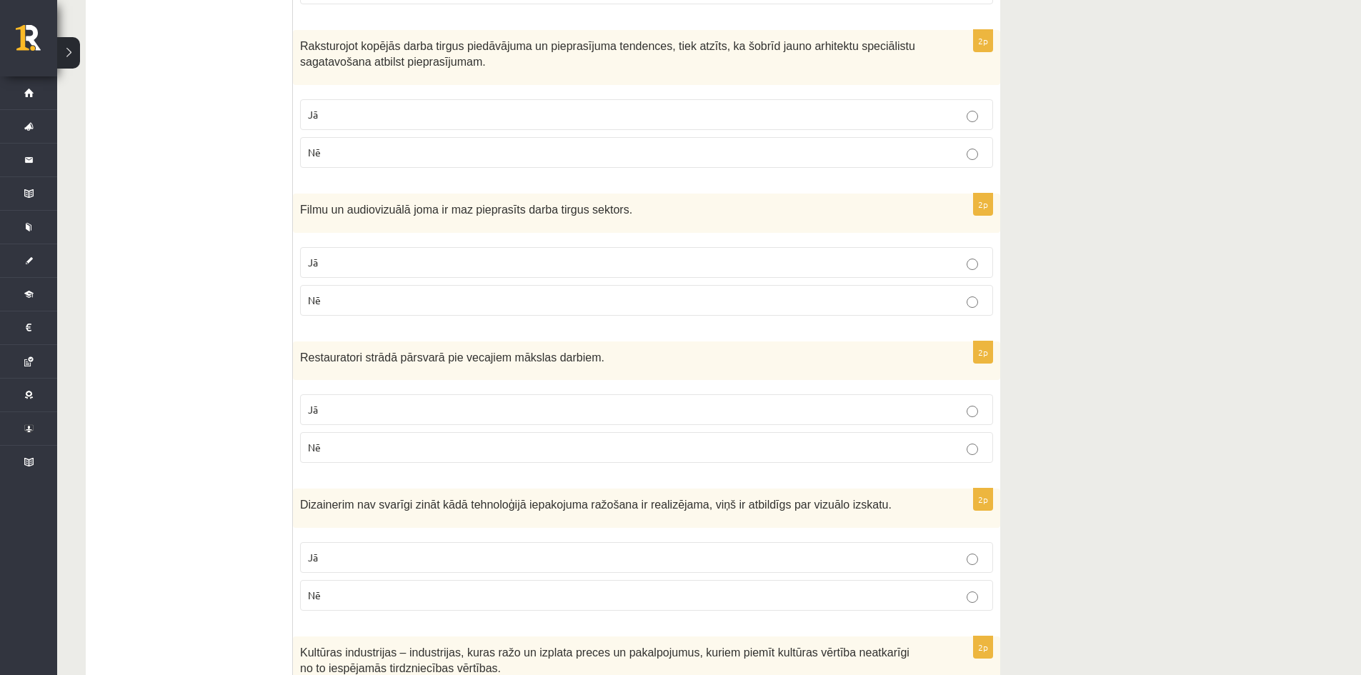
scroll to position [1214, 0]
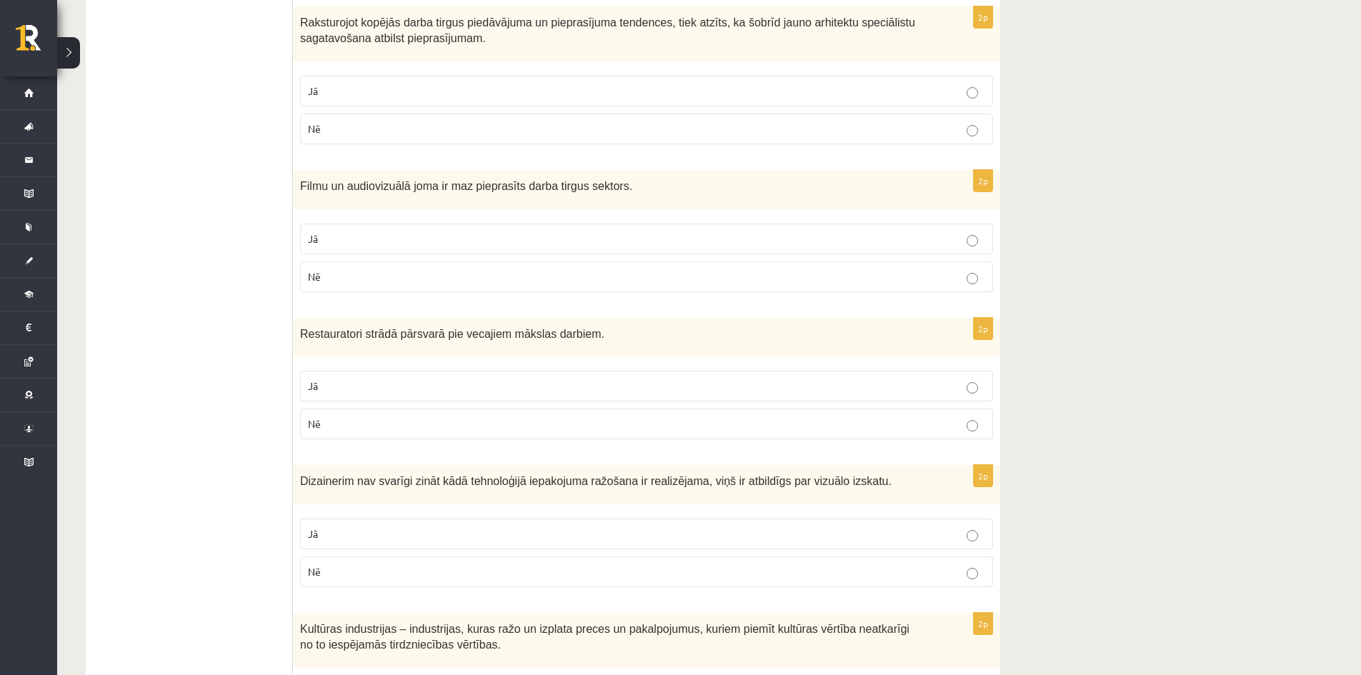
click at [411, 386] on p "Jā" at bounding box center [646, 386] width 677 height 15
click at [541, 572] on p "Nē" at bounding box center [646, 571] width 677 height 15
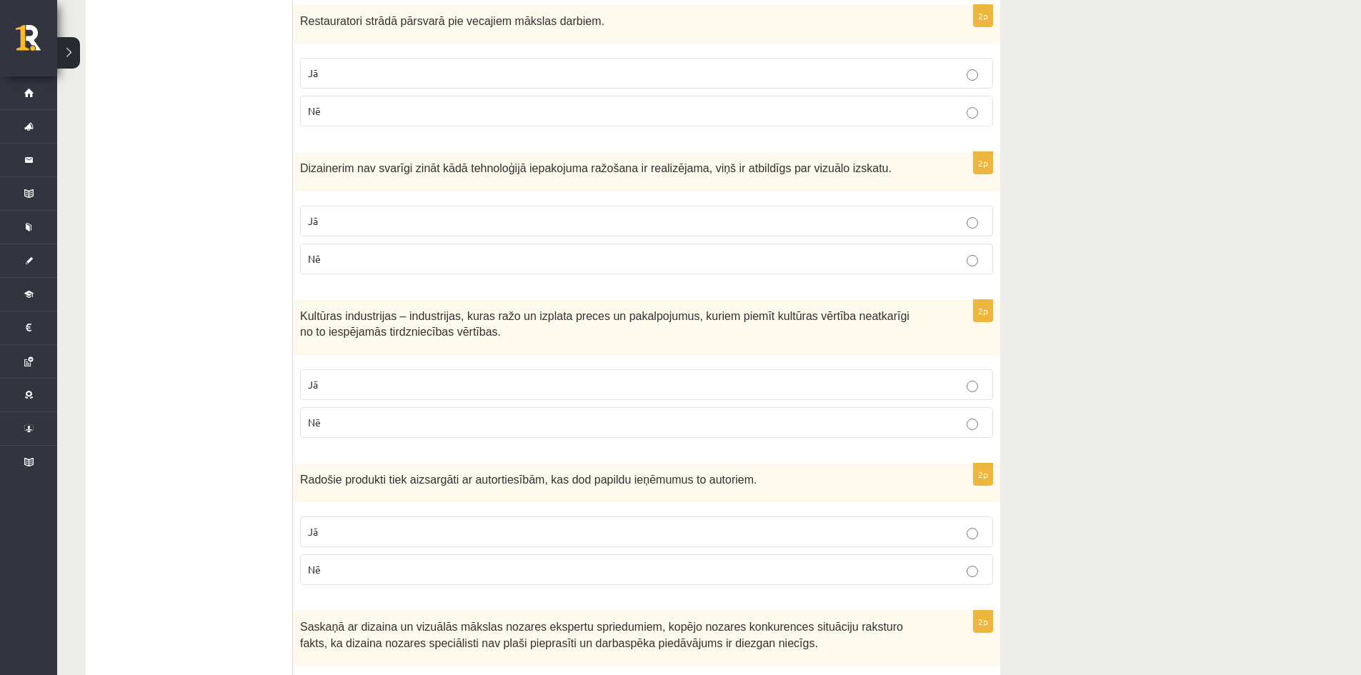
scroll to position [1571, 0]
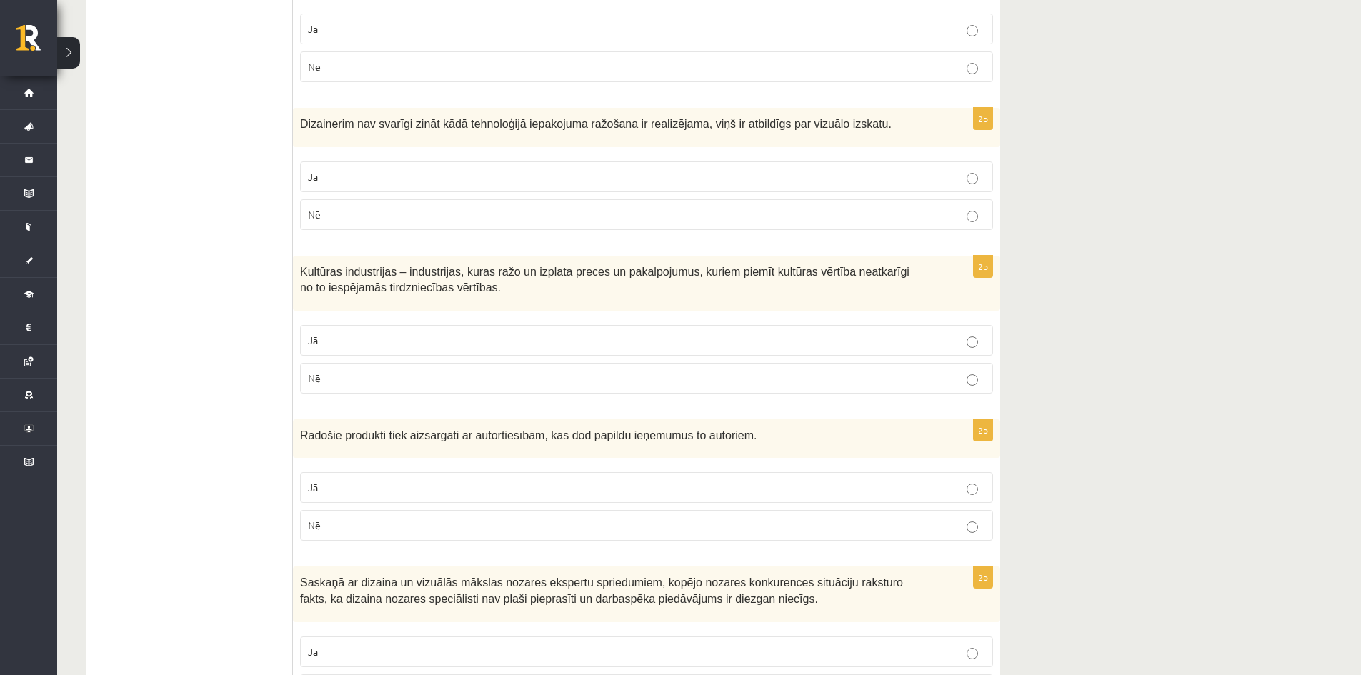
click at [434, 344] on p "Jā" at bounding box center [646, 340] width 677 height 15
click at [429, 481] on p "Jā" at bounding box center [646, 487] width 677 height 15
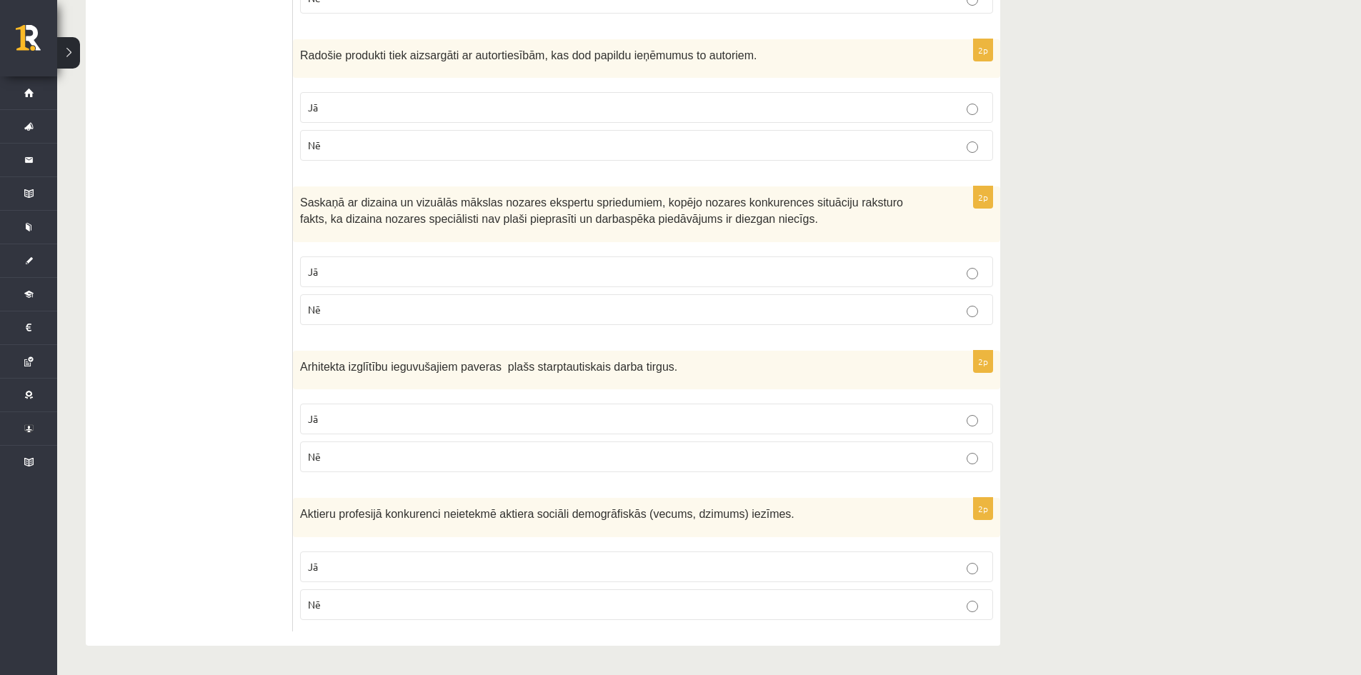
scroll to position [1952, 0]
click at [408, 275] on p "Jā" at bounding box center [646, 271] width 677 height 15
click at [419, 409] on label "Jā" at bounding box center [646, 419] width 693 height 31
click at [374, 600] on p "Nē" at bounding box center [646, 604] width 677 height 15
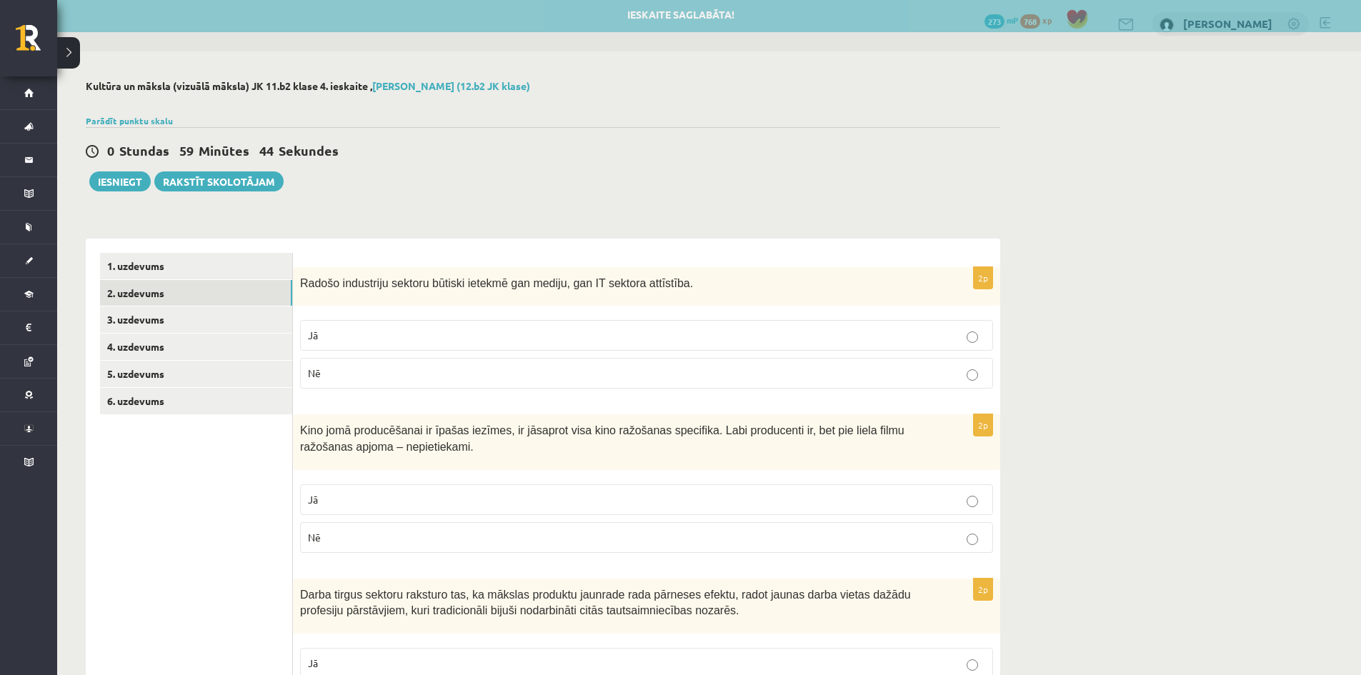
scroll to position [0, 0]
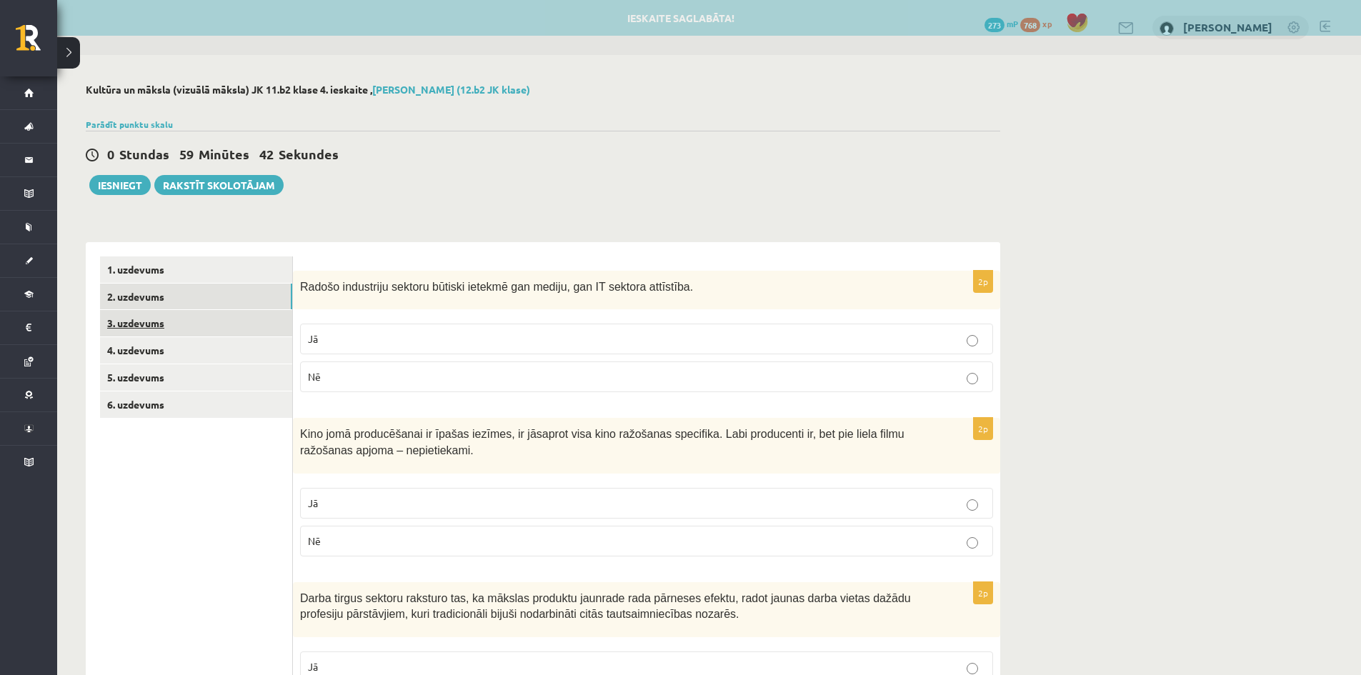
click at [186, 314] on link "3. uzdevums" at bounding box center [196, 323] width 192 height 26
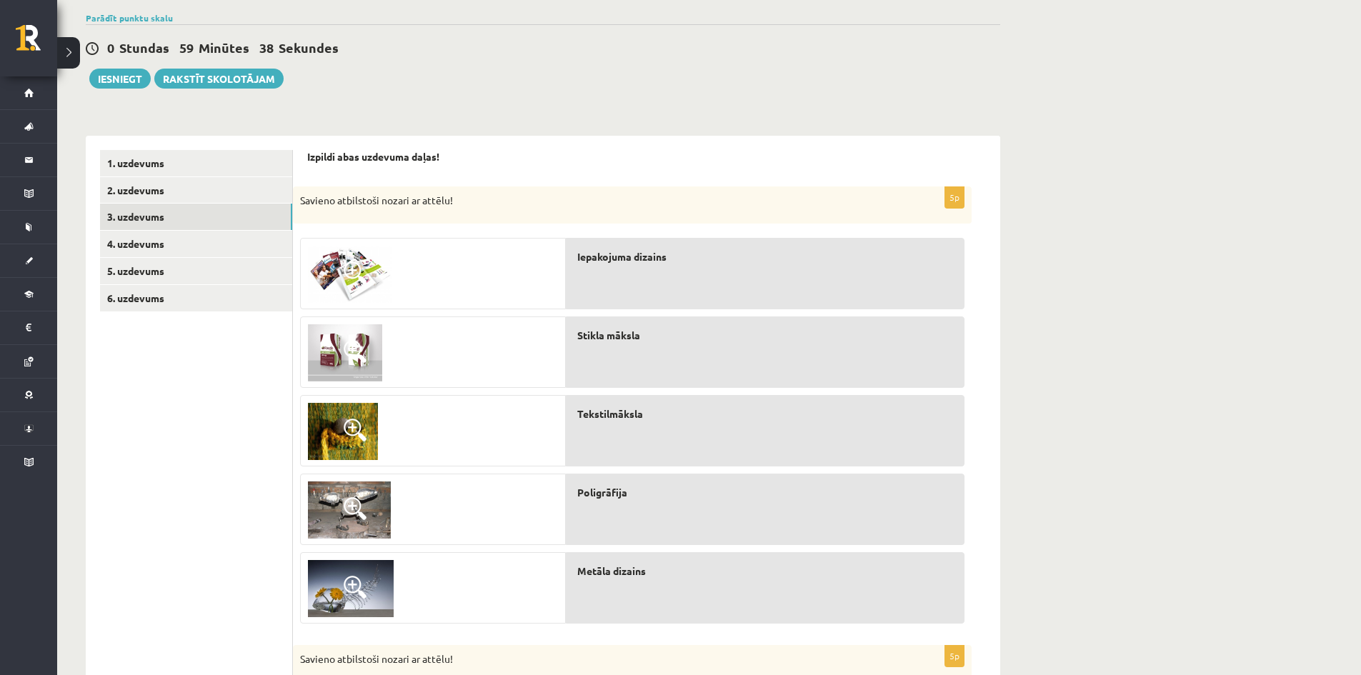
scroll to position [143, 0]
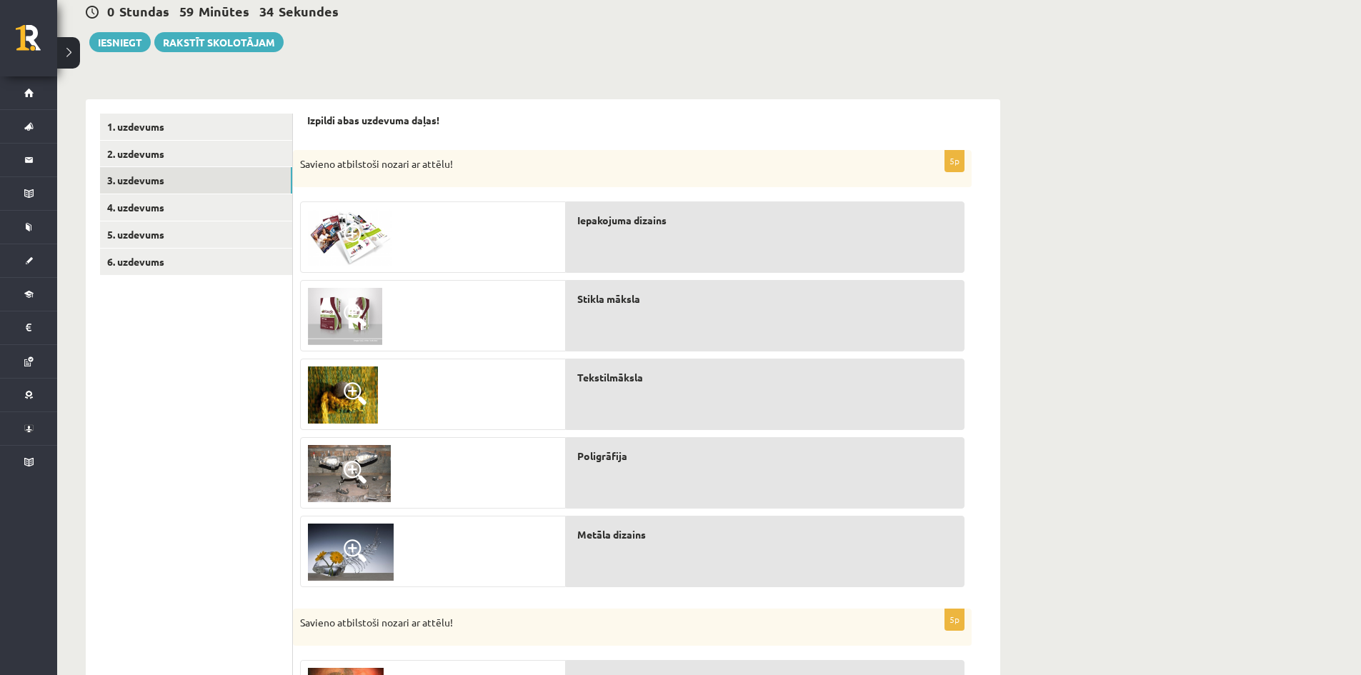
click at [351, 235] on span at bounding box center [355, 236] width 23 height 23
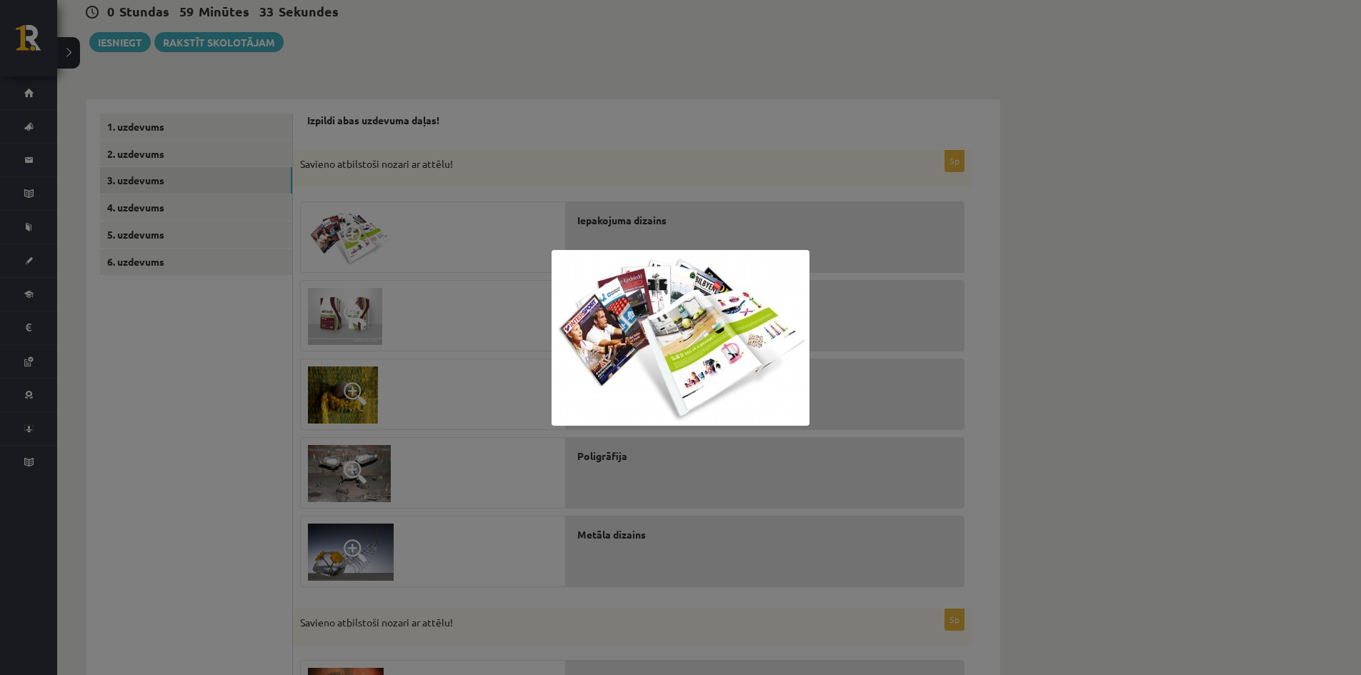
click at [367, 263] on div at bounding box center [680, 337] width 1361 height 675
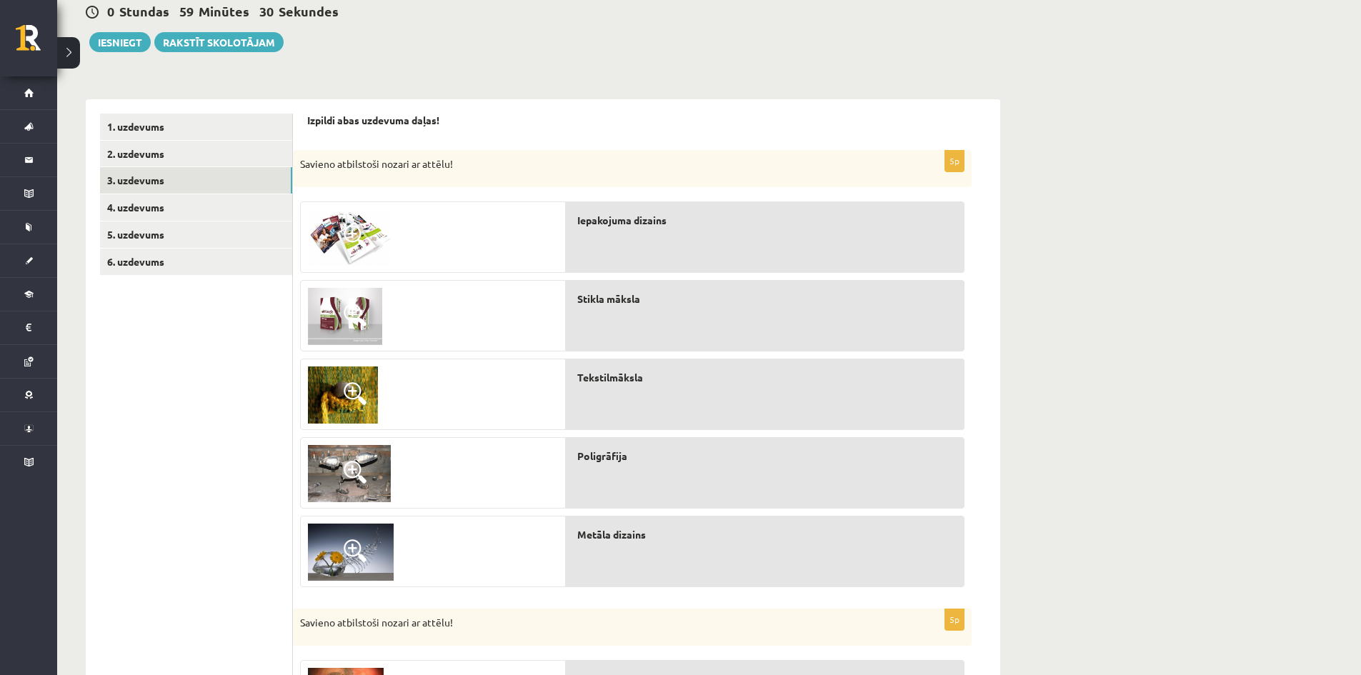
click at [360, 459] on img at bounding box center [349, 473] width 83 height 57
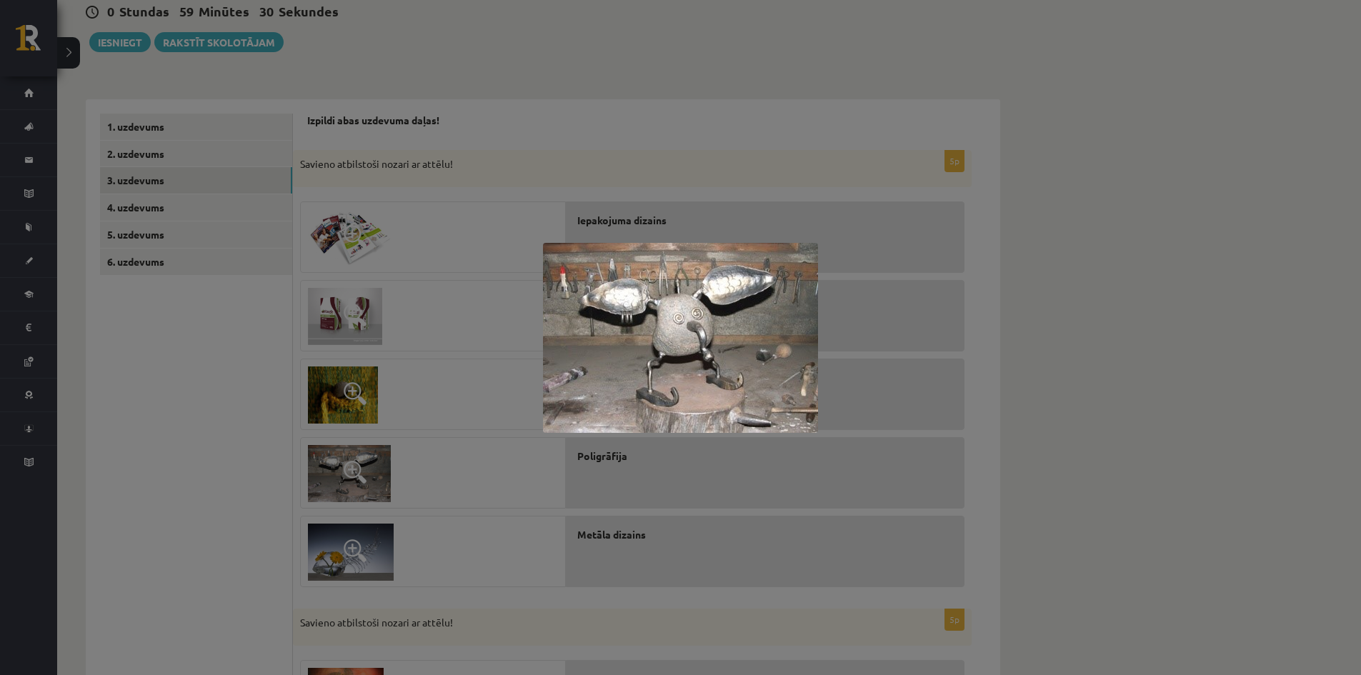
click at [360, 459] on div at bounding box center [680, 337] width 1361 height 675
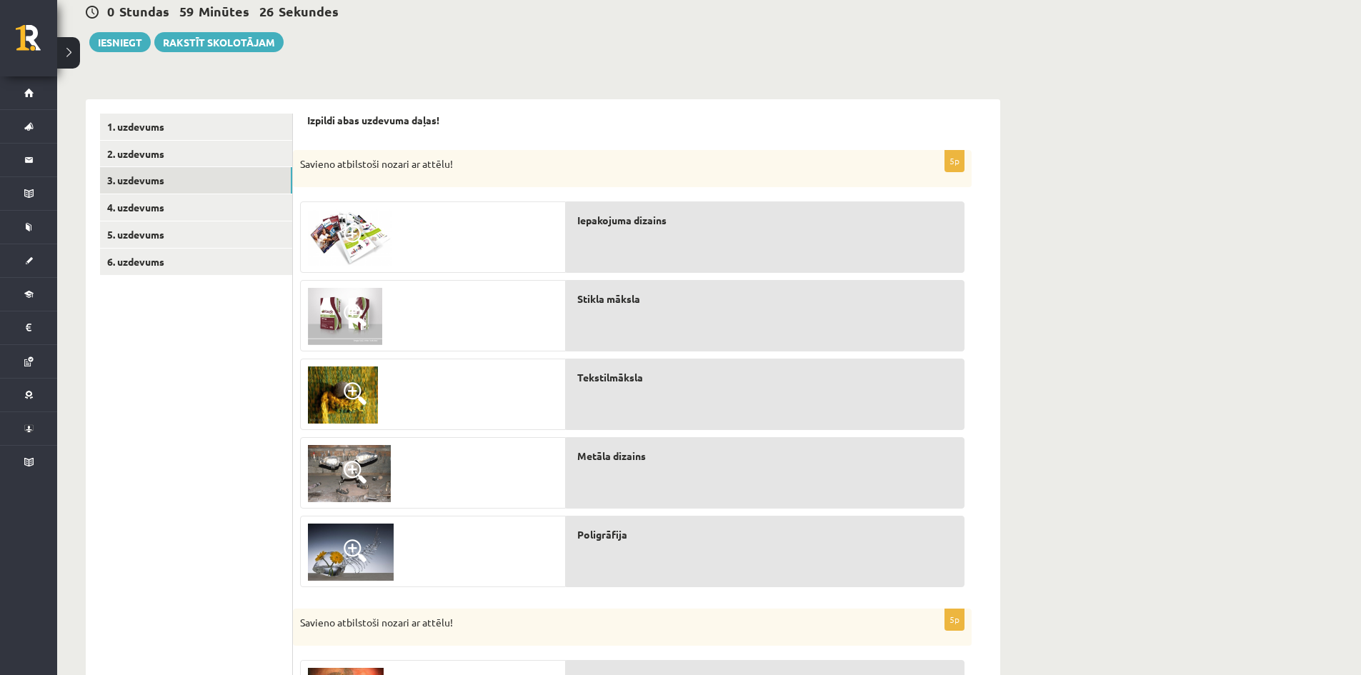
click at [351, 384] on span at bounding box center [355, 393] width 23 height 23
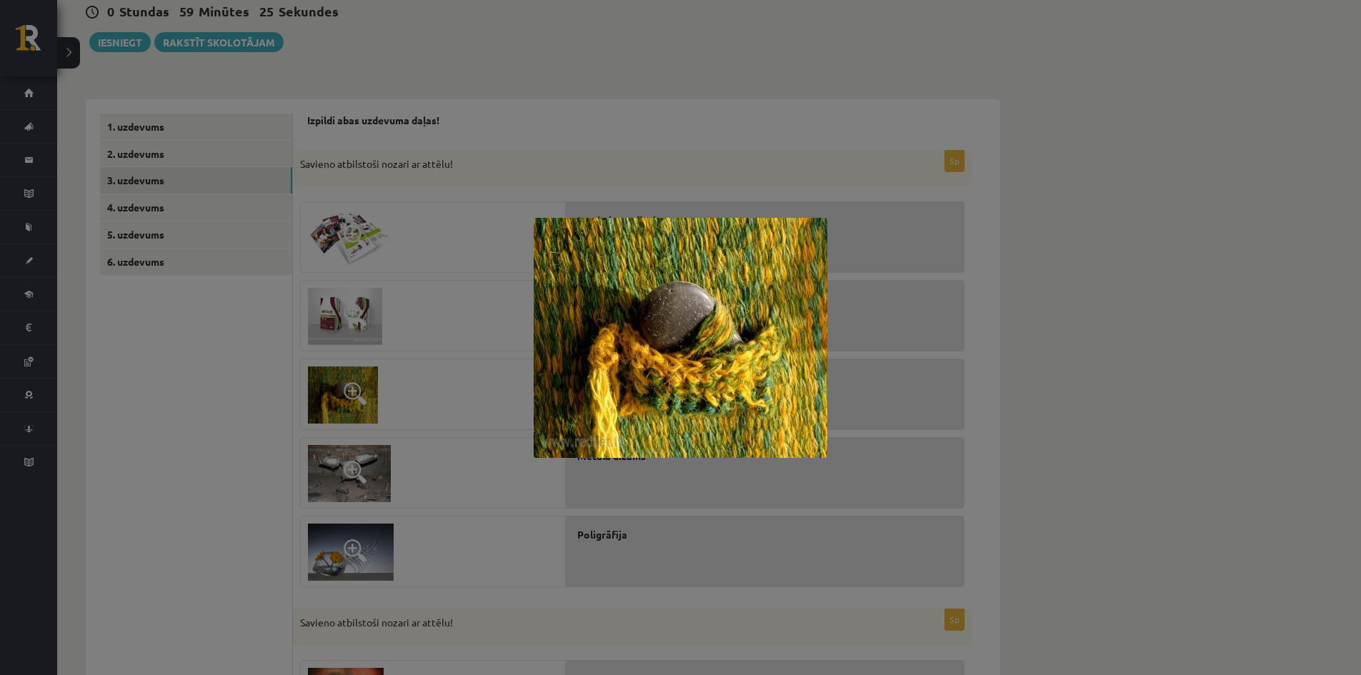
click at [221, 386] on div at bounding box center [680, 337] width 1361 height 675
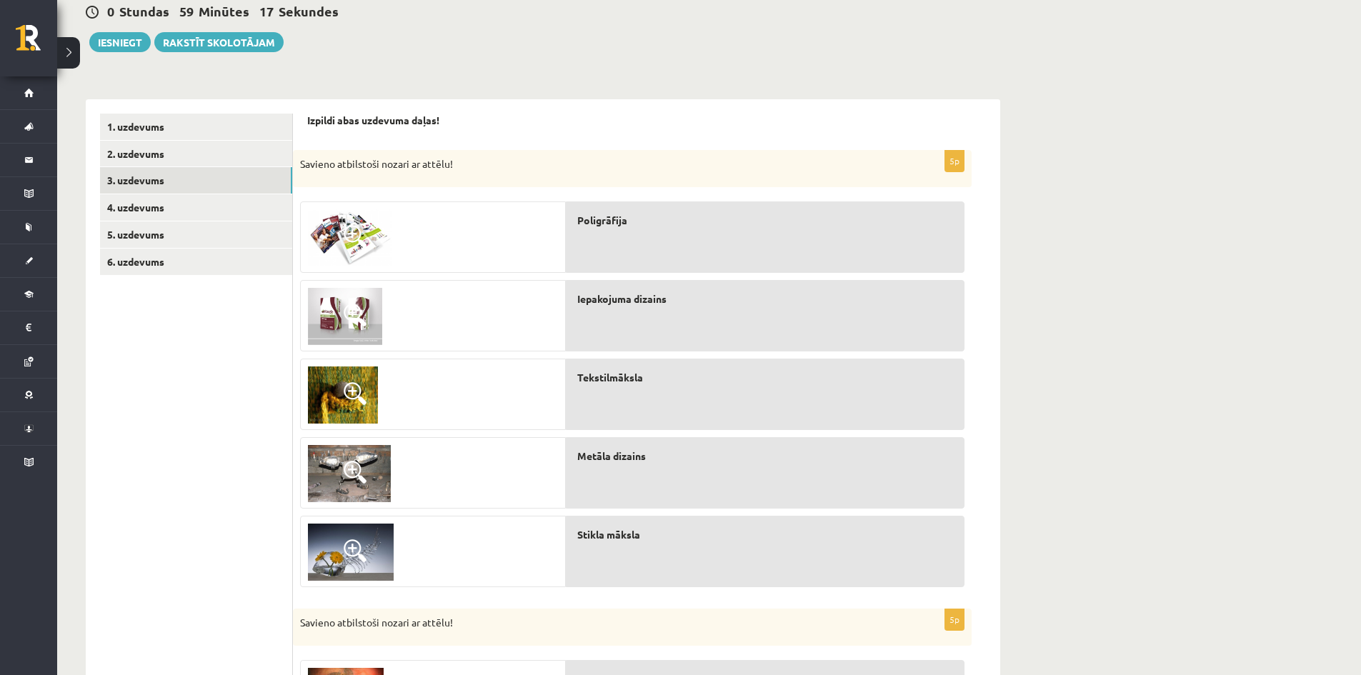
click at [350, 316] on span at bounding box center [355, 315] width 23 height 23
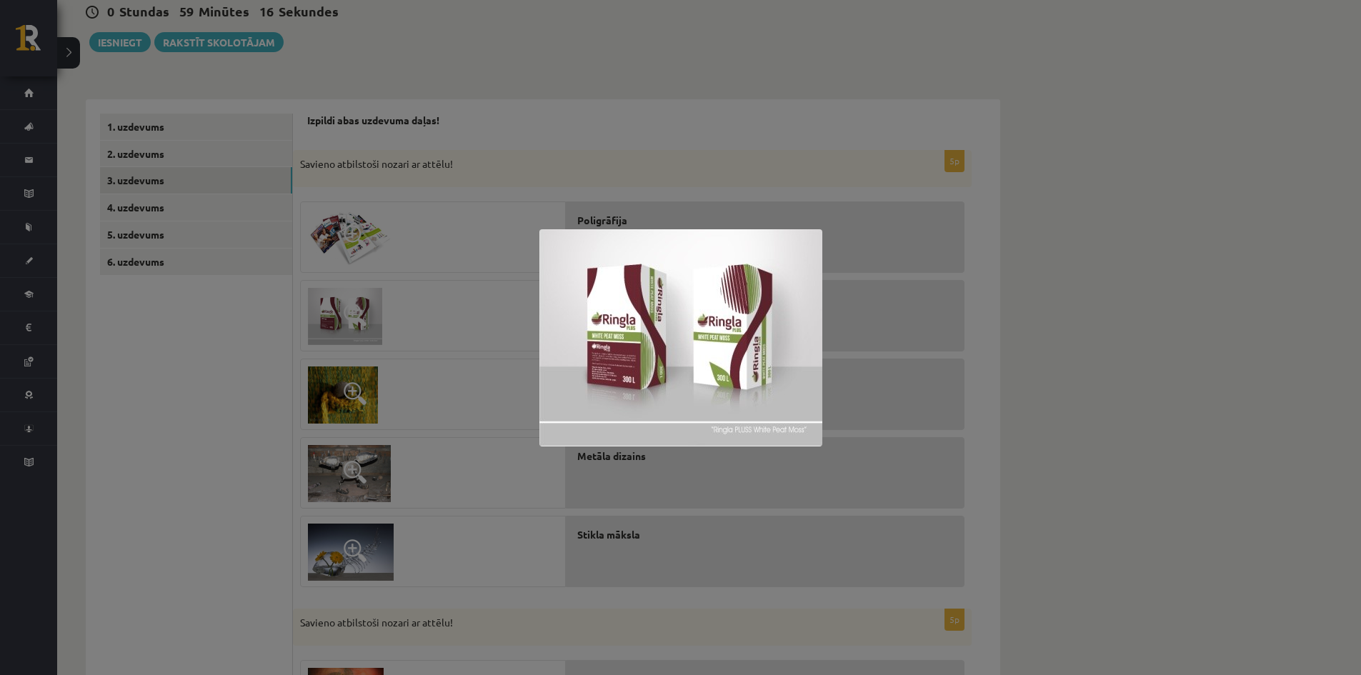
click at [247, 349] on div at bounding box center [680, 337] width 1361 height 675
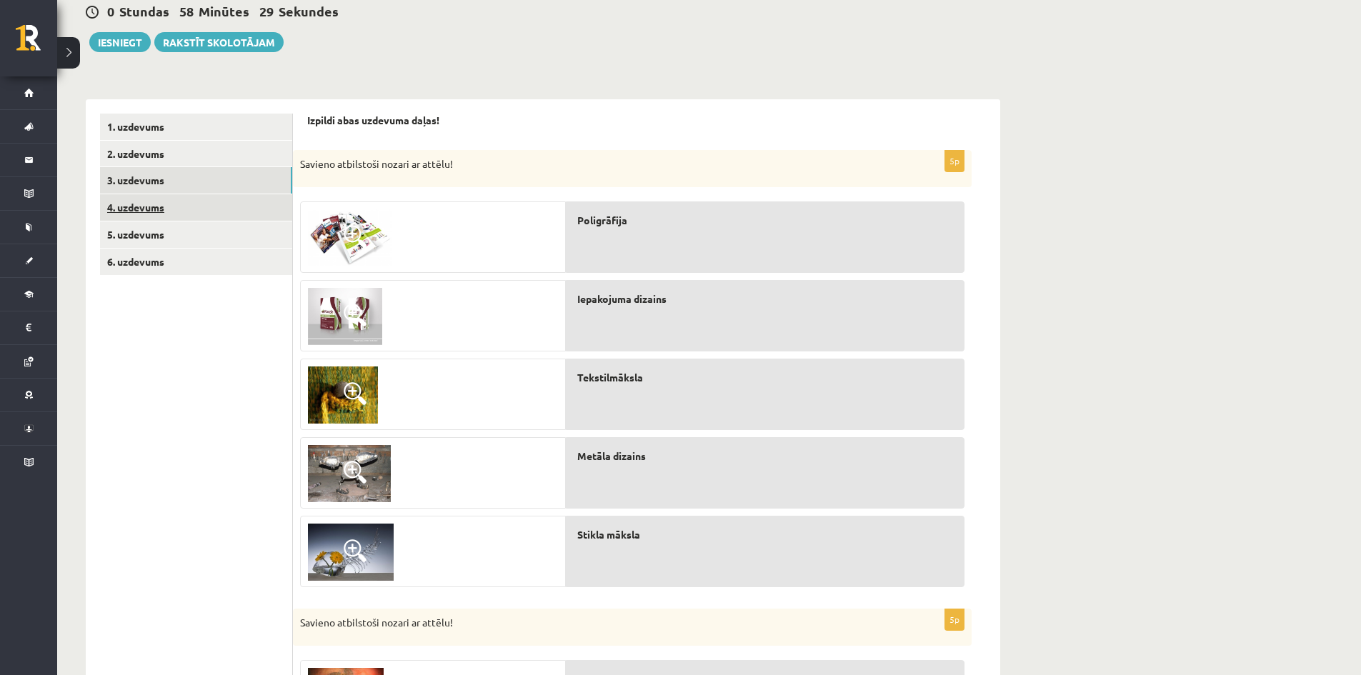
click at [186, 209] on link "4. uzdevums" at bounding box center [196, 207] width 192 height 26
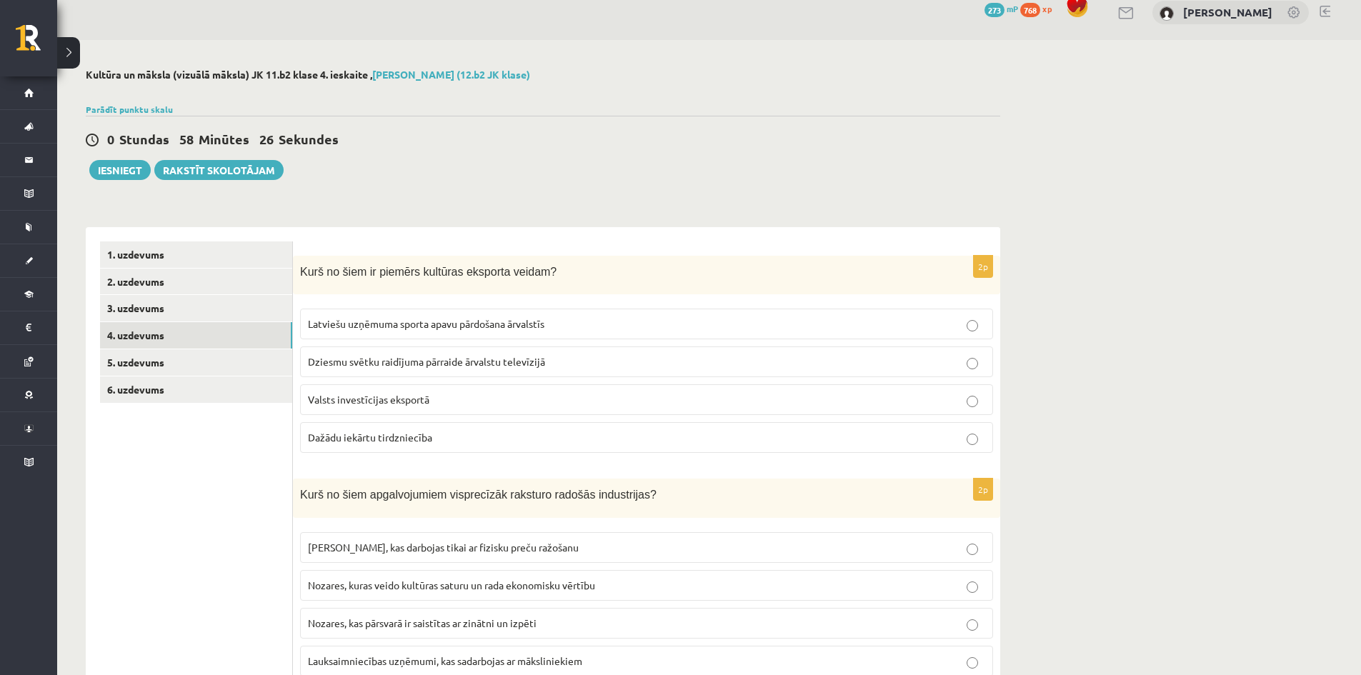
scroll to position [0, 0]
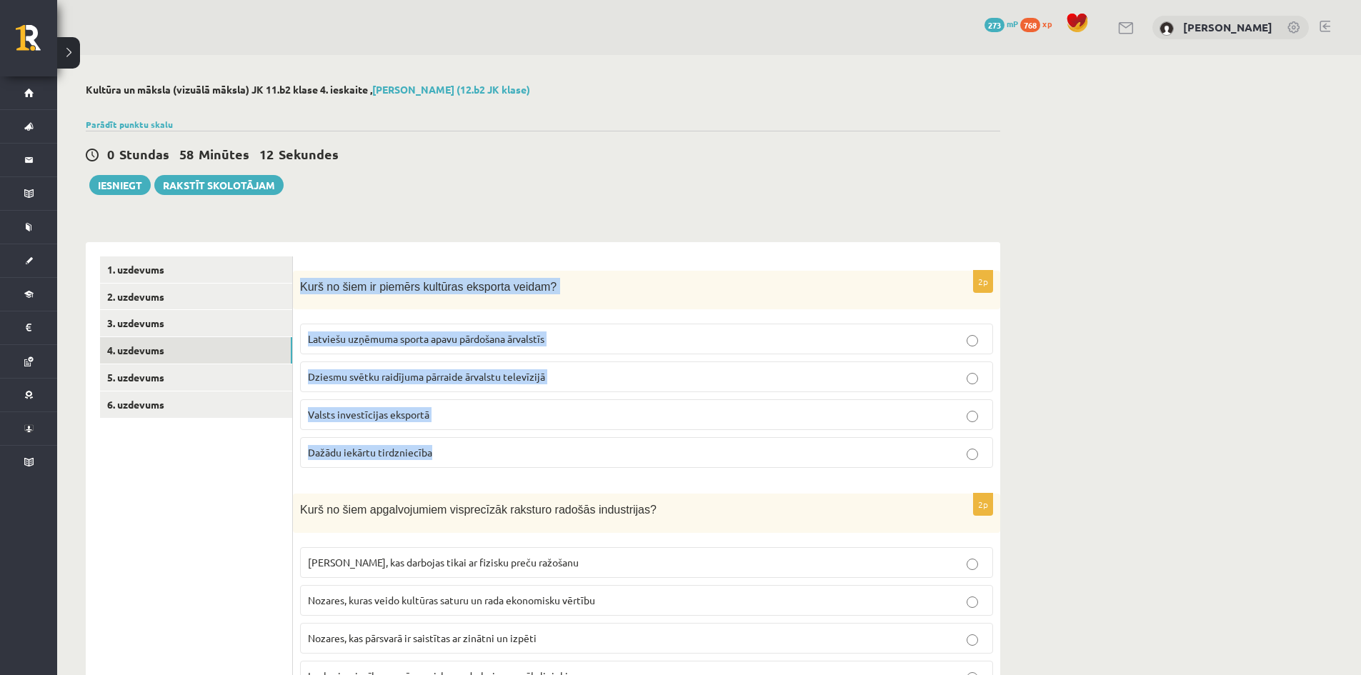
drag, startPoint x: 301, startPoint y: 286, endPoint x: 490, endPoint y: 436, distance: 241.4
click at [490, 436] on div "2p Kurš no šiem ir piemērs kultūras eksporta veidam? Latviešu uzņēmuma sporta a…" at bounding box center [646, 375] width 707 height 209
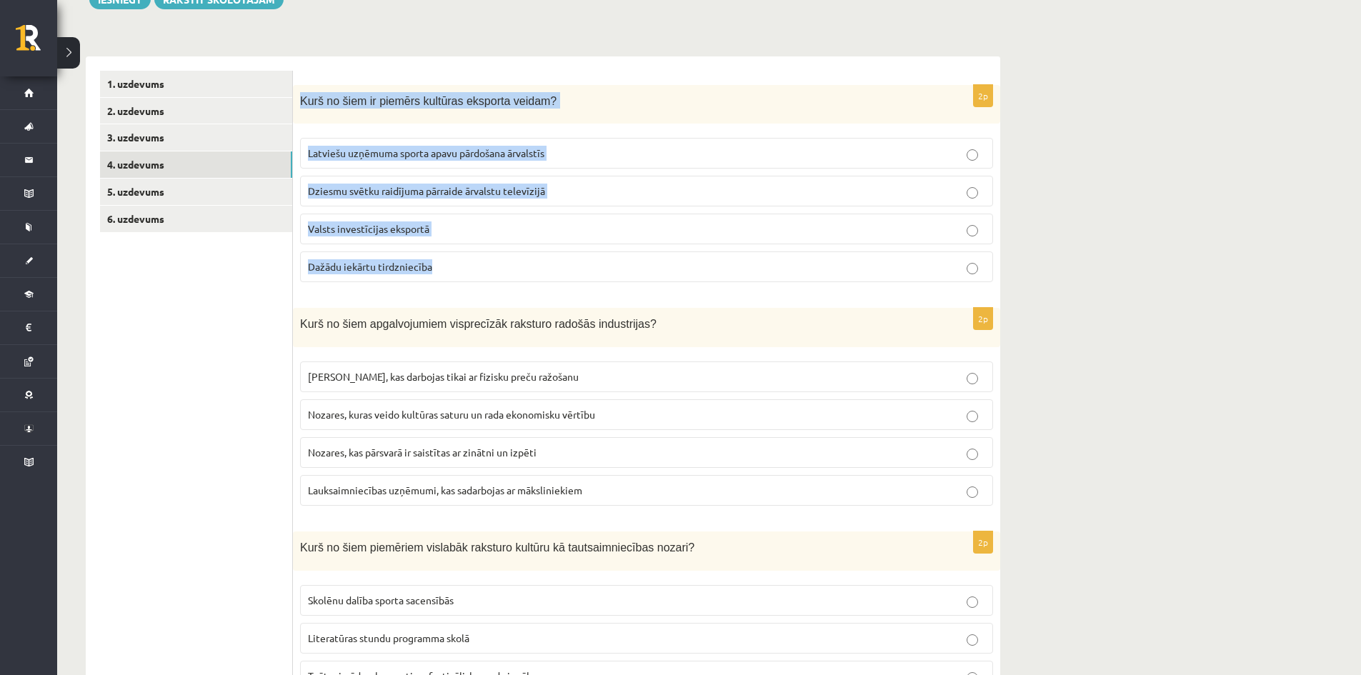
scroll to position [286, 0]
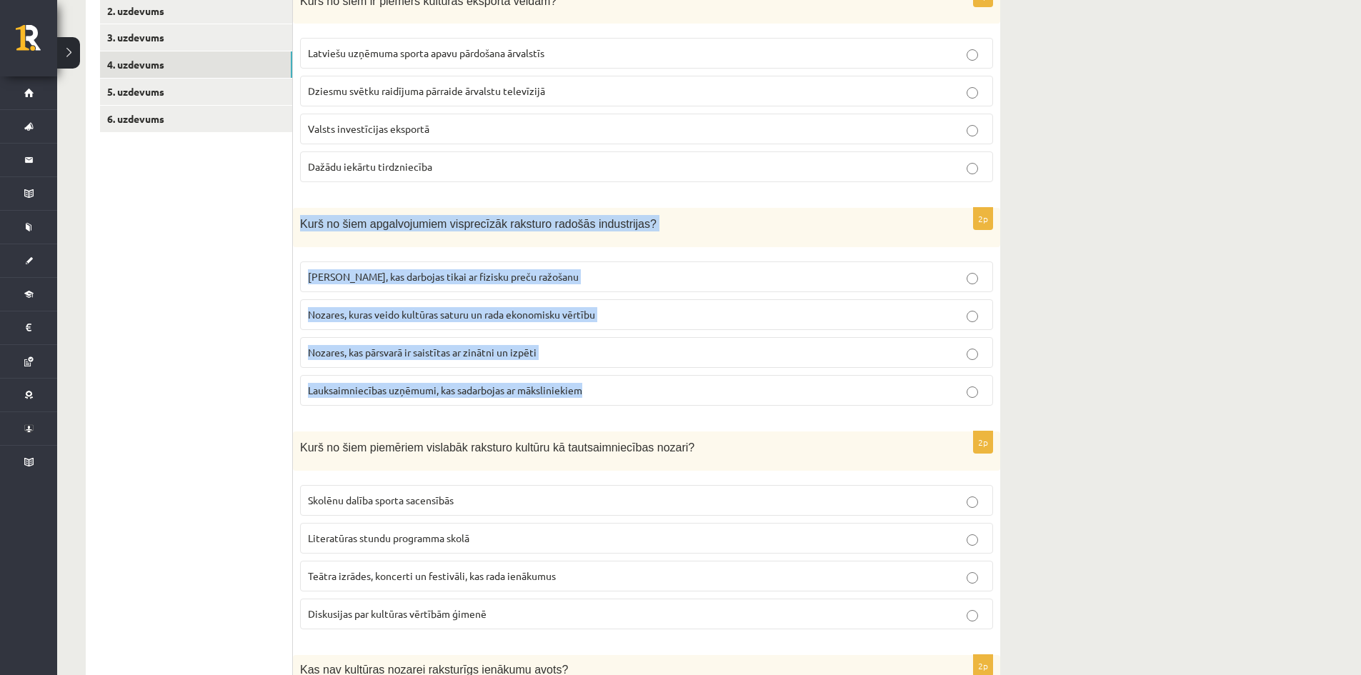
drag, startPoint x: 298, startPoint y: 222, endPoint x: 609, endPoint y: 392, distance: 354.1
click at [609, 392] on div "2p Kurš no šiem apgalvojumiem visprecīzāk raksturo radošās industrijas? Nozares…" at bounding box center [646, 312] width 707 height 209
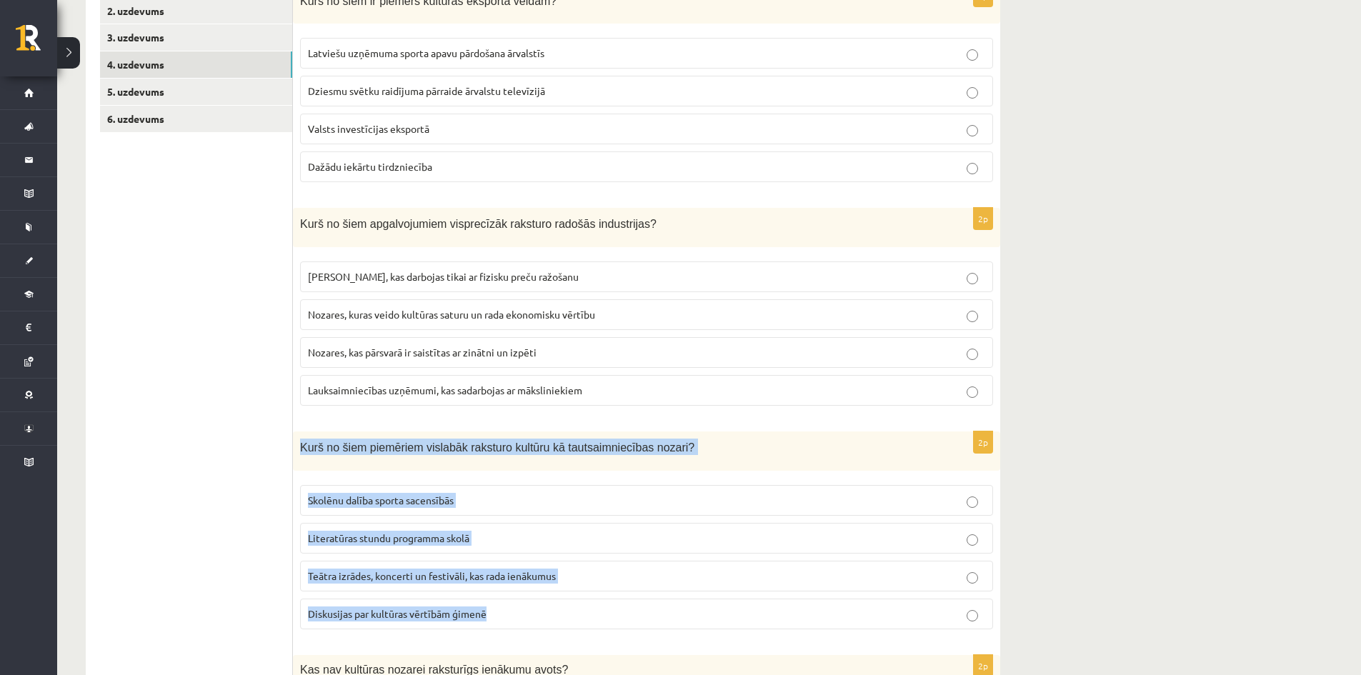
drag, startPoint x: 295, startPoint y: 446, endPoint x: 533, endPoint y: 606, distance: 286.6
click at [533, 606] on div "2p Kurš no šiem piemēriem vislabāk raksturo kultūru kā tautsaimniecības nozari?…" at bounding box center [646, 535] width 707 height 209
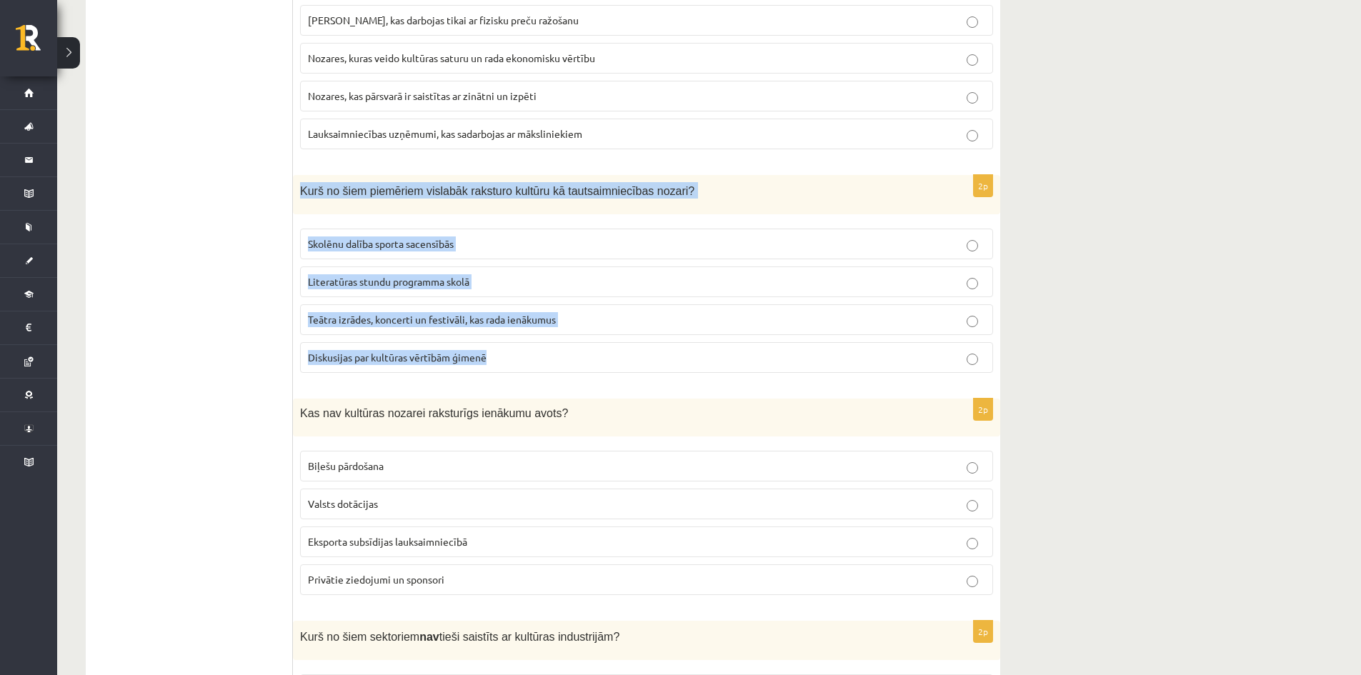
scroll to position [571, 0]
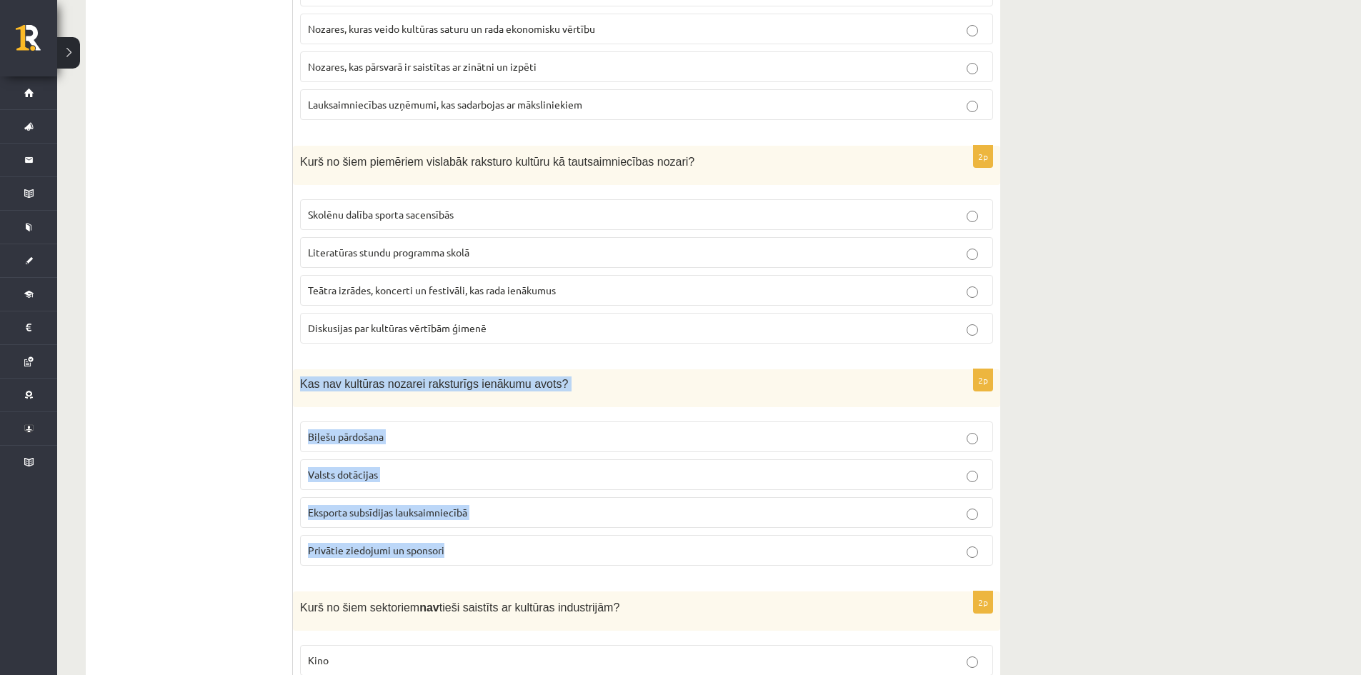
drag, startPoint x: 327, startPoint y: 387, endPoint x: 524, endPoint y: 550, distance: 255.7
click at [524, 550] on div "2p Kas nav kultūras nozarei raksturīgs ienākumu avots? Biļešu pārdošana Valsts …" at bounding box center [646, 473] width 707 height 209
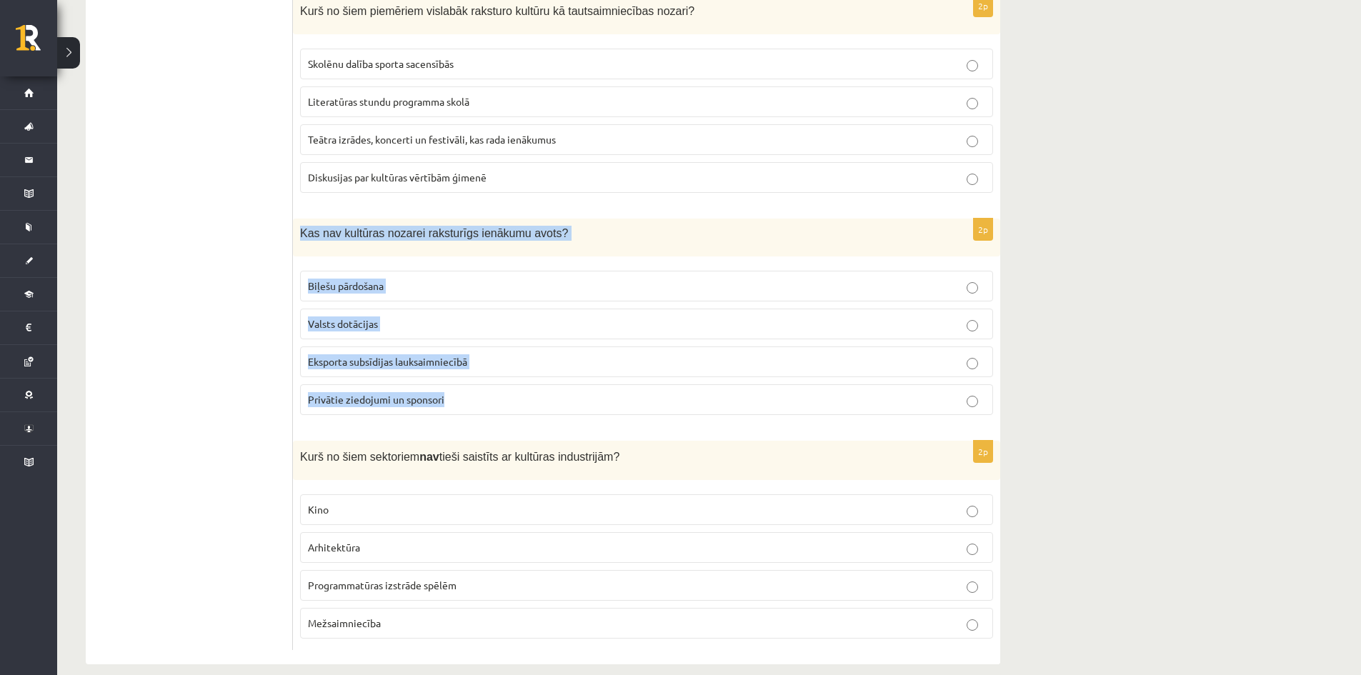
scroll to position [741, 0]
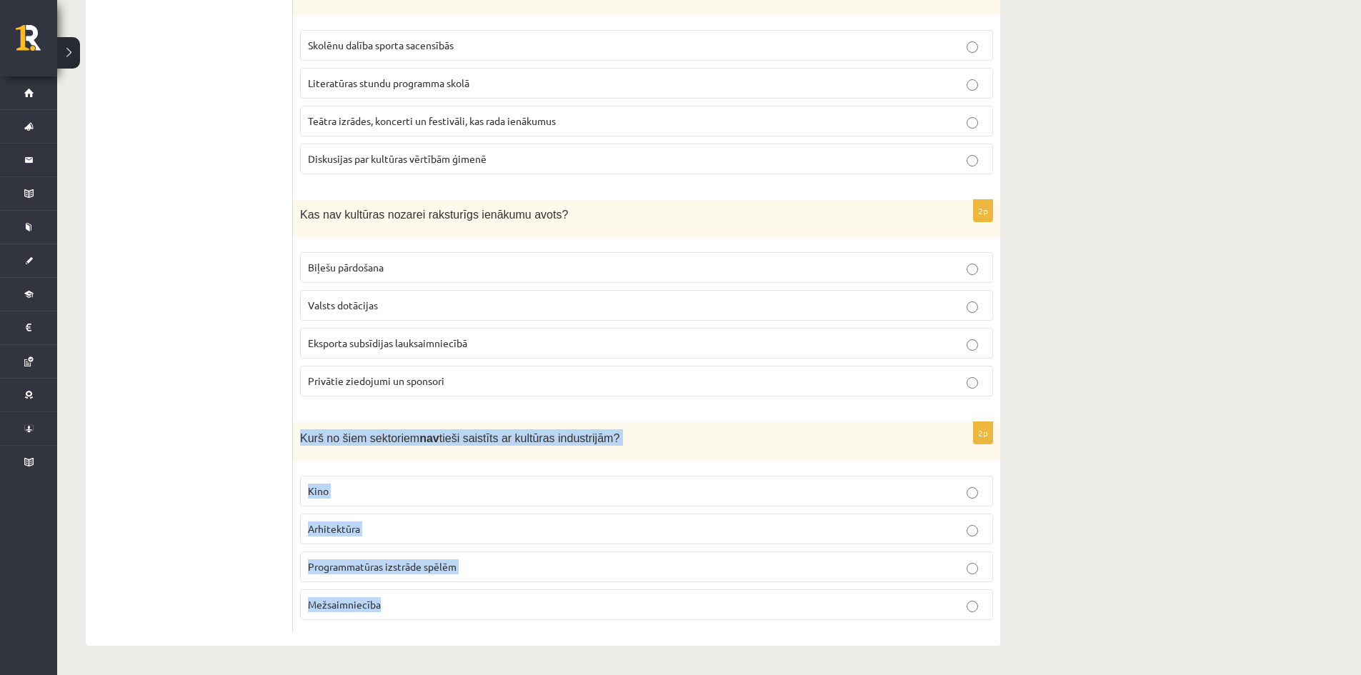
drag, startPoint x: 300, startPoint y: 435, endPoint x: 455, endPoint y: 602, distance: 227.9
click at [455, 602] on div "2p Kurš no šiem sektoriem nav tieši saistīts ar kultūras industrijām? Kino Arhi…" at bounding box center [646, 526] width 707 height 209
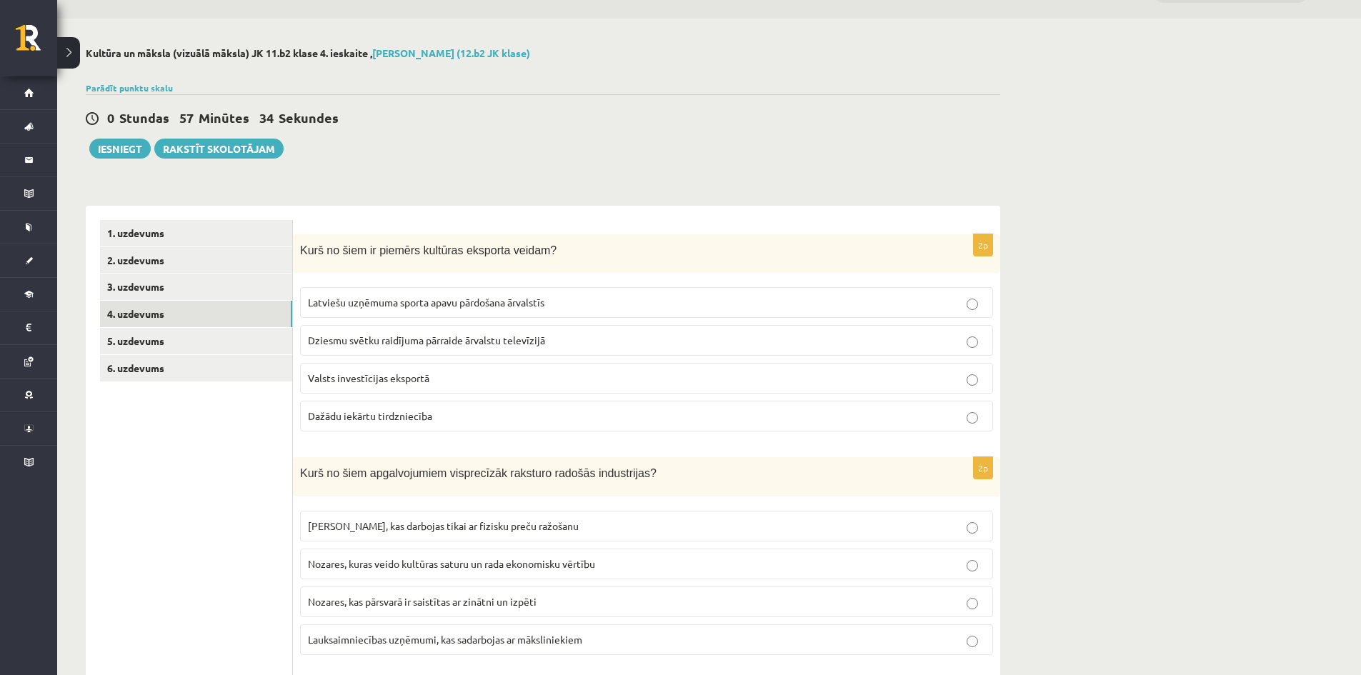
scroll to position [9, 0]
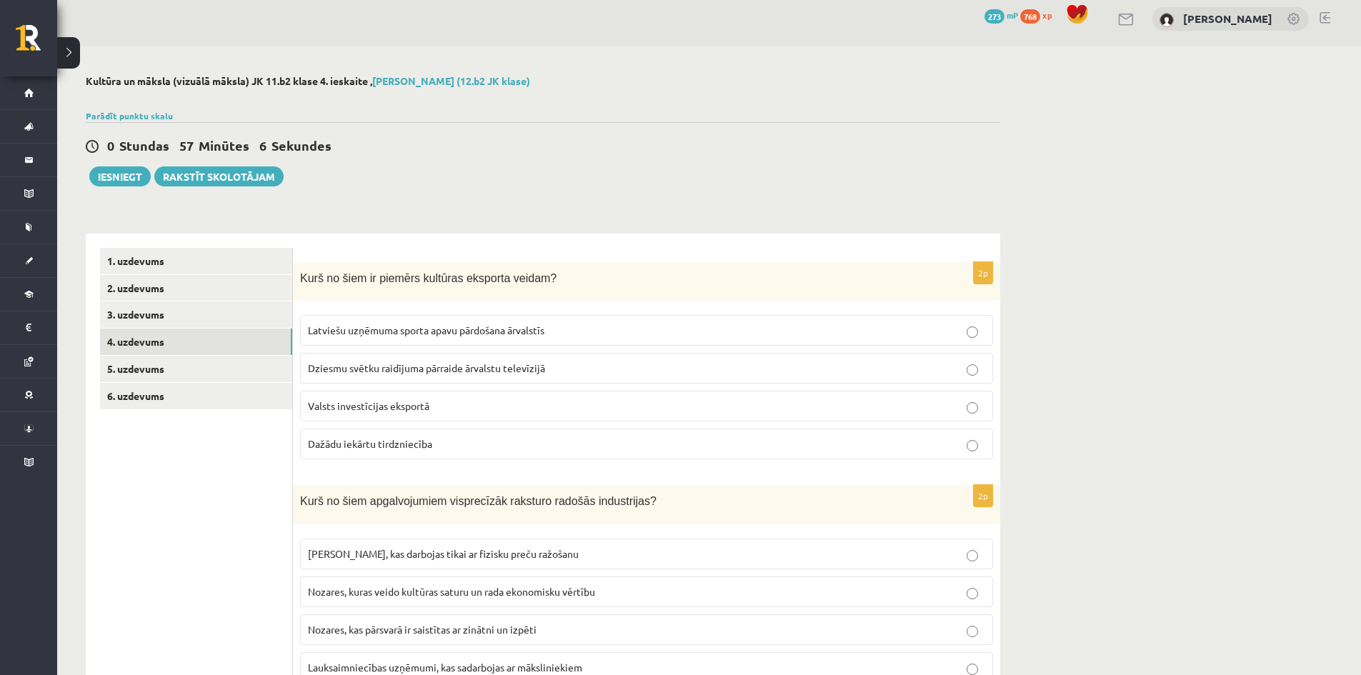
click at [455, 362] on p "Dziesmu svētku raidījuma pārraide ārvalstu televīzijā" at bounding box center [646, 368] width 677 height 15
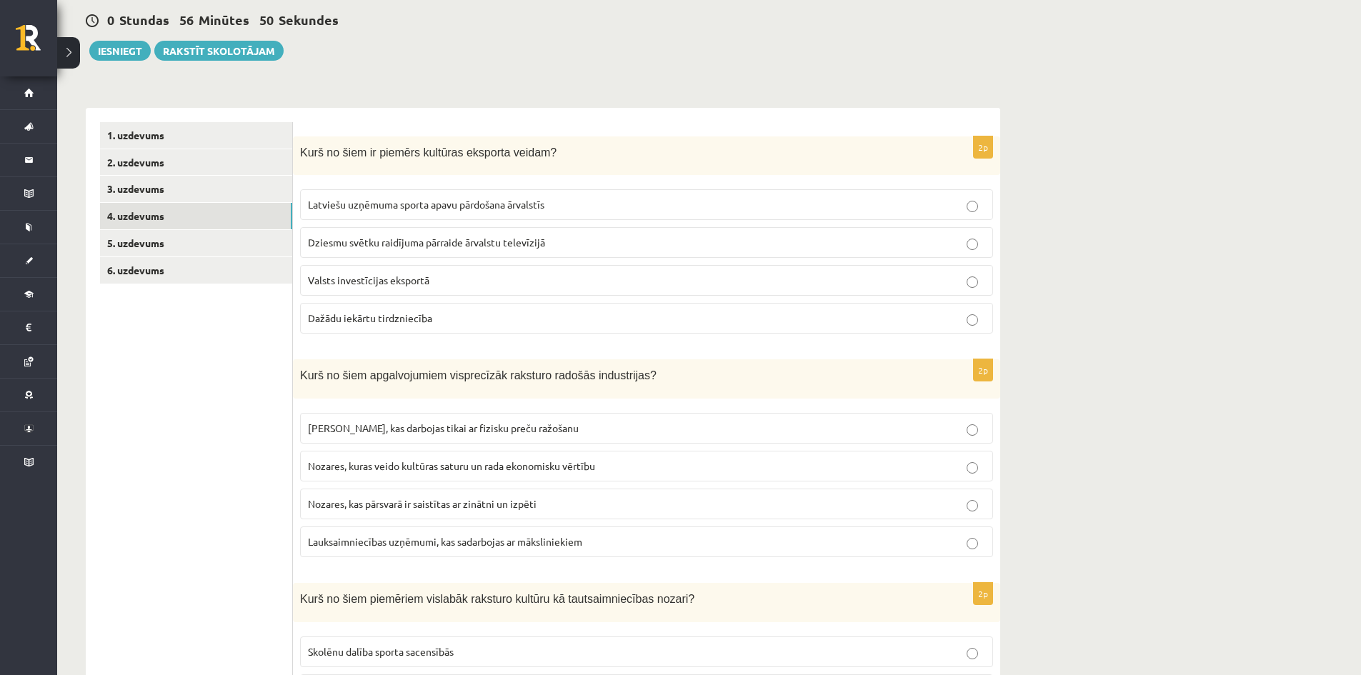
scroll to position [151, 0]
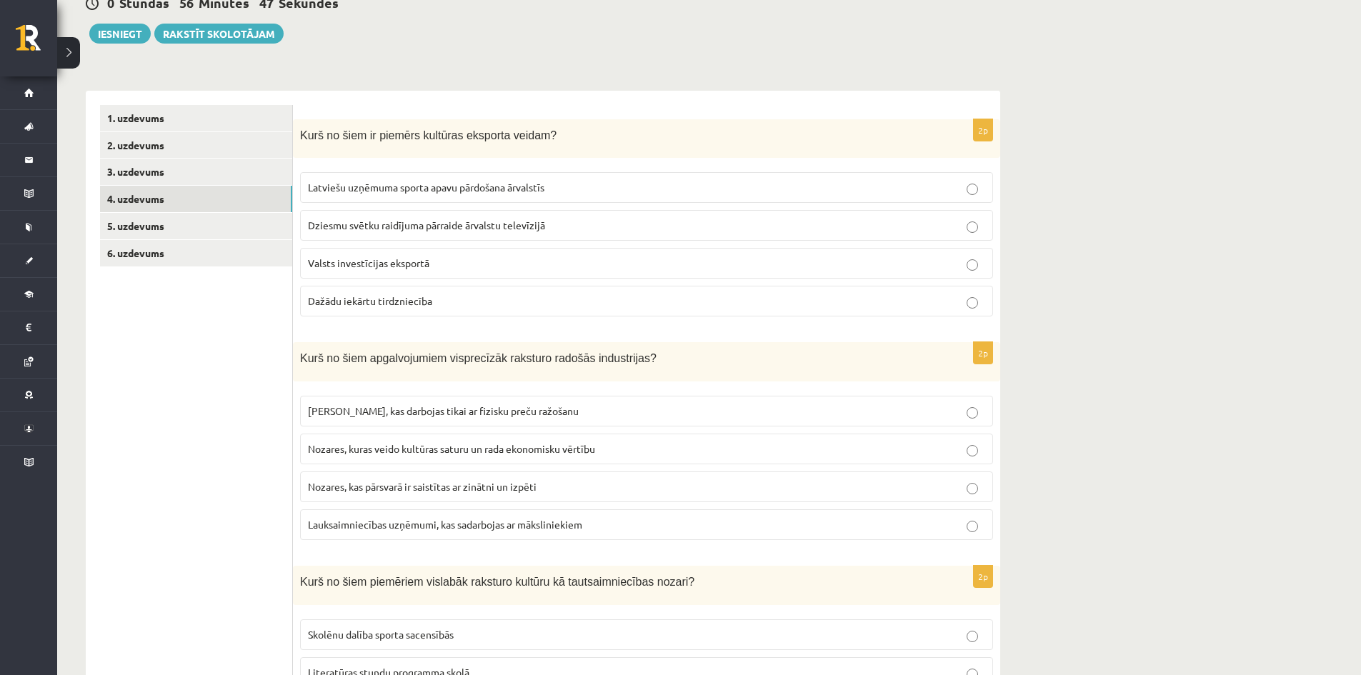
click at [453, 454] on span "Nozares, kuras veido kultūras saturu un rada ekonomisku vērtību" at bounding box center [451, 448] width 287 height 13
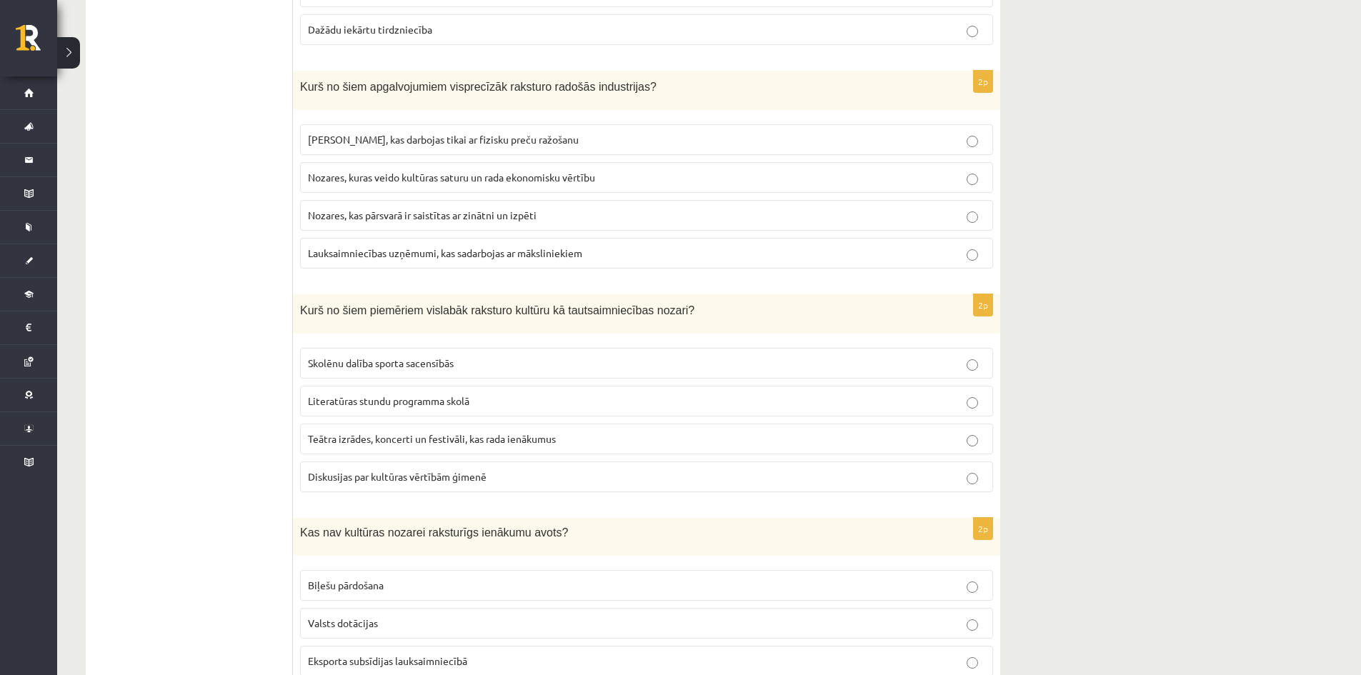
scroll to position [437, 0]
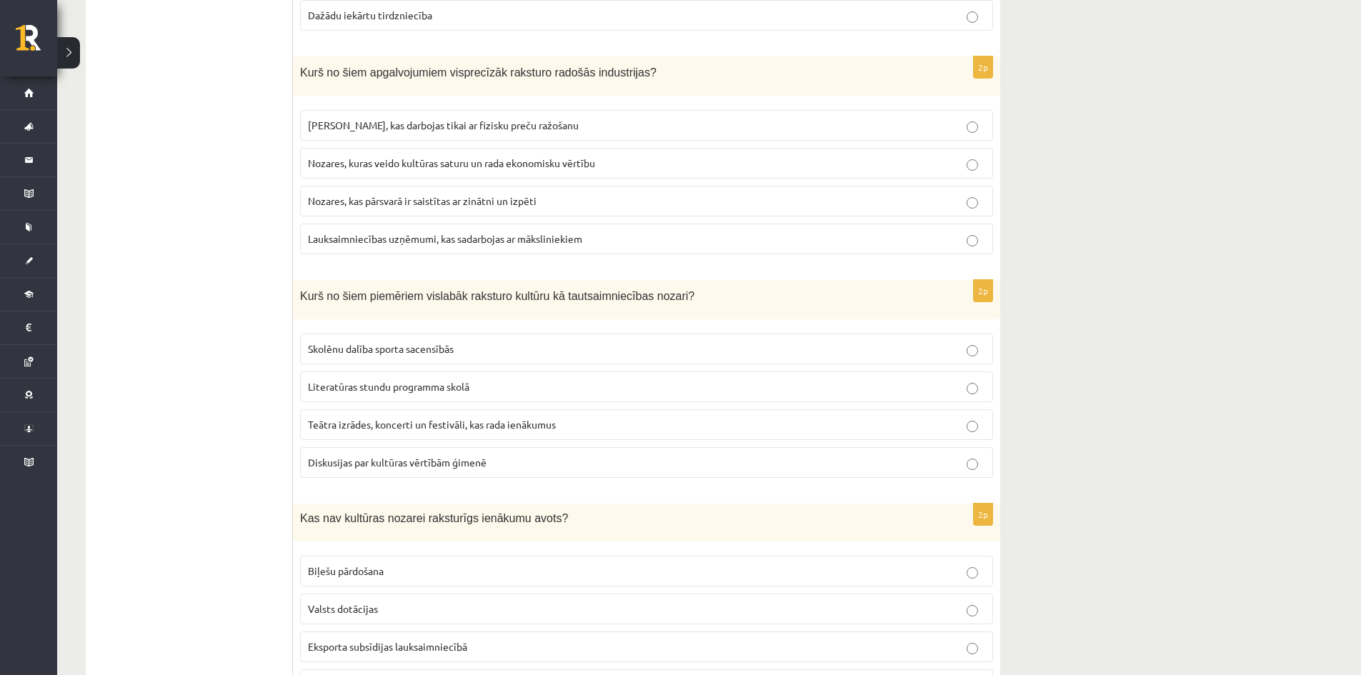
click at [601, 423] on p "Teātra izrādes, koncerti un festivāli, kas rada ienākumus" at bounding box center [646, 424] width 677 height 15
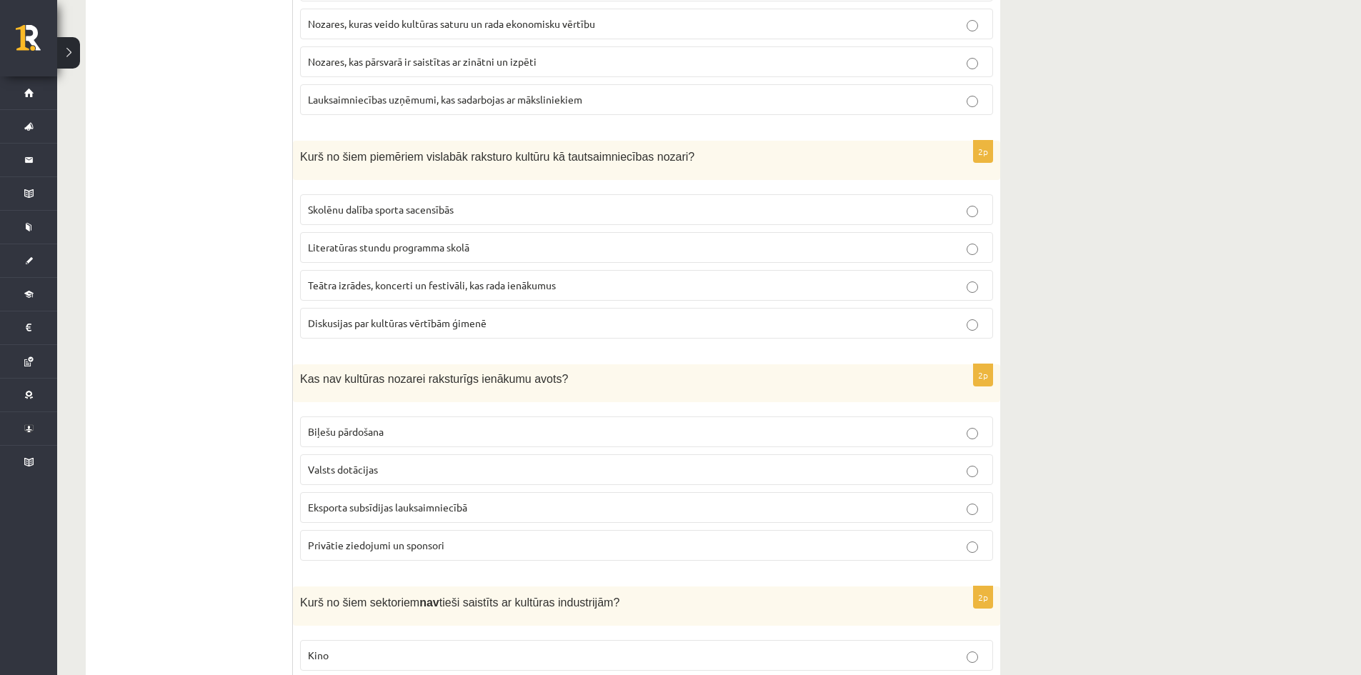
scroll to position [580, 0]
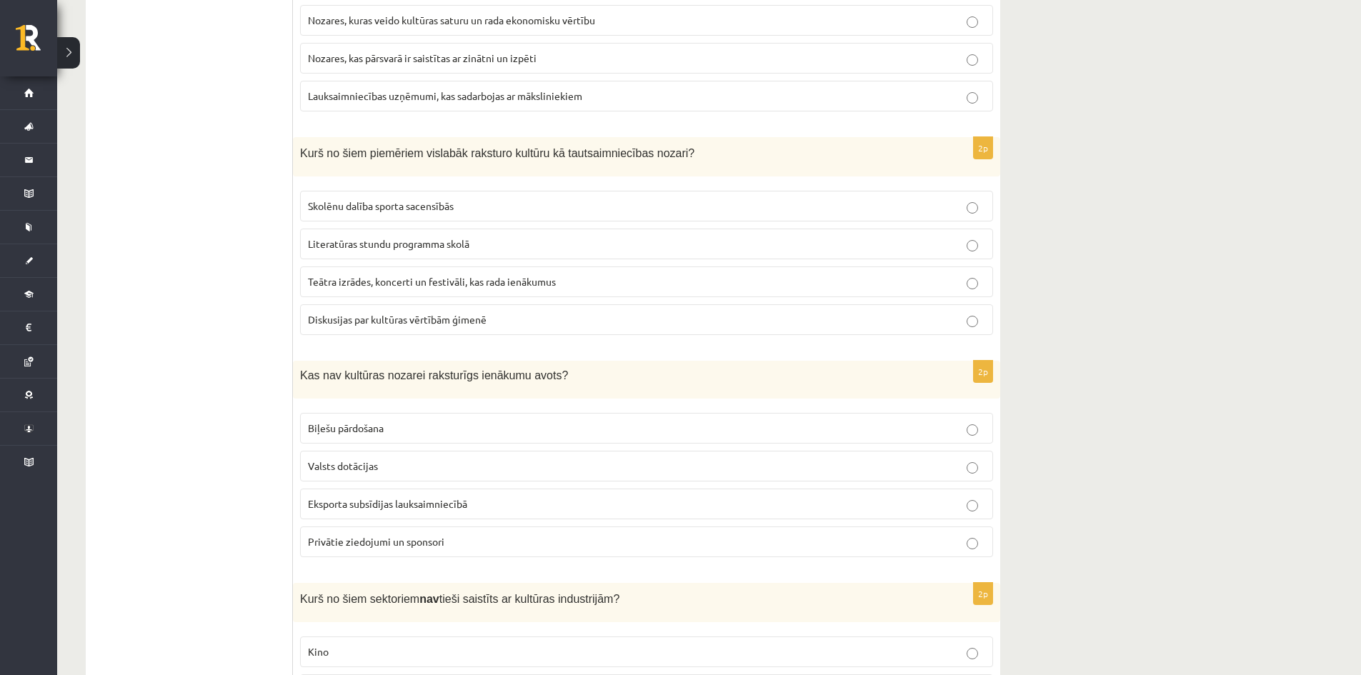
click at [417, 501] on span "Eksporta subsīdijas lauksaimniecībā" at bounding box center [387, 503] width 159 height 13
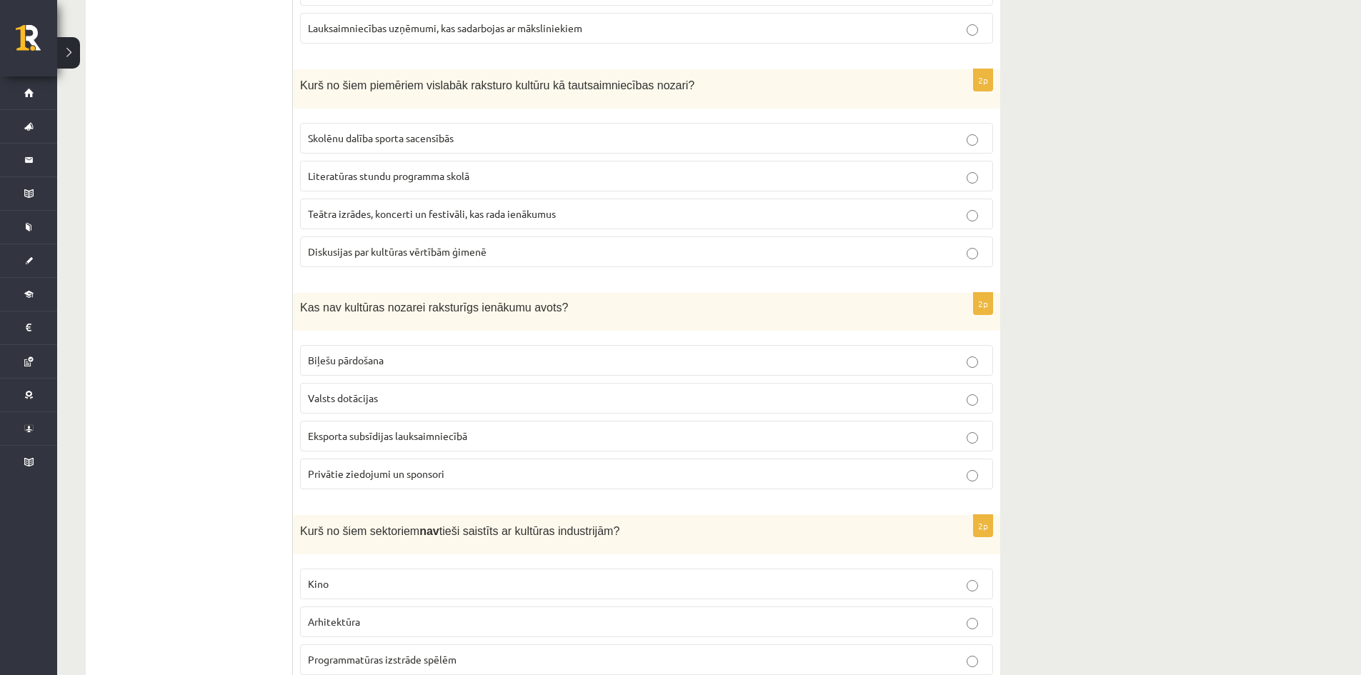
scroll to position [651, 0]
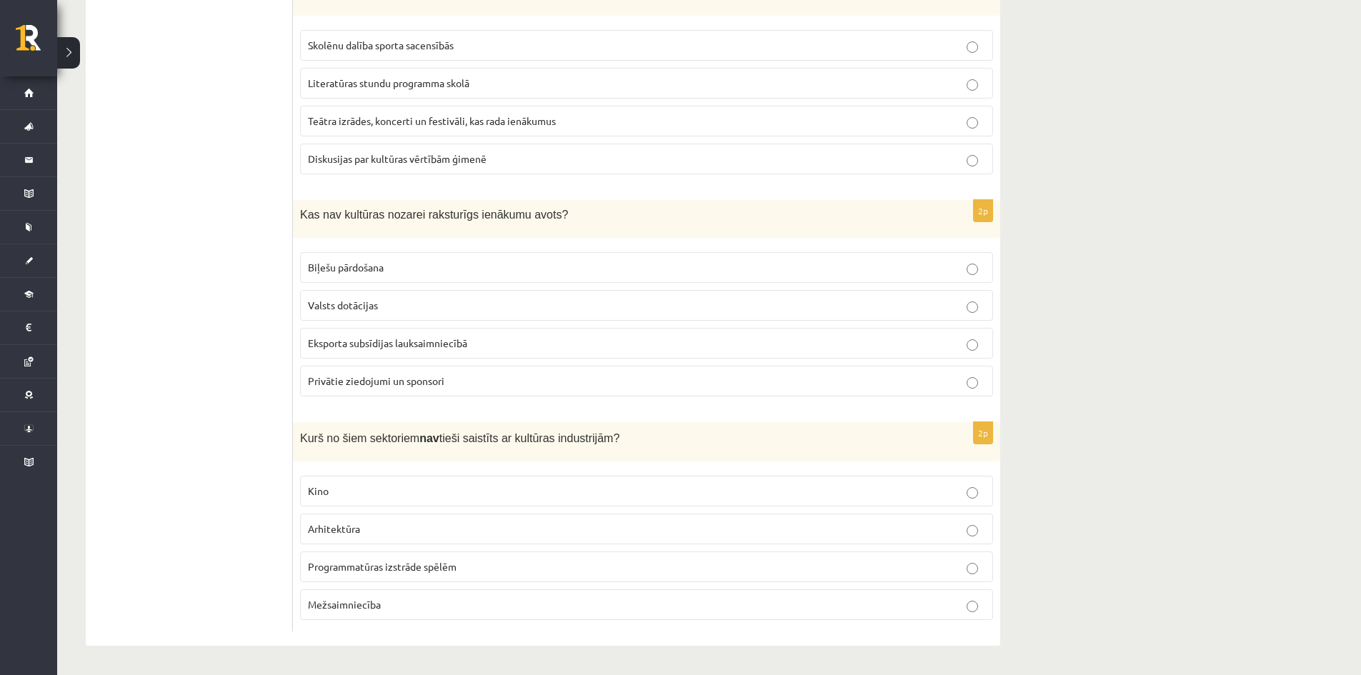
click at [338, 609] on span "Mežsaimniecība" at bounding box center [344, 604] width 73 height 13
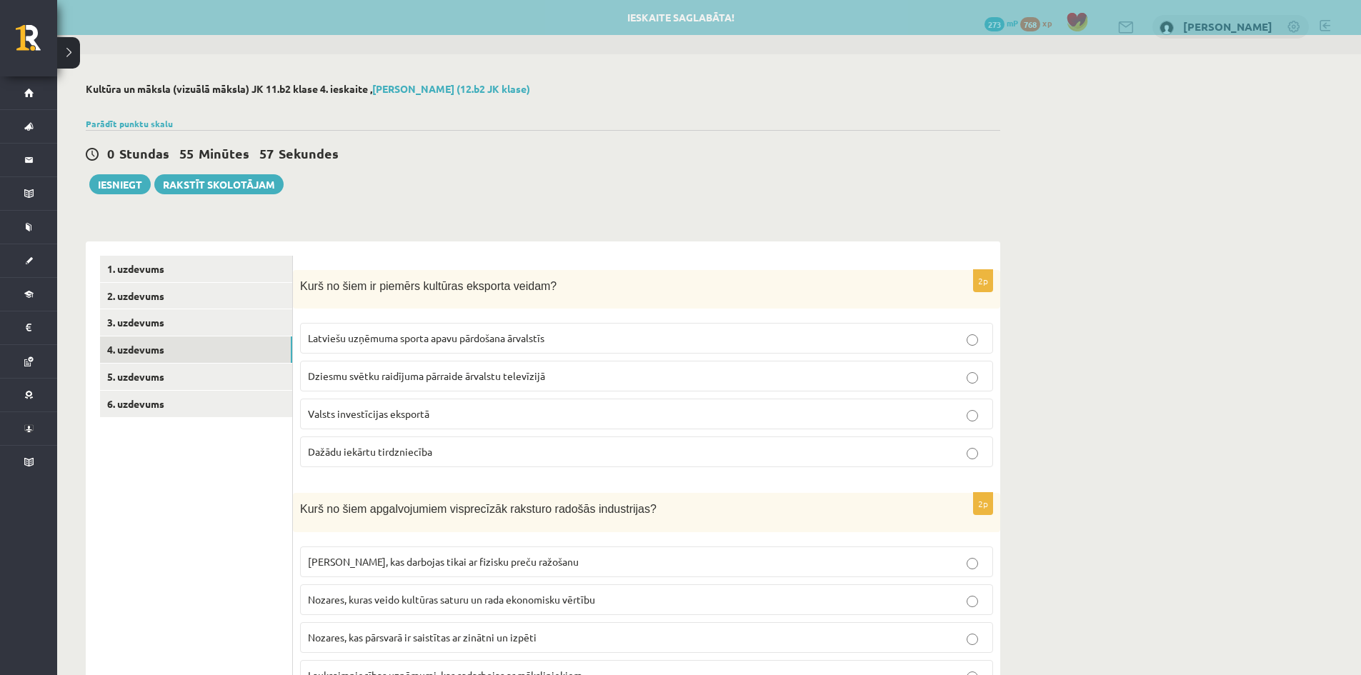
scroll to position [0, 0]
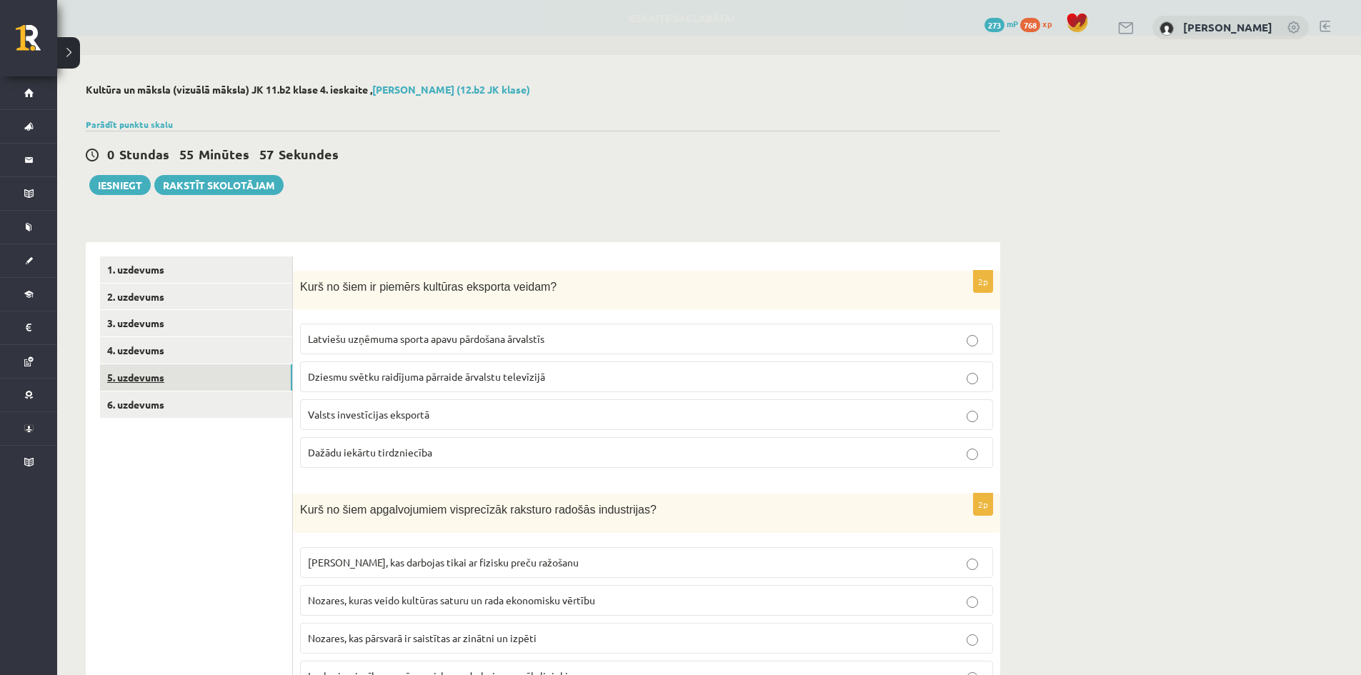
click at [167, 381] on link "5. uzdevums" at bounding box center [196, 377] width 192 height 26
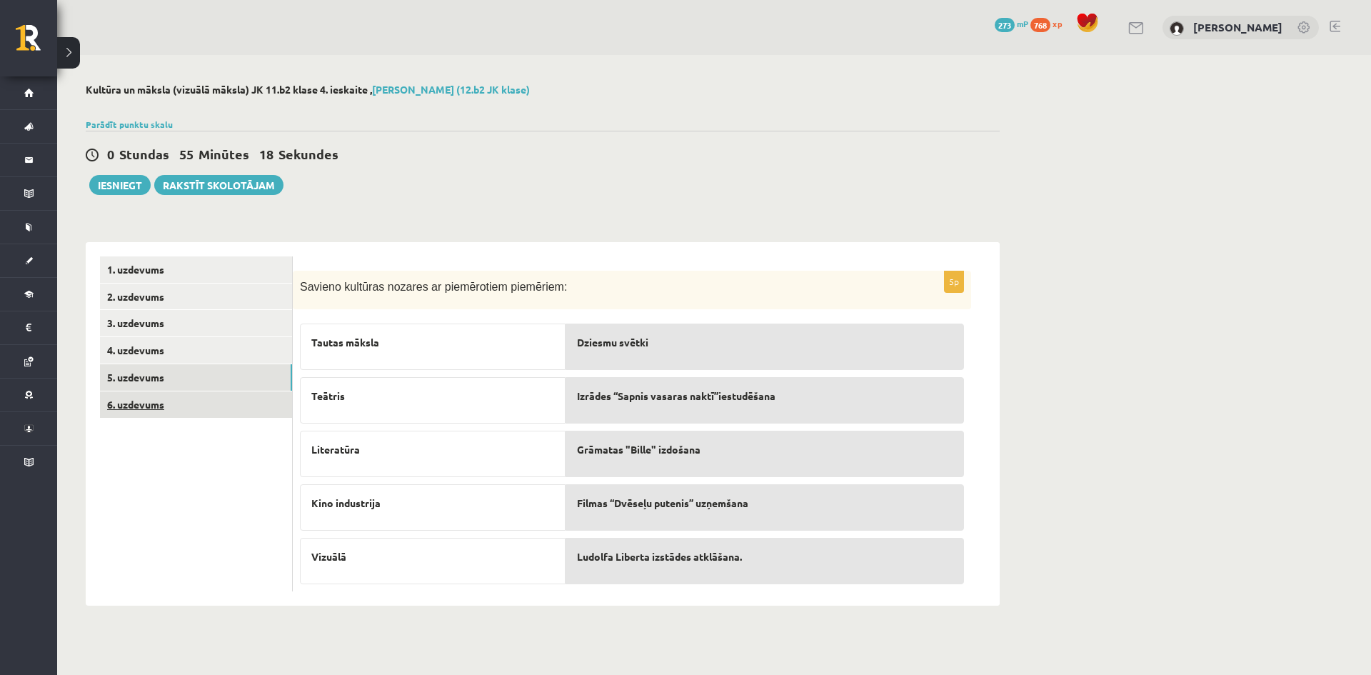
click at [196, 405] on link "6. uzdevums" at bounding box center [196, 404] width 192 height 26
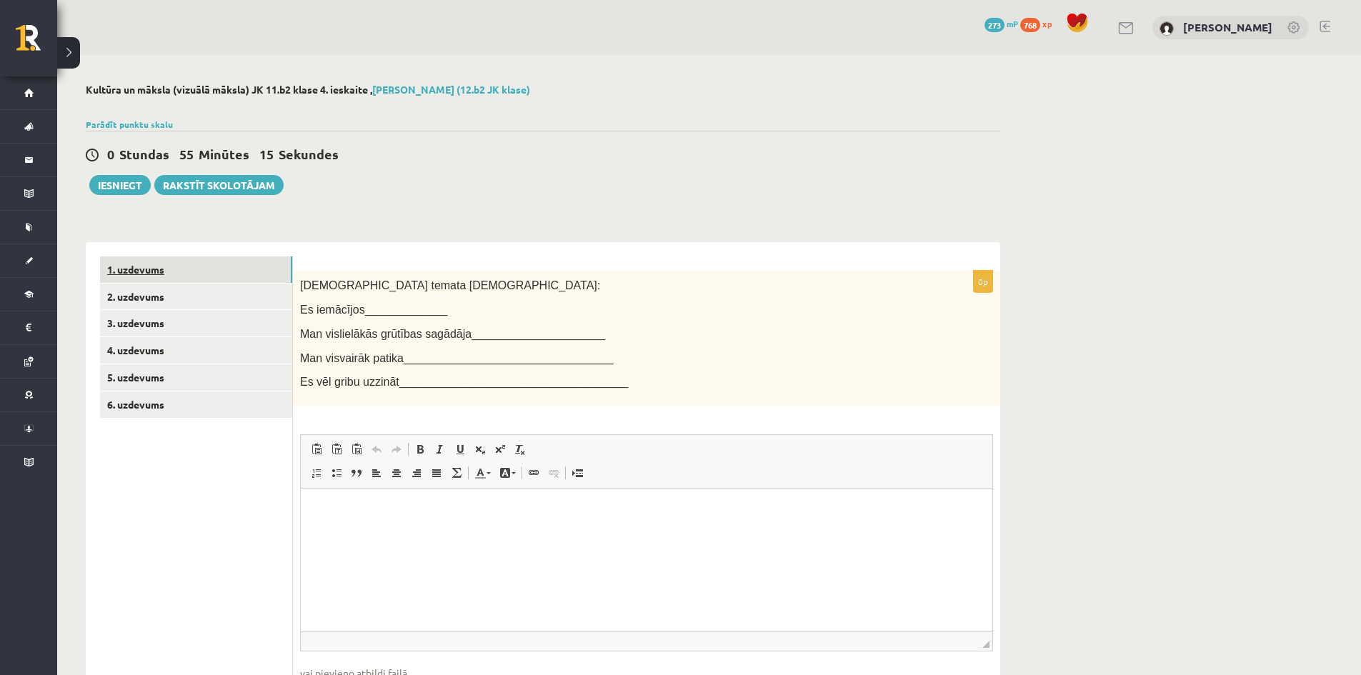
click at [181, 272] on link "1. uzdevums" at bounding box center [196, 269] width 192 height 26
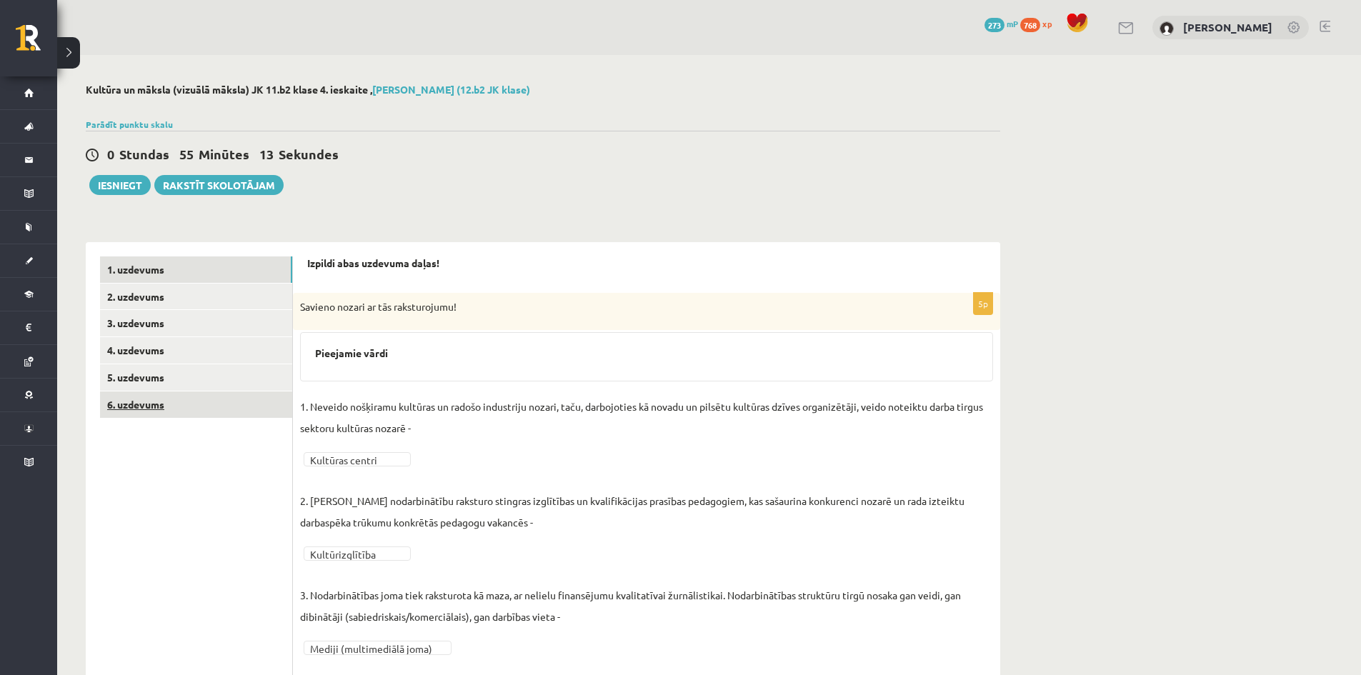
click at [195, 401] on link "6. uzdevums" at bounding box center [196, 404] width 192 height 26
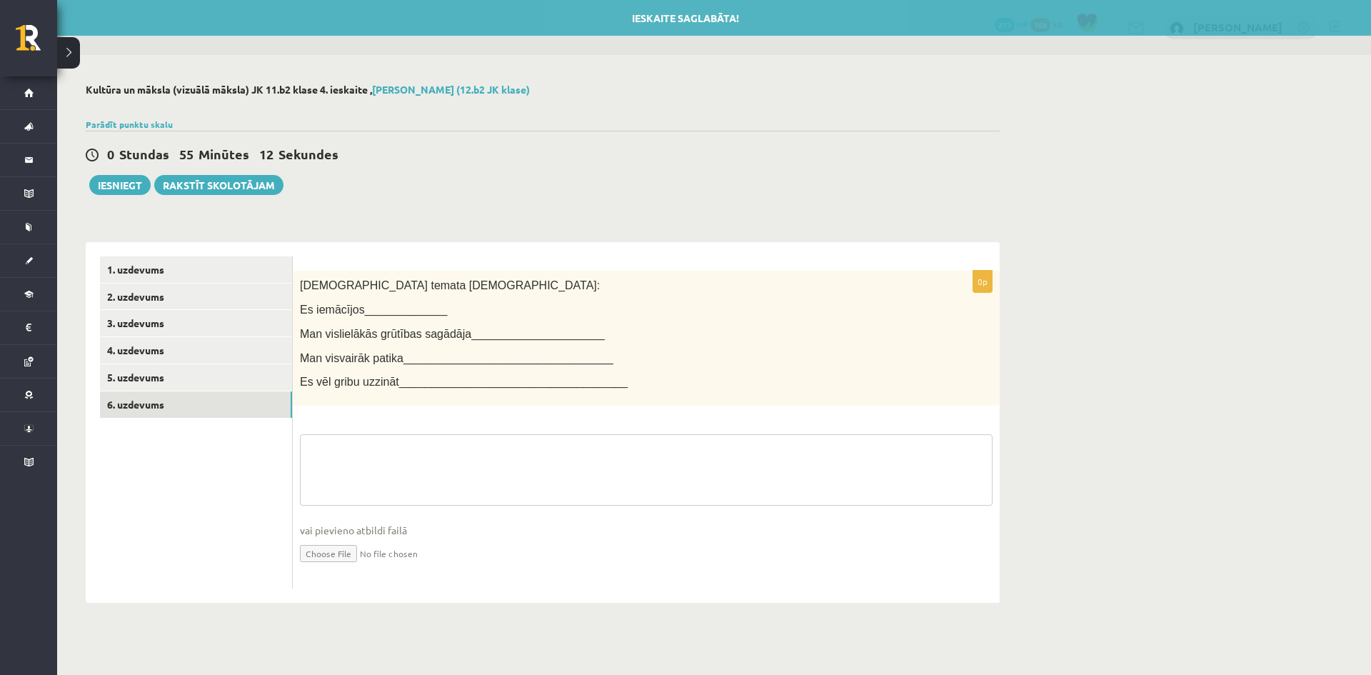
click at [388, 469] on textarea at bounding box center [646, 469] width 693 height 71
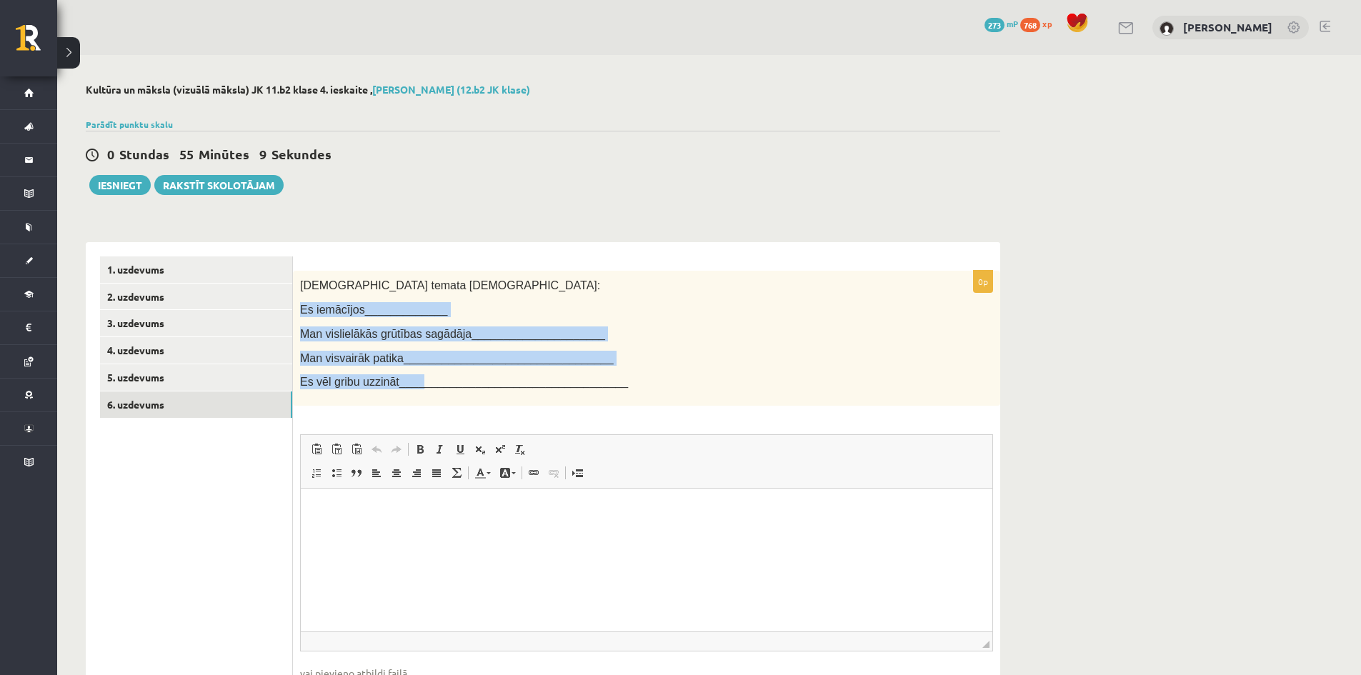
drag, startPoint x: 298, startPoint y: 308, endPoint x: 410, endPoint y: 380, distance: 133.3
click at [410, 380] on div "Šī temata ietvaros: Es iemācījos_____________ Man vislielākās grūtības sagādāja…" at bounding box center [646, 339] width 707 height 136
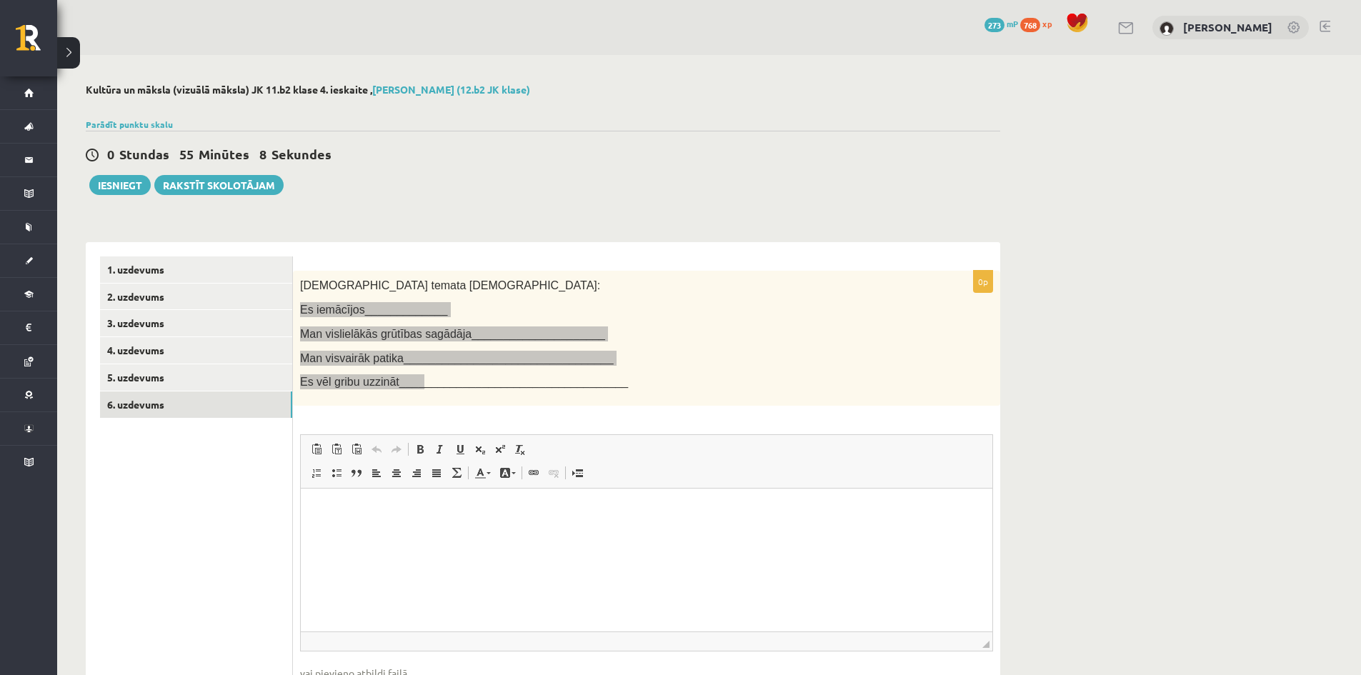
click at [386, 505] on p "Rich Text Editor, wiswyg-editor-user-answer-47024892717600" at bounding box center [646, 510] width 663 height 15
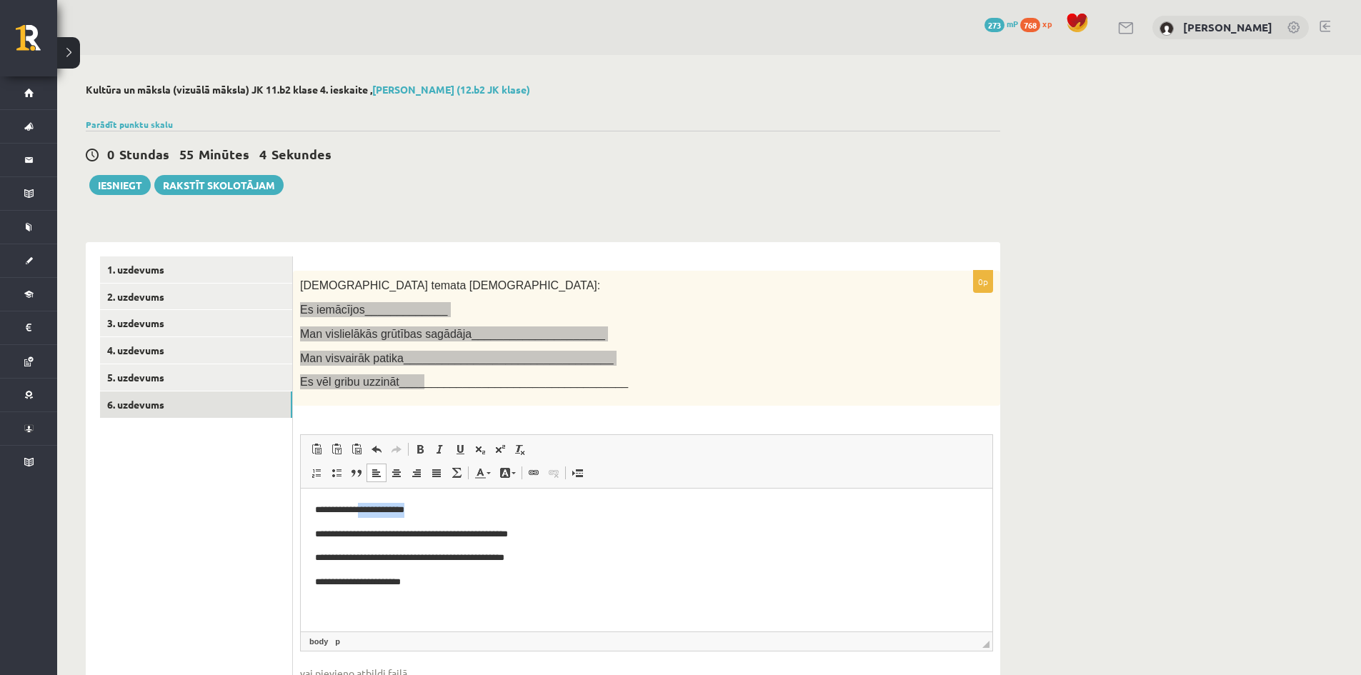
drag, startPoint x: 437, startPoint y: 511, endPoint x: 368, endPoint y: 514, distance: 69.3
click at [368, 514] on p "**********" at bounding box center [646, 510] width 663 height 15
drag, startPoint x: 456, startPoint y: 533, endPoint x: 564, endPoint y: 537, distance: 107.9
click at [564, 537] on p "**********" at bounding box center [646, 534] width 663 height 15
drag, startPoint x: 398, startPoint y: 556, endPoint x: 572, endPoint y: 557, distance: 174.3
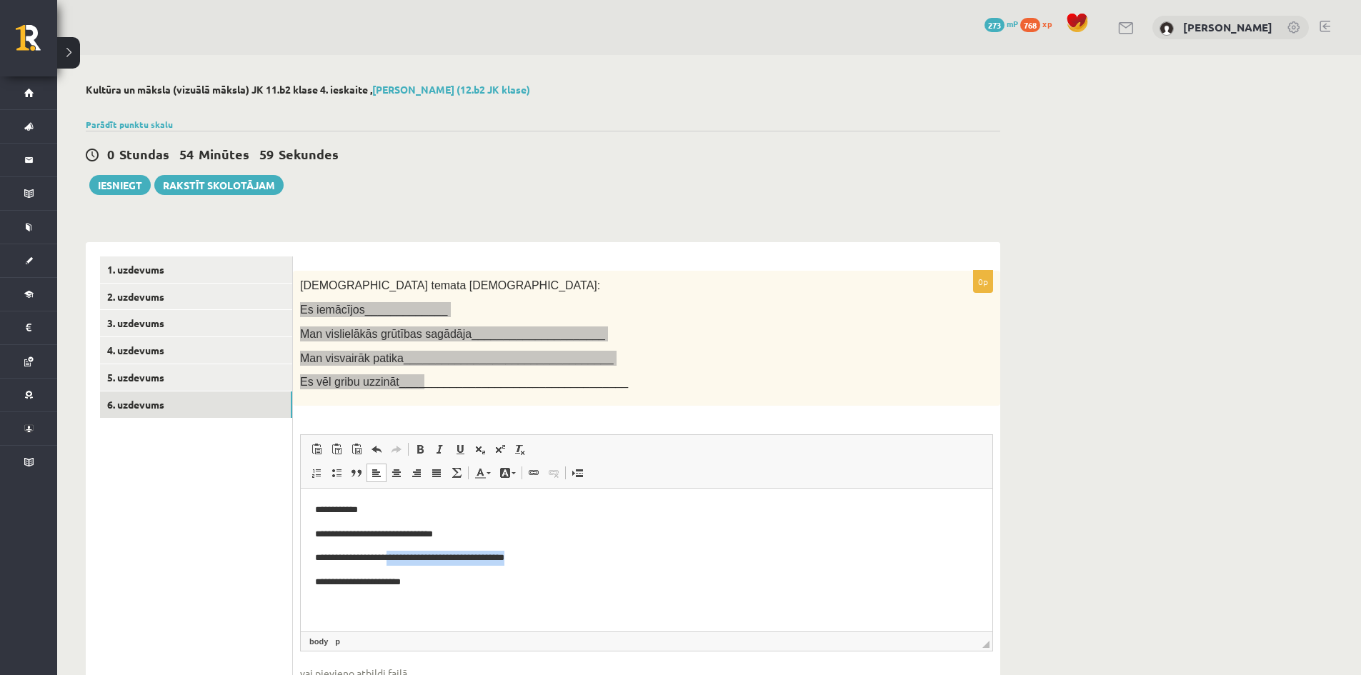
click at [572, 557] on p "**********" at bounding box center [646, 558] width 663 height 15
drag, startPoint x: 398, startPoint y: 584, endPoint x: 422, endPoint y: 581, distance: 24.4
click at [422, 581] on p "**********" at bounding box center [646, 582] width 663 height 15
click at [396, 504] on p "**********" at bounding box center [646, 510] width 663 height 15
drag, startPoint x: 397, startPoint y: 501, endPoint x: 413, endPoint y: 401, distance: 101.9
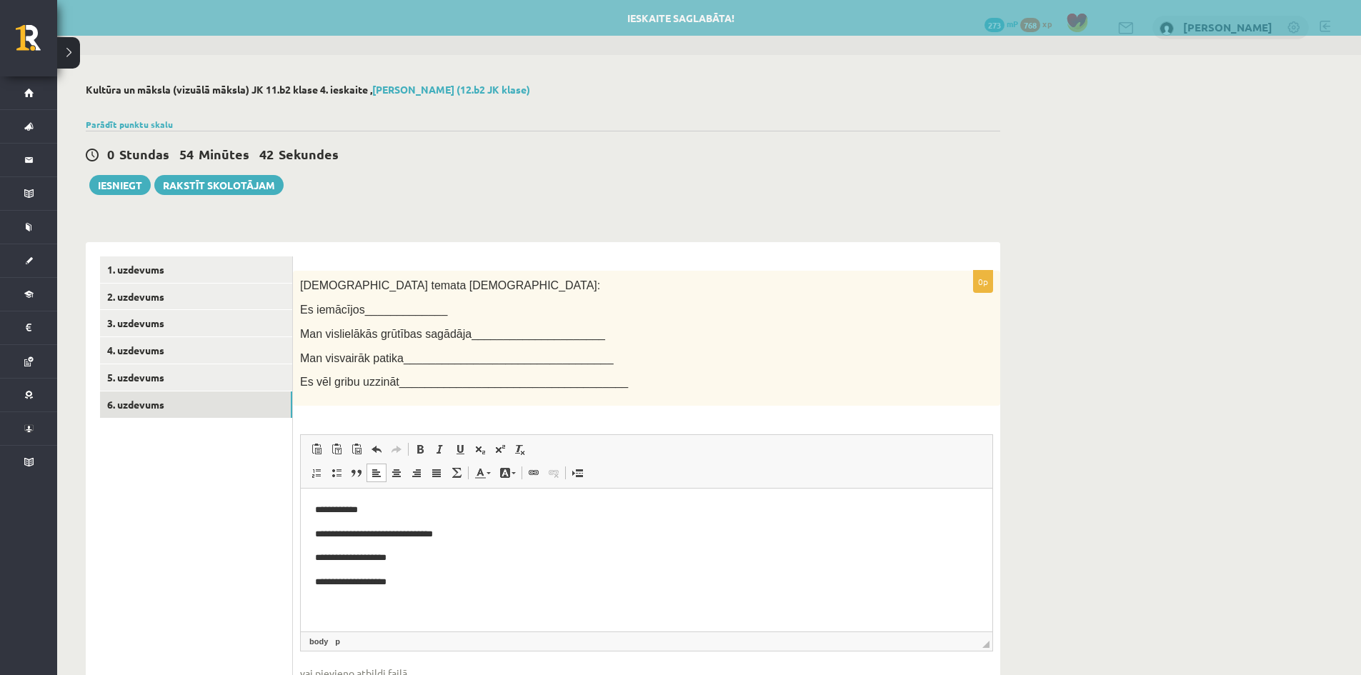
drag, startPoint x: 414, startPoint y: 387, endPoint x: 336, endPoint y: 215, distance: 188.6
click at [421, 193] on div "0 Stundas 54 Minūtes 42 Sekundes Ieskaite saglabāta! Iesniegt Rakstīt skolotājam" at bounding box center [543, 163] width 914 height 64
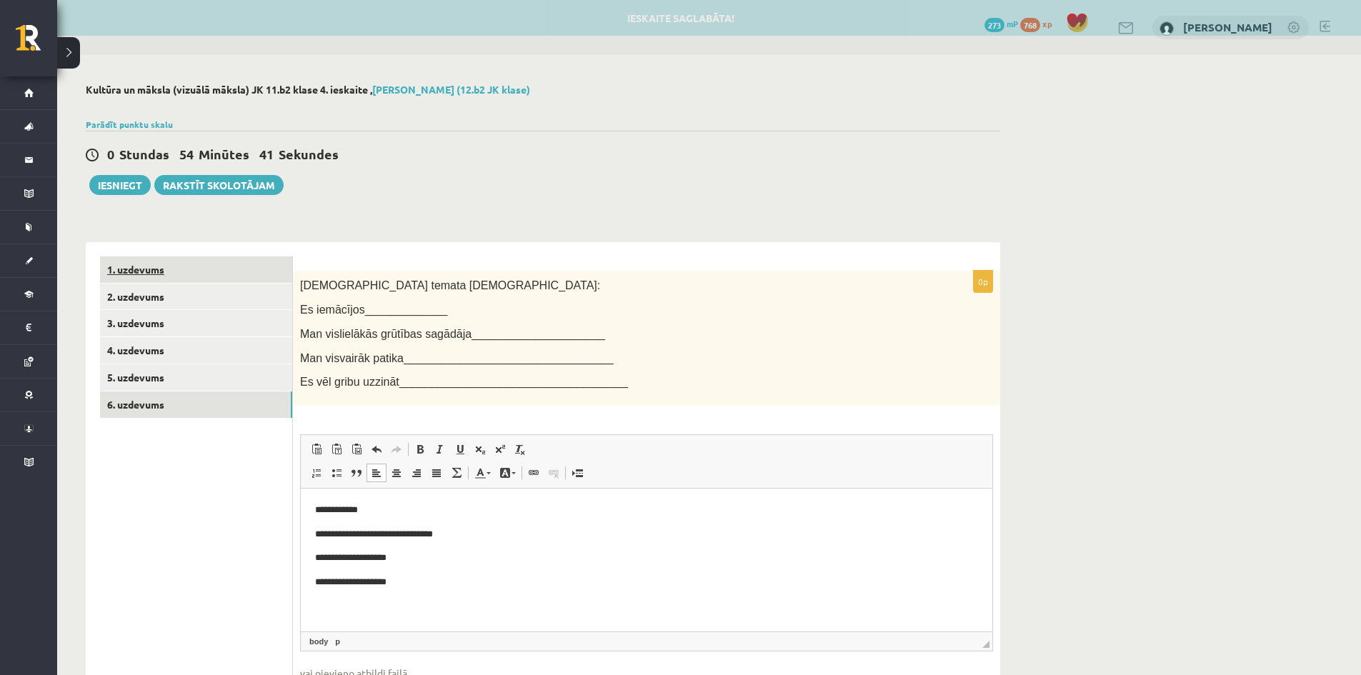
click at [128, 282] on link "1. uzdevums" at bounding box center [196, 269] width 192 height 26
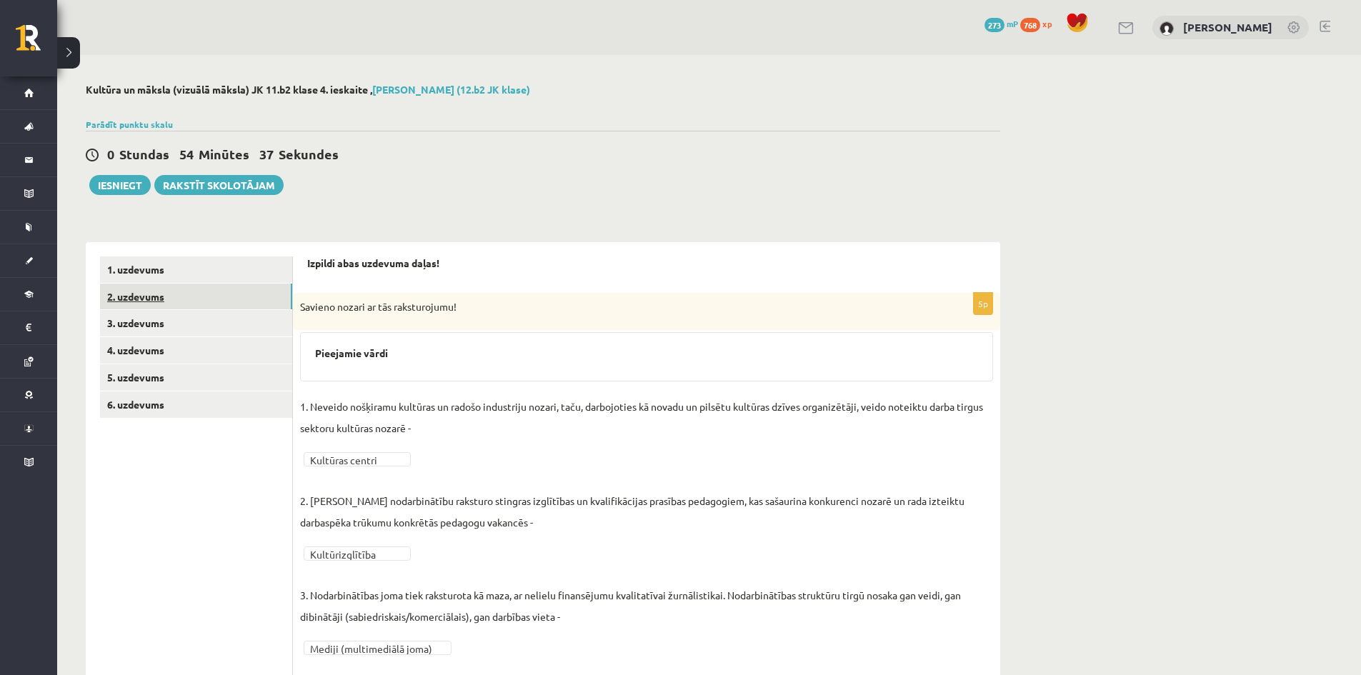
click at [157, 286] on link "2. uzdevums" at bounding box center [196, 297] width 192 height 26
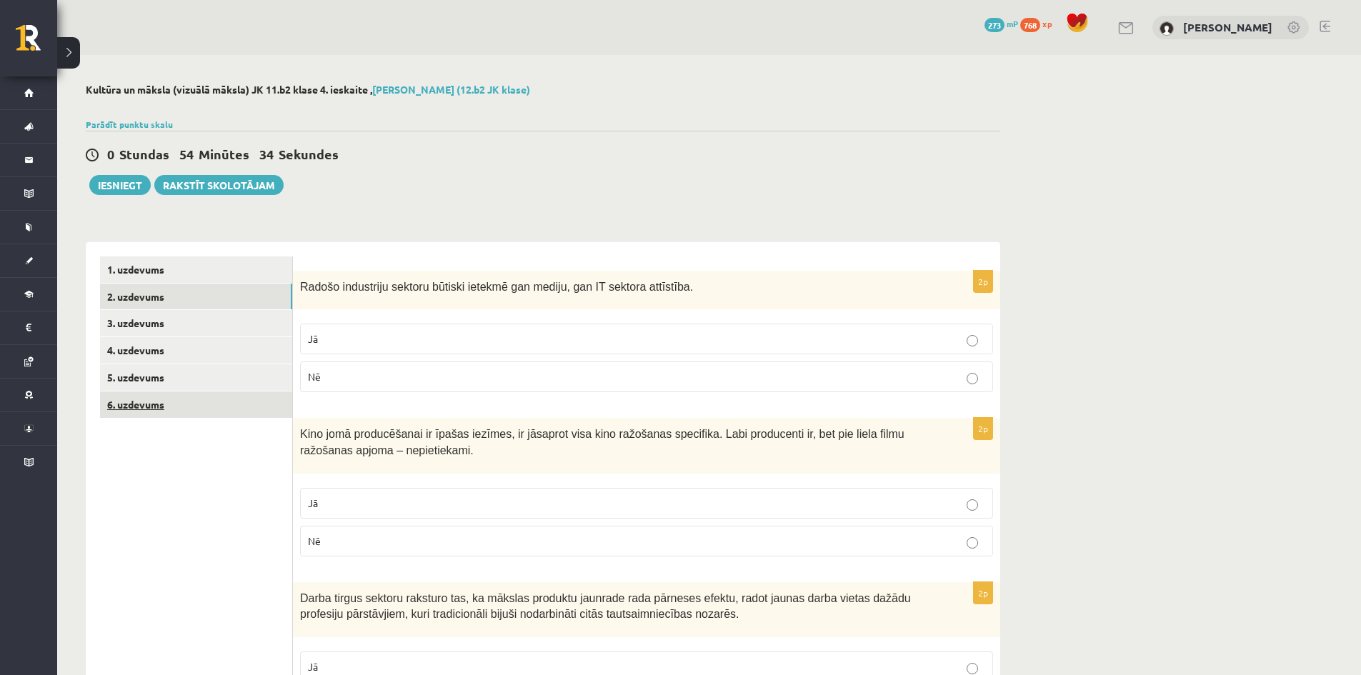
click at [152, 407] on link "6. uzdevums" at bounding box center [196, 404] width 192 height 26
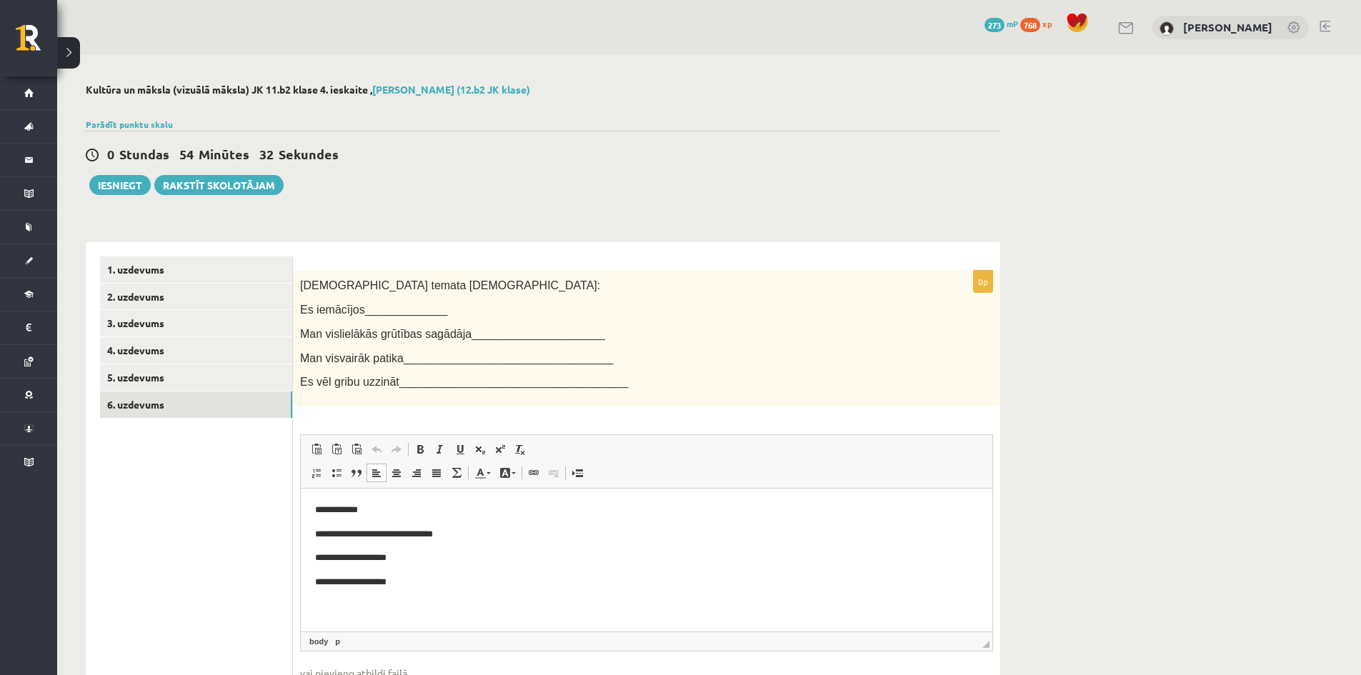
click at [397, 510] on p "**********" at bounding box center [646, 510] width 663 height 15
click at [438, 507] on p "**********" at bounding box center [646, 510] width 663 height 15
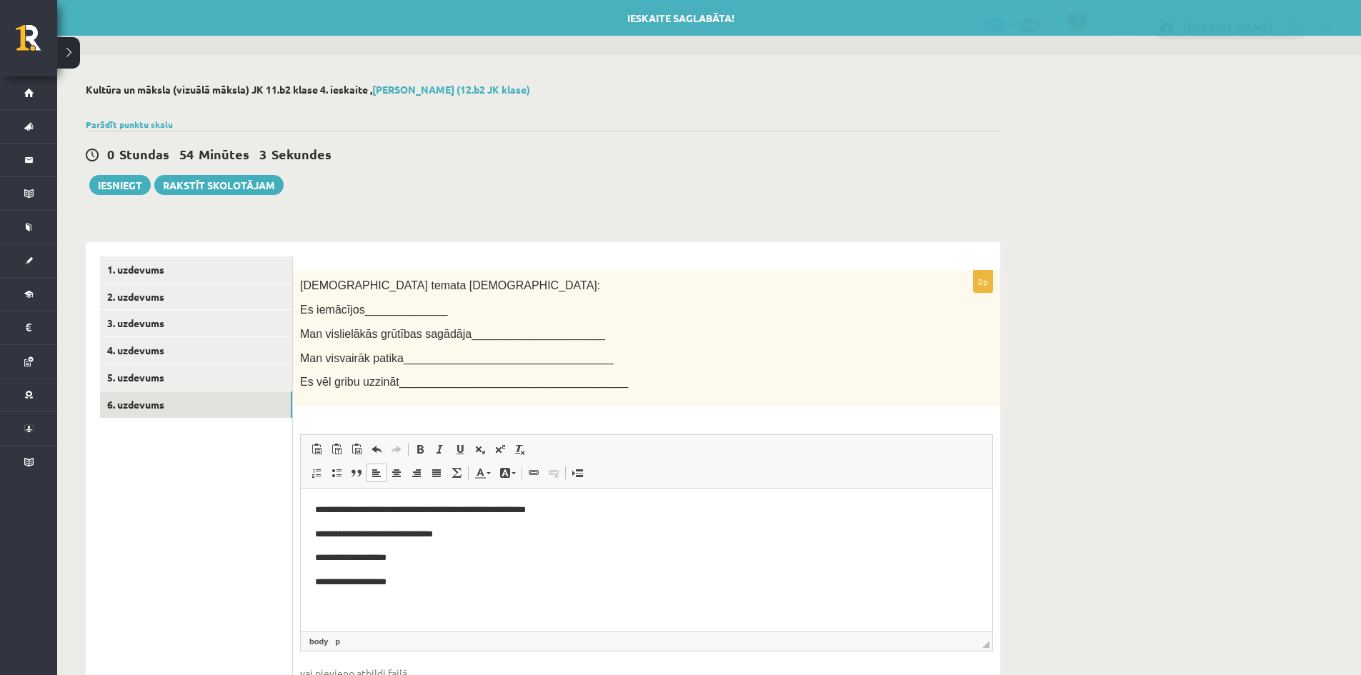
click at [463, 534] on p "**********" at bounding box center [646, 534] width 663 height 15
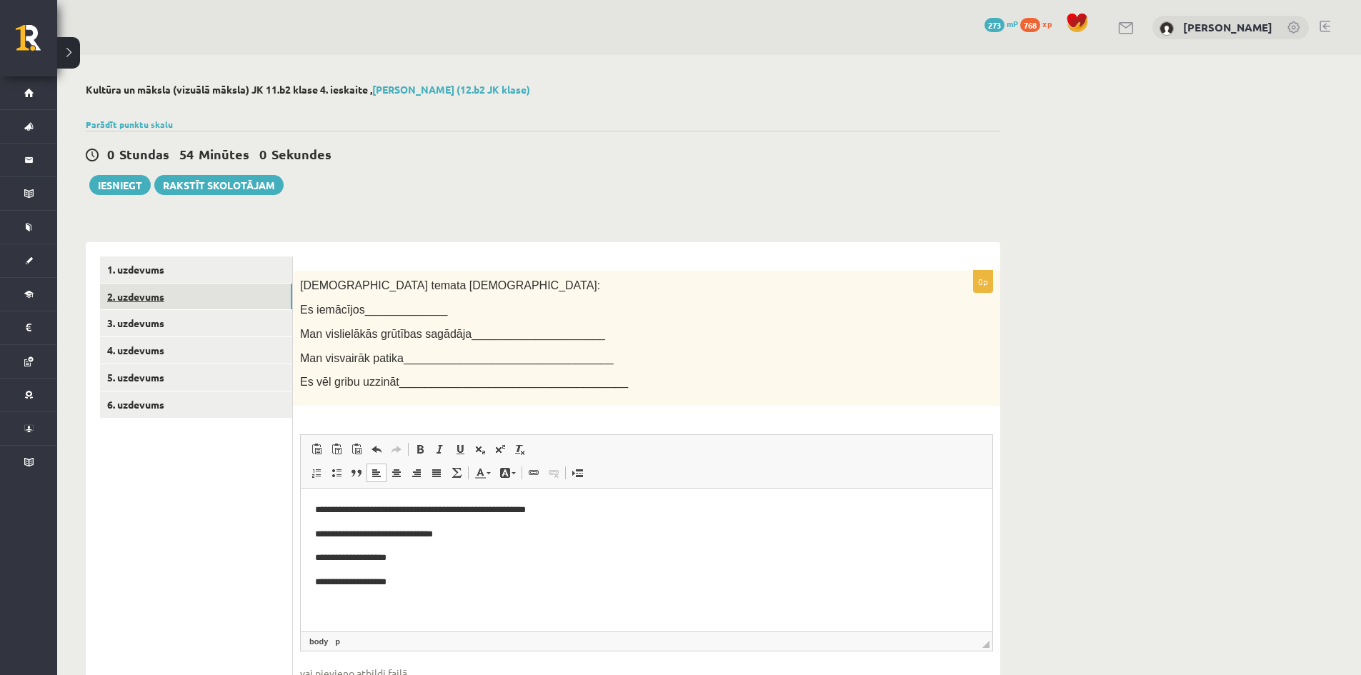
click at [194, 291] on link "2. uzdevums" at bounding box center [196, 297] width 192 height 26
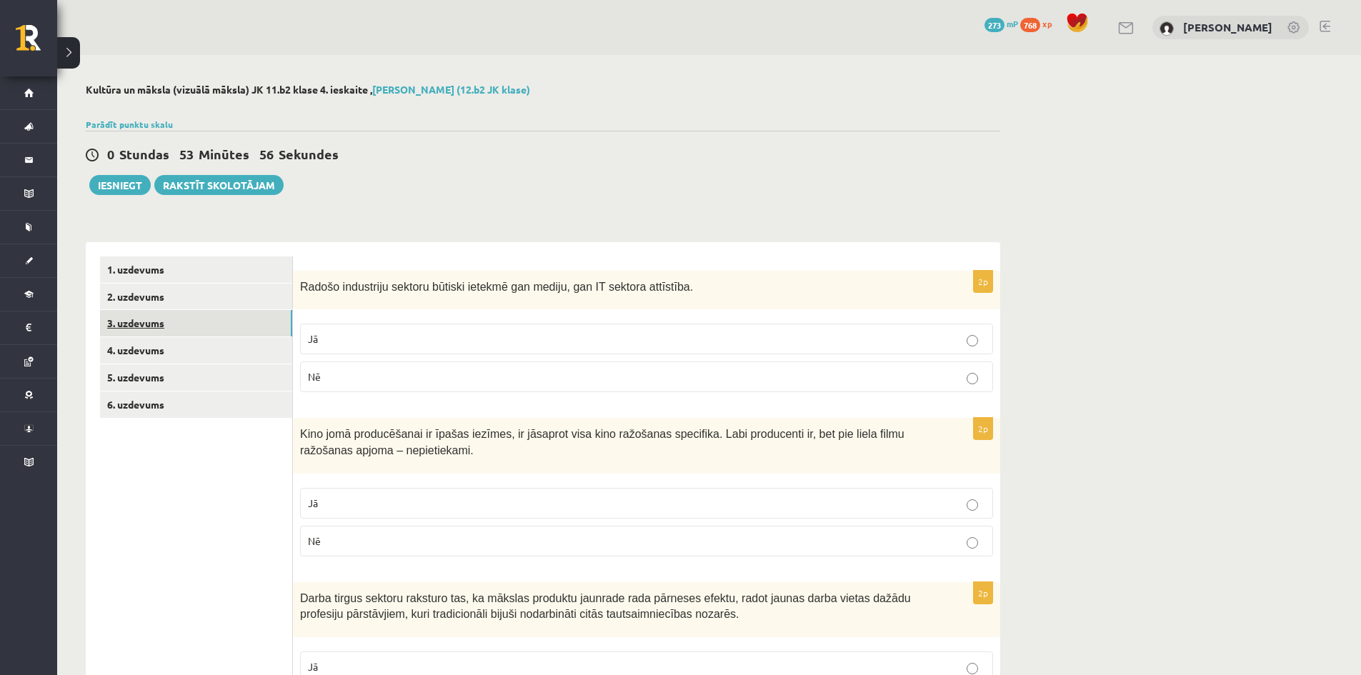
click at [161, 325] on link "3. uzdevums" at bounding box center [196, 323] width 192 height 26
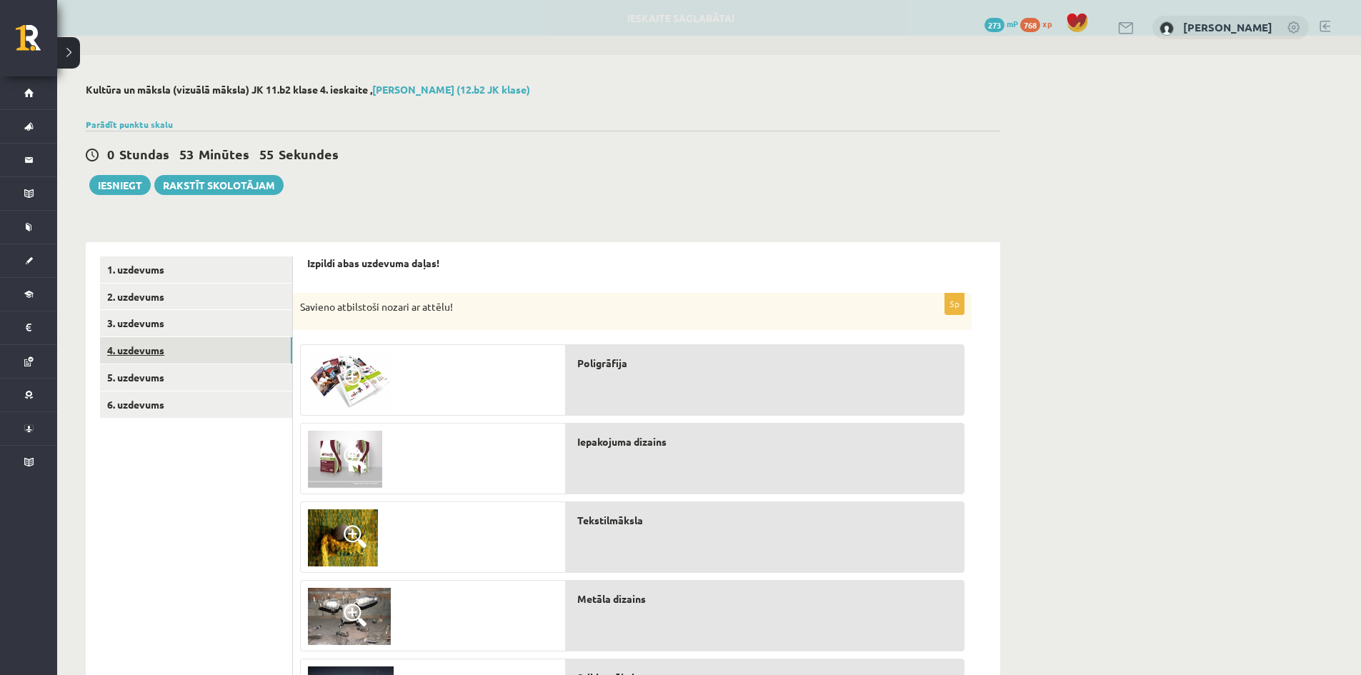
click at [158, 343] on link "4. uzdevums" at bounding box center [196, 350] width 192 height 26
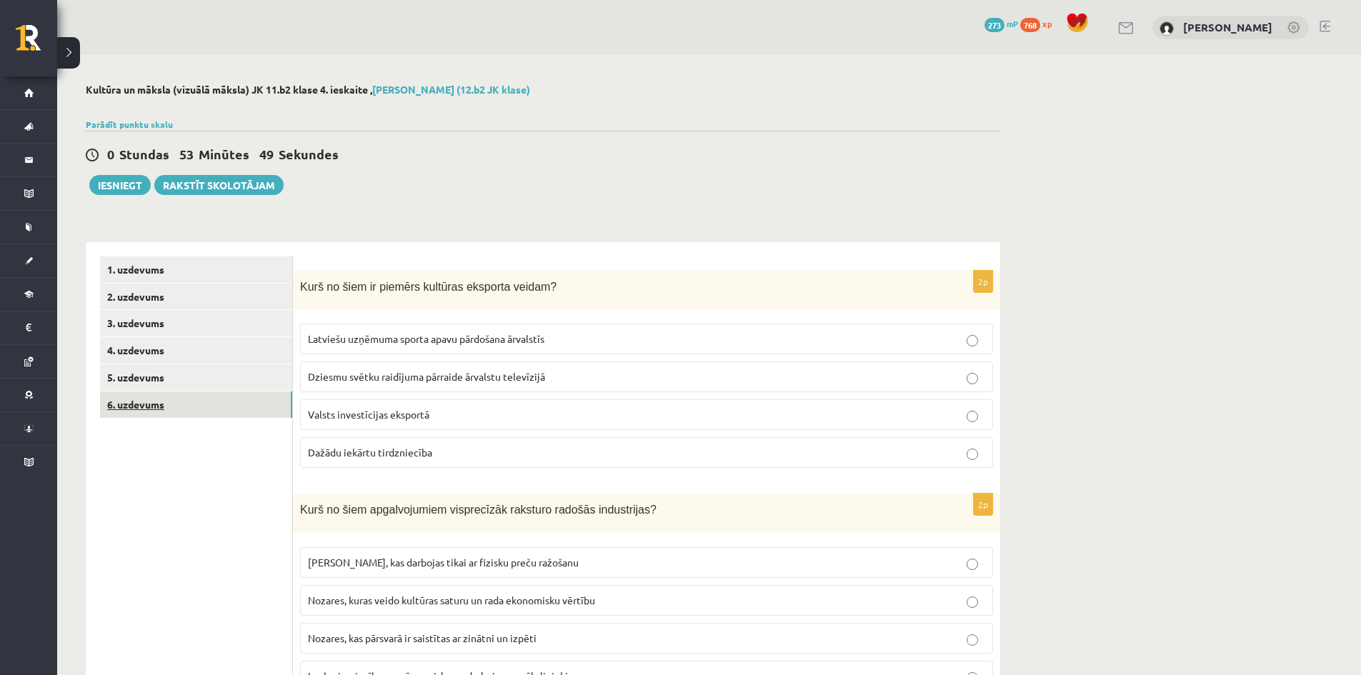
click at [136, 402] on link "6. uzdevums" at bounding box center [196, 404] width 192 height 26
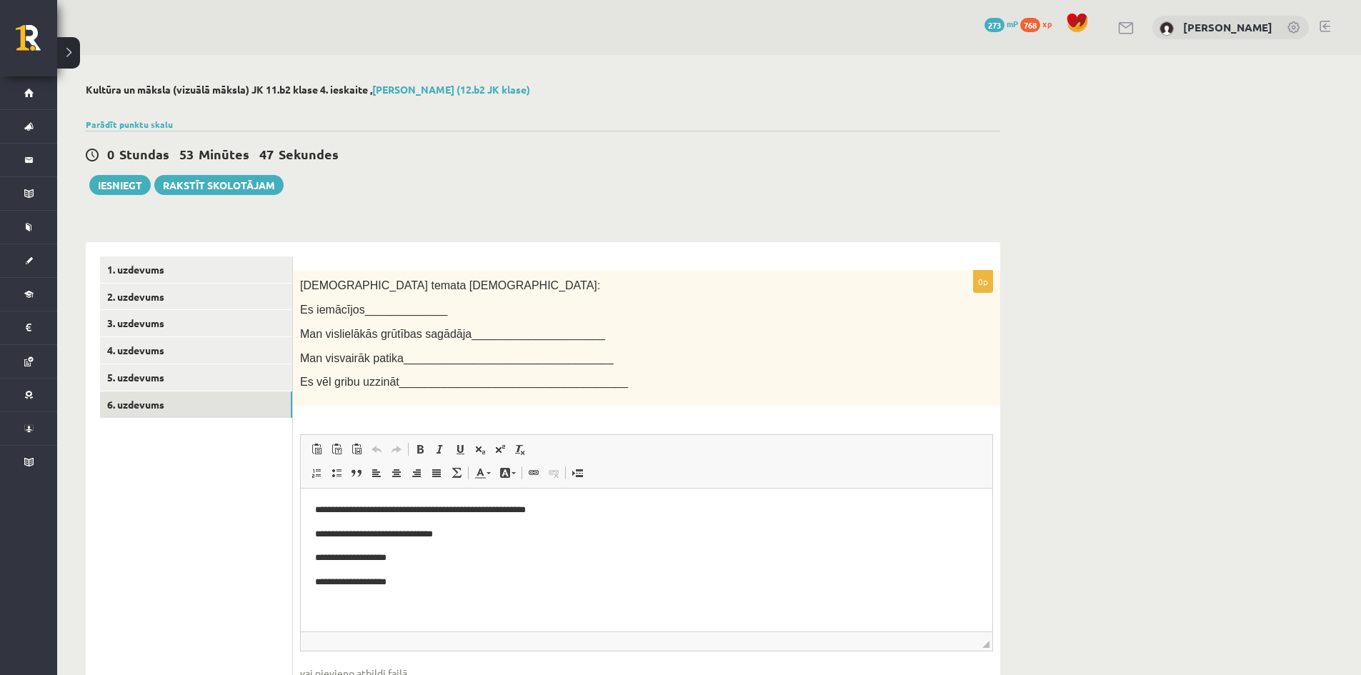
click at [472, 541] on p "**********" at bounding box center [646, 534] width 663 height 15
click at [411, 564] on p "**********" at bounding box center [646, 558] width 663 height 15
click at [160, 321] on link "3. uzdevums" at bounding box center [196, 323] width 192 height 26
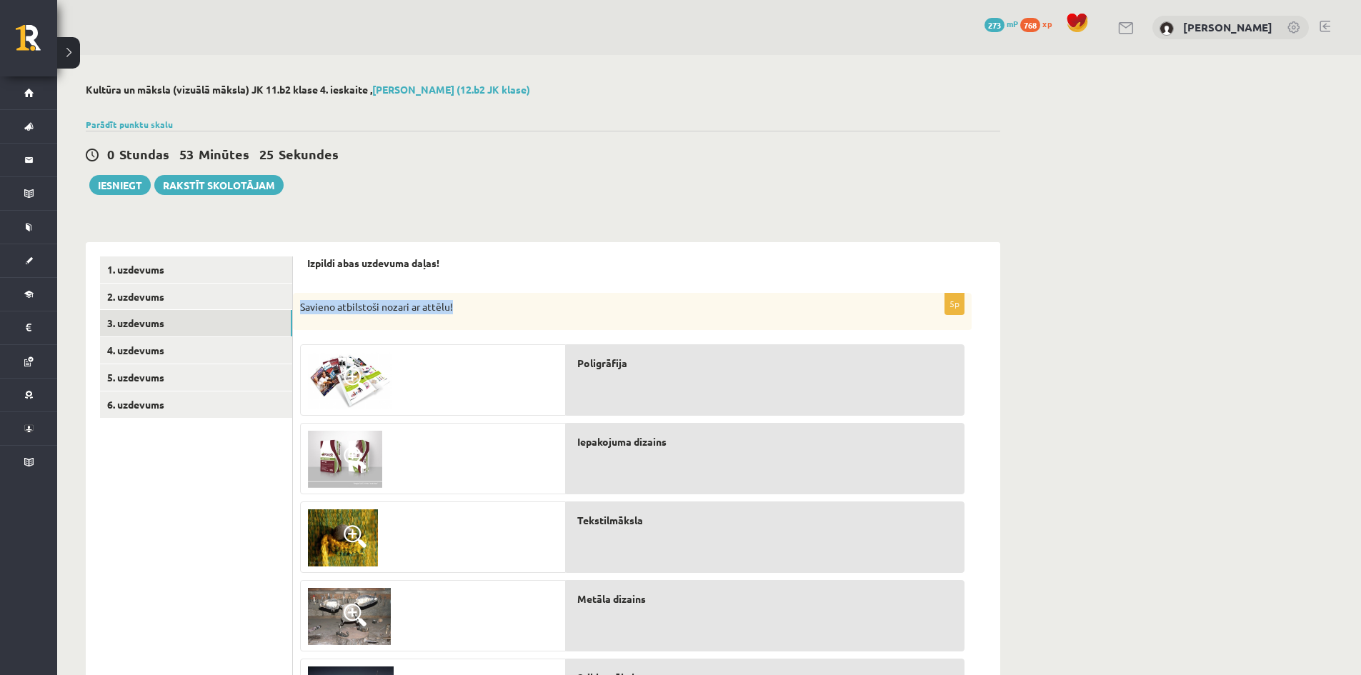
drag, startPoint x: 301, startPoint y: 305, endPoint x: 468, endPoint y: 300, distance: 167.2
click at [468, 300] on div "Savieno atbilstoši nozari ar attēlu!" at bounding box center [632, 311] width 678 height 37
click at [176, 407] on link "6. uzdevums" at bounding box center [196, 404] width 192 height 26
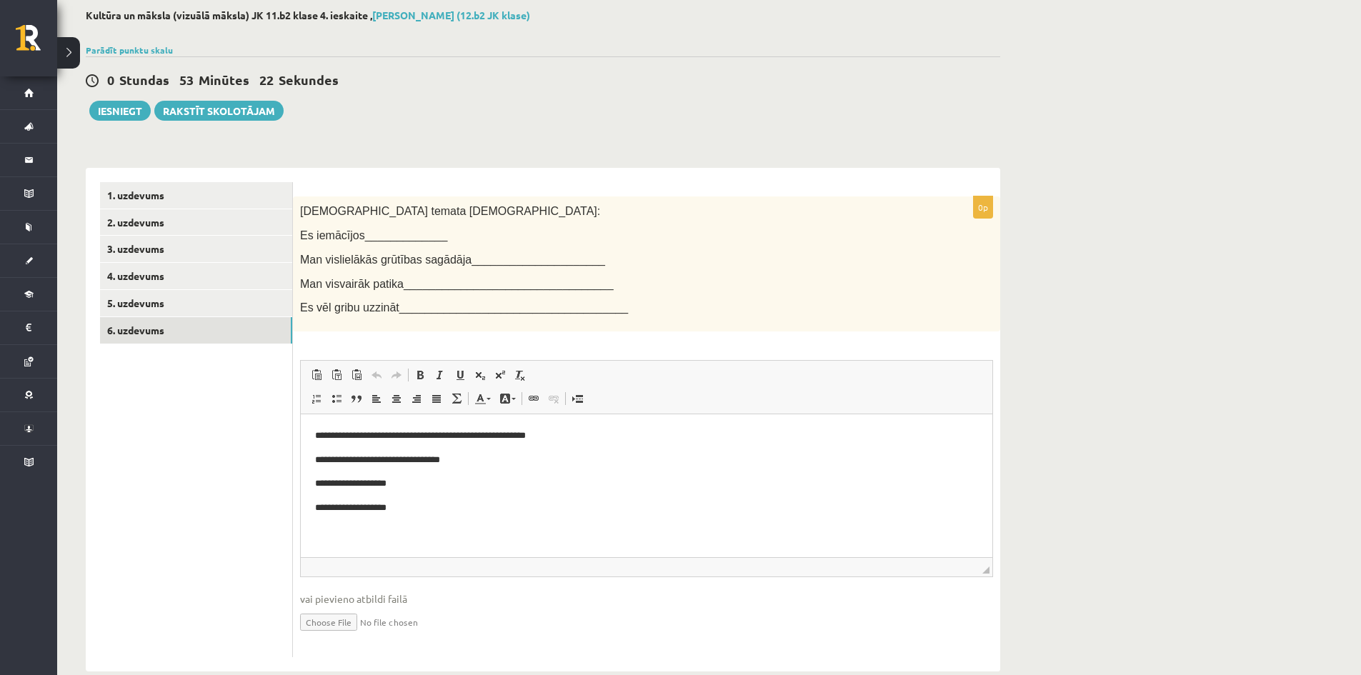
scroll to position [101, 0]
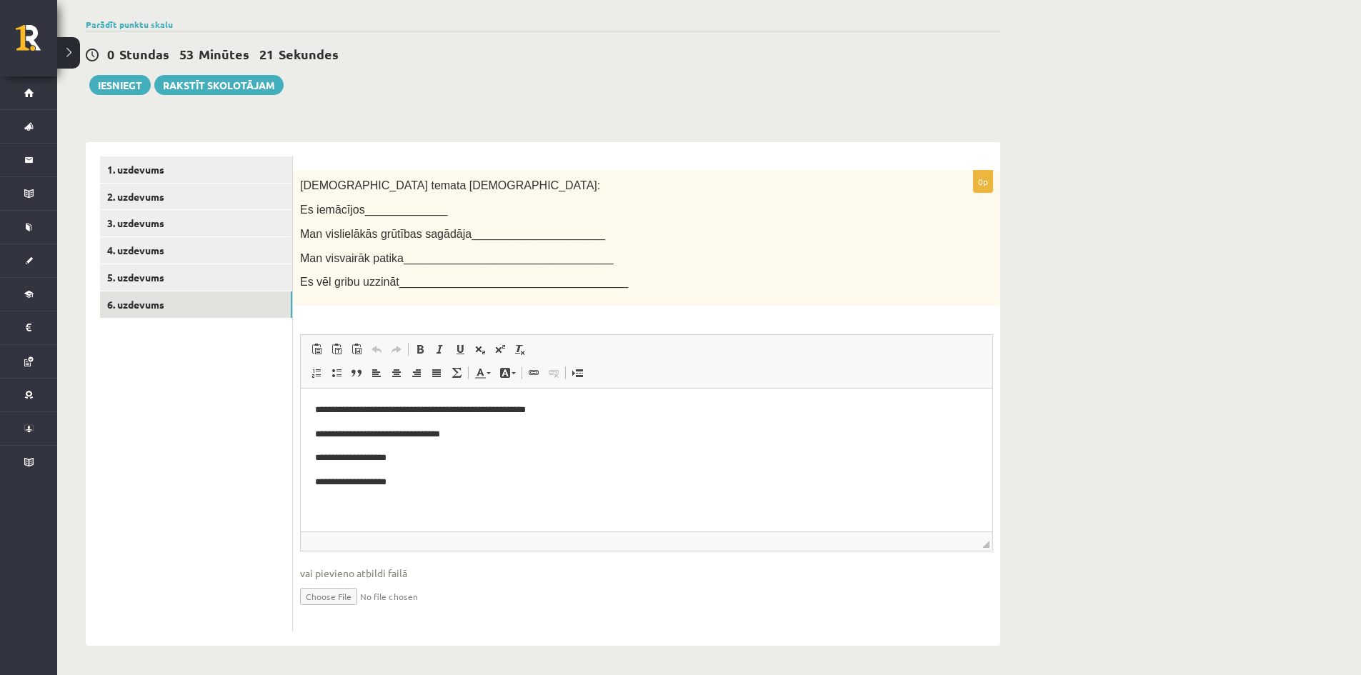
click at [441, 457] on p "**********" at bounding box center [646, 458] width 663 height 15
click at [434, 458] on p "**********" at bounding box center [646, 458] width 663 height 15
drag, startPoint x: 442, startPoint y: 455, endPoint x: 479, endPoint y: 454, distance: 36.4
click at [479, 454] on p "**********" at bounding box center [646, 458] width 663 height 15
click at [466, 456] on p "**********" at bounding box center [646, 458] width 663 height 15
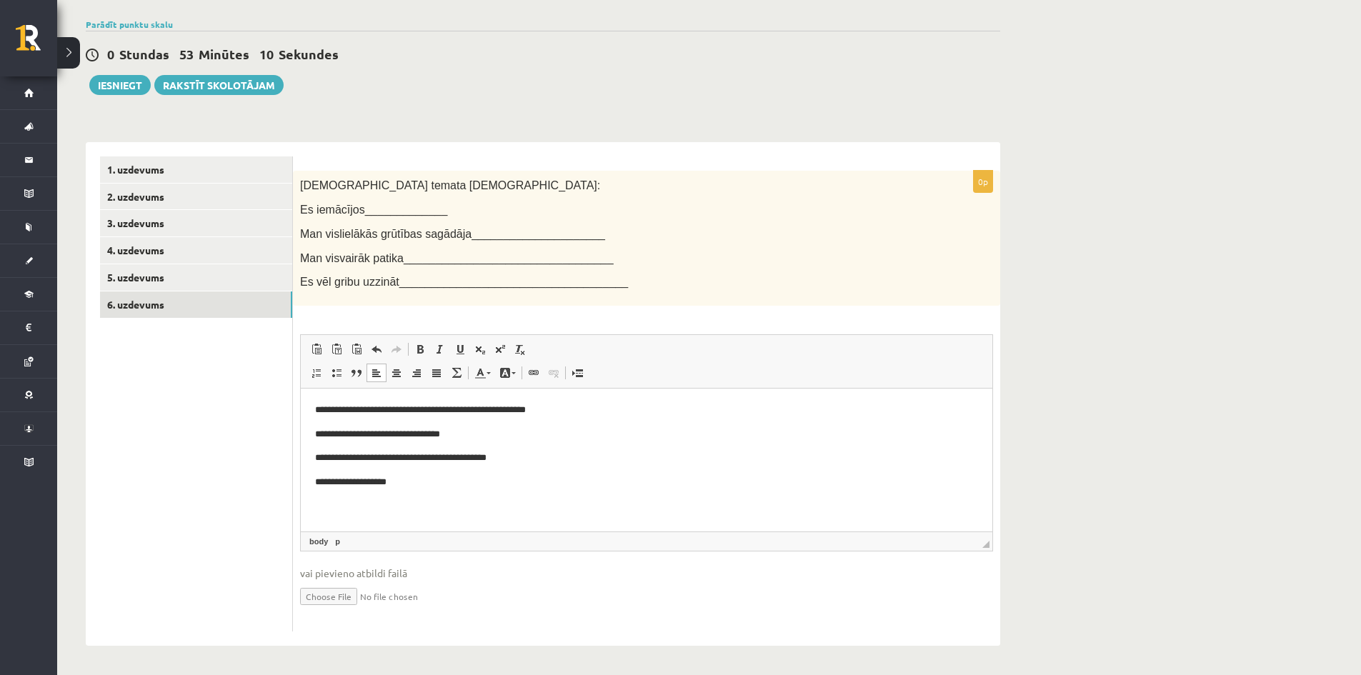
click at [508, 458] on p "**********" at bounding box center [646, 458] width 663 height 15
click at [531, 456] on p "**********" at bounding box center [646, 458] width 663 height 15
click at [569, 404] on p "**********" at bounding box center [646, 410] width 663 height 15
click at [541, 460] on p "**********" at bounding box center [646, 458] width 663 height 15
click at [437, 486] on p "**********" at bounding box center [646, 482] width 663 height 15
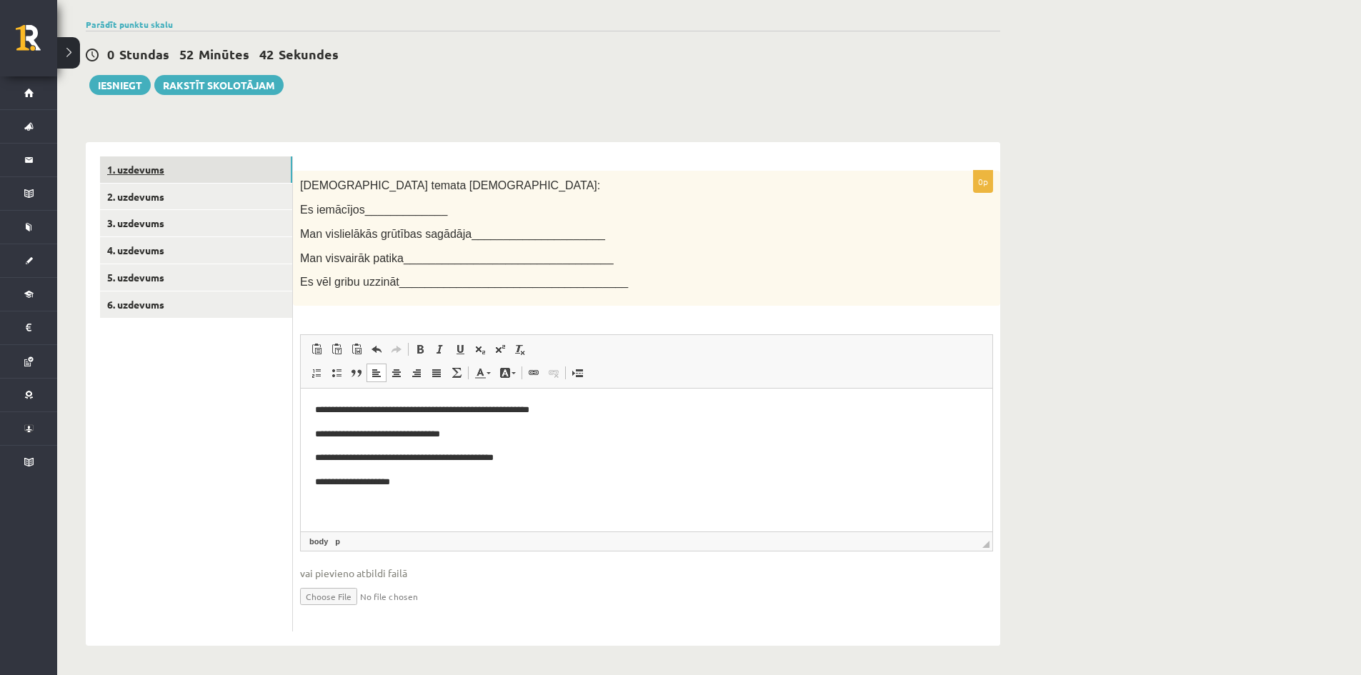
click at [187, 169] on link "1. uzdevums" at bounding box center [196, 169] width 192 height 26
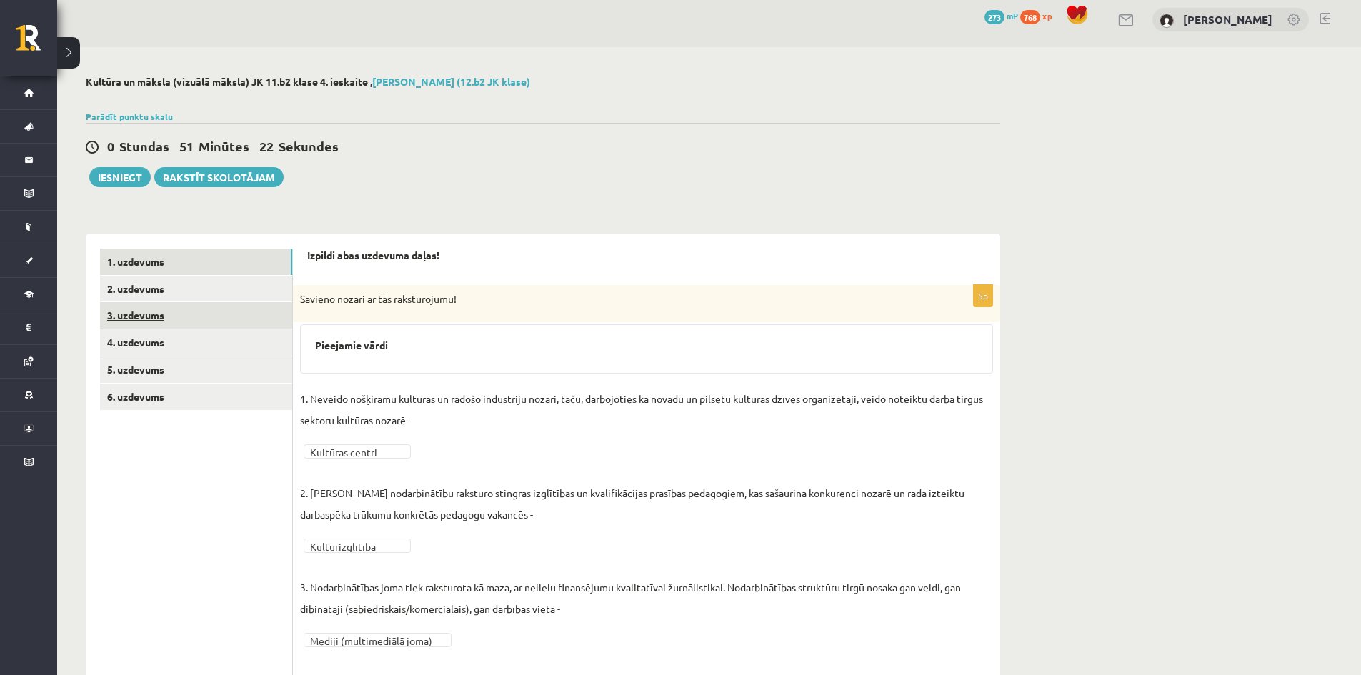
scroll to position [0, 0]
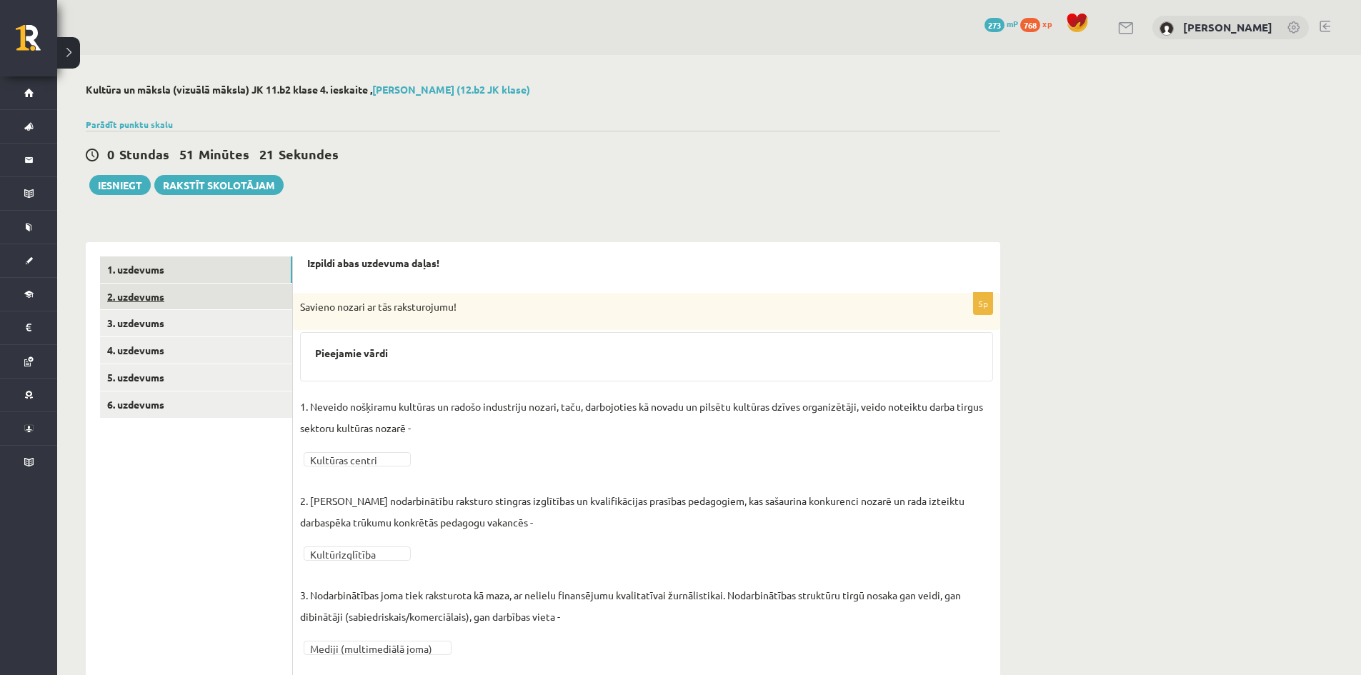
click at [164, 299] on link "2. uzdevums" at bounding box center [196, 297] width 192 height 26
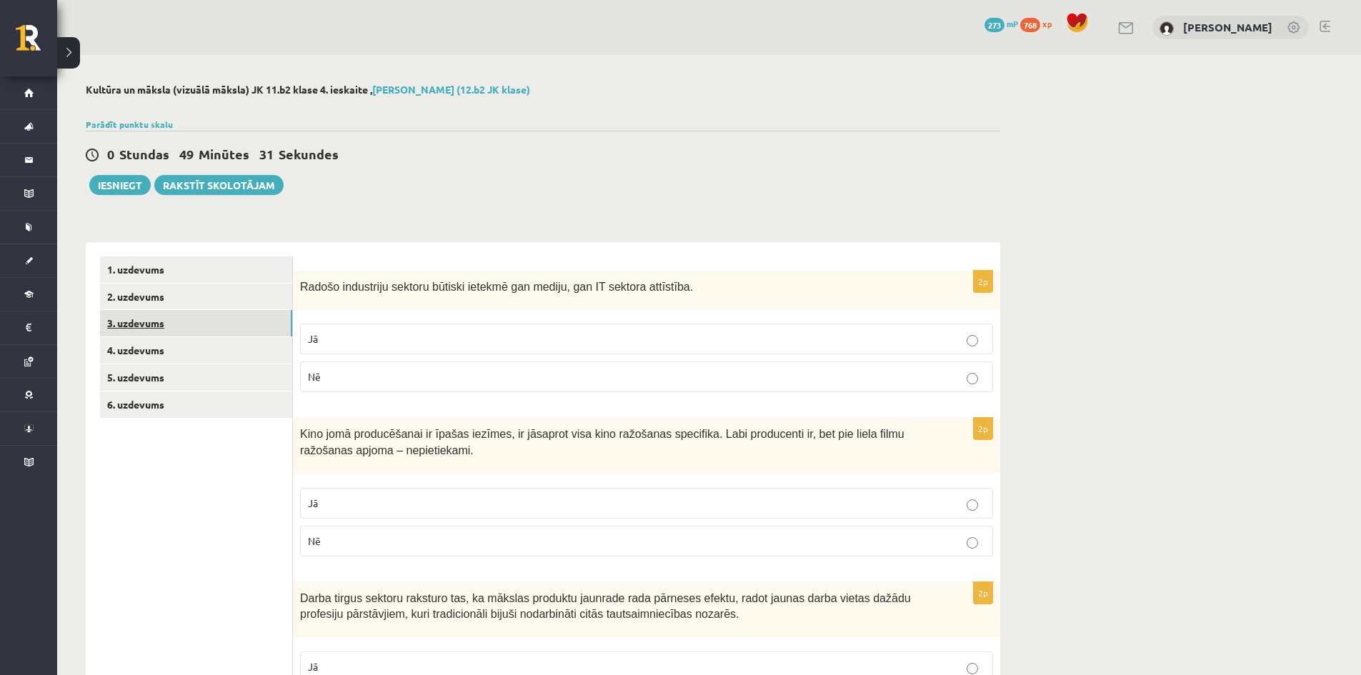
click at [187, 319] on link "3. uzdevums" at bounding box center [196, 323] width 192 height 26
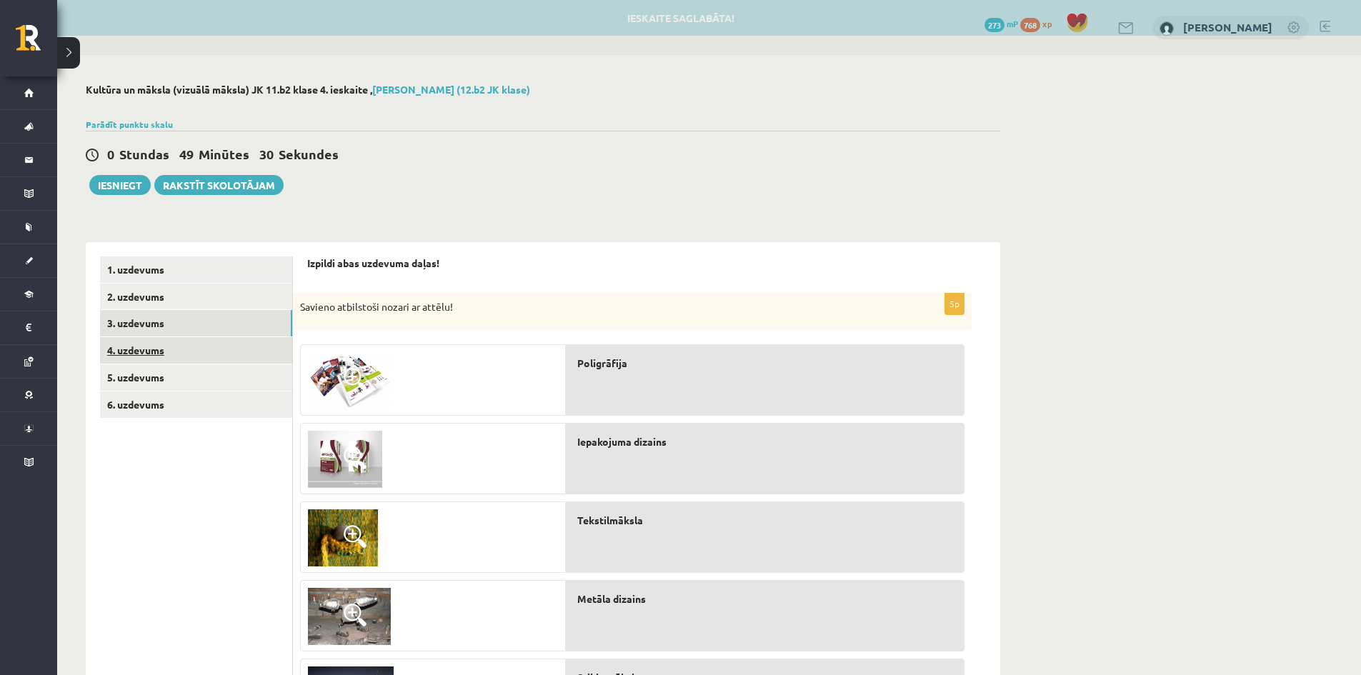
click at [189, 354] on link "4. uzdevums" at bounding box center [196, 350] width 192 height 26
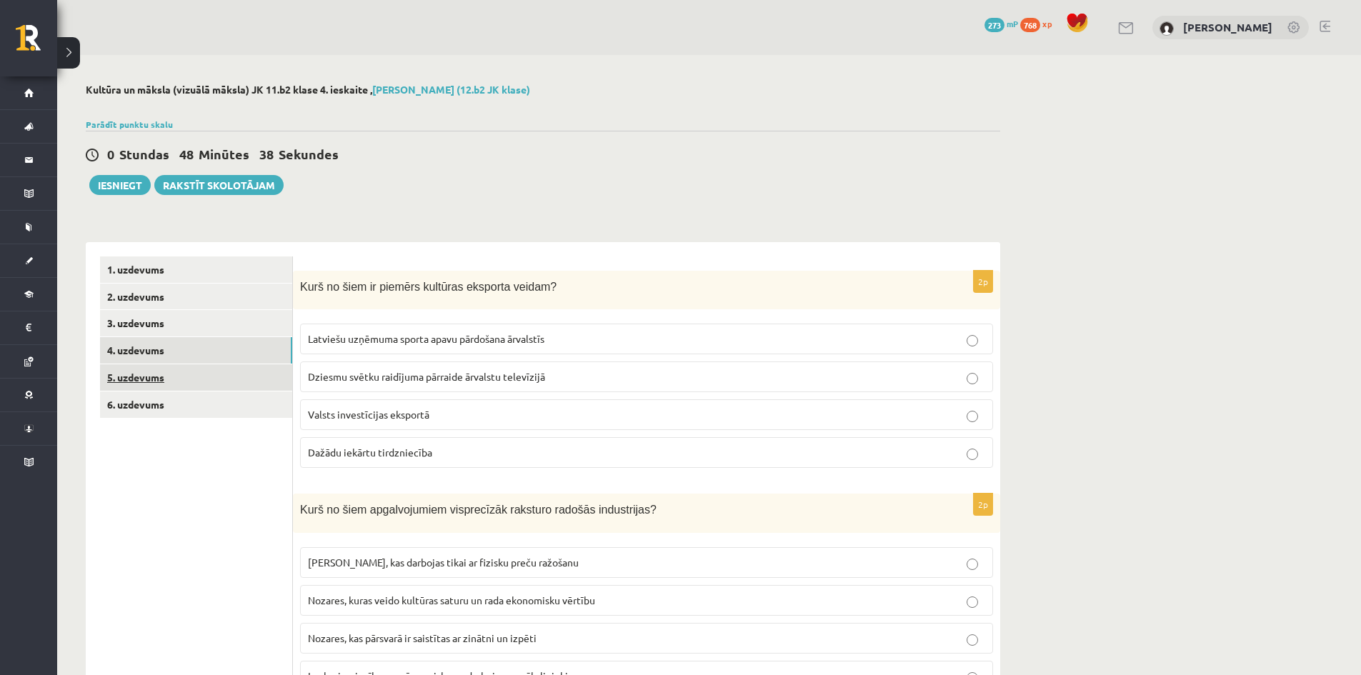
click at [174, 371] on link "5. uzdevums" at bounding box center [196, 377] width 192 height 26
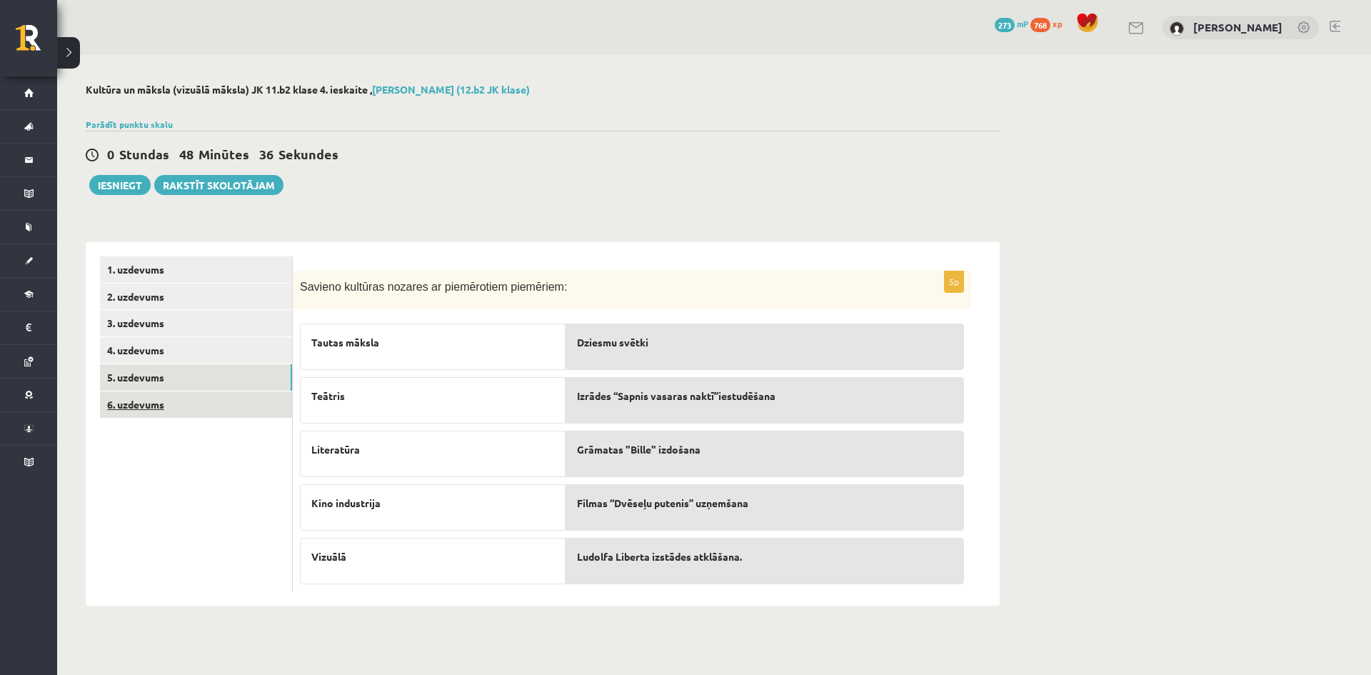
click at [139, 401] on link "6. uzdevums" at bounding box center [196, 404] width 192 height 26
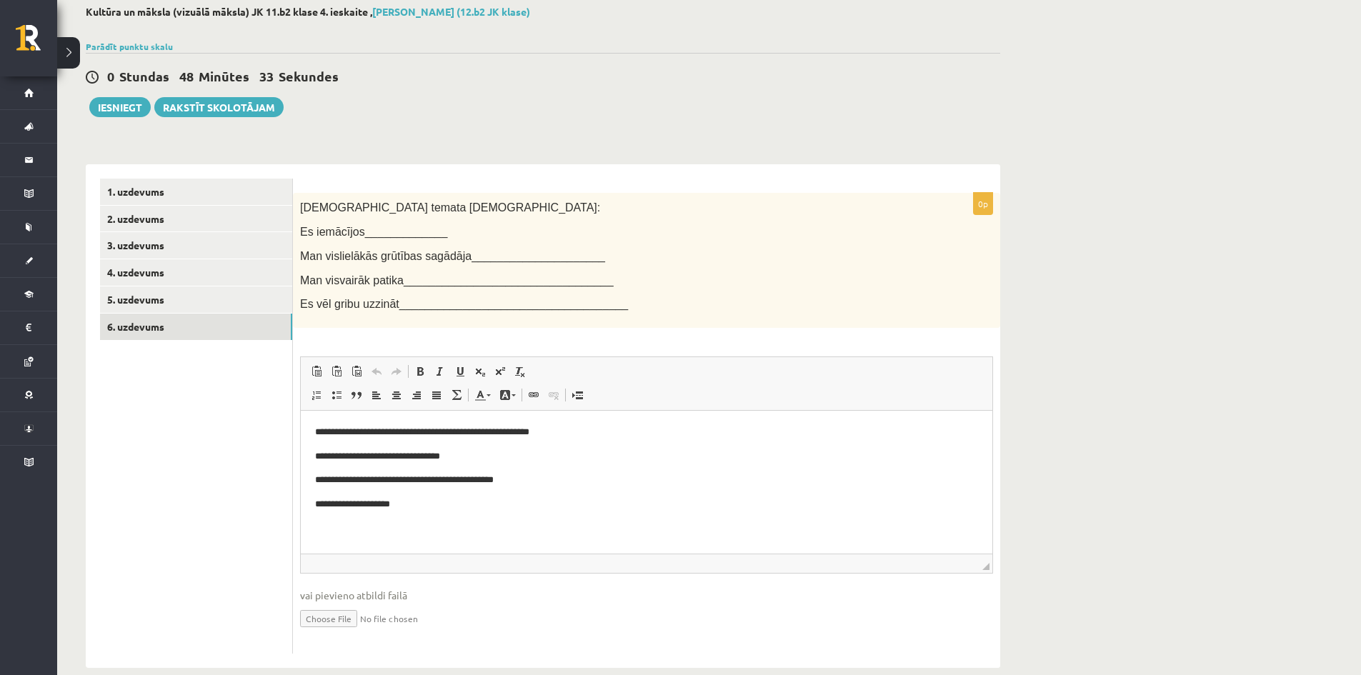
scroll to position [101, 0]
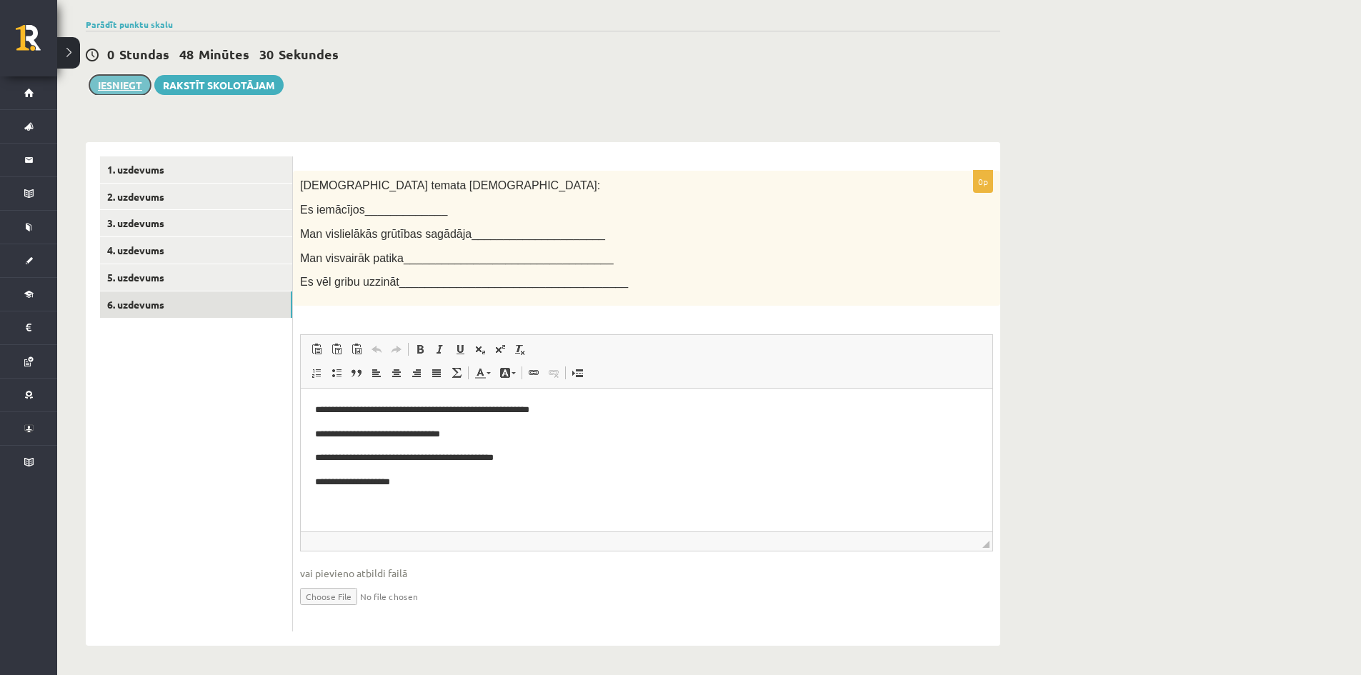
click at [114, 91] on button "Iesniegt" at bounding box center [119, 85] width 61 height 20
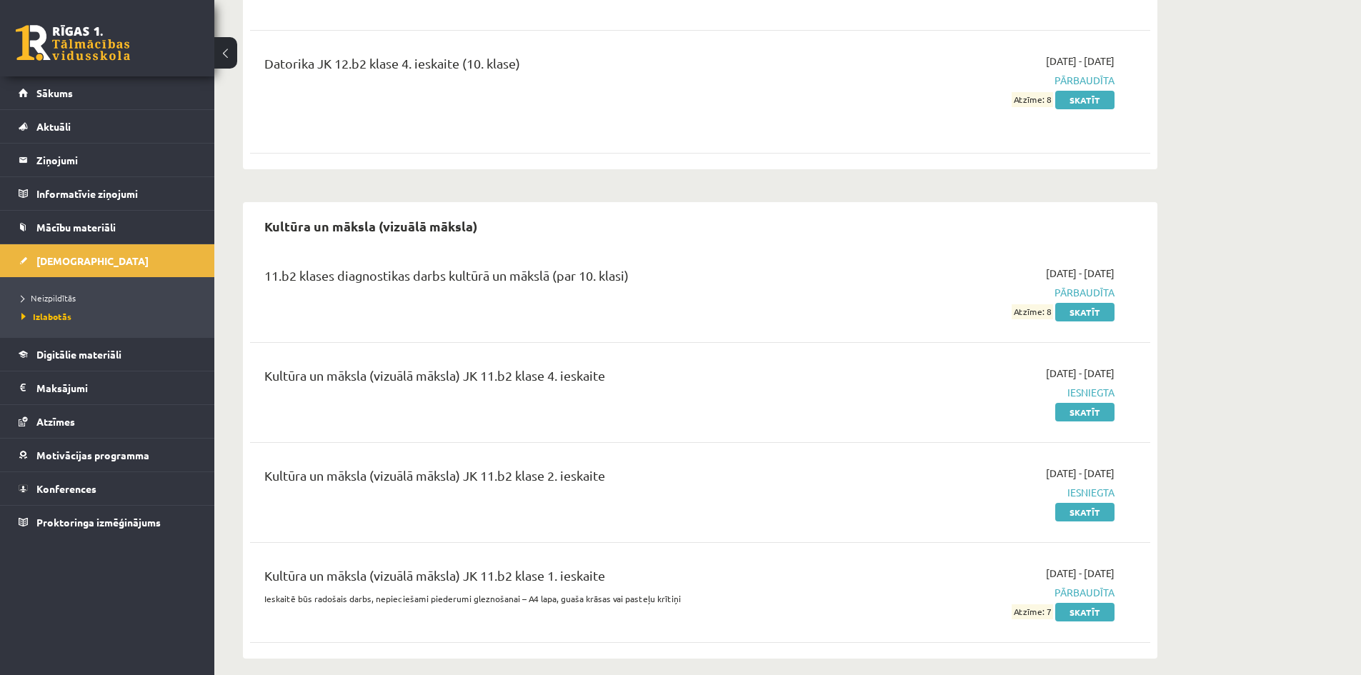
scroll to position [967, 0]
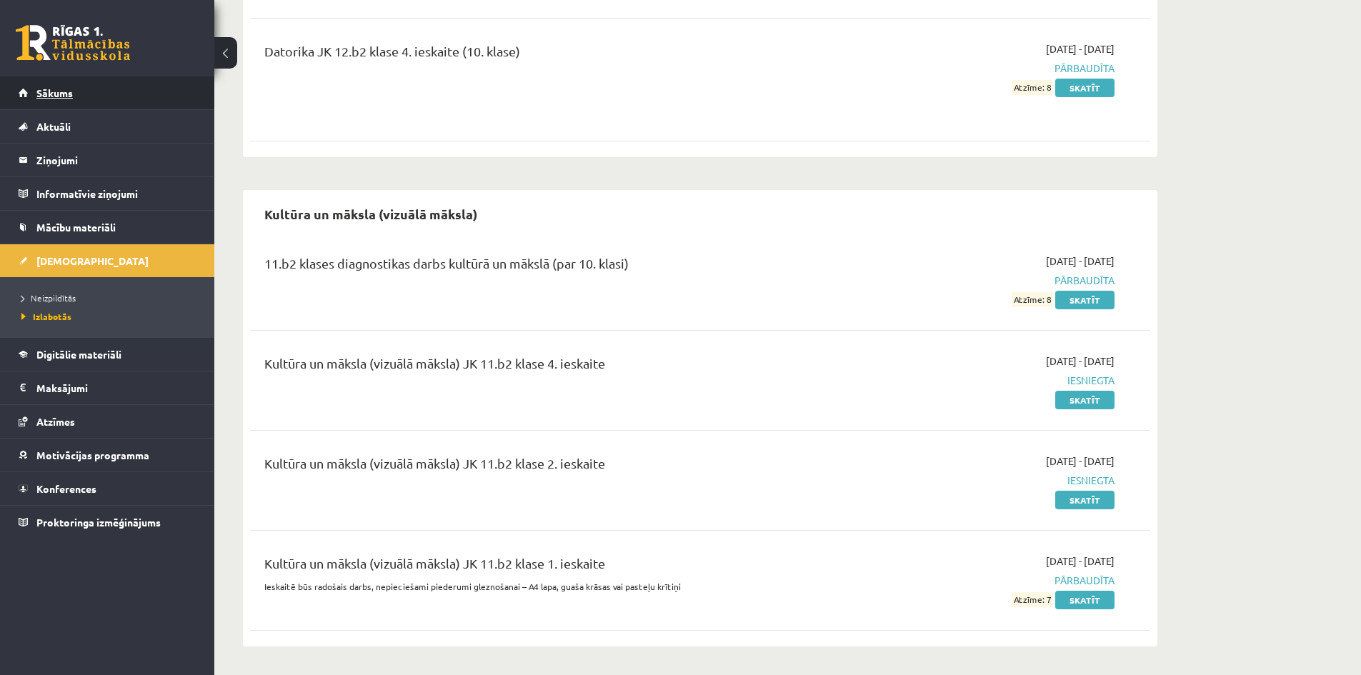
click at [40, 85] on link "Sākums" at bounding box center [108, 92] width 178 height 33
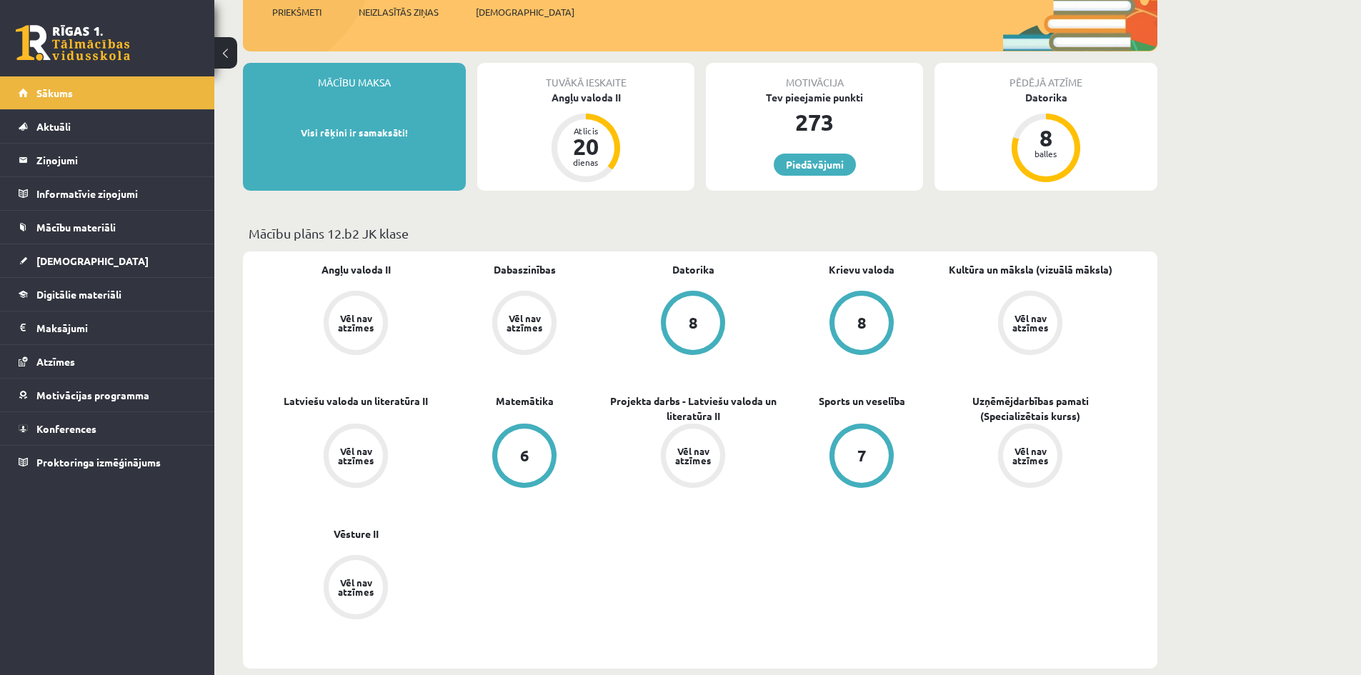
scroll to position [214, 0]
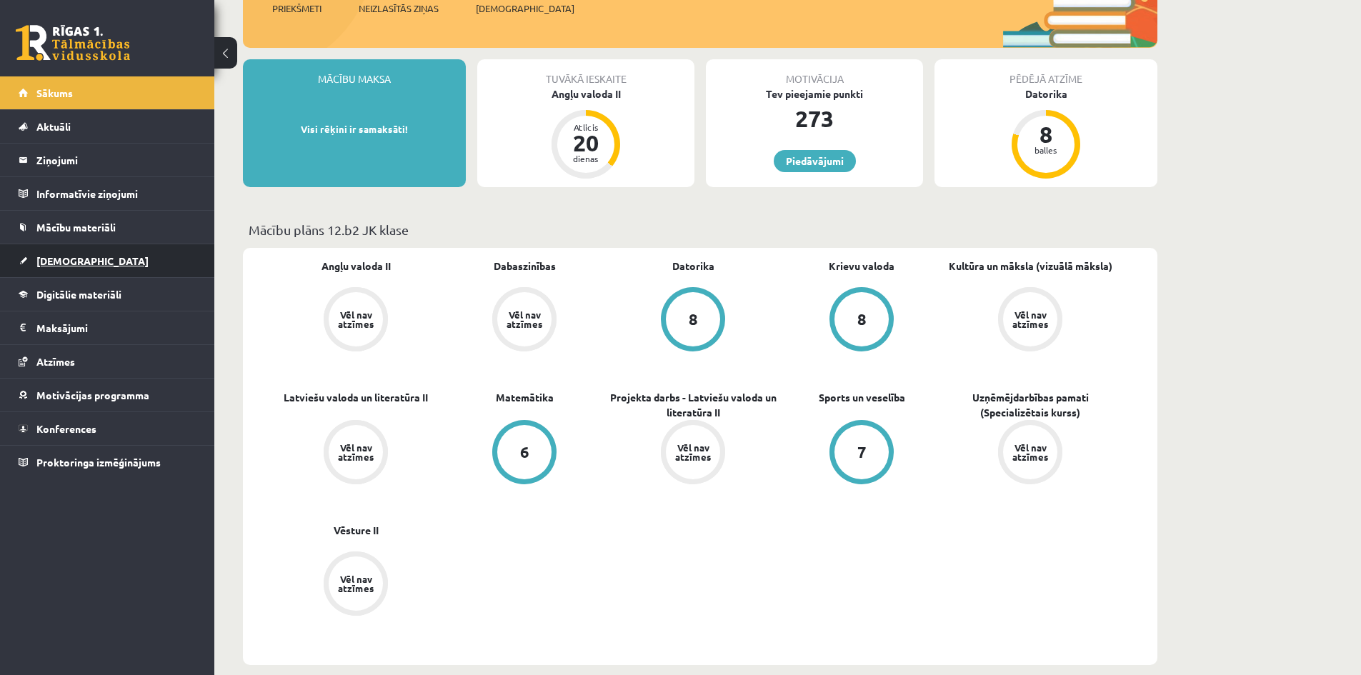
click at [111, 264] on link "[DEMOGRAPHIC_DATA]" at bounding box center [108, 260] width 178 height 33
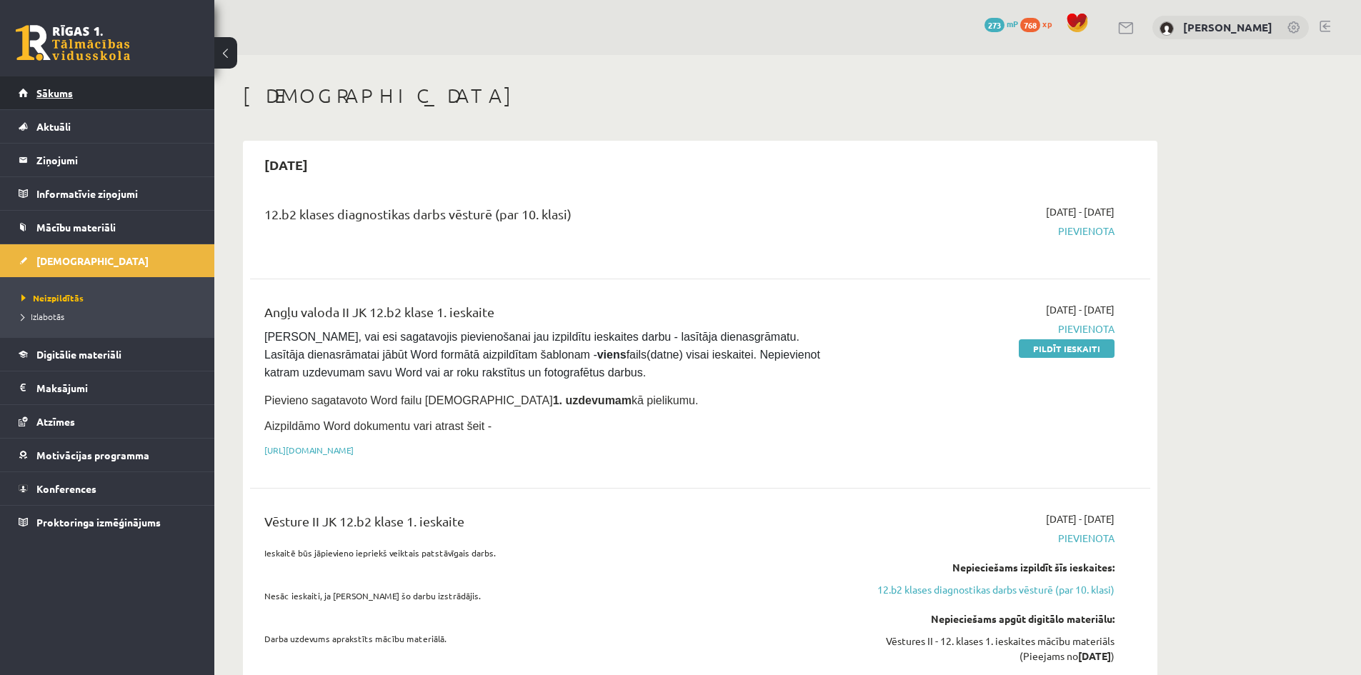
click at [82, 86] on link "Sākums" at bounding box center [108, 92] width 178 height 33
